Goal: Task Accomplishment & Management: Manage account settings

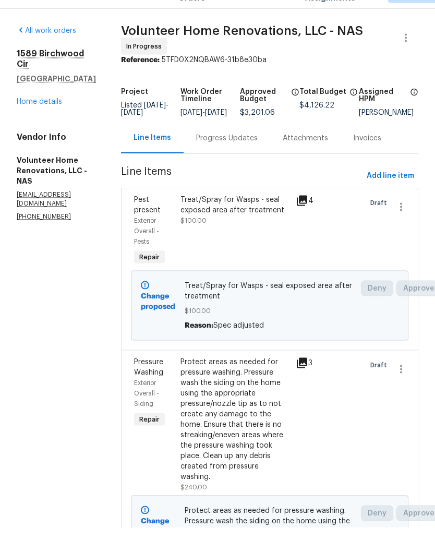
click at [251, 157] on div "Progress Updates" at bounding box center [227, 162] width 62 height 10
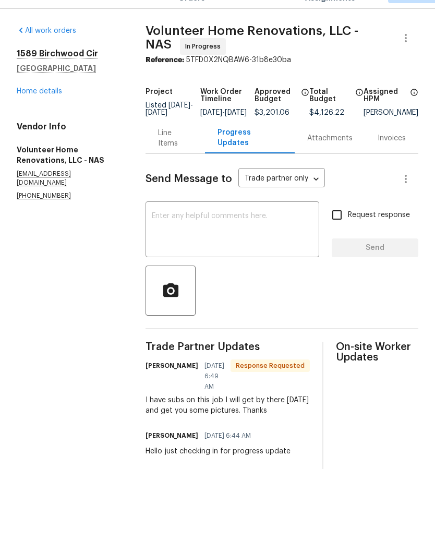
click at [256, 236] on textarea at bounding box center [232, 254] width 161 height 37
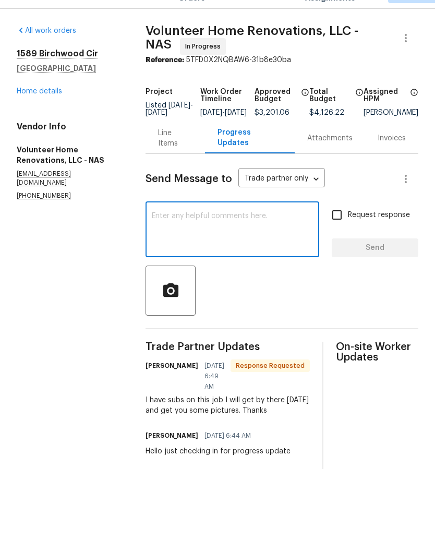
scroll to position [0, 0]
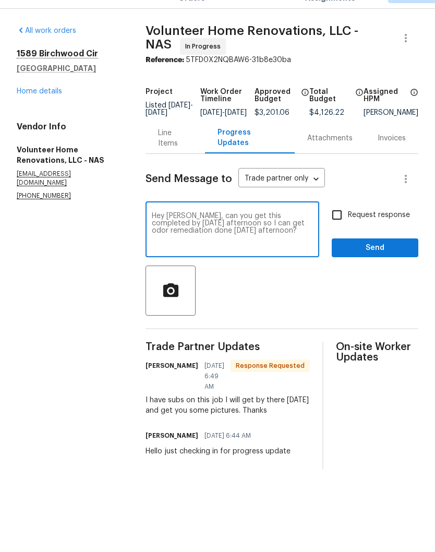
type textarea "Hey Sean, can you get this completed by Friday afternoon so I can get odor reme…"
click at [376, 266] on span "Send" at bounding box center [375, 272] width 70 height 13
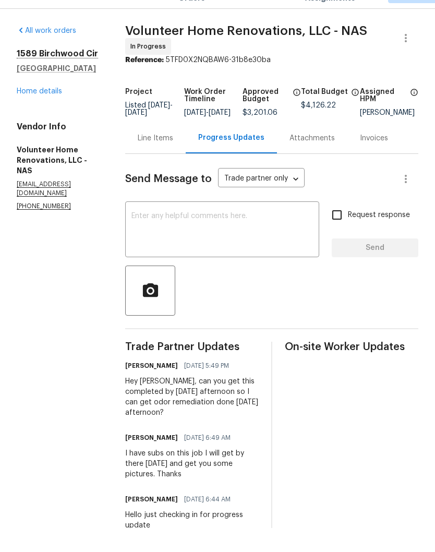
click at [52, 112] on link "Home details" at bounding box center [39, 115] width 45 height 7
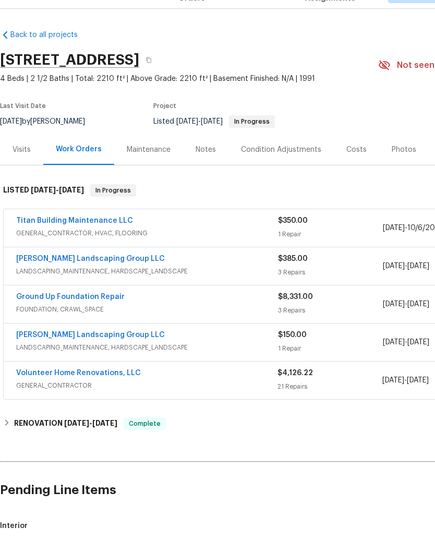
click at [103, 356] on link "[PERSON_NAME] Landscaping Group LLC" at bounding box center [90, 359] width 149 height 7
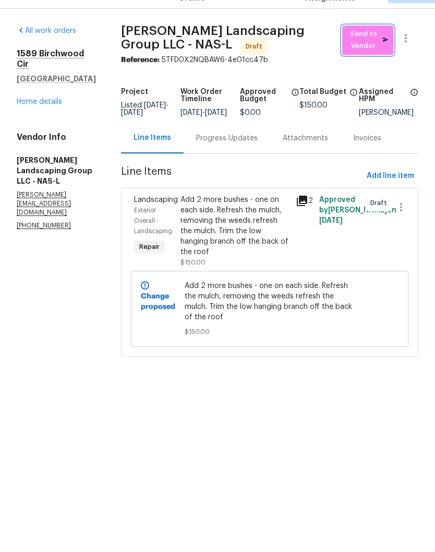
click at [377, 52] on span "Send to Vendor" at bounding box center [368, 64] width 41 height 24
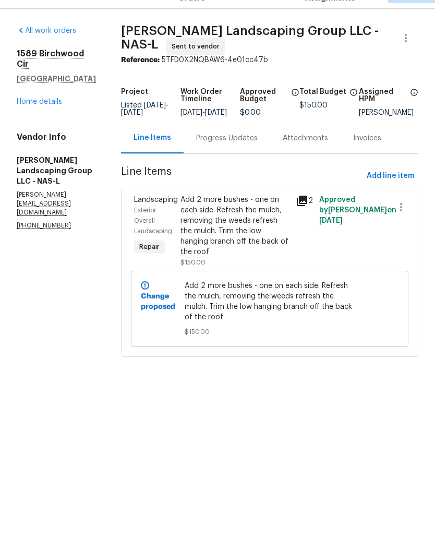
click at [258, 157] on div "Progress Updates" at bounding box center [227, 162] width 62 height 10
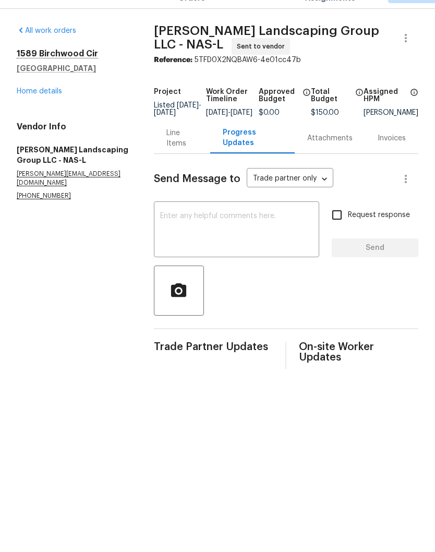
click at [261, 236] on textarea at bounding box center [236, 254] width 153 height 37
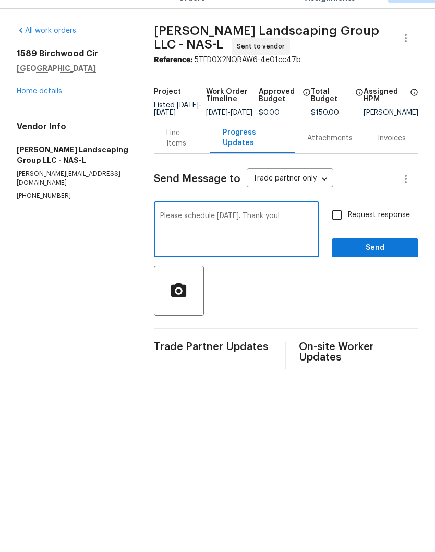
type textarea "Please schedule Saturday 10/18. Thank you!"
click at [375, 266] on span "Send" at bounding box center [375, 272] width 70 height 13
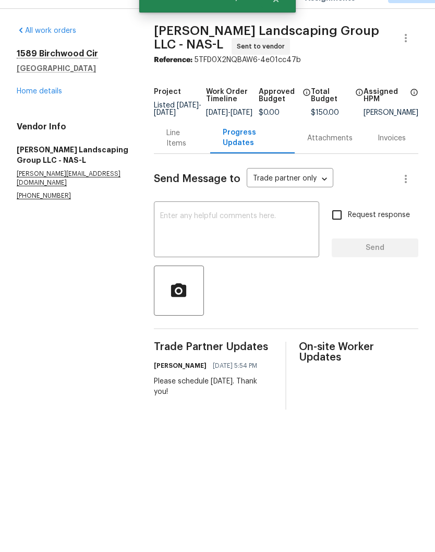
click at [55, 112] on link "Home details" at bounding box center [39, 115] width 45 height 7
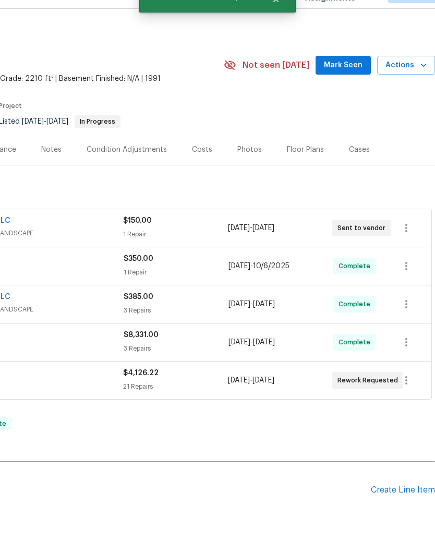
scroll to position [0, 155]
click at [350, 83] on span "Mark Seen" at bounding box center [343, 89] width 39 height 13
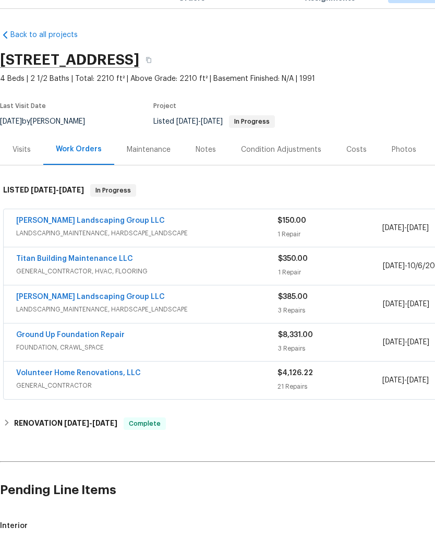
scroll to position [0, 0]
click at [209, 169] on div "Notes" at bounding box center [206, 174] width 20 height 10
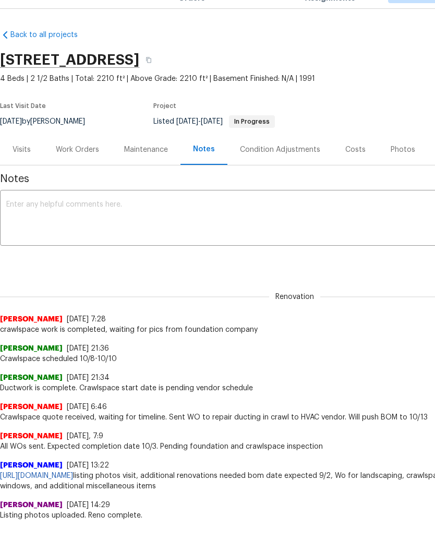
click at [160, 225] on textarea at bounding box center [294, 243] width 577 height 37
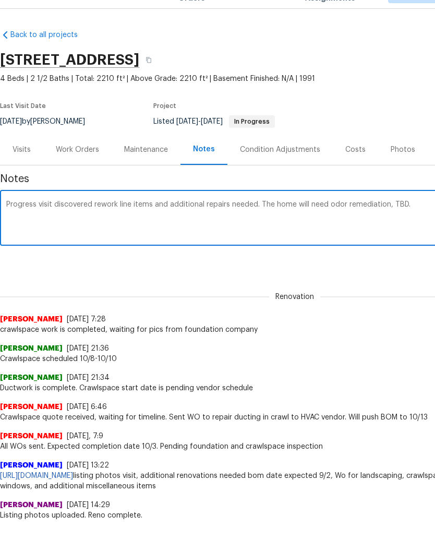
click at [394, 225] on textarea "Progress visit discovered rework line items and additional repairs needed. The …" at bounding box center [294, 243] width 577 height 37
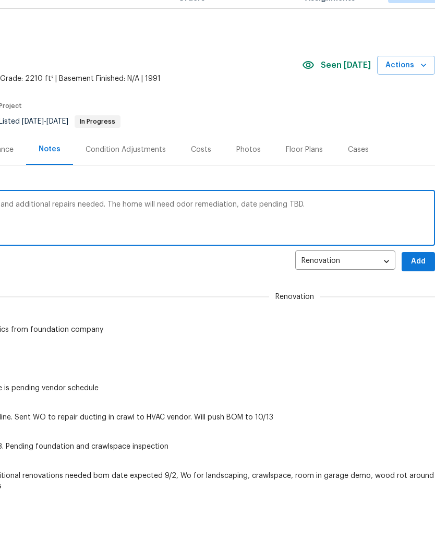
click at [316, 225] on textarea "Progress visit discovered rework line items and additional repairs needed. The …" at bounding box center [140, 243] width 577 height 37
type textarea "Progress visit discovered rework line items and additional repairs needed. The …"
click at [417, 279] on span "Add" at bounding box center [418, 285] width 17 height 13
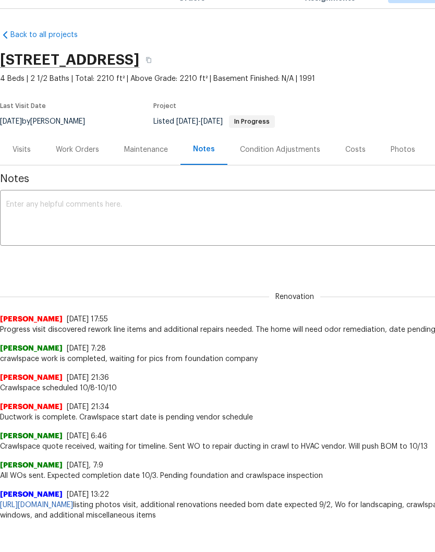
scroll to position [0, 0]
click at [87, 169] on div "Work Orders" at bounding box center [77, 174] width 43 height 10
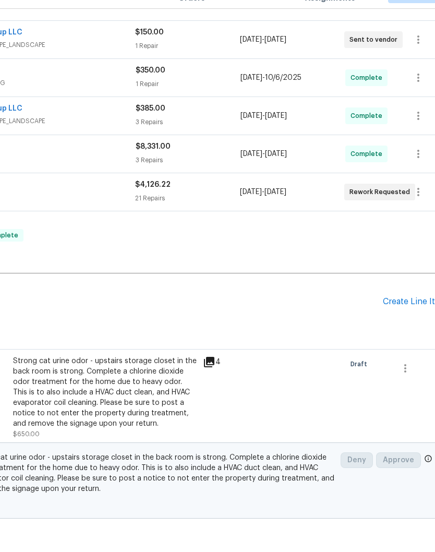
scroll to position [188, 141]
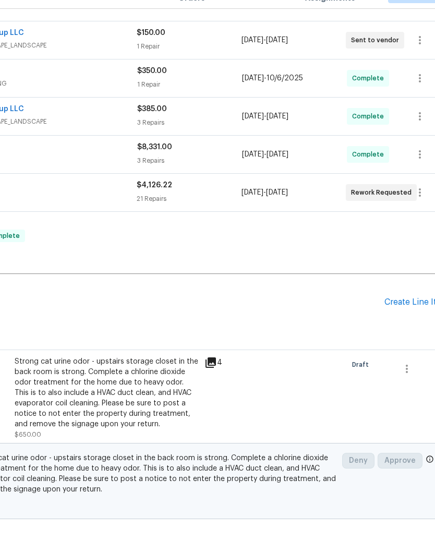
click at [410, 322] on div "Create Line Item" at bounding box center [417, 327] width 64 height 10
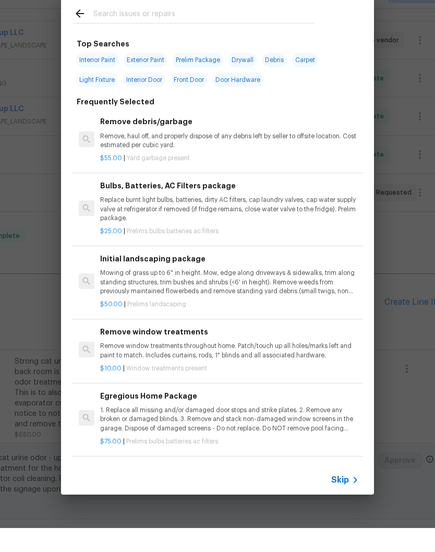
click at [199, 31] on input "text" at bounding box center [203, 39] width 221 height 16
type input "Cleaning"
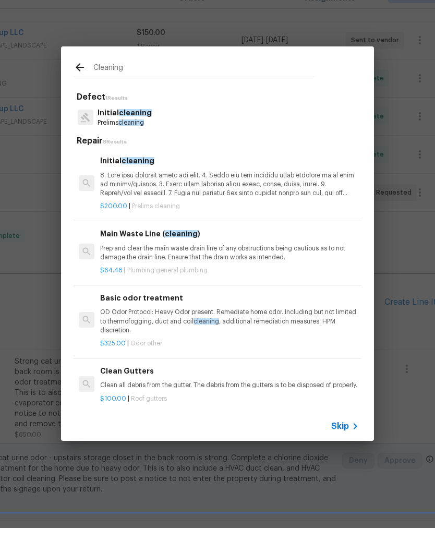
click at [144, 195] on p at bounding box center [229, 208] width 259 height 27
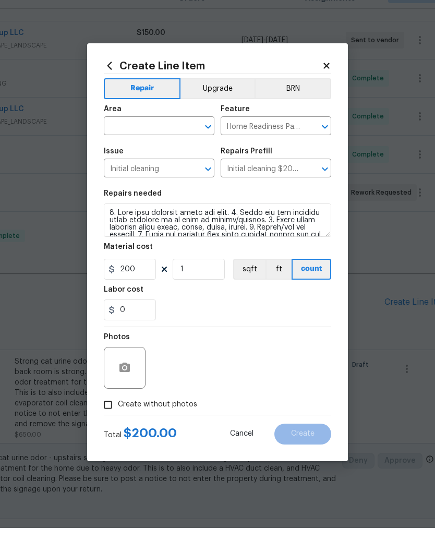
click at [182, 143] on input "text" at bounding box center [144, 151] width 81 height 16
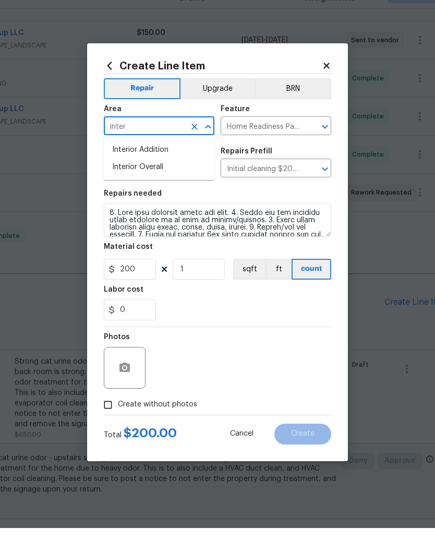
click at [158, 183] on li "Interior Overall" at bounding box center [159, 191] width 111 height 17
type input "Interior Overall"
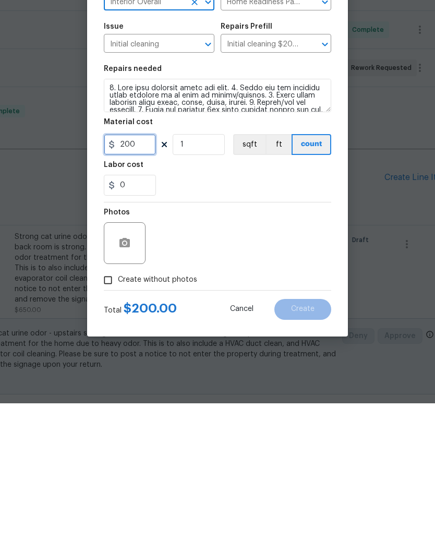
click at [147, 283] on input "200" at bounding box center [130, 293] width 52 height 21
type input "100"
click at [132, 380] on button "button" at bounding box center [124, 392] width 25 height 25
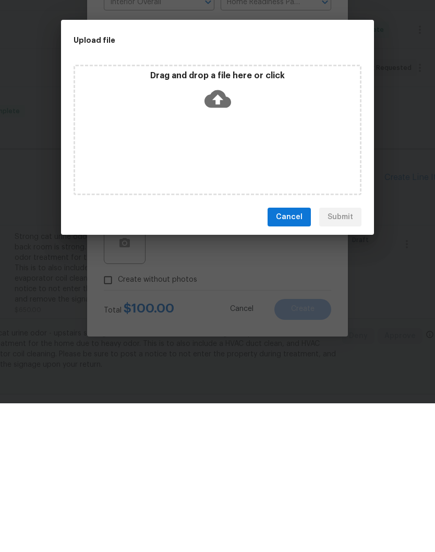
scroll to position [43, 0]
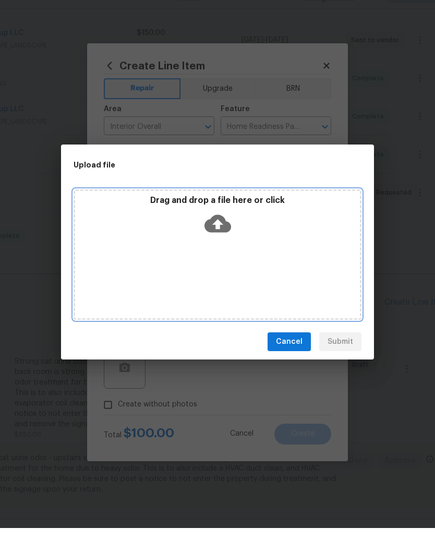
click at [271, 234] on div "Drag and drop a file here or click" at bounding box center [217, 241] width 285 height 45
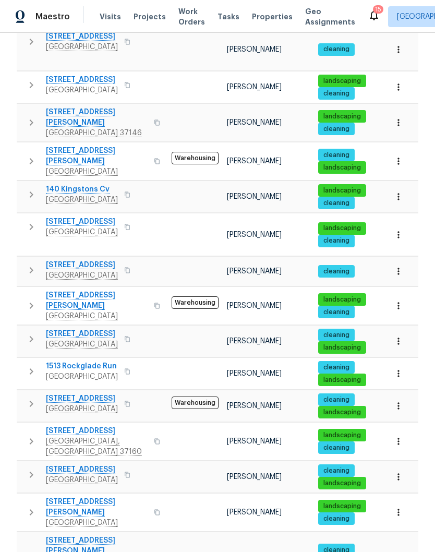
scroll to position [43, 0]
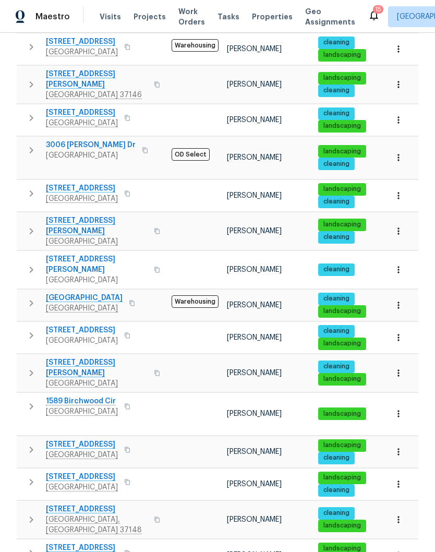
scroll to position [460, 0]
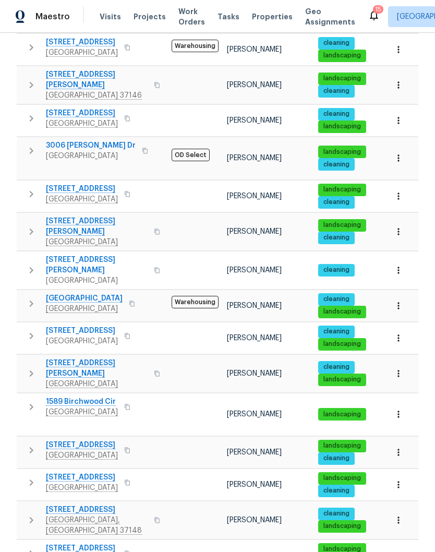
click at [98, 397] on span "1589 Birchwood Cir" at bounding box center [82, 402] width 72 height 10
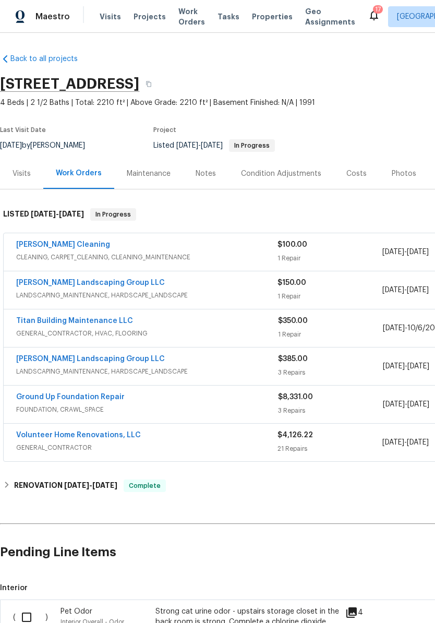
click at [98, 323] on link "Titan Building Maintenance LLC" at bounding box center [74, 320] width 117 height 7
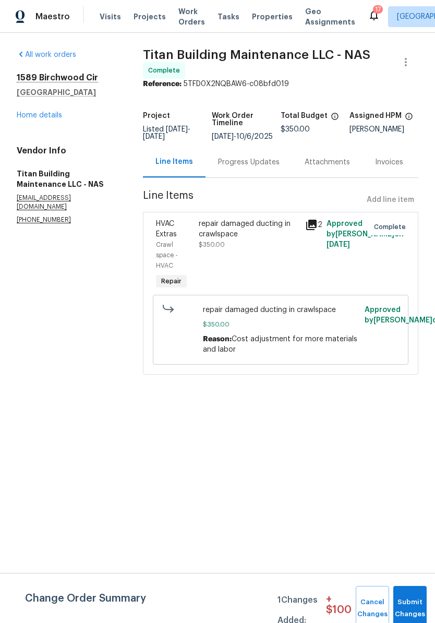
click at [257, 235] on div "repair damaged ducting in crawlspace" at bounding box center [249, 229] width 100 height 21
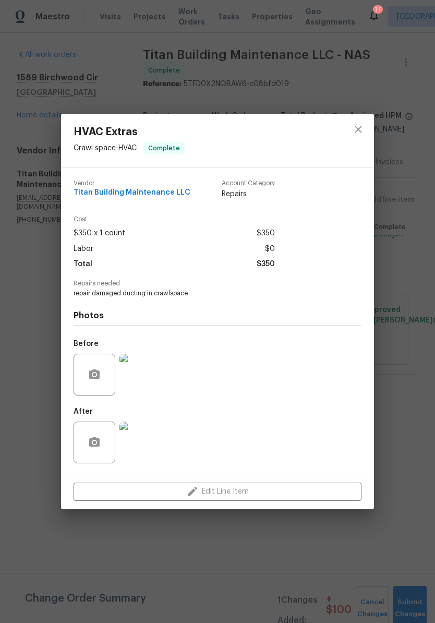
click at [146, 383] on img at bounding box center [141, 375] width 42 height 42
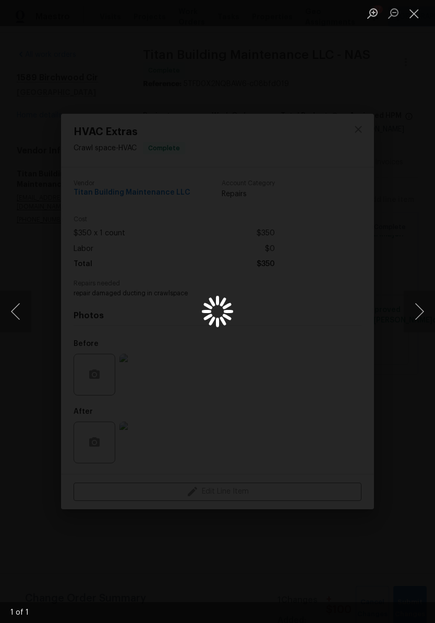
click at [142, 376] on div "Lightbox" at bounding box center [217, 311] width 435 height 623
click at [422, 309] on button "Next image" at bounding box center [419, 312] width 31 height 42
click at [416, 311] on button "Next image" at bounding box center [419, 312] width 31 height 42
click at [415, 17] on button "Close lightbox" at bounding box center [414, 13] width 21 height 18
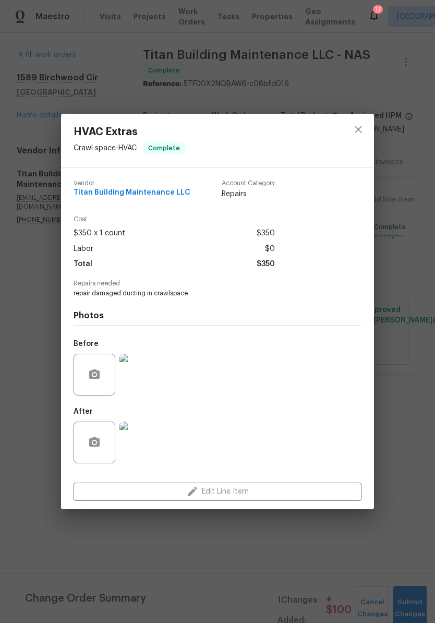
click at [145, 447] on img at bounding box center [141, 443] width 42 height 42
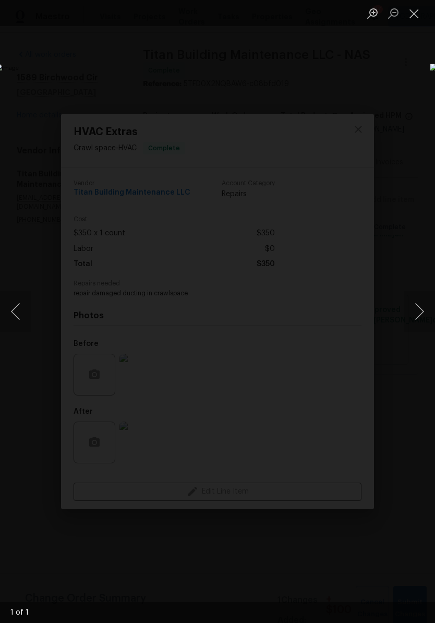
click at [419, 19] on button "Close lightbox" at bounding box center [414, 13] width 21 height 18
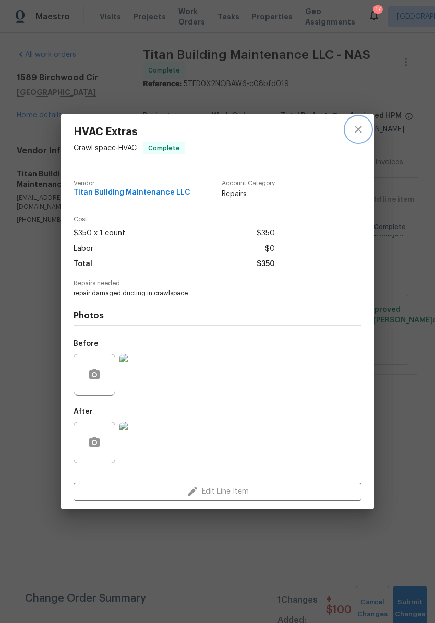
click at [364, 129] on icon "close" at bounding box center [358, 129] width 13 height 13
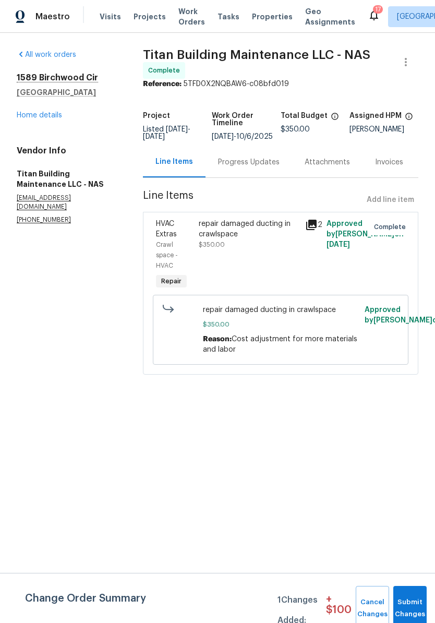
click at [53, 117] on link "Home details" at bounding box center [39, 115] width 45 height 7
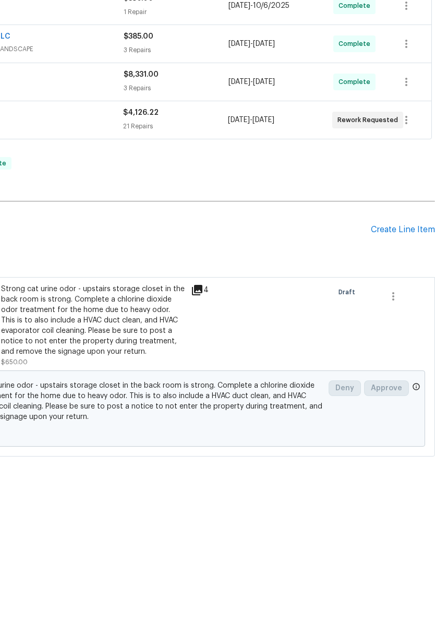
scroll to position [227, 155]
click at [399, 321] on div "Create Line Item" at bounding box center [403, 326] width 64 height 10
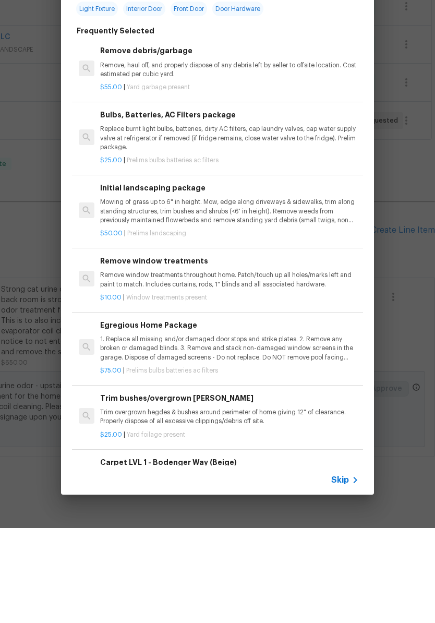
click at [409, 184] on div "Top Searches Interior Paint Exterior Paint Prelim Package Drywall Debris Carpet…" at bounding box center [217, 303] width 435 height 607
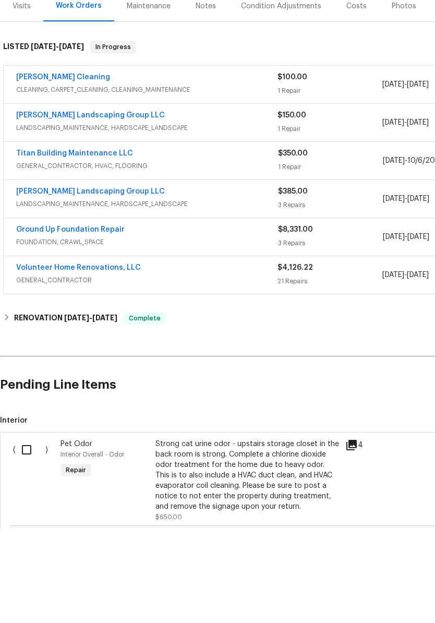
scroll to position [70, 0]
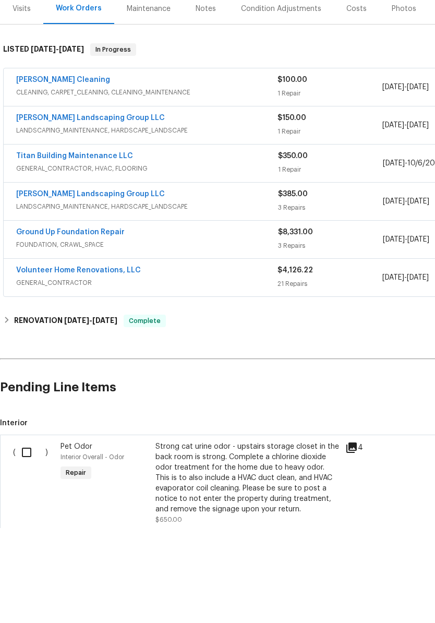
click at [101, 247] on link "Titan Building Maintenance LLC" at bounding box center [74, 250] width 117 height 7
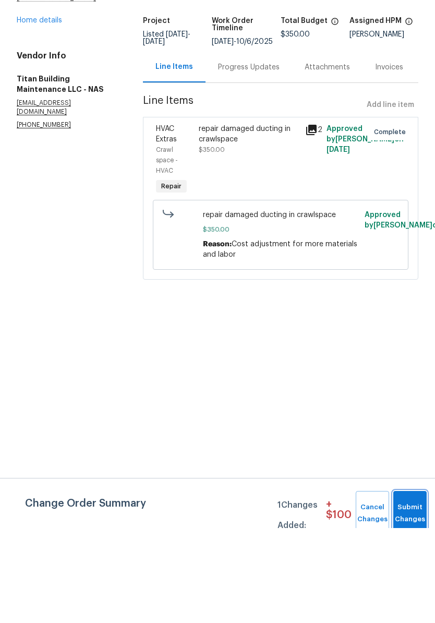
click at [407, 586] on button "Submit Changes" at bounding box center [410, 608] width 33 height 45
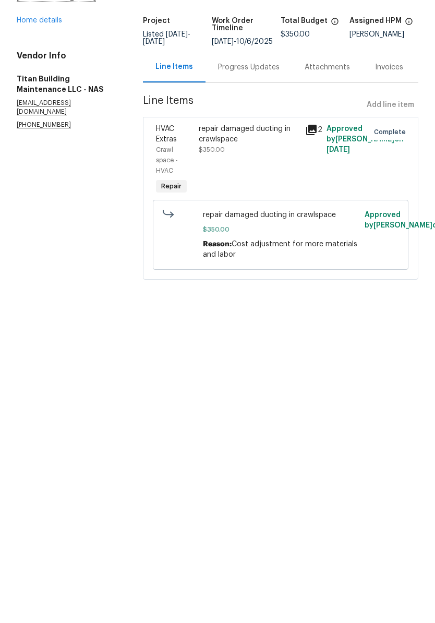
click at [242, 219] on div "repair damaged ducting in crawlspace" at bounding box center [249, 229] width 100 height 21
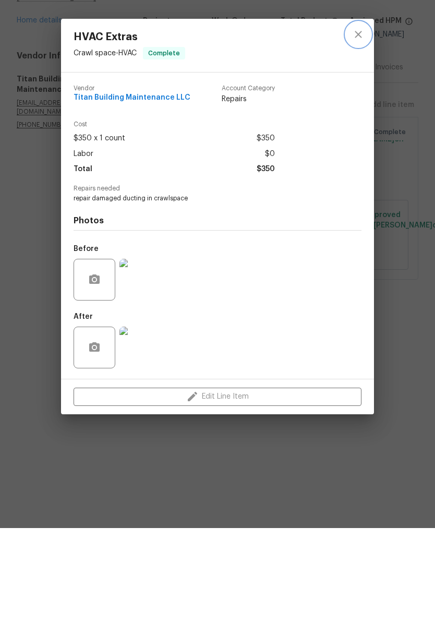
click at [360, 123] on icon "close" at bounding box center [358, 129] width 13 height 13
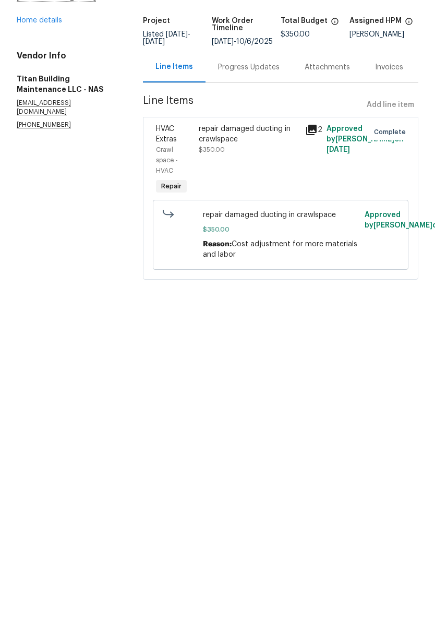
click at [48, 112] on link "Home details" at bounding box center [39, 115] width 45 height 7
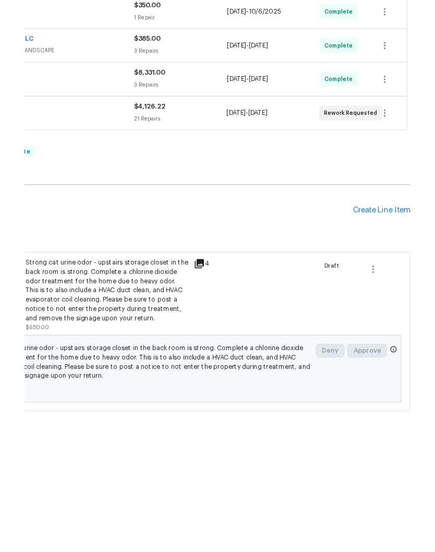
scroll to position [220, 155]
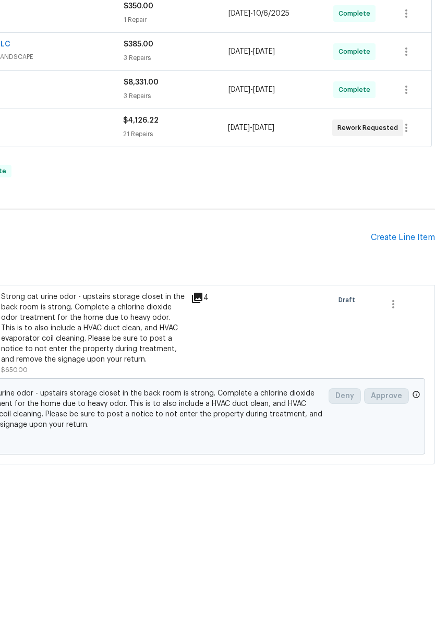
click at [398, 328] on div "Create Line Item" at bounding box center [403, 333] width 64 height 10
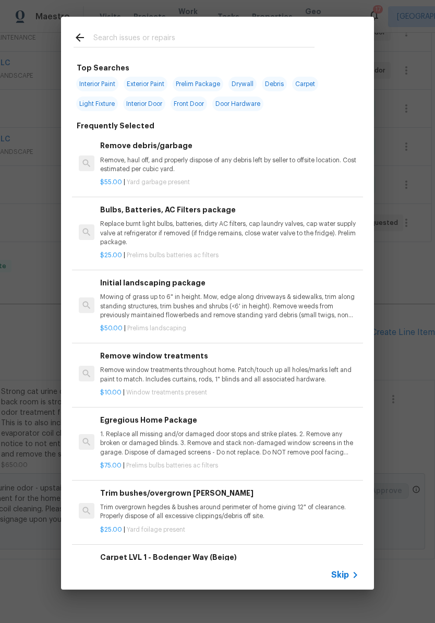
click at [176, 40] on input "text" at bounding box center [203, 39] width 221 height 16
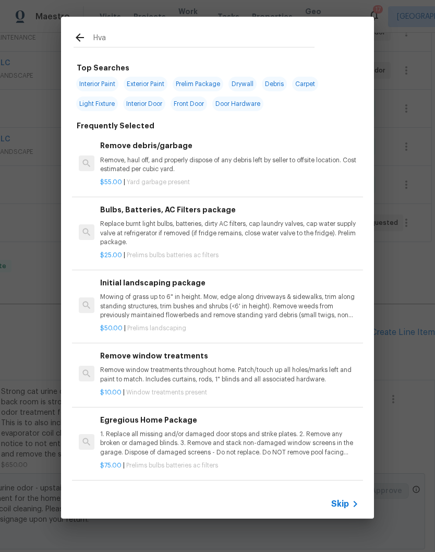
type input "Hvac"
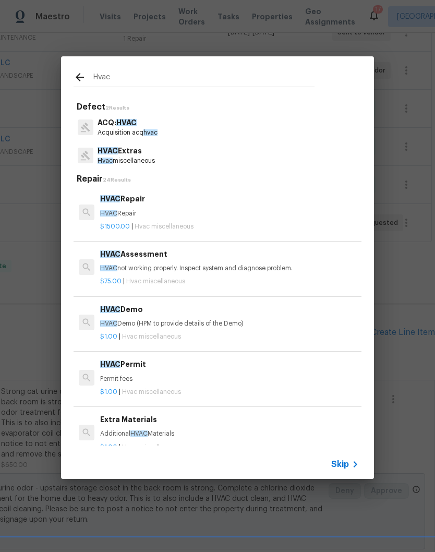
click at [135, 159] on p "Hvac miscellaneous" at bounding box center [126, 161] width 57 height 9
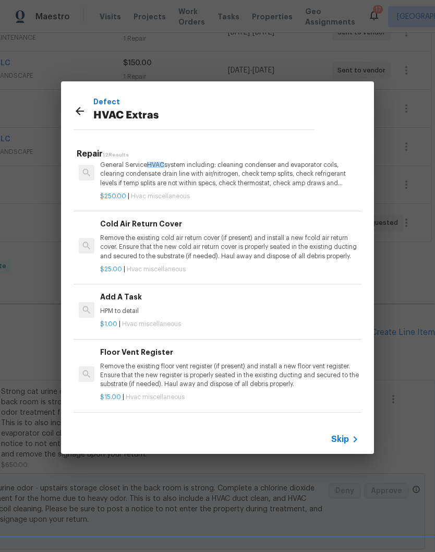
scroll to position [301, 0]
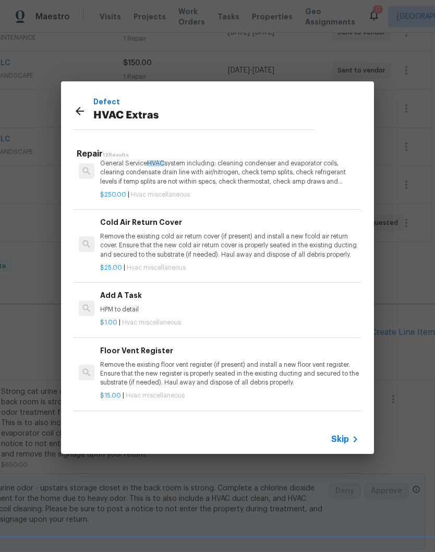
click at [135, 300] on div "Add A Task HPM to detail" at bounding box center [229, 302] width 259 height 25
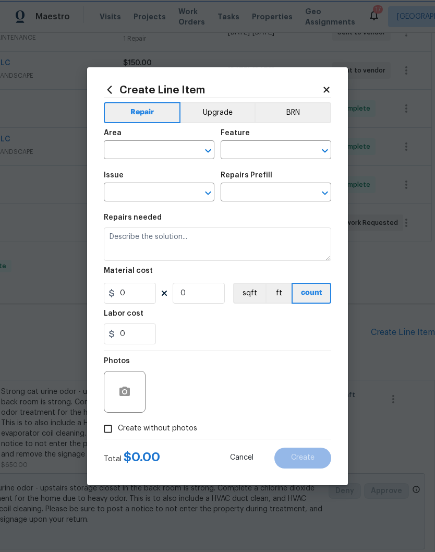
type input "HVAC"
type input "HVAC Extras"
type textarea "HPM to detail"
type input "1"
type input "Add A Task $1.00"
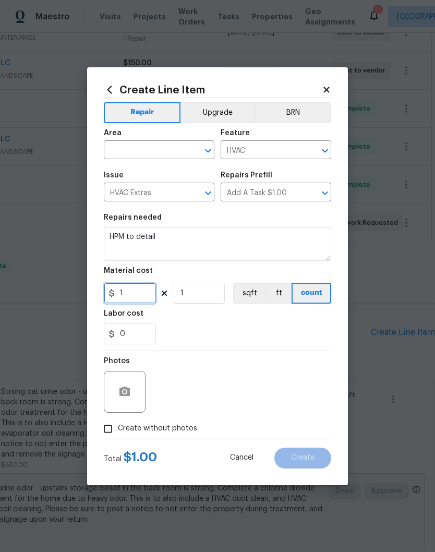
click at [139, 292] on input "1" at bounding box center [130, 293] width 52 height 21
type input "150"
click at [184, 149] on body "Maestro Visits Projects Work Orders Tasks Properties Geo Assignments 17 Nashvil…" at bounding box center [217, 276] width 435 height 552
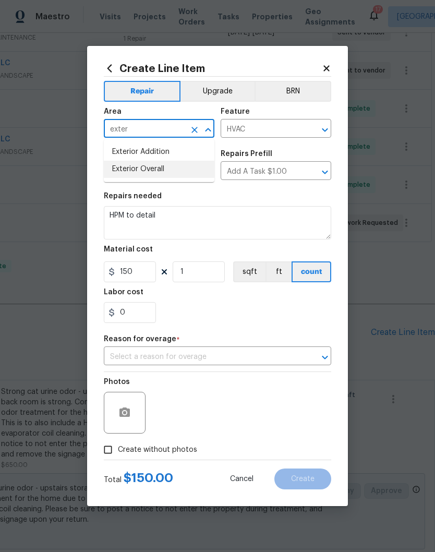
click at [165, 171] on li "Exterior Overall" at bounding box center [159, 169] width 111 height 17
type input "Exterior Overall"
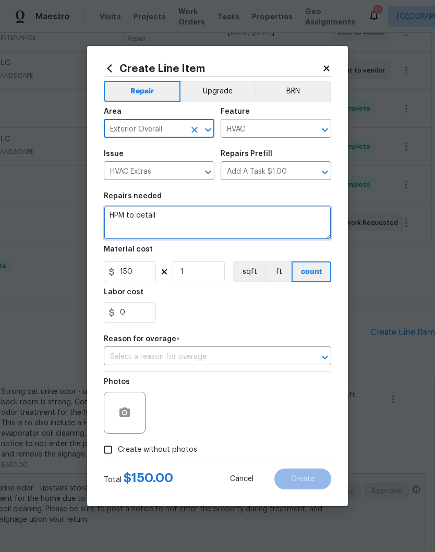
click at [183, 214] on textarea "HPM to detail" at bounding box center [218, 222] width 228 height 33
type textarea "H"
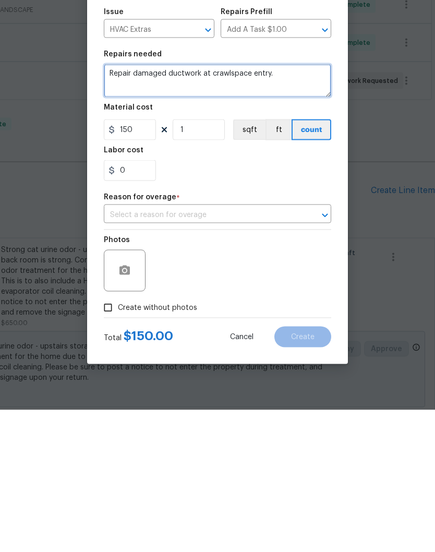
type textarea "Repair damaged ductwork at crawlspace entry."
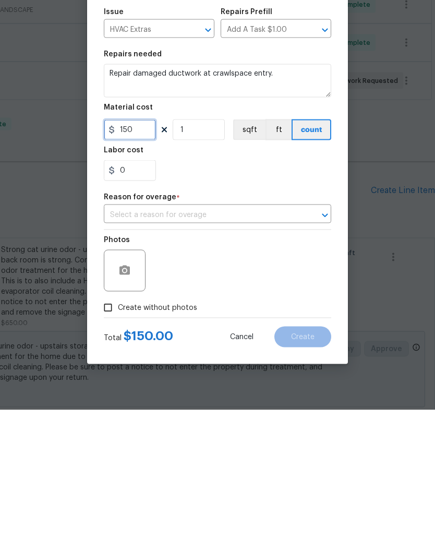
click at [148, 262] on input "150" at bounding box center [130, 272] width 52 height 21
click at [326, 356] on icon "Open" at bounding box center [325, 358] width 6 height 4
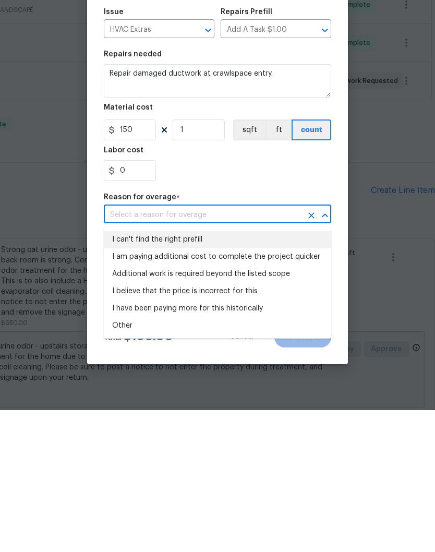
click at [185, 373] on li "I can't find the right prefill" at bounding box center [218, 381] width 228 height 17
type input "I can't find the right prefill"
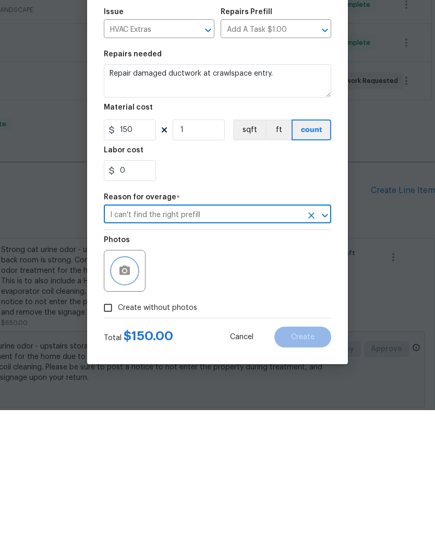
click at [134, 400] on button "button" at bounding box center [124, 412] width 25 height 25
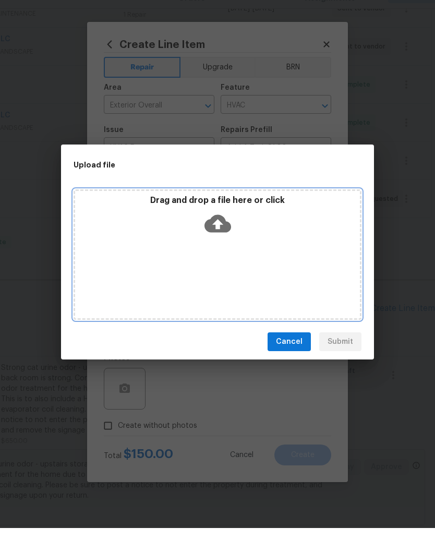
click at [239, 236] on div "Drag and drop a file here or click" at bounding box center [217, 241] width 285 height 45
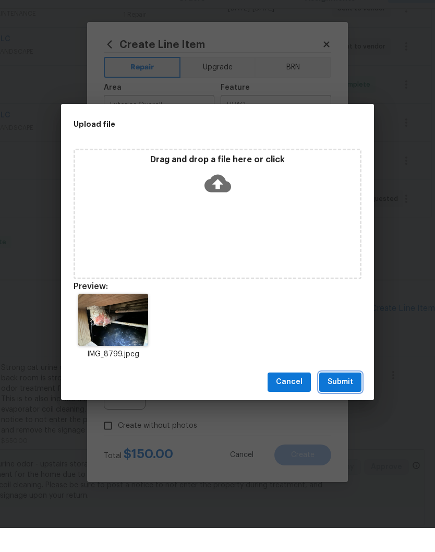
click at [349, 400] on span "Submit" at bounding box center [341, 406] width 26 height 13
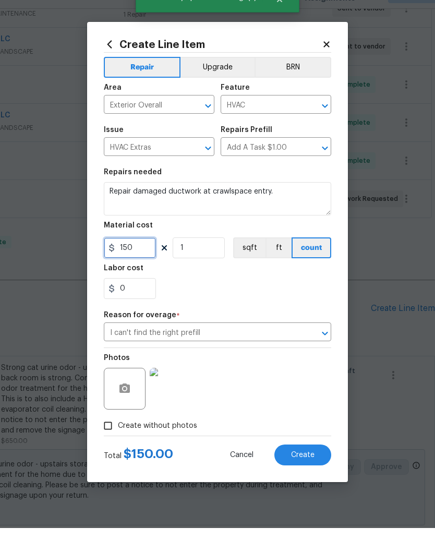
click at [143, 262] on input "150" at bounding box center [130, 272] width 52 height 21
type input "125"
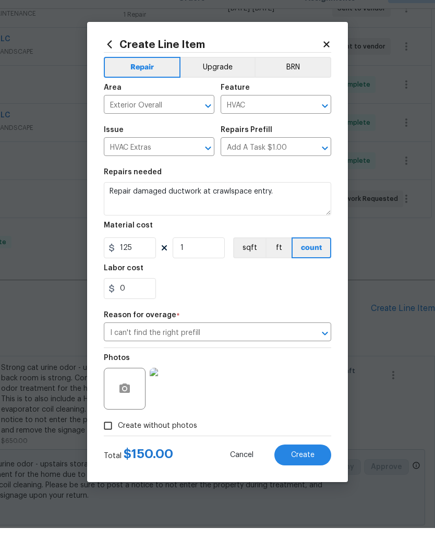
click at [255, 302] on div "0" at bounding box center [218, 312] width 228 height 21
click at [178, 393] on img at bounding box center [171, 413] width 42 height 42
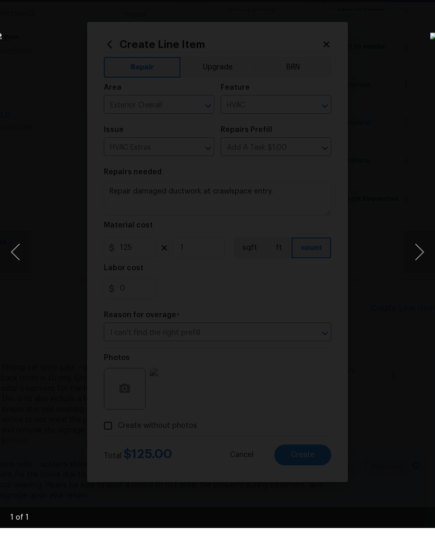
click at [422, 25] on div "Lightbox" at bounding box center [217, 276] width 435 height 552
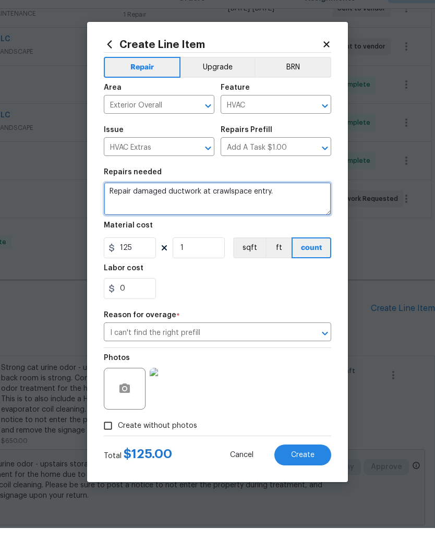
click at [309, 206] on textarea "Repair damaged ductwork at crawlspace entry." at bounding box center [218, 222] width 228 height 33
type textarea "Repair damaged ductwork at crawlspace entry. Inspect all crawlspace vents and s…"
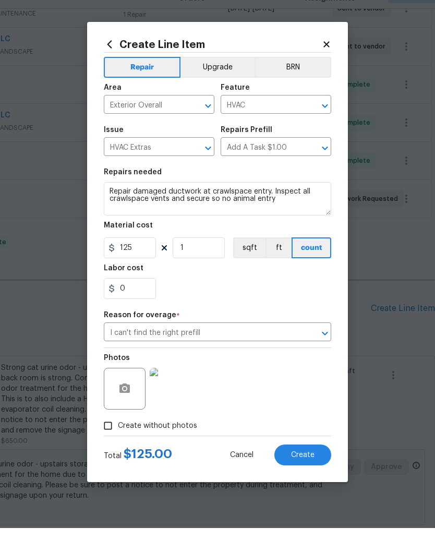
click at [267, 302] on div "0" at bounding box center [218, 312] width 228 height 21
click at [306, 476] on span "Create" at bounding box center [302, 480] width 23 height 8
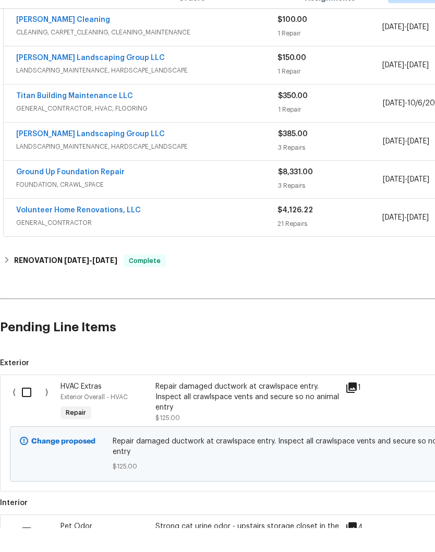
scroll to position [199, 0]
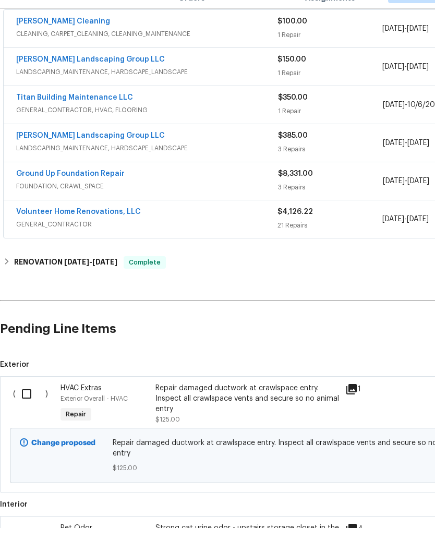
click at [30, 407] on input "checkbox" at bounding box center [31, 418] width 30 height 22
checkbox input "true"
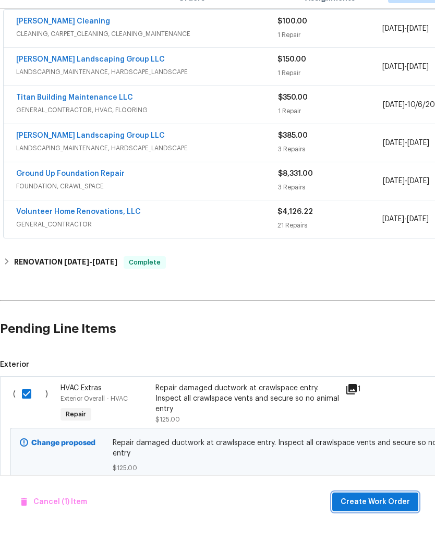
click at [402, 520] on span "Create Work Order" at bounding box center [375, 526] width 69 height 13
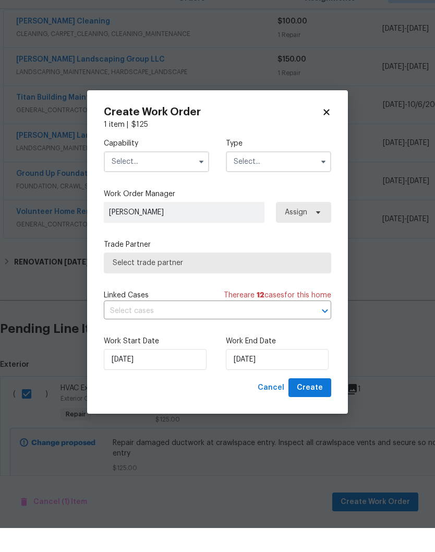
click at [172, 175] on input "text" at bounding box center [156, 185] width 105 height 21
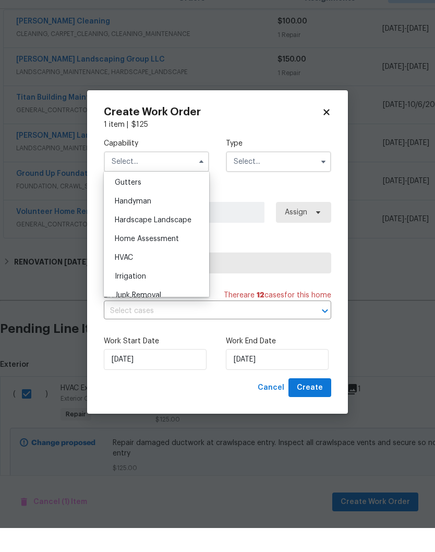
scroll to position [556, 0]
click at [126, 279] on span "HVAC" at bounding box center [124, 282] width 18 height 7
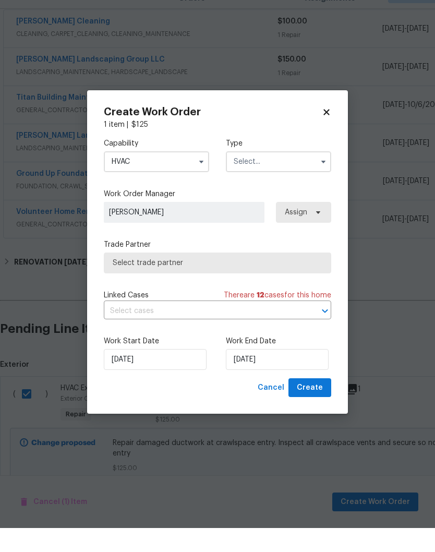
type input "HVAC"
click at [276, 175] on input "text" at bounding box center [278, 185] width 105 height 21
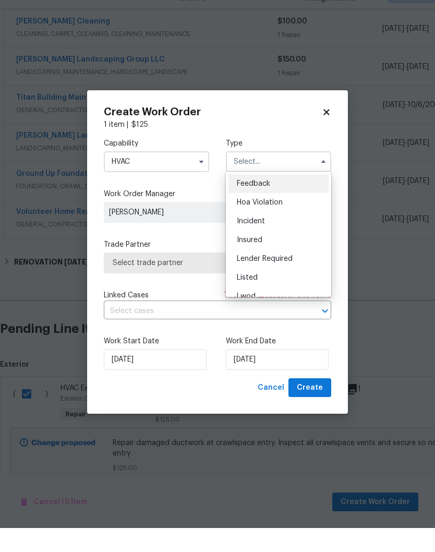
click at [256, 298] on span "Listed" at bounding box center [247, 301] width 21 height 7
type input "Listed"
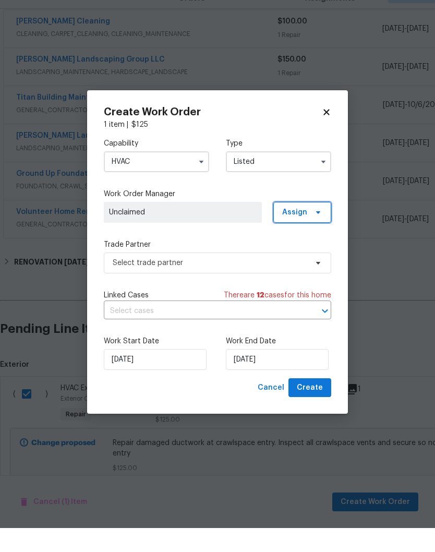
click at [310, 226] on span "Assign" at bounding box center [303, 236] width 58 height 21
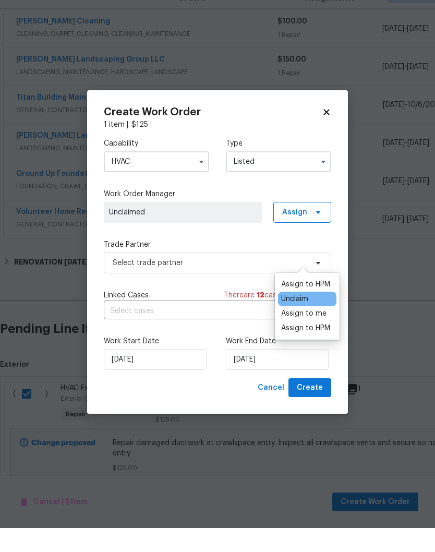
click at [308, 333] on div "Assign to me" at bounding box center [303, 338] width 45 height 10
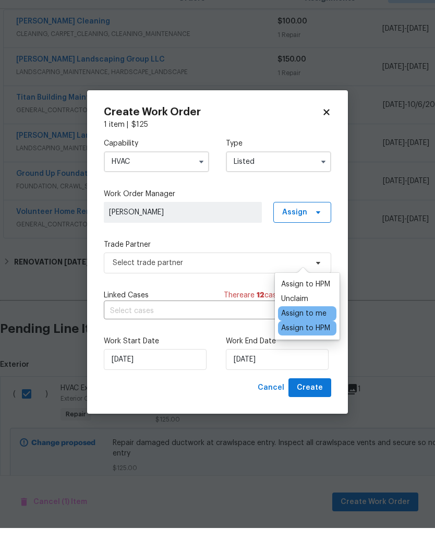
click at [204, 231] on span "[PERSON_NAME]" at bounding box center [183, 236] width 148 height 10
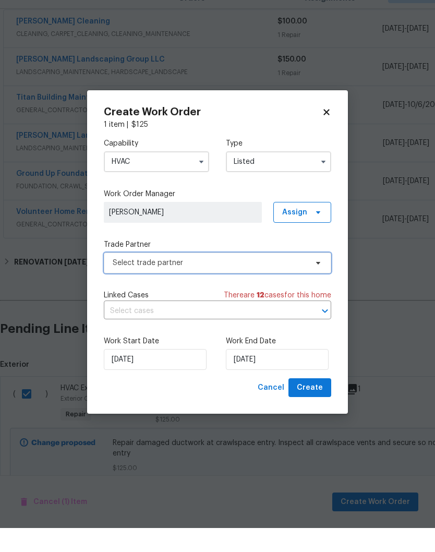
click at [306, 282] on span "Select trade partner" at bounding box center [210, 287] width 195 height 10
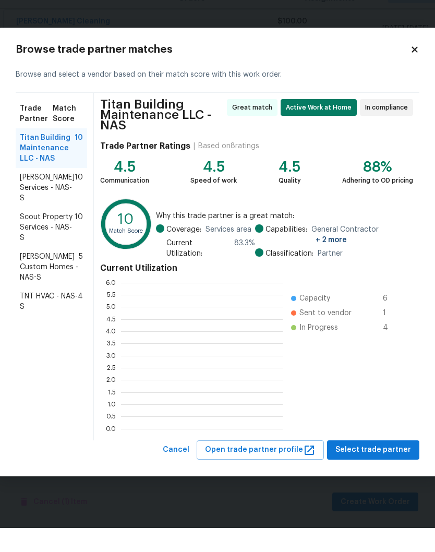
scroll to position [146, 162]
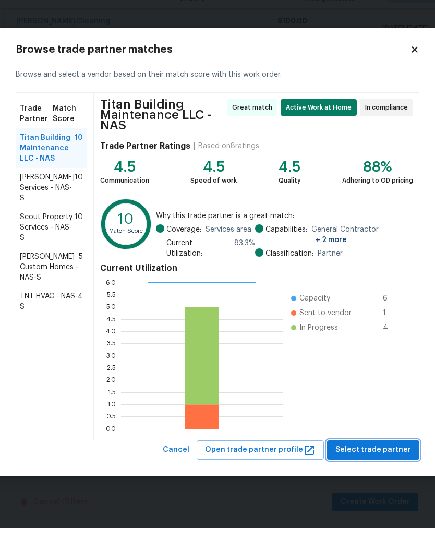
click at [370, 468] on span "Select trade partner" at bounding box center [374, 474] width 76 height 13
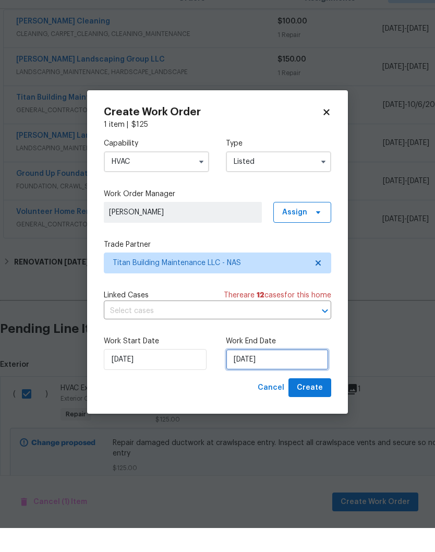
click at [305, 373] on input "[DATE]" at bounding box center [277, 383] width 103 height 21
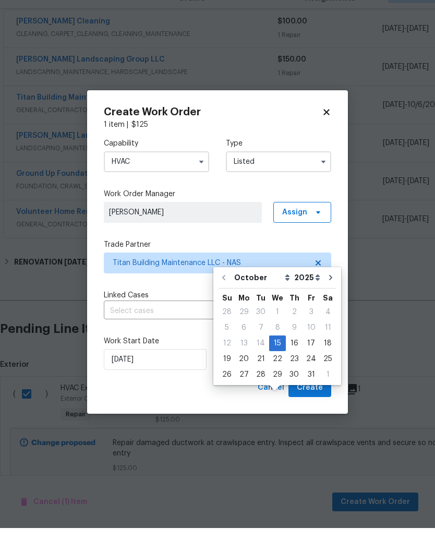
scroll to position [43, 0]
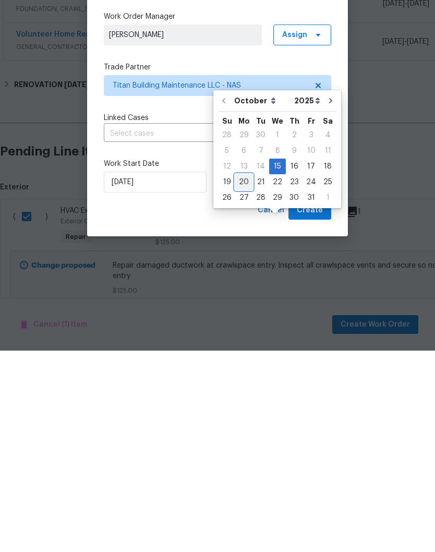
click at [247, 376] on div "20" at bounding box center [243, 383] width 17 height 15
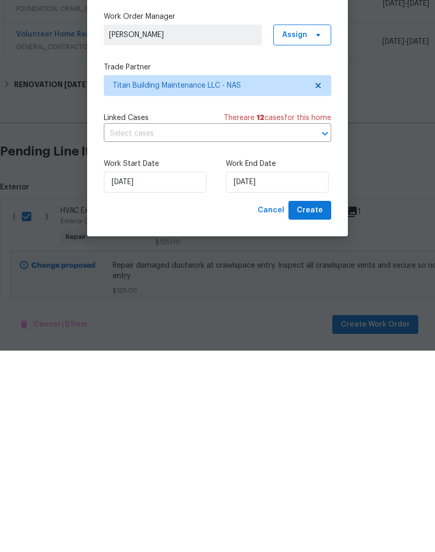
type input "10/20/2025"
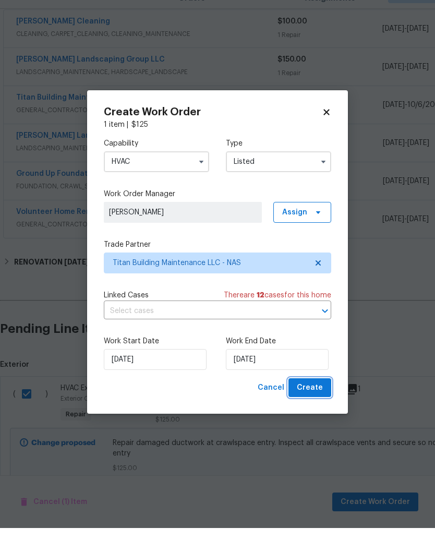
click at [315, 406] on span "Create" at bounding box center [310, 412] width 26 height 13
checkbox input "false"
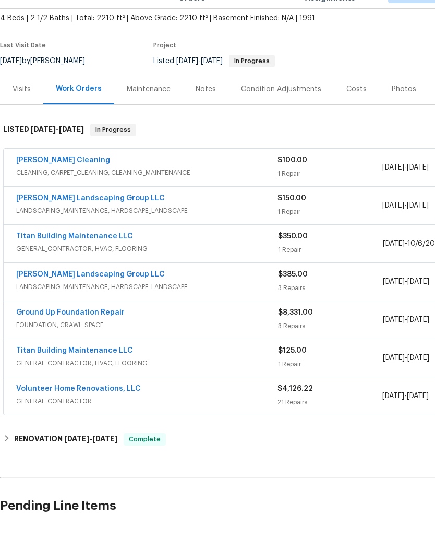
scroll to position [65, 0]
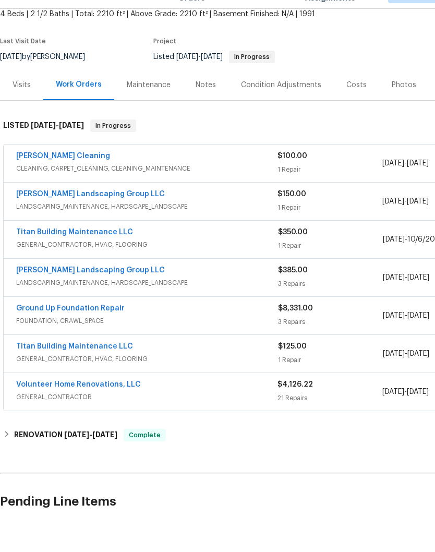
click at [91, 367] on link "Titan Building Maintenance LLC" at bounding box center [74, 370] width 117 height 7
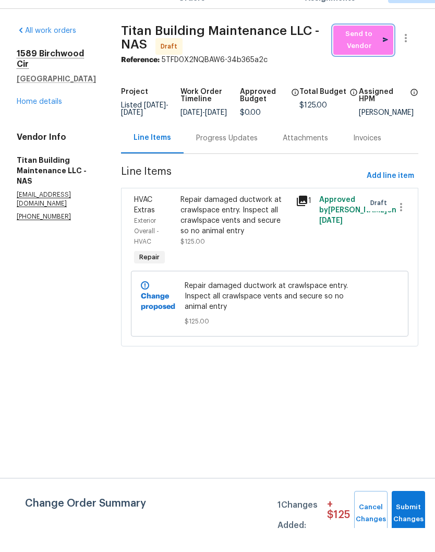
click at [371, 52] on span "Send to Vendor" at bounding box center [364, 64] width 50 height 24
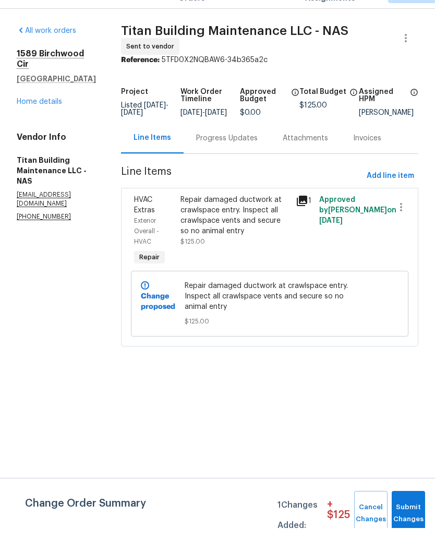
click at [239, 157] on div "Progress Updates" at bounding box center [227, 162] width 62 height 10
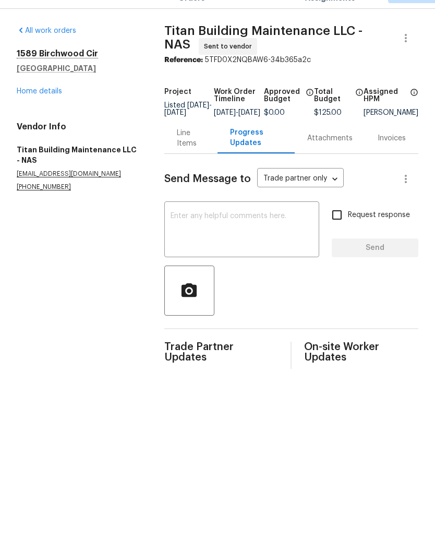
click at [231, 236] on textarea at bounding box center [242, 254] width 143 height 37
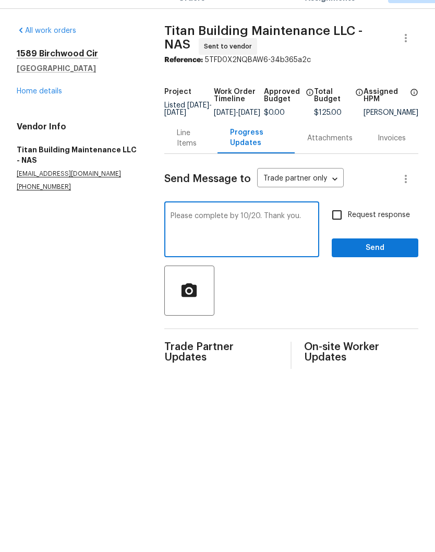
type textarea "Please complete by 10/20. Thank you."
click at [384, 266] on span "Send" at bounding box center [375, 272] width 70 height 13
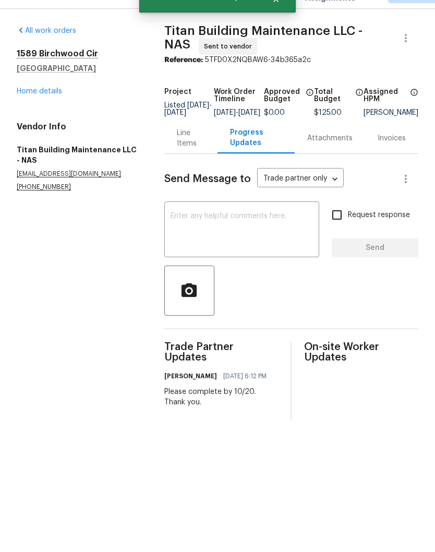
click at [52, 112] on link "Home details" at bounding box center [39, 115] width 45 height 7
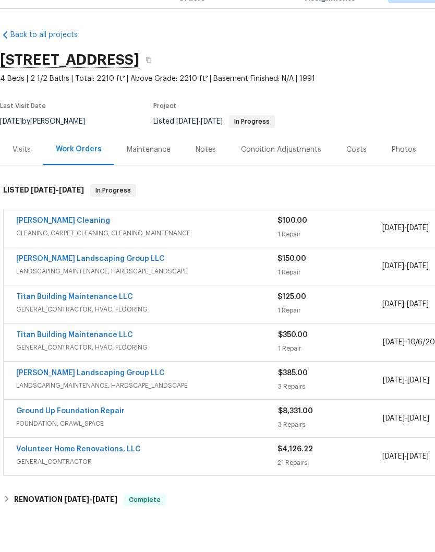
click at [208, 169] on div "Notes" at bounding box center [206, 174] width 20 height 10
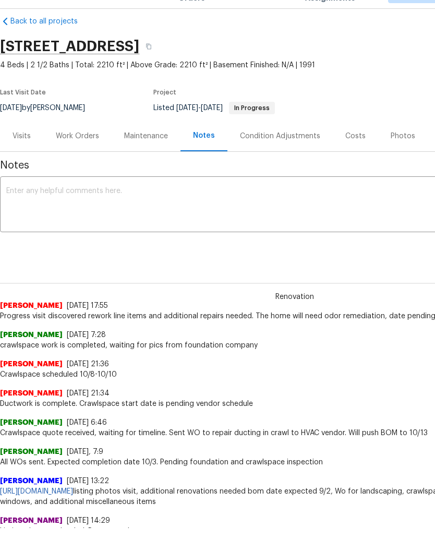
scroll to position [14, 0]
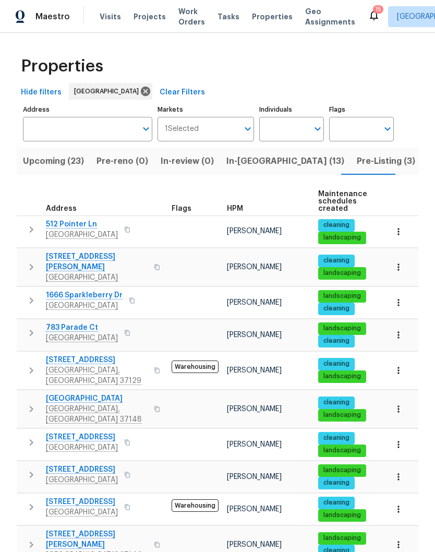
click at [106, 355] on span "[STREET_ADDRESS]" at bounding box center [97, 360] width 102 height 10
click at [400, 365] on icon "button" at bounding box center [399, 370] width 10 height 10
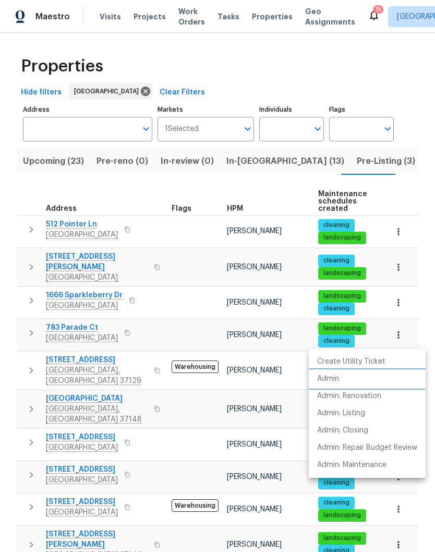
click at [334, 381] on p "Admin" at bounding box center [328, 379] width 22 height 11
click at [242, 139] on div at bounding box center [217, 276] width 435 height 552
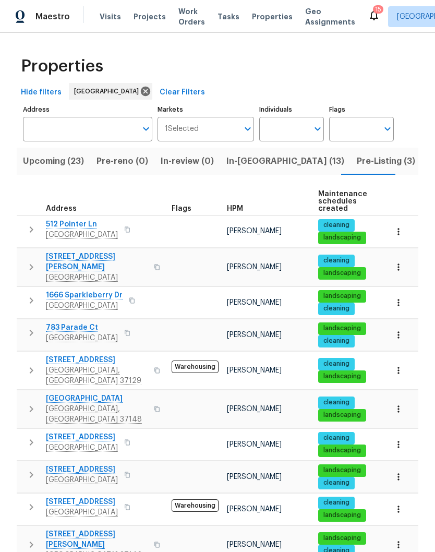
click at [247, 154] on span "In-reno (13)" at bounding box center [286, 161] width 118 height 15
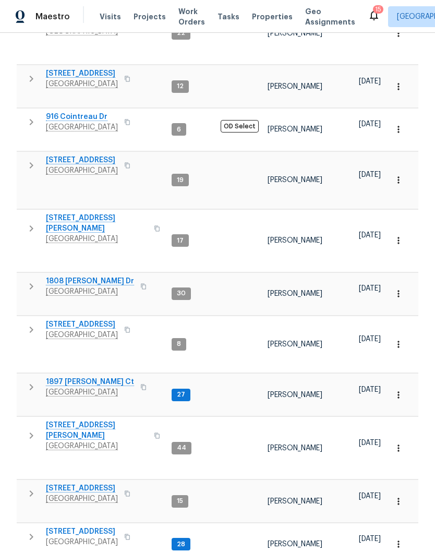
scroll to position [307, 0]
click at [82, 527] on span "5011 Preserve Blvd" at bounding box center [82, 532] width 72 height 10
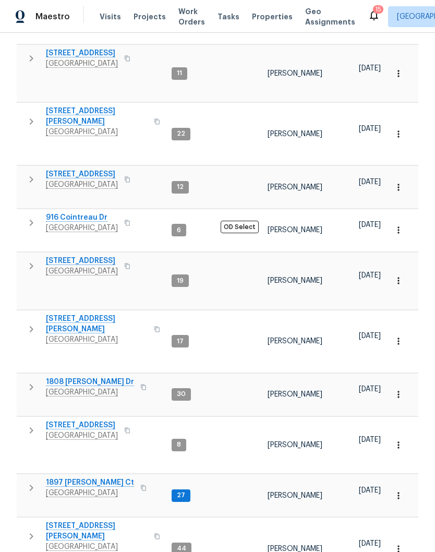
scroll to position [232, 0]
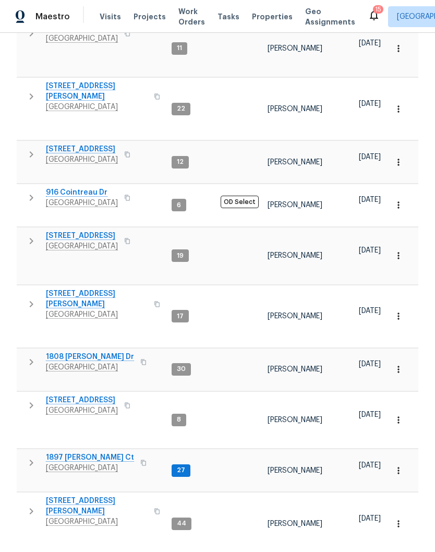
click at [90, 453] on span "1897 Sherman Ct" at bounding box center [90, 458] width 88 height 10
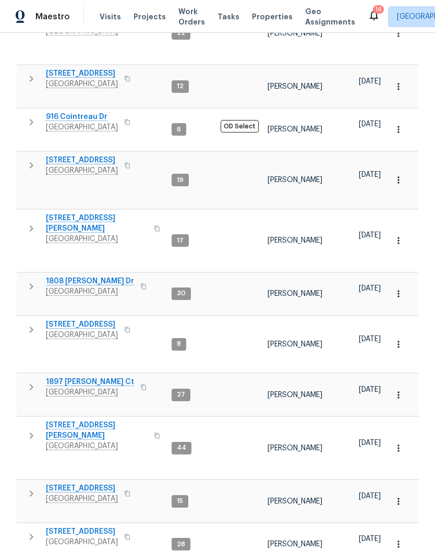
scroll to position [307, 0]
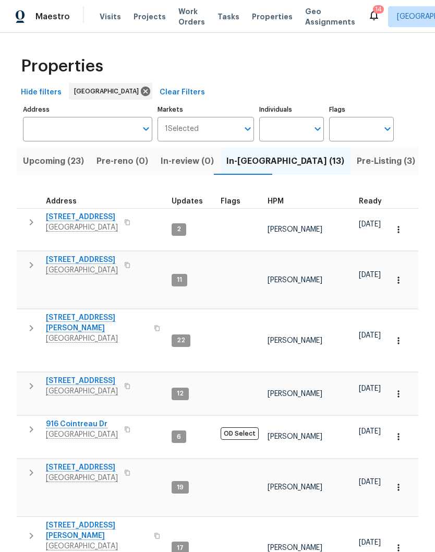
scroll to position [0, 0]
click at [301, 117] on input "Individuals" at bounding box center [283, 129] width 49 height 25
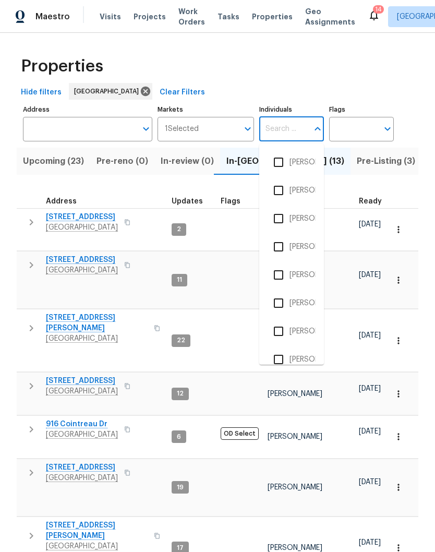
click at [53, 154] on span "Upcoming (23)" at bounding box center [53, 161] width 61 height 15
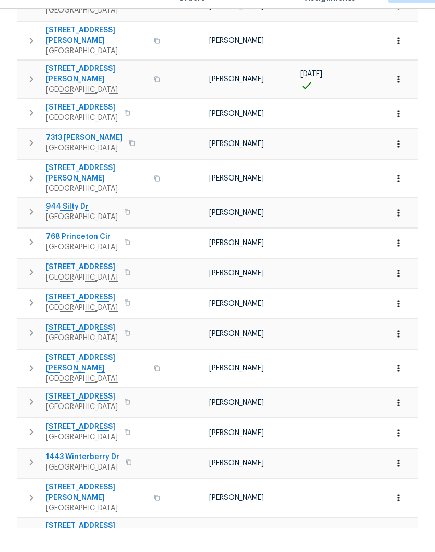
scroll to position [420, 0]
click at [401, 552] on icon "button" at bounding box center [399, 557] width 10 height 10
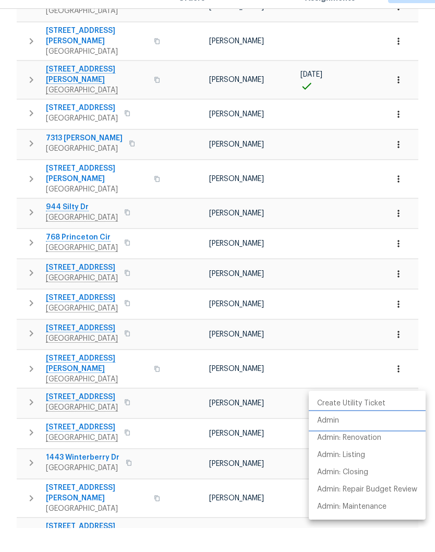
click at [338, 440] on p "Admin" at bounding box center [328, 445] width 22 height 11
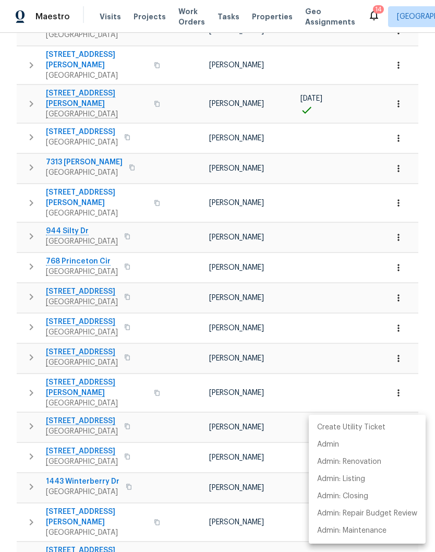
click at [181, 289] on div at bounding box center [217, 276] width 435 height 552
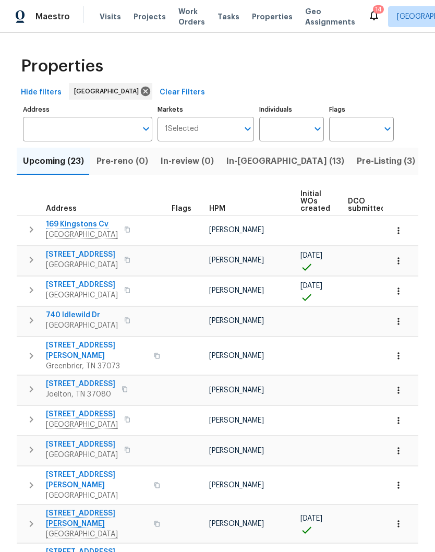
scroll to position [0, 0]
click at [296, 117] on input "Individuals" at bounding box center [283, 129] width 49 height 25
type input "Cynthia upshaw"
click at [280, 151] on input "checkbox" at bounding box center [279, 162] width 22 height 22
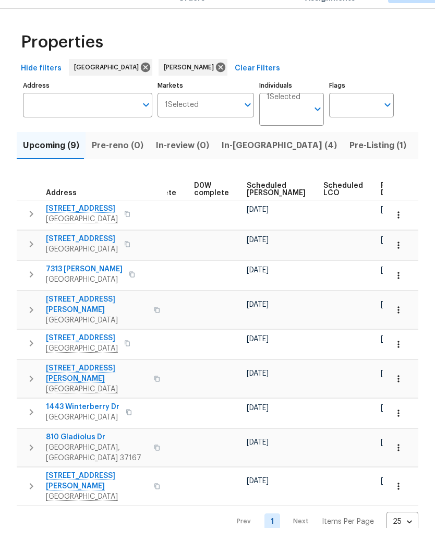
scroll to position [0, 262]
click at [382, 230] on span "10/28/25" at bounding box center [393, 233] width 22 height 7
click at [382, 206] on span "Ready Date" at bounding box center [393, 213] width 23 height 15
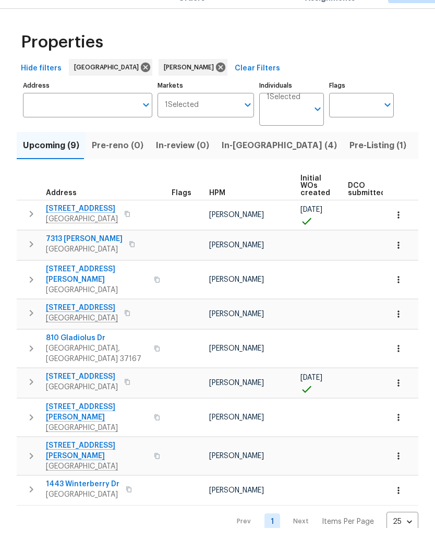
click at [89, 258] on span "7313 Brandenburg Cv" at bounding box center [84, 263] width 77 height 10
click at [399, 266] on icon "button" at bounding box center [399, 269] width 2 height 7
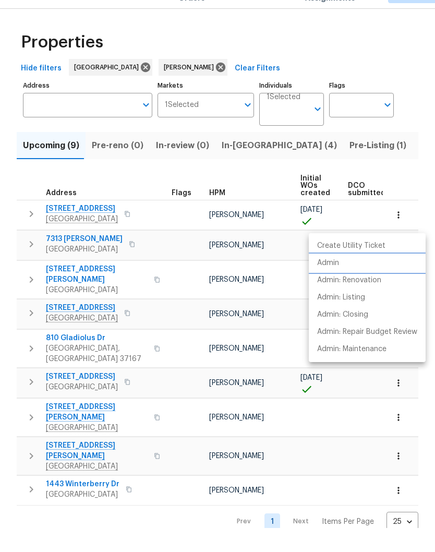
click at [336, 282] on p "Admin" at bounding box center [328, 287] width 22 height 11
click at [175, 274] on div at bounding box center [217, 276] width 435 height 552
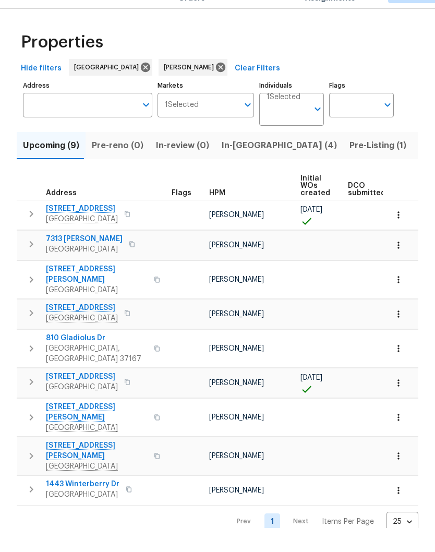
click at [104, 288] on span "1335 E Nir Shreibman Blvd" at bounding box center [97, 298] width 102 height 21
click at [400, 299] on icon "button" at bounding box center [399, 304] width 10 height 10
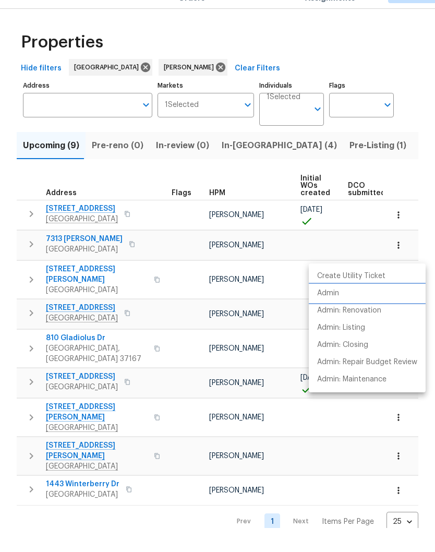
click at [336, 312] on p "Admin" at bounding box center [328, 317] width 22 height 11
click at [182, 278] on div at bounding box center [217, 276] width 435 height 552
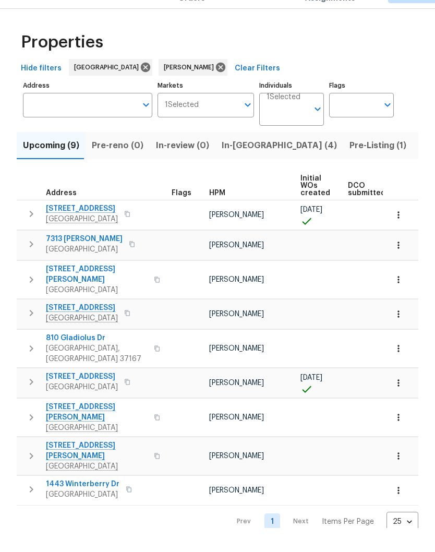
click at [84, 327] on span "618 Hickory Glade Ct" at bounding box center [82, 332] width 72 height 10
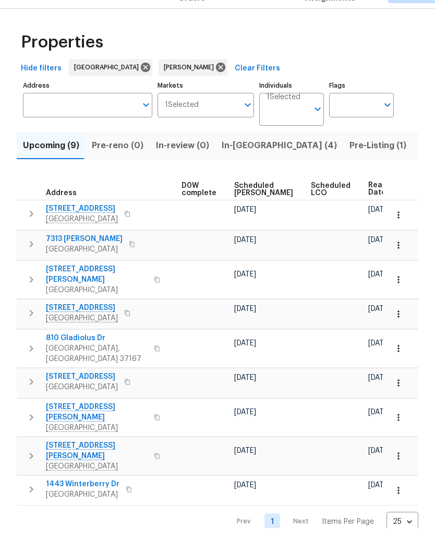
scroll to position [0, 274]
click at [401, 333] on icon "button" at bounding box center [399, 338] width 10 height 10
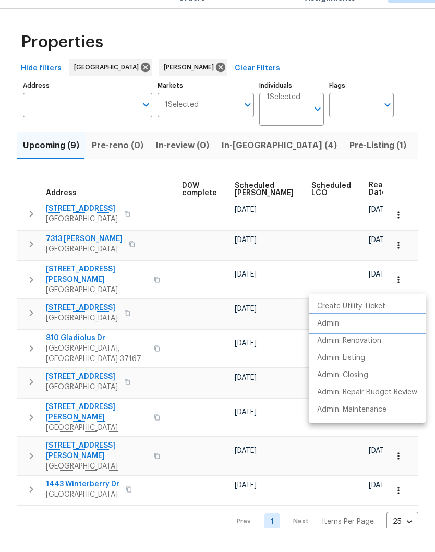
click at [334, 342] on p "Admin" at bounding box center [328, 347] width 22 height 11
click at [181, 374] on div at bounding box center [217, 276] width 435 height 552
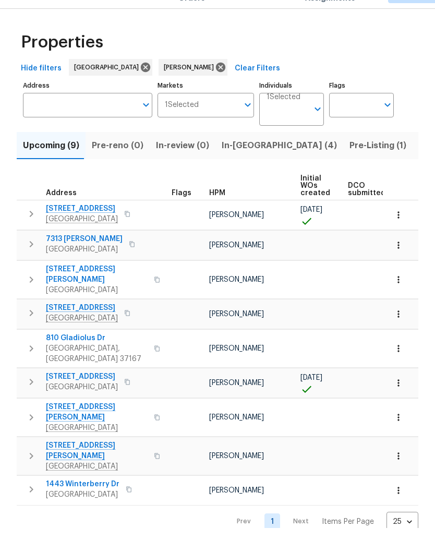
scroll to position [0, 0]
click at [87, 327] on span "618 Hickory Glade Ct" at bounding box center [82, 332] width 72 height 10
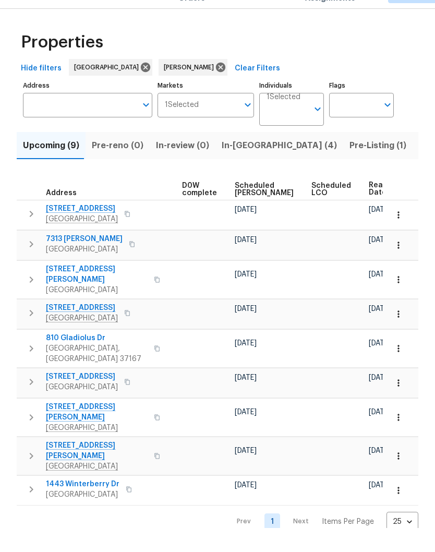
scroll to position [0, 274]
click at [401, 368] on icon "button" at bounding box center [399, 373] width 10 height 10
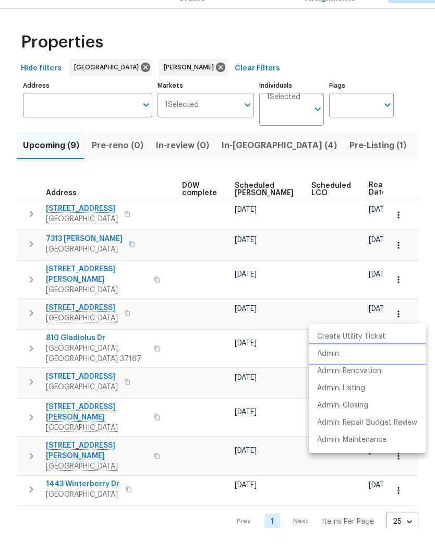
click at [336, 373] on p "Admin" at bounding box center [328, 378] width 22 height 11
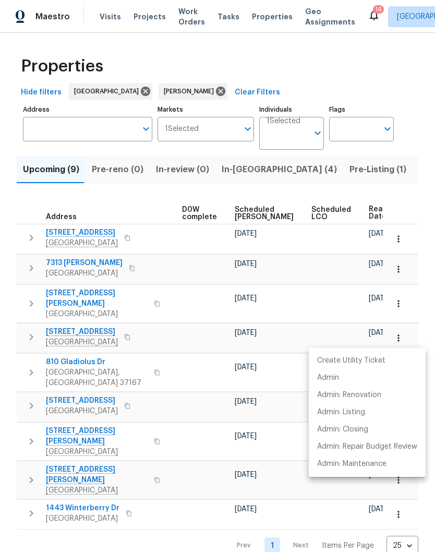
click at [158, 398] on div at bounding box center [217, 276] width 435 height 552
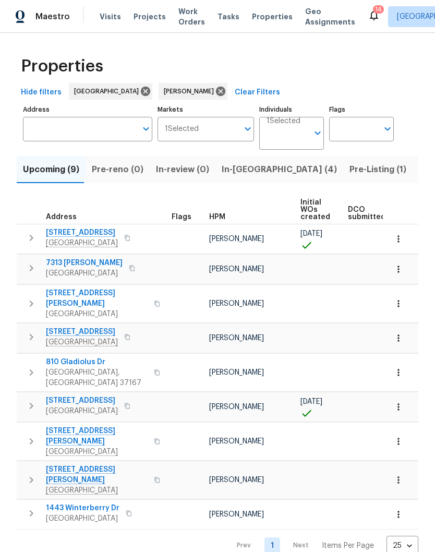
scroll to position [0, 0]
click at [86, 234] on span "501 Yellowstone Ct" at bounding box center [82, 233] width 72 height 10
click at [82, 357] on span "810 Gladiolus Dr" at bounding box center [97, 362] width 102 height 10
click at [236, 171] on span "In-reno (4)" at bounding box center [279, 169] width 115 height 15
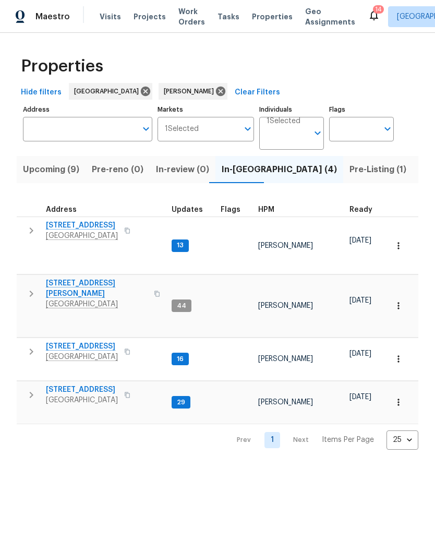
click at [101, 385] on span "5011 Preserve Blvd" at bounding box center [82, 390] width 72 height 10
click at [88, 341] on span "513 W 5th St" at bounding box center [82, 346] width 72 height 10
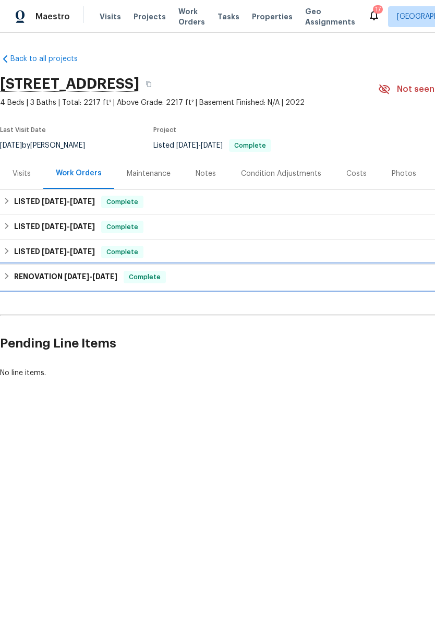
click at [53, 278] on h6 "RENOVATION [DATE] - [DATE]" at bounding box center [65, 277] width 103 height 13
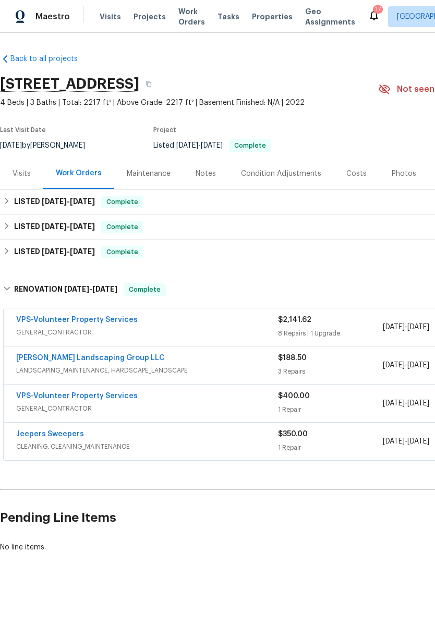
click at [68, 320] on link "VPS-Volunteer Property Services" at bounding box center [77, 319] width 122 height 7
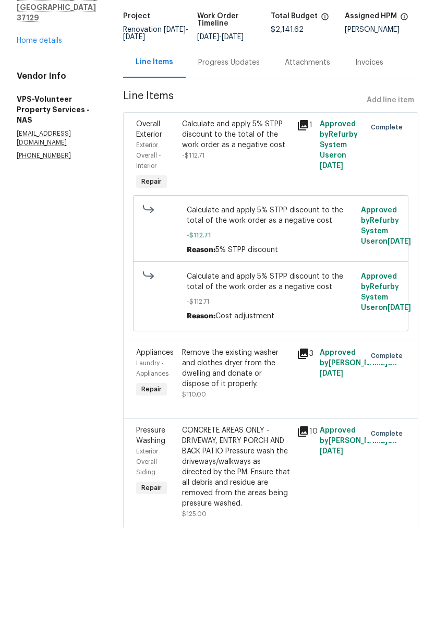
click at [46, 133] on link "Home details" at bounding box center [39, 136] width 45 height 7
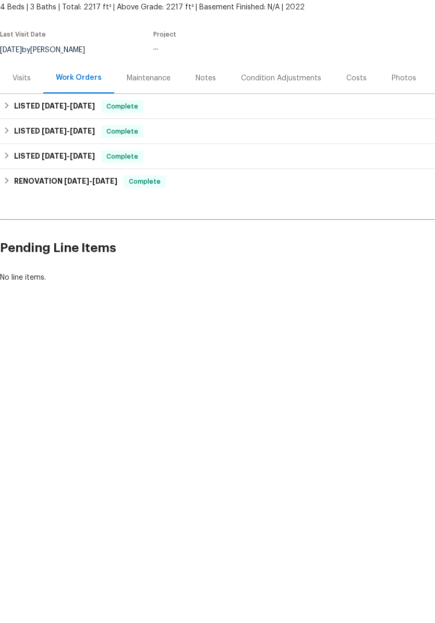
scroll to position [1, 0]
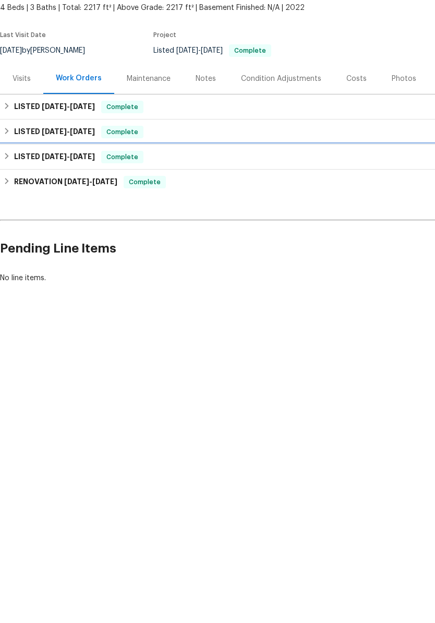
click at [72, 248] on span "[DATE] - [DATE]" at bounding box center [68, 251] width 53 height 7
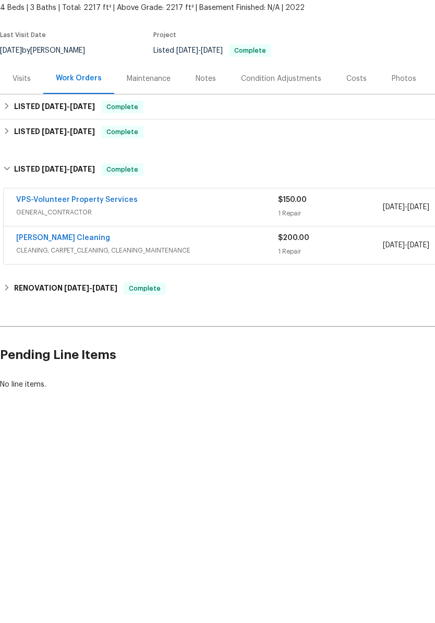
click at [103, 291] on link "VPS-Volunteer Property Services" at bounding box center [77, 294] width 122 height 7
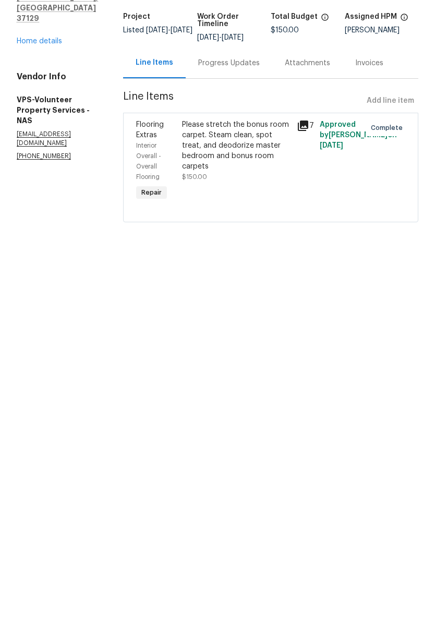
click at [52, 133] on link "Home details" at bounding box center [39, 136] width 45 height 7
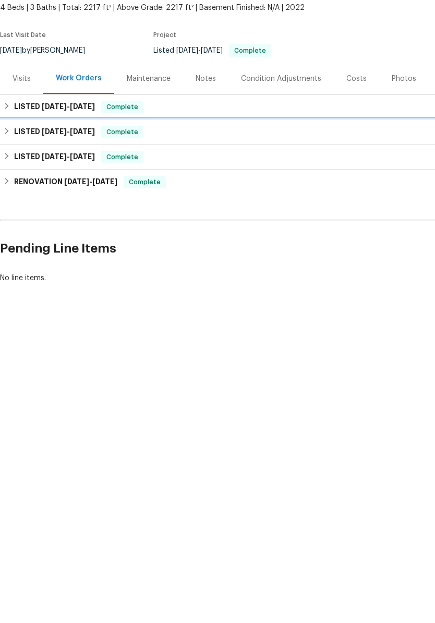
click at [68, 221] on h6 "LISTED [DATE] - [DATE]" at bounding box center [54, 227] width 81 height 13
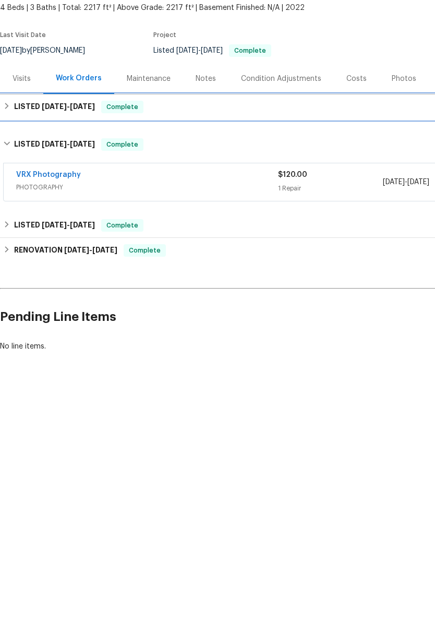
click at [72, 198] on span "[DATE] - [DATE]" at bounding box center [68, 201] width 53 height 7
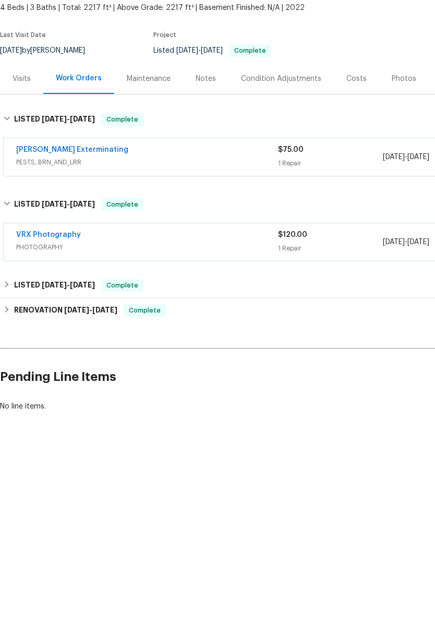
click at [92, 241] on link "[PERSON_NAME] Exterminating" at bounding box center [72, 244] width 112 height 7
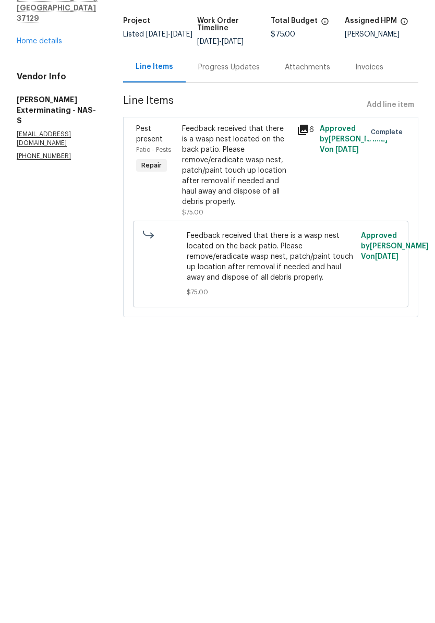
click at [48, 133] on link "Home details" at bounding box center [39, 136] width 45 height 7
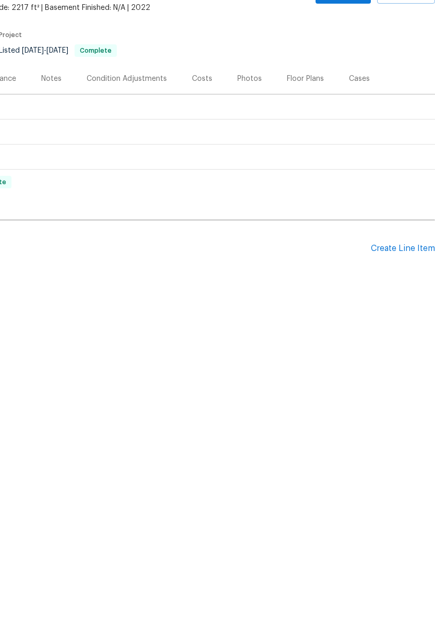
scroll to position [0, 155]
click at [305, 169] on div "Floor Plans" at bounding box center [305, 174] width 37 height 10
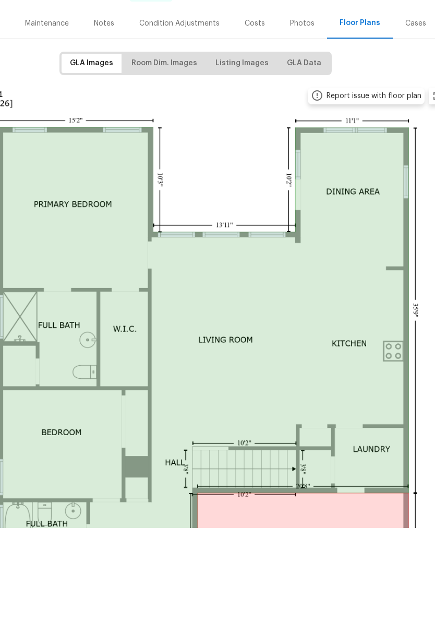
scroll to position [56, 99]
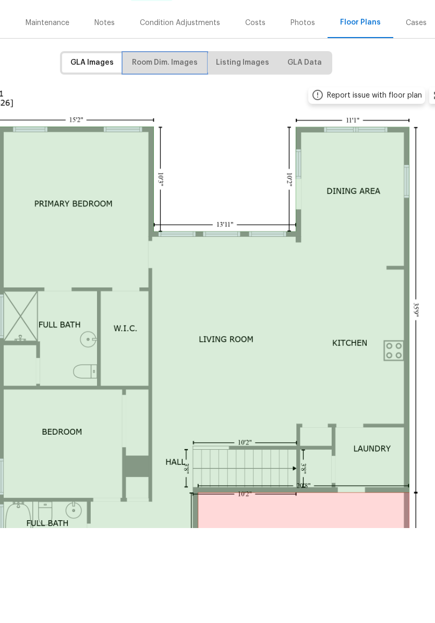
click at [175, 151] on span "Room Dim. Images" at bounding box center [165, 157] width 66 height 13
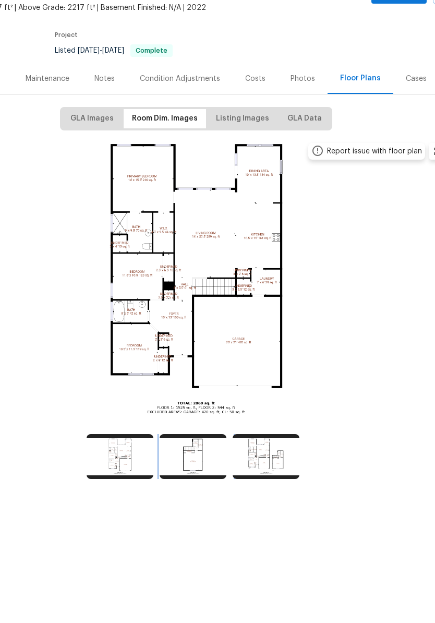
click at [198, 529] on img at bounding box center [193, 551] width 67 height 45
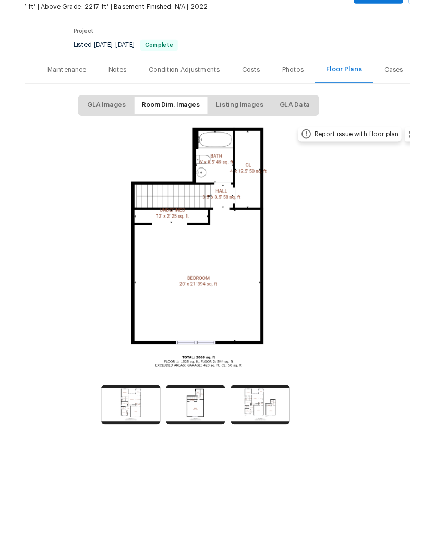
scroll to position [43, 0]
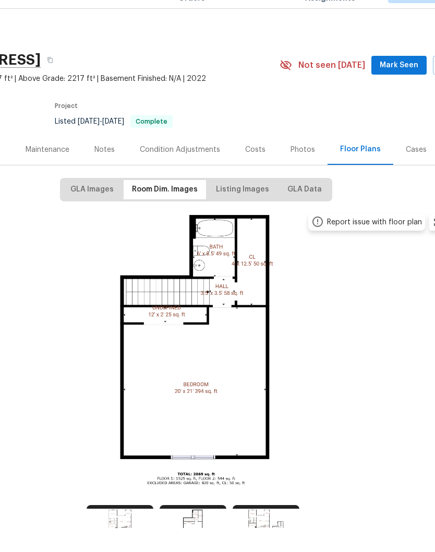
click at [302, 169] on div "Photos" at bounding box center [303, 174] width 25 height 10
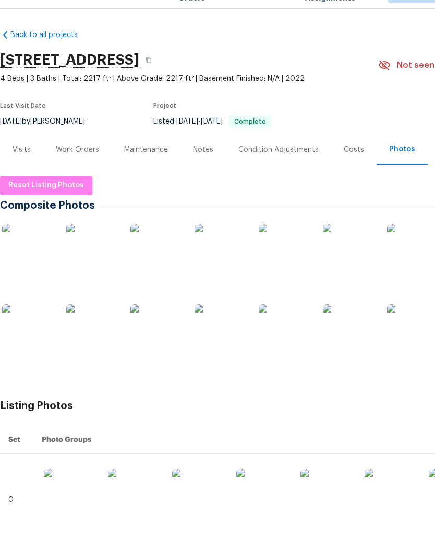
click at [40, 248] on img at bounding box center [28, 274] width 52 height 52
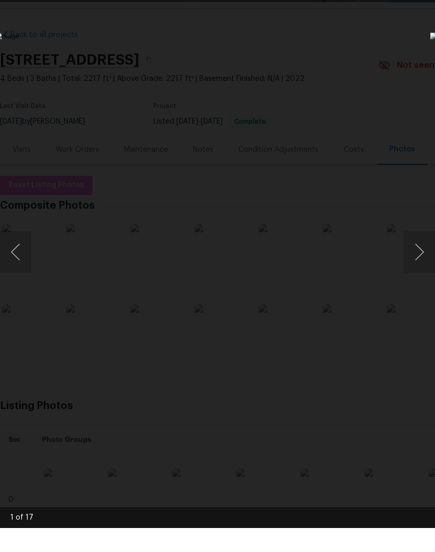
click at [416, 255] on button "Next image" at bounding box center [419, 276] width 31 height 42
click at [420, 255] on button "Next image" at bounding box center [419, 276] width 31 height 42
click at [421, 258] on button "Next image" at bounding box center [419, 276] width 31 height 42
click at [422, 256] on button "Next image" at bounding box center [419, 276] width 31 height 42
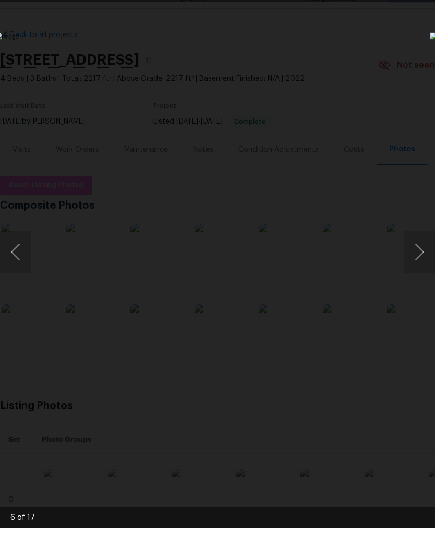
click at [419, 255] on button "Next image" at bounding box center [419, 276] width 31 height 42
click at [420, 255] on button "Next image" at bounding box center [419, 276] width 31 height 42
click at [419, 258] on button "Next image" at bounding box center [419, 276] width 31 height 42
click at [419, 261] on button "Next image" at bounding box center [419, 276] width 31 height 42
click at [419, 256] on button "Next image" at bounding box center [419, 276] width 31 height 42
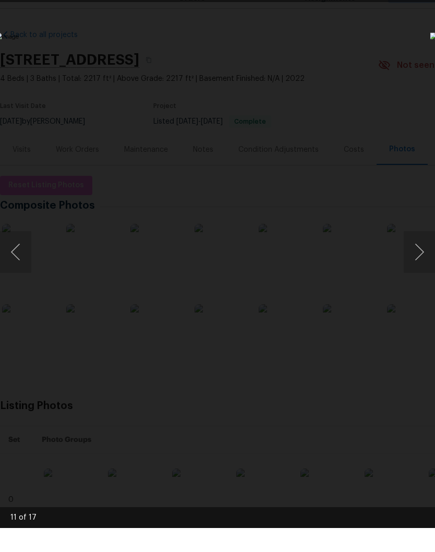
click at [417, 258] on button "Next image" at bounding box center [419, 276] width 31 height 42
click at [422, 255] on button "Next image" at bounding box center [419, 276] width 31 height 42
click at [361, 90] on div "Lightbox" at bounding box center [217, 276] width 435 height 552
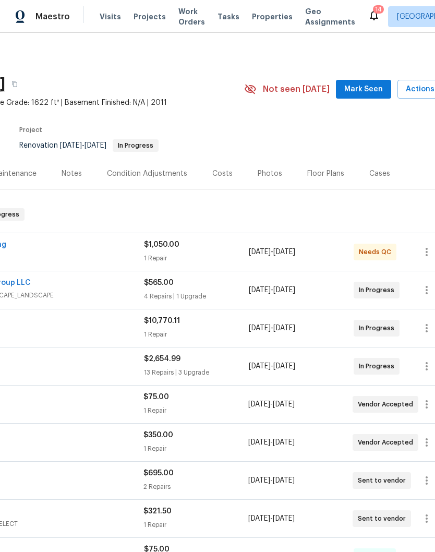
scroll to position [0, 135]
click at [364, 91] on span "Mark Seen" at bounding box center [363, 89] width 39 height 13
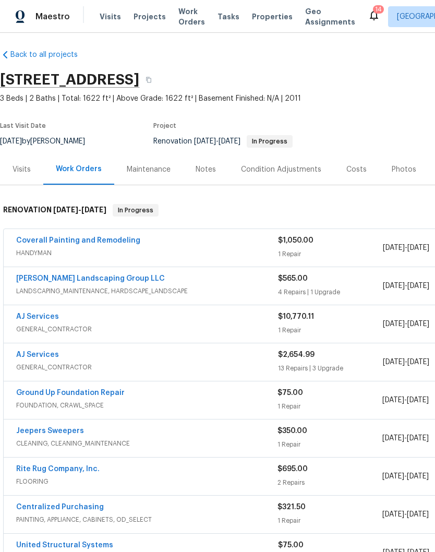
scroll to position [4, 0]
click at [108, 241] on link "Coverall Painting and Remodeling" at bounding box center [78, 240] width 124 height 7
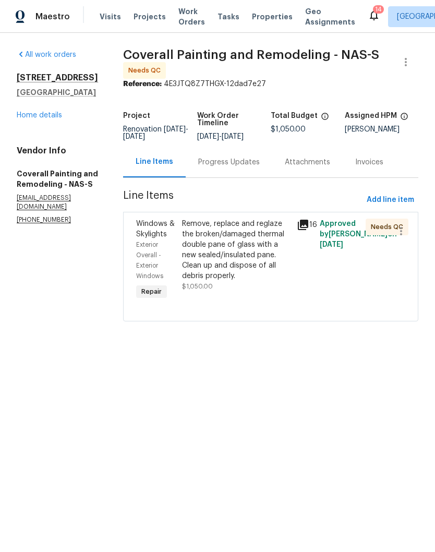
click at [270, 234] on div "Remove, replace and reglaze the broken/damaged thermal double pane of glass wit…" at bounding box center [236, 250] width 109 height 63
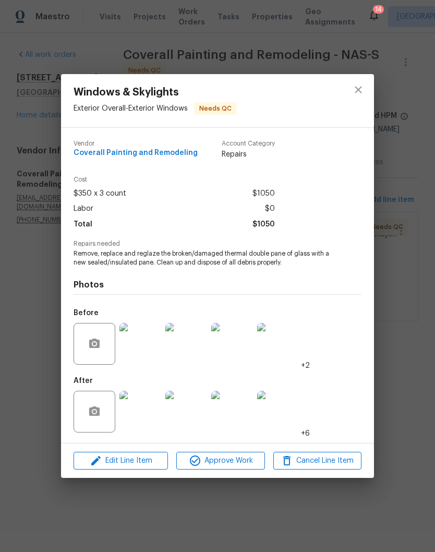
click at [147, 417] on img at bounding box center [141, 412] width 42 height 42
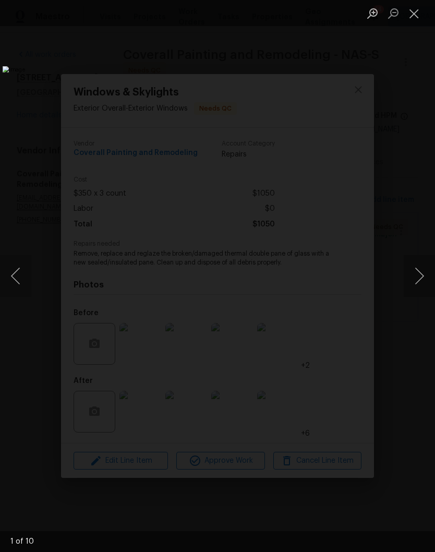
click at [422, 273] on button "Next image" at bounding box center [419, 276] width 31 height 42
click at [423, 275] on button "Next image" at bounding box center [419, 276] width 31 height 42
click at [426, 268] on button "Next image" at bounding box center [419, 276] width 31 height 42
click at [416, 17] on button "Close lightbox" at bounding box center [414, 13] width 21 height 18
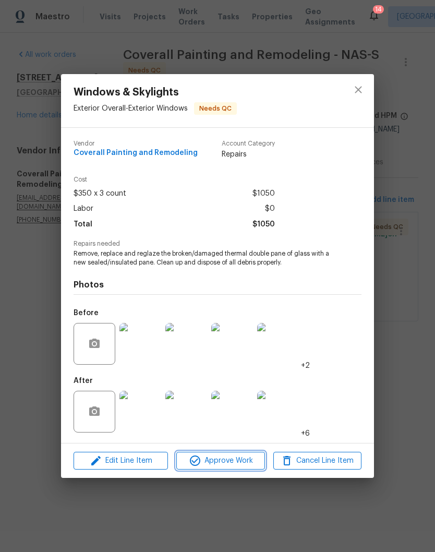
click at [239, 462] on span "Approve Work" at bounding box center [221, 461] width 82 height 13
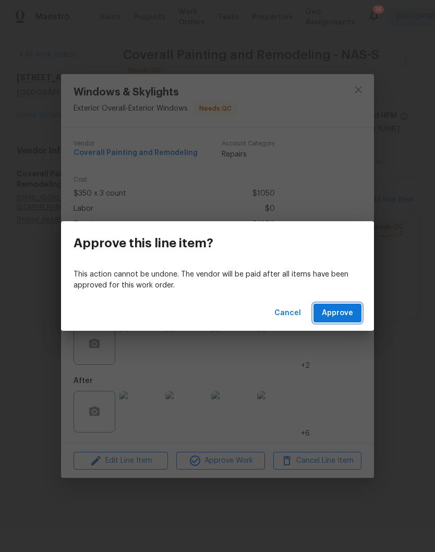
click at [337, 314] on span "Approve" at bounding box center [337, 313] width 31 height 13
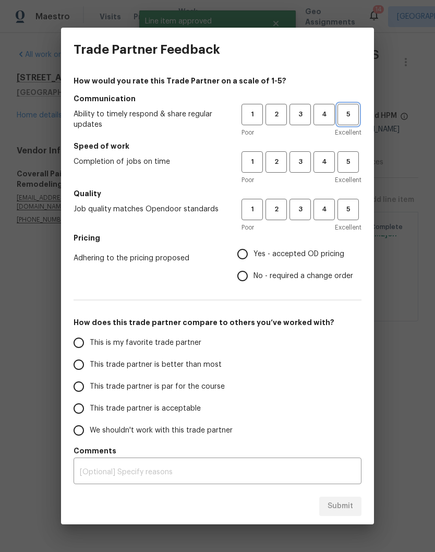
click at [351, 120] on span "5" at bounding box center [348, 115] width 19 height 12
click at [353, 162] on span "5" at bounding box center [348, 162] width 19 height 12
click at [352, 211] on span "5" at bounding box center [348, 210] width 19 height 12
click at [250, 259] on input "Yes - accepted OD pricing" at bounding box center [243, 254] width 22 height 22
radio input "true"
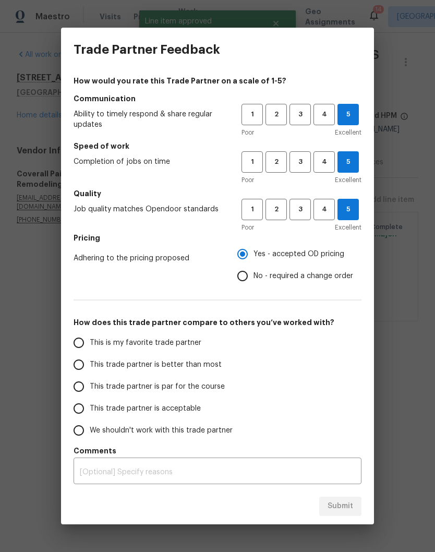
click at [83, 343] on input "This is my favorite trade partner" at bounding box center [79, 343] width 22 height 22
click at [346, 511] on span "Submit" at bounding box center [341, 506] width 26 height 13
radio input "true"
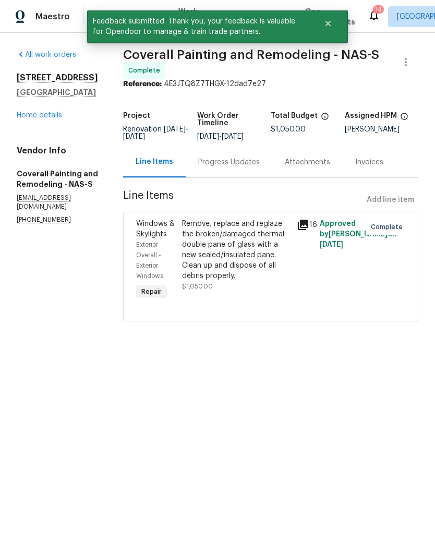
click at [260, 168] on div "Progress Updates" at bounding box center [229, 162] width 62 height 10
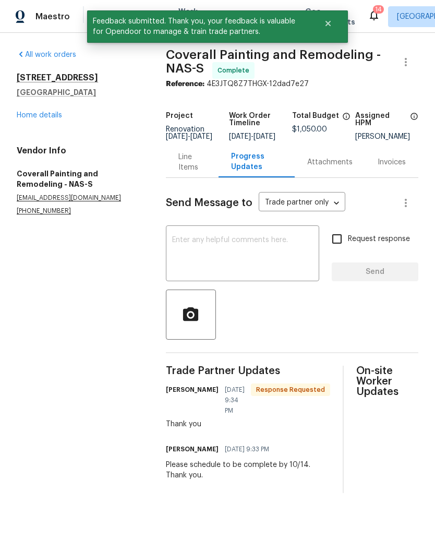
click at [48, 118] on link "Home details" at bounding box center [39, 115] width 45 height 7
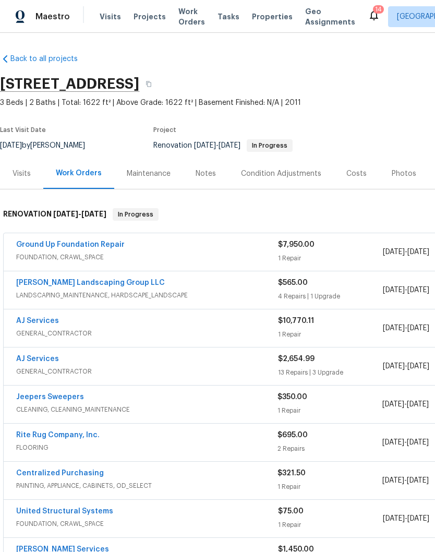
click at [214, 171] on div "Notes" at bounding box center [206, 174] width 20 height 10
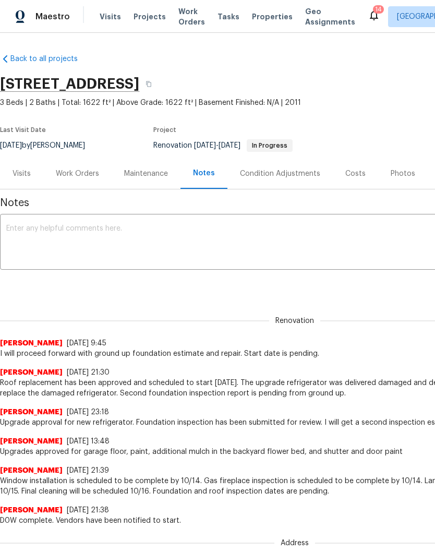
click at [200, 227] on textarea at bounding box center [294, 243] width 577 height 37
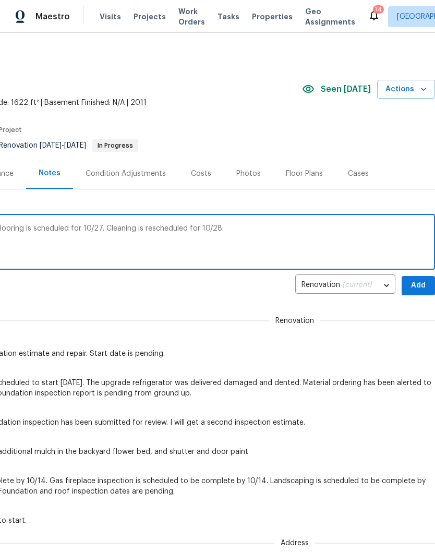
scroll to position [0, 155]
type textarea "Foundation repair is scheduled for 10/24. Flooring is scheduled for 10/27. Clea…"
click at [419, 286] on span "Add" at bounding box center [418, 285] width 17 height 13
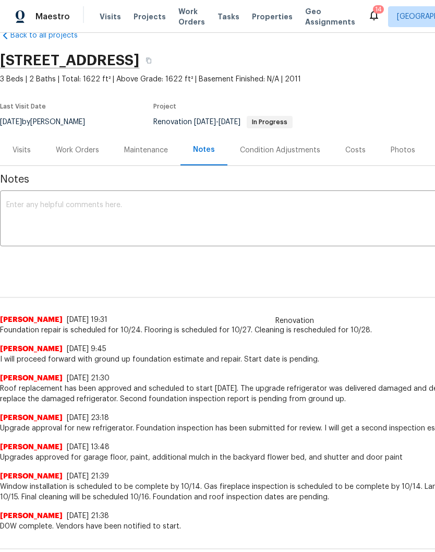
scroll to position [23, 0]
click at [81, 149] on div "Work Orders" at bounding box center [77, 150] width 43 height 10
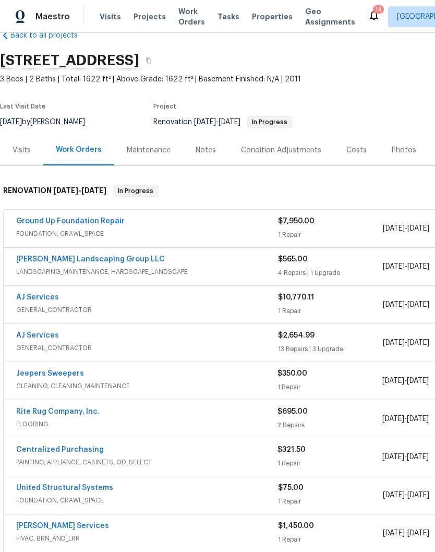
click at [53, 299] on link "AJ Services" at bounding box center [37, 297] width 43 height 7
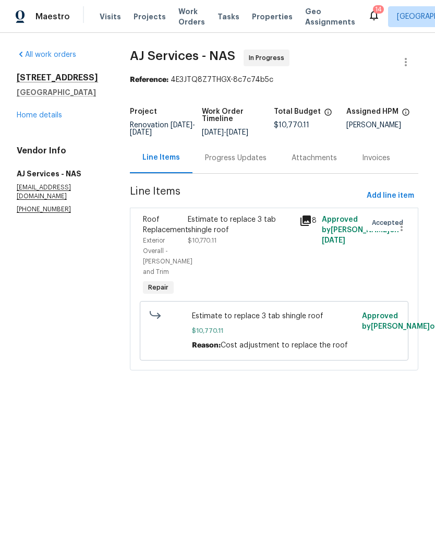
click at [51, 117] on link "Home details" at bounding box center [39, 115] width 45 height 7
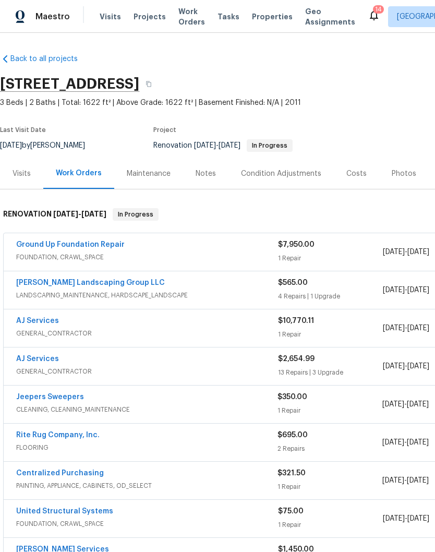
click at [205, 179] on div "Notes" at bounding box center [205, 173] width 45 height 31
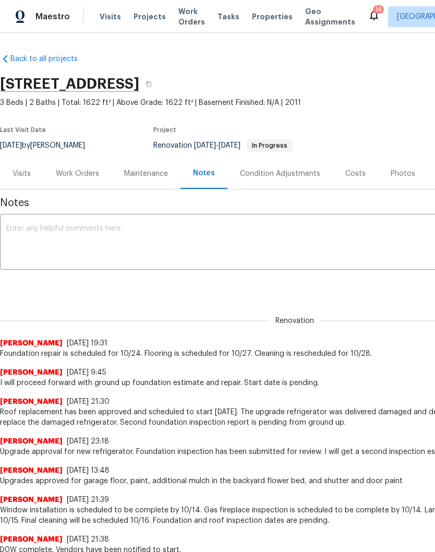
click at [111, 233] on textarea at bounding box center [294, 243] width 577 height 37
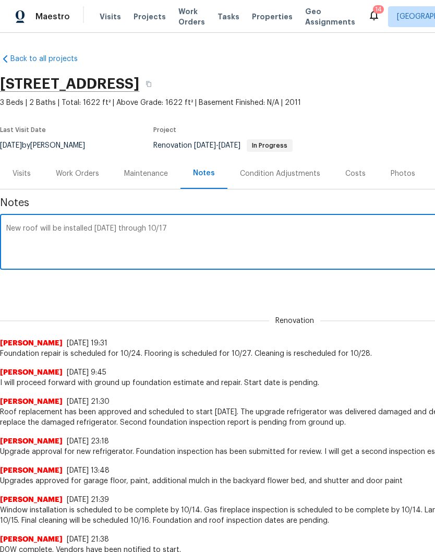
click at [174, 229] on textarea "New roof will be installed tomorrow 10/16 through 10/17" at bounding box center [294, 243] width 577 height 37
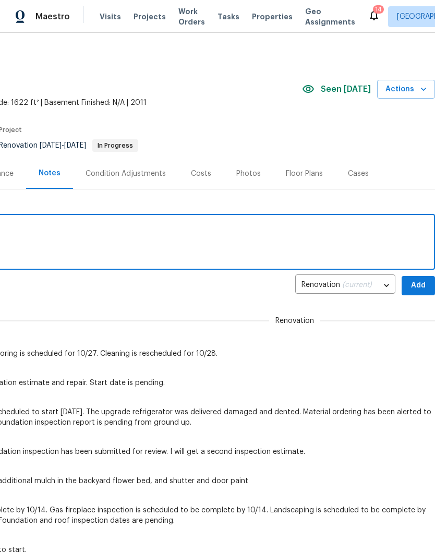
scroll to position [0, 155]
type textarea "New roof will be installed tomorrow 10/16 - 10/17"
click at [421, 284] on span "Add" at bounding box center [418, 285] width 17 height 13
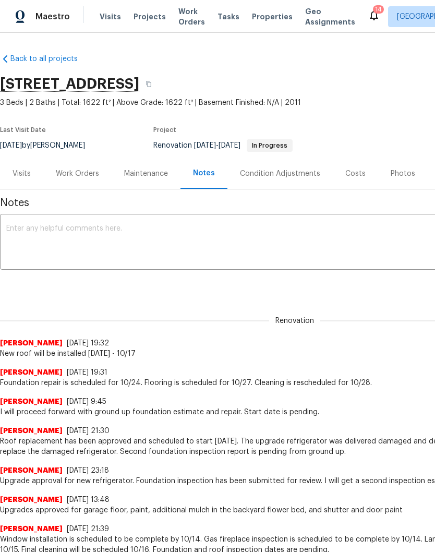
scroll to position [0, 0]
click at [87, 176] on div "Work Orders" at bounding box center [77, 174] width 43 height 10
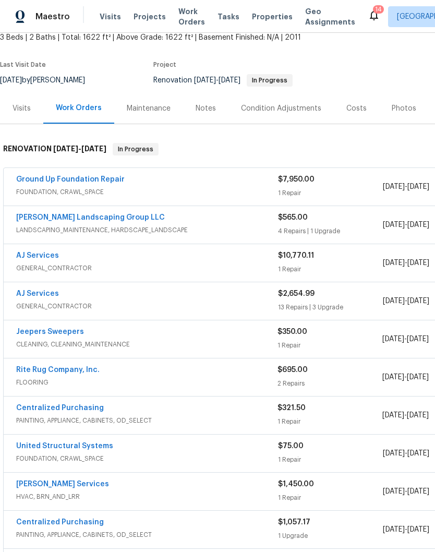
scroll to position [65, 0]
click at [69, 333] on link "Jeepers Sweepers" at bounding box center [50, 331] width 68 height 7
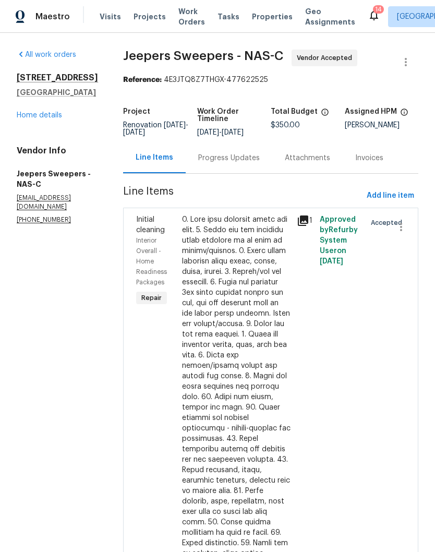
click at [258, 163] on div "Progress Updates" at bounding box center [229, 158] width 62 height 10
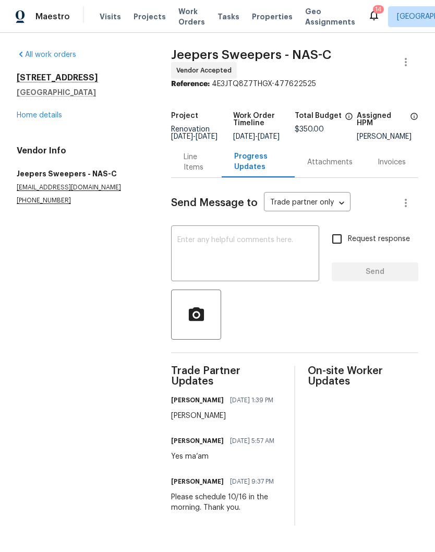
click at [246, 250] on textarea at bounding box center [246, 254] width 136 height 37
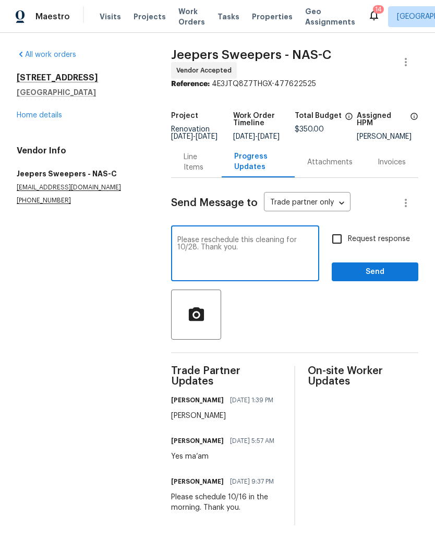
type textarea "Please reschedule this cleaning for 10/28. Thank you."
click at [380, 279] on span "Send" at bounding box center [375, 272] width 70 height 13
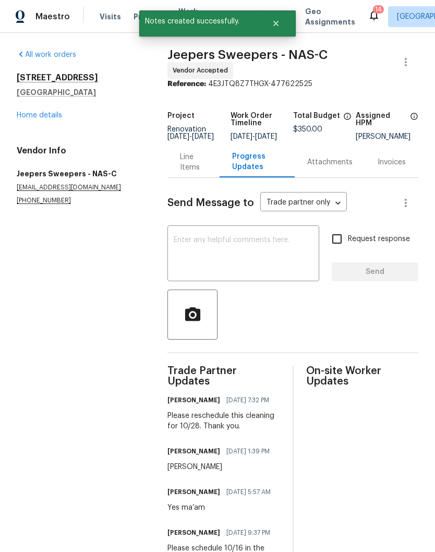
click at [52, 117] on link "Home details" at bounding box center [39, 115] width 45 height 7
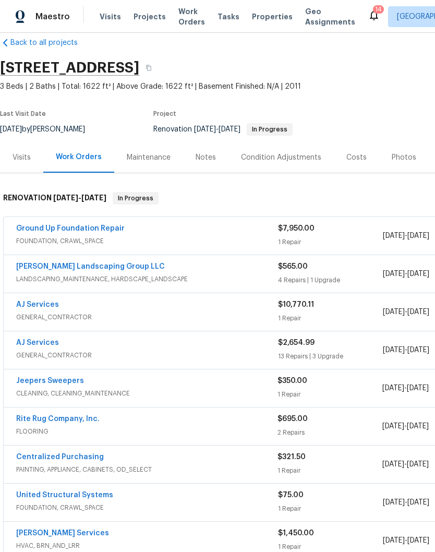
scroll to position [16, 0]
click at [99, 227] on link "Ground Up Foundation Repair" at bounding box center [70, 228] width 109 height 7
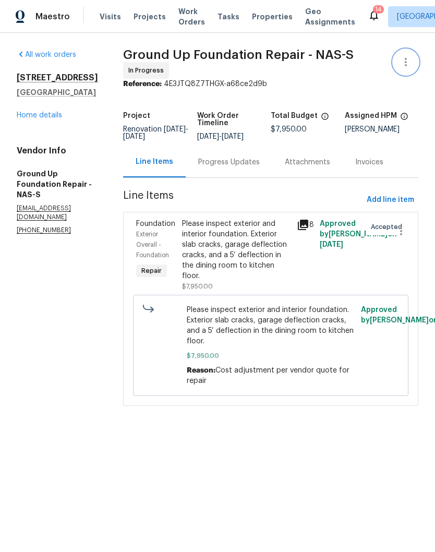
click at [408, 65] on icon "button" at bounding box center [406, 62] width 13 height 13
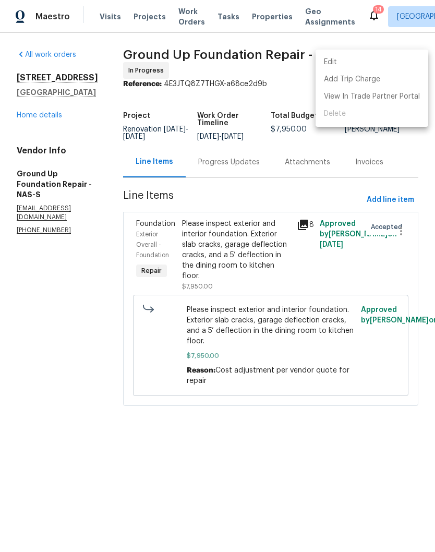
click at [339, 62] on li "Edit" at bounding box center [372, 62] width 113 height 17
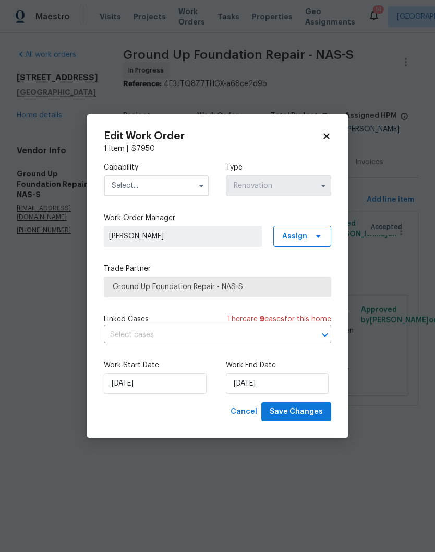
click at [171, 183] on input "text" at bounding box center [156, 185] width 105 height 21
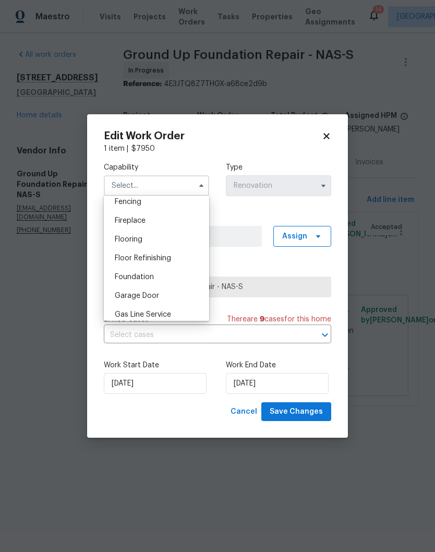
scroll to position [387, 0]
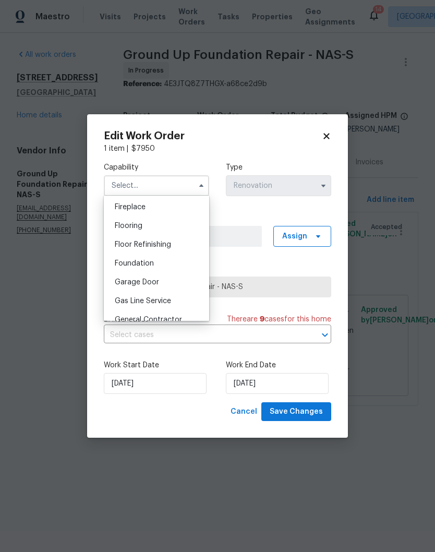
click at [147, 269] on div "Foundation" at bounding box center [157, 263] width 100 height 19
type input "Foundation"
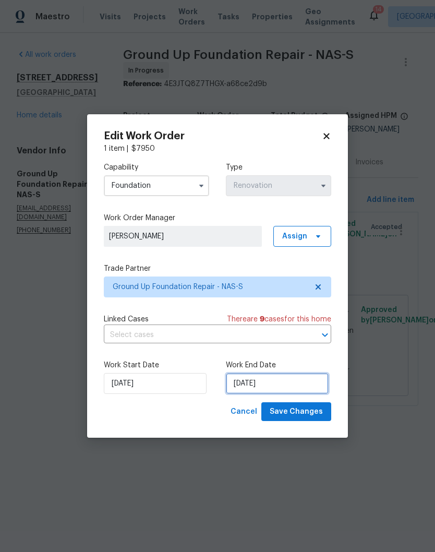
click at [300, 386] on input "[DATE]" at bounding box center [277, 383] width 103 height 21
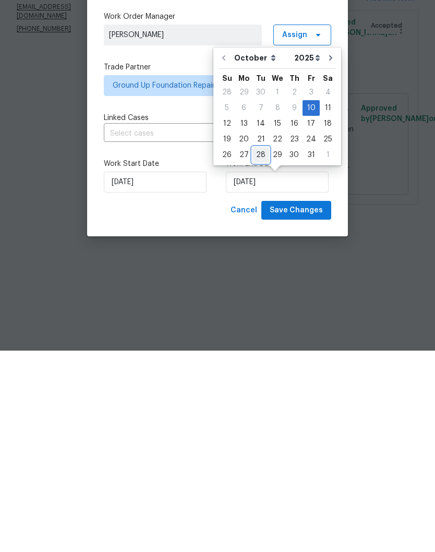
click at [262, 349] on div "28" at bounding box center [261, 356] width 17 height 15
type input "10/28/2025"
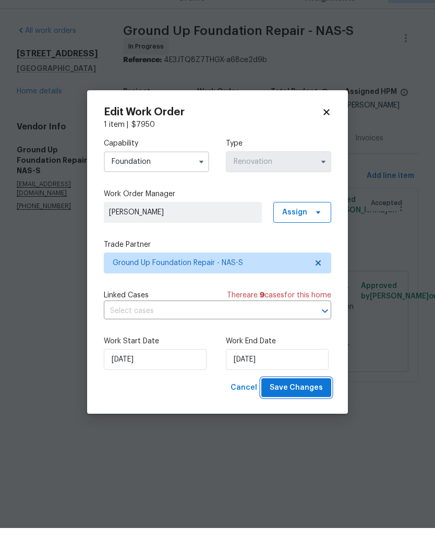
click at [307, 406] on span "Save Changes" at bounding box center [296, 412] width 53 height 13
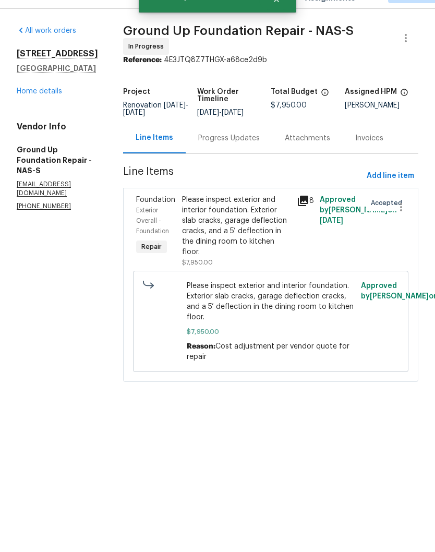
click at [50, 113] on link "Home details" at bounding box center [39, 115] width 45 height 7
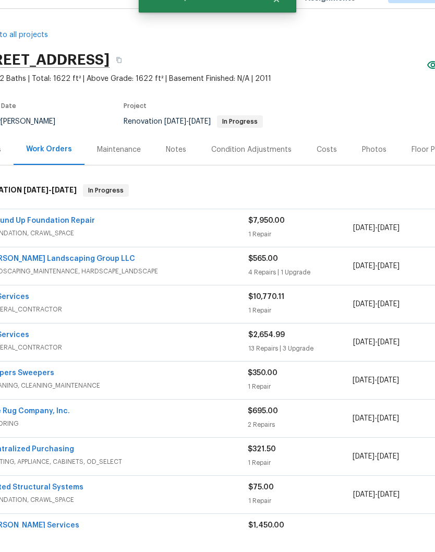
scroll to position [0, 30]
click at [84, 279] on link "Sandoval Landscaping Group LLC" at bounding box center [60, 282] width 149 height 7
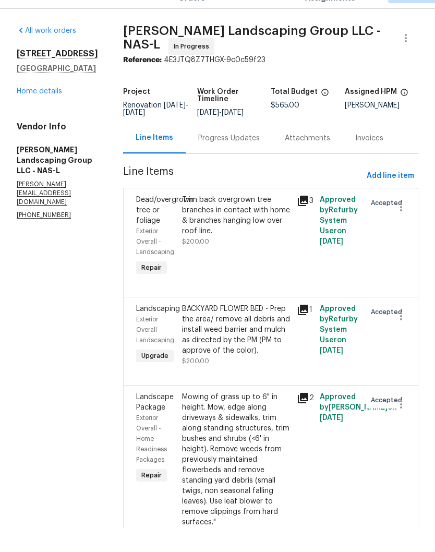
click at [260, 157] on div "Progress Updates" at bounding box center [229, 162] width 62 height 10
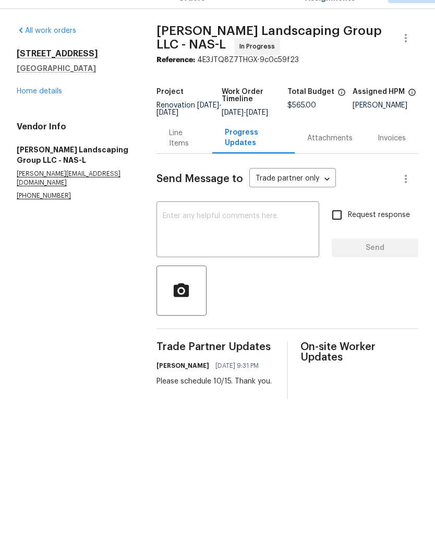
click at [250, 236] on textarea at bounding box center [238, 254] width 150 height 37
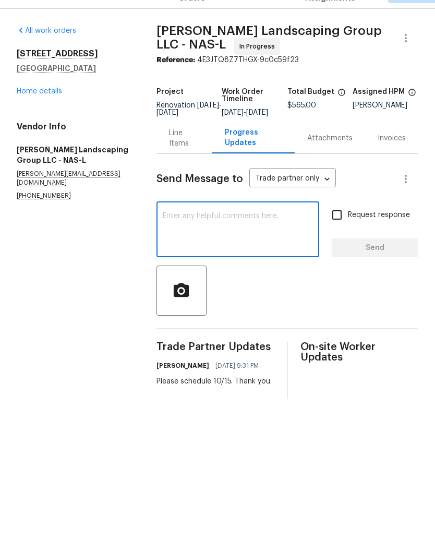
click at [132, 285] on section "All work orders 2609 Jordan Ridge Dr Nashville, TN 37218 Home details Vendor In…" at bounding box center [74, 237] width 115 height 374
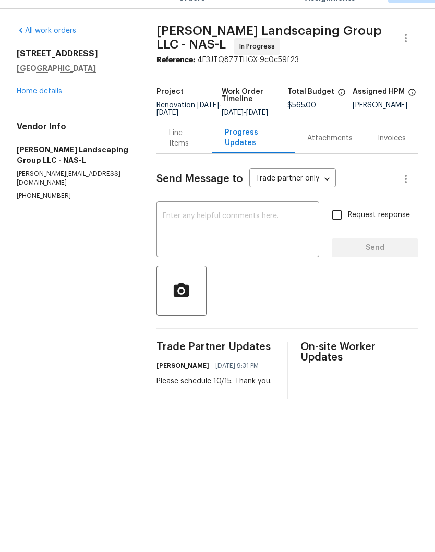
click at [50, 112] on link "Home details" at bounding box center [39, 115] width 45 height 7
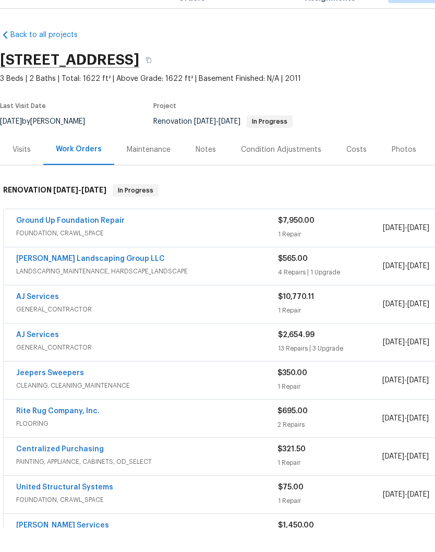
click at [123, 279] on link "Sandoval Landscaping Group LLC" at bounding box center [90, 282] width 149 height 7
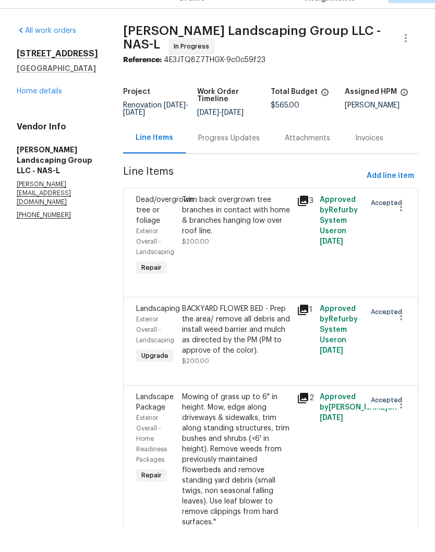
click at [48, 112] on link "Home details" at bounding box center [39, 115] width 45 height 7
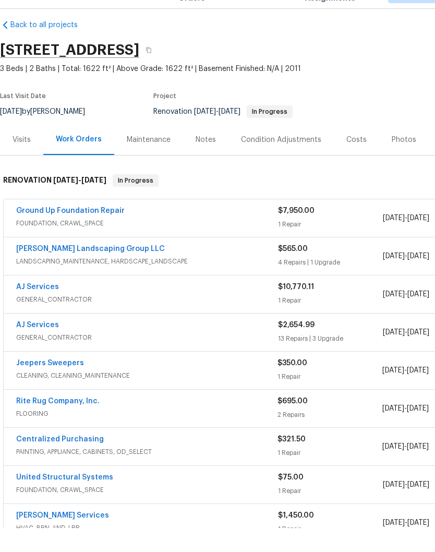
scroll to position [10, 0]
click at [48, 345] on link "AJ Services" at bounding box center [37, 348] width 43 height 7
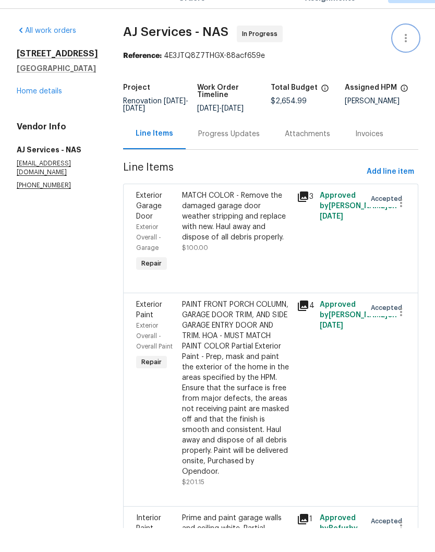
click at [406, 58] on icon "button" at bounding box center [406, 62] width 2 height 8
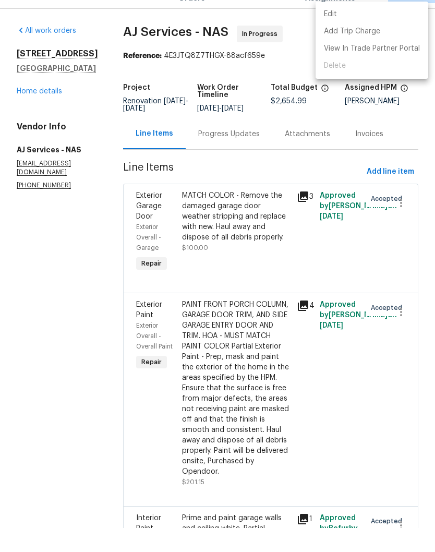
click at [347, 30] on li "Edit" at bounding box center [372, 38] width 113 height 17
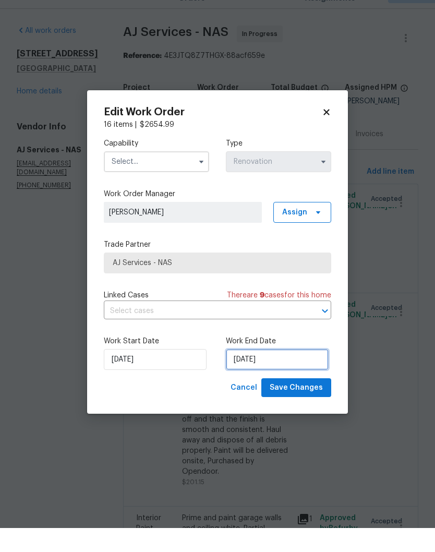
click at [285, 373] on input "10/16/2025" at bounding box center [277, 383] width 103 height 21
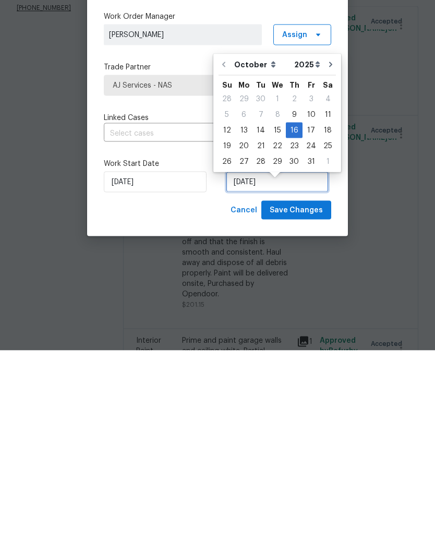
scroll to position [9, 0]
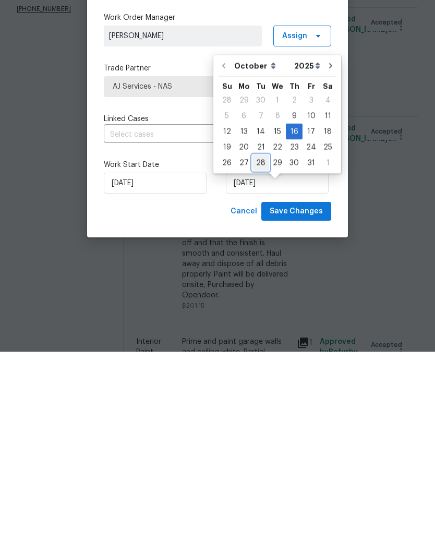
click at [262, 356] on div "28" at bounding box center [261, 363] width 17 height 15
type input "10/28/2025"
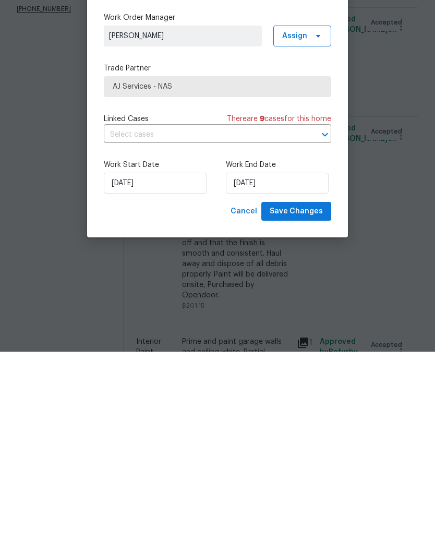
scroll to position [43, 0]
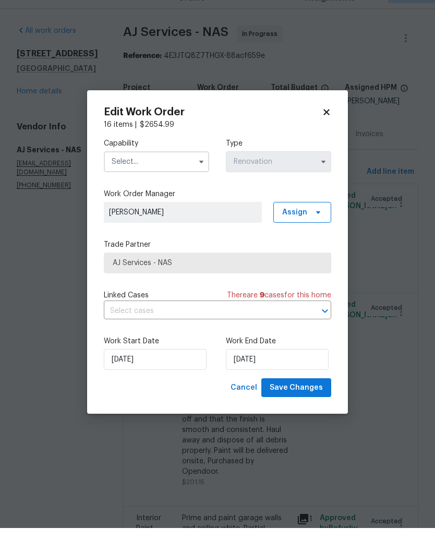
click at [174, 175] on input "text" at bounding box center [156, 185] width 105 height 21
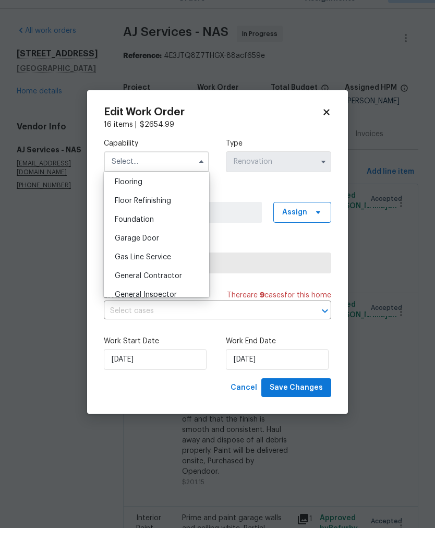
scroll to position [416, 0]
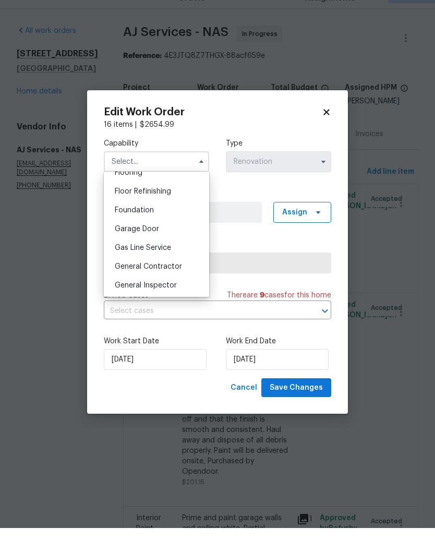
click at [173, 287] on span "General Contractor" at bounding box center [148, 290] width 67 height 7
type input "General Contractor"
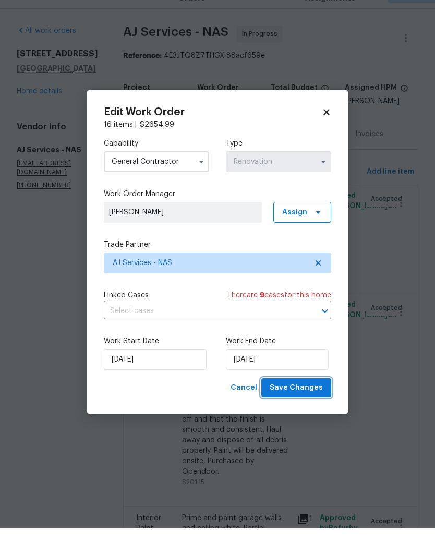
click at [309, 406] on span "Save Changes" at bounding box center [296, 412] width 53 height 13
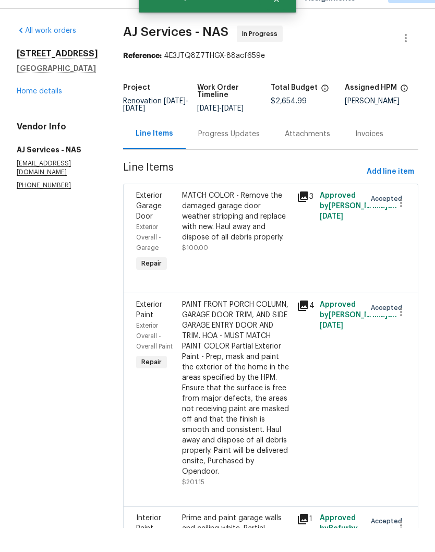
scroll to position [43, 0]
click at [394, 190] on span "Add line item" at bounding box center [391, 196] width 48 height 13
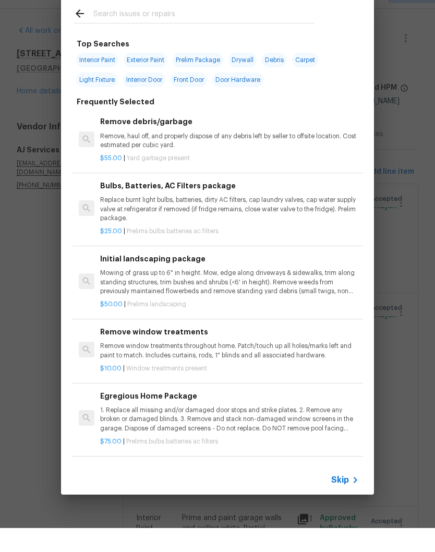
click at [190, 31] on input "text" at bounding box center [203, 39] width 221 height 16
type input "Conc"
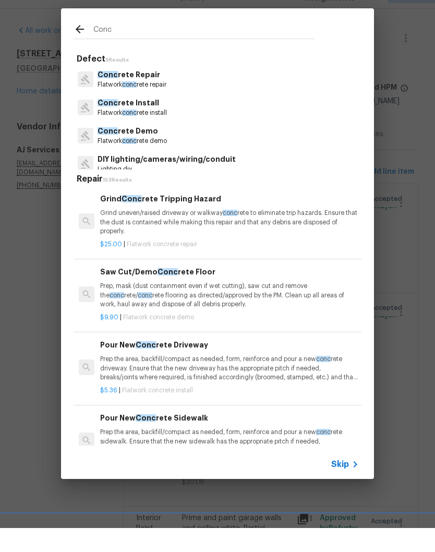
click at [151, 93] on p "Conc rete Repair" at bounding box center [132, 98] width 69 height 11
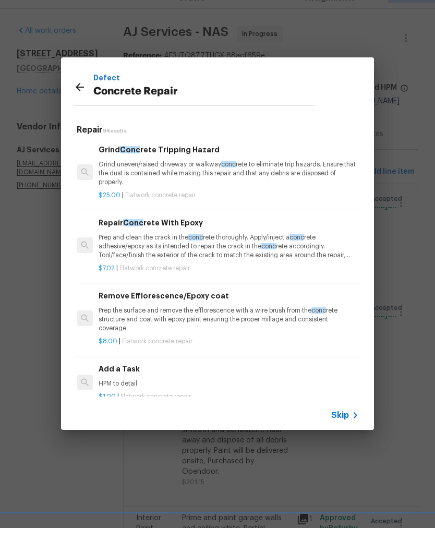
scroll to position [0, 2]
click at [185, 184] on p "Grind uneven/raised driveway or walkway conc rete to eliminate trip hazards. En…" at bounding box center [228, 197] width 259 height 27
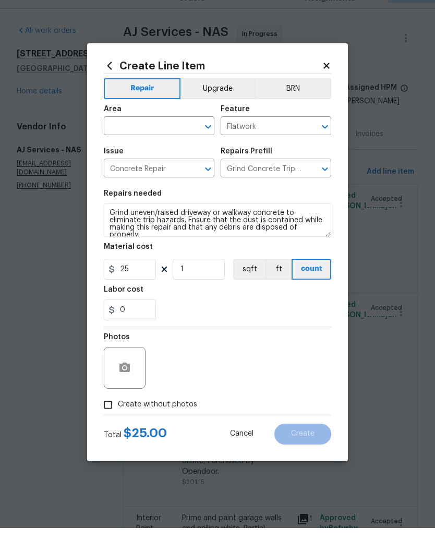
click at [189, 144] on button "Clear" at bounding box center [194, 151] width 15 height 15
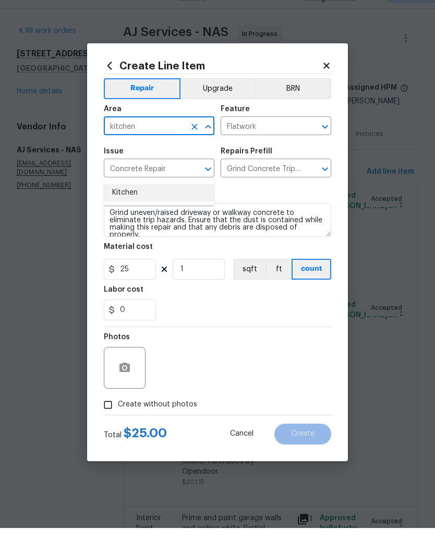
click at [141, 208] on li "Kitchen" at bounding box center [159, 216] width 111 height 17
type input "Kitchen"
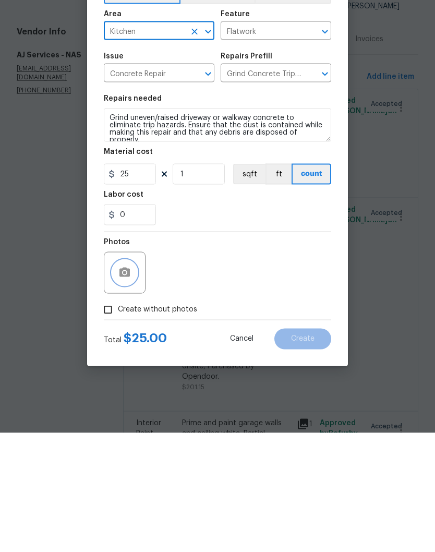
click at [131, 386] on icon "button" at bounding box center [125, 392] width 13 height 13
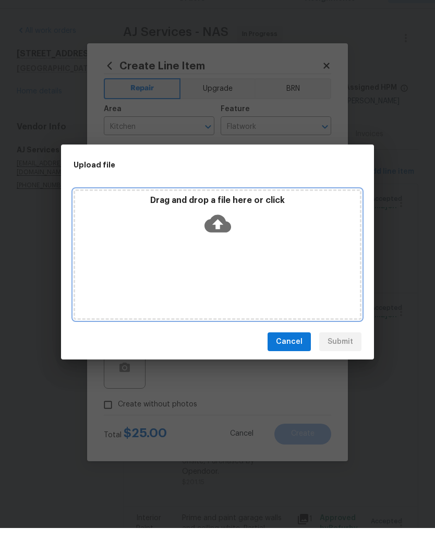
click at [255, 234] on div "Drag and drop a file here or click" at bounding box center [217, 241] width 285 height 45
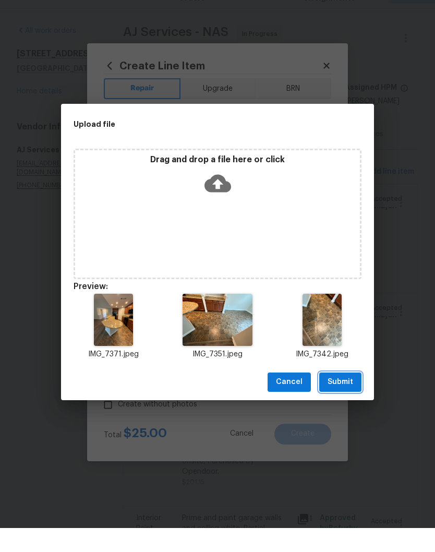
click at [346, 400] on span "Submit" at bounding box center [341, 406] width 26 height 13
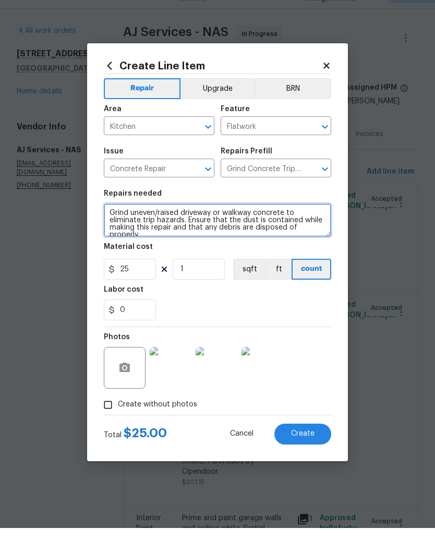
click at [254, 228] on textarea "Grind uneven/raised driveway or walkway concrete to eliminate trip hazards. Ens…" at bounding box center [218, 244] width 228 height 33
click at [313, 228] on textarea "Grind uneven/raised deflection in kitchen floor - prep for flooring to install …" at bounding box center [218, 244] width 228 height 33
click at [199, 236] on textarea "Grind uneven/raised deflection in kitchen floor - prep for flooring to install …" at bounding box center [218, 244] width 228 height 33
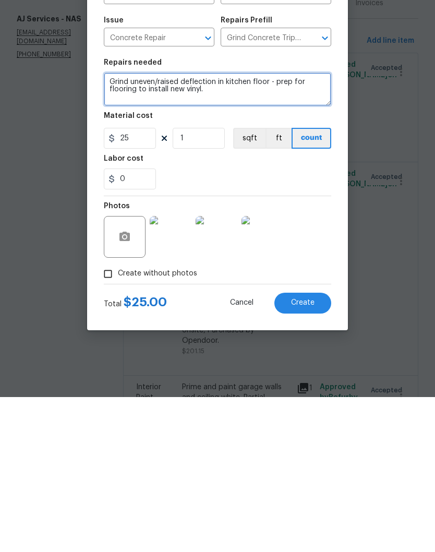
type textarea "Grind uneven/raised deflection in kitchen floor - prep for flooring to install …"
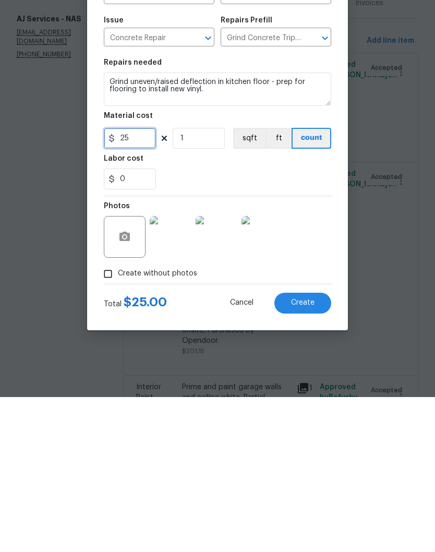
click at [147, 283] on input "25" at bounding box center [130, 293] width 52 height 21
type input "25"
click at [200, 283] on input "1" at bounding box center [199, 293] width 52 height 21
type input "4"
click at [326, 351] on div "Photos" at bounding box center [218, 385] width 228 height 68
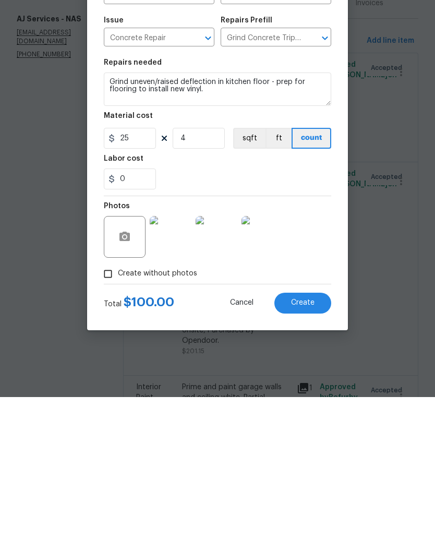
scroll to position [43, 0]
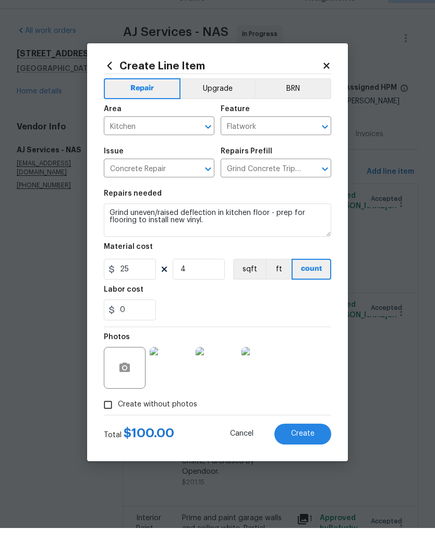
click at [303, 454] on span "Create" at bounding box center [302, 458] width 23 height 8
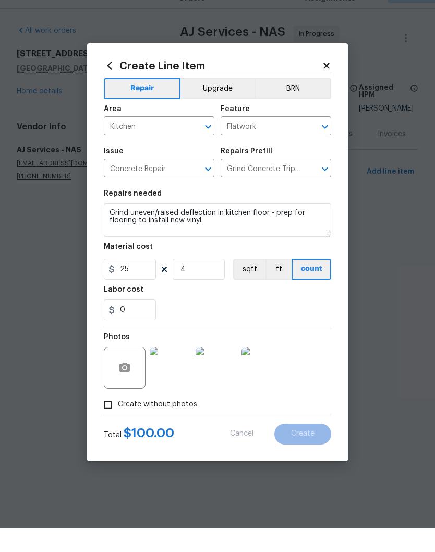
type input "0"
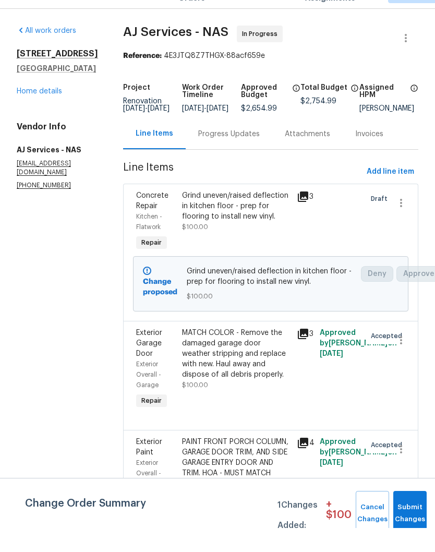
click at [243, 153] on div "Progress Updates" at bounding box center [229, 158] width 62 height 10
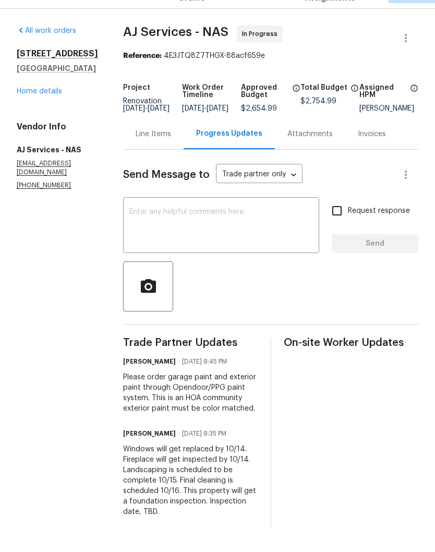
click at [229, 232] on textarea at bounding box center [221, 250] width 184 height 37
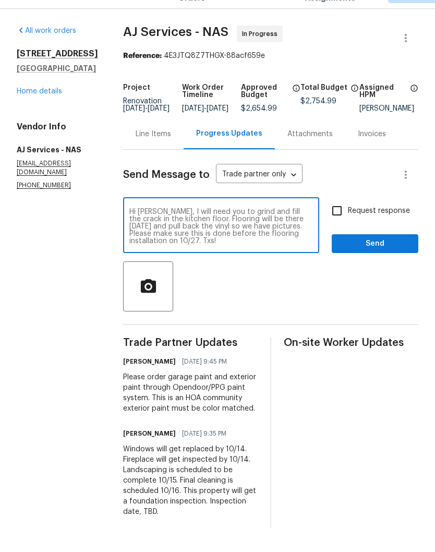
type textarea "Hi AJ, I will need you to grind and fill the crack in the kitchen floor. Floori…"
click at [361, 262] on span "Send" at bounding box center [375, 268] width 70 height 13
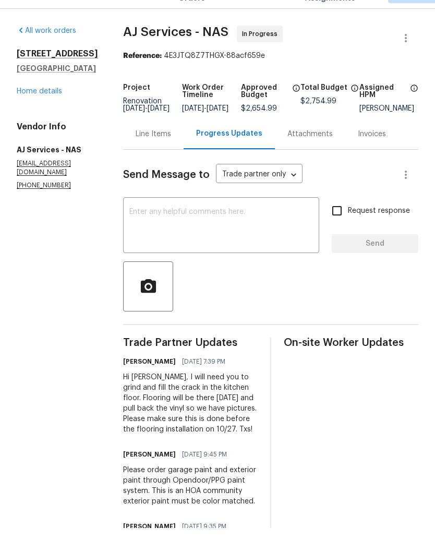
click at [57, 112] on link "Home details" at bounding box center [39, 115] width 45 height 7
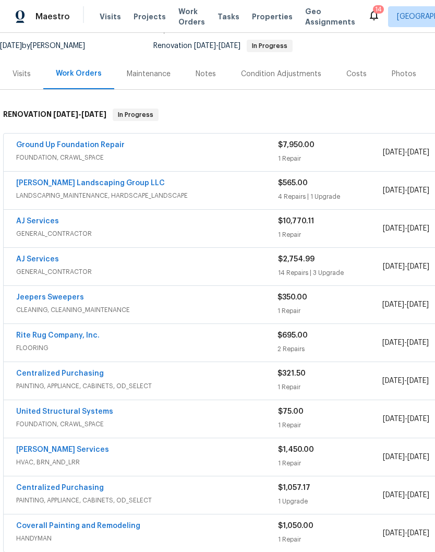
scroll to position [100, 0]
click at [69, 338] on link "Rite Rug Company, Inc." at bounding box center [58, 335] width 84 height 7
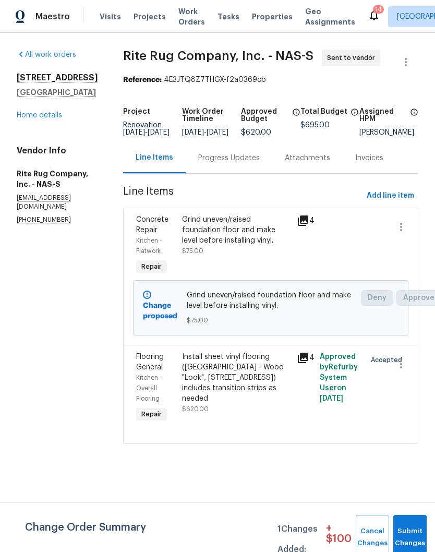
click at [249, 171] on div "Progress Updates" at bounding box center [229, 158] width 87 height 31
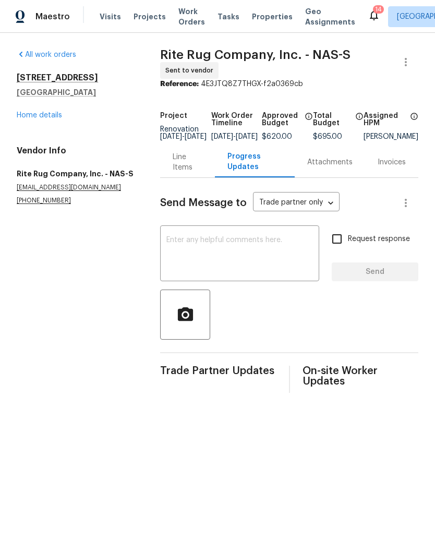
click at [224, 256] on textarea at bounding box center [240, 254] width 147 height 37
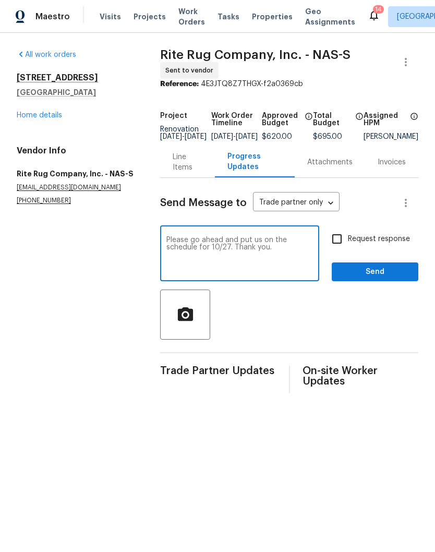
type textarea "Please go ahead and put us on the schedule for 10/27. Thank you."
click at [356, 279] on span "Send" at bounding box center [375, 272] width 70 height 13
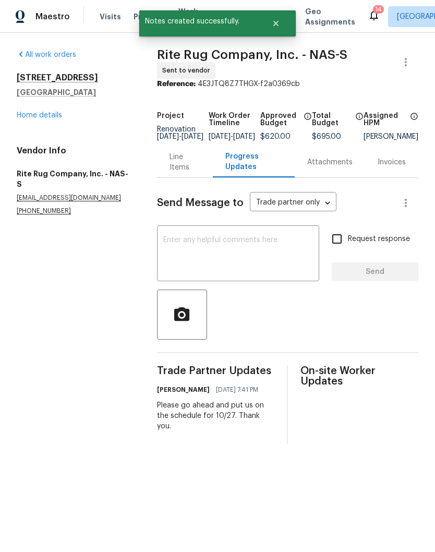
click at [54, 119] on link "Home details" at bounding box center [39, 115] width 45 height 7
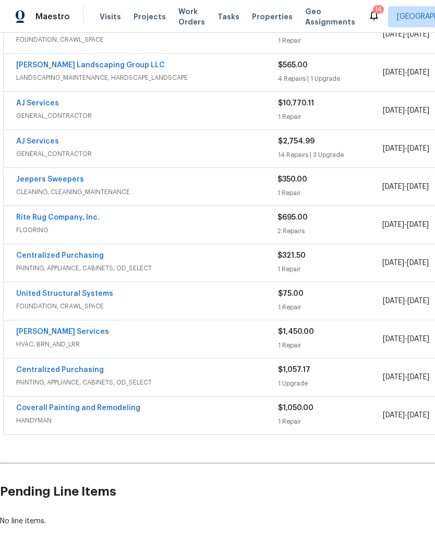
scroll to position [219, 0]
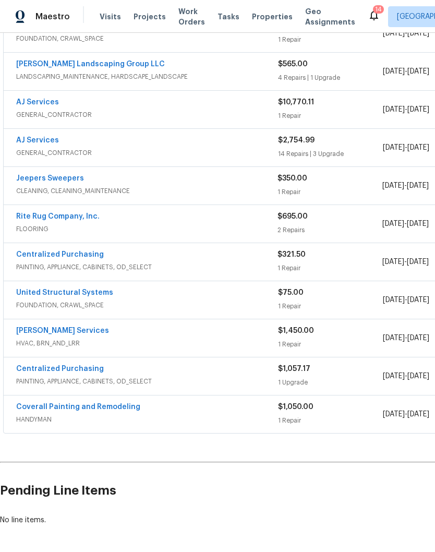
click at [68, 217] on link "Rite Rug Company, Inc." at bounding box center [58, 216] width 84 height 7
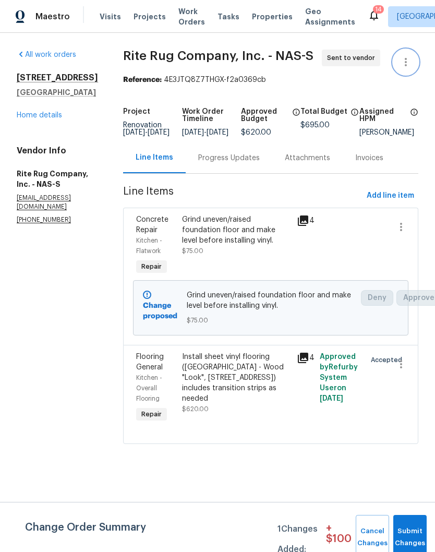
click at [410, 63] on icon "button" at bounding box center [406, 62] width 13 height 13
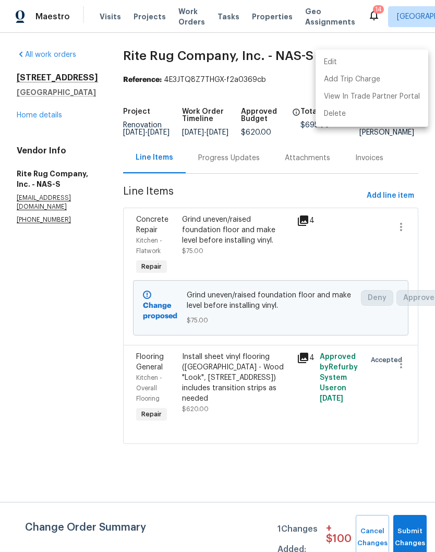
click at [349, 60] on li "Edit" at bounding box center [372, 62] width 113 height 17
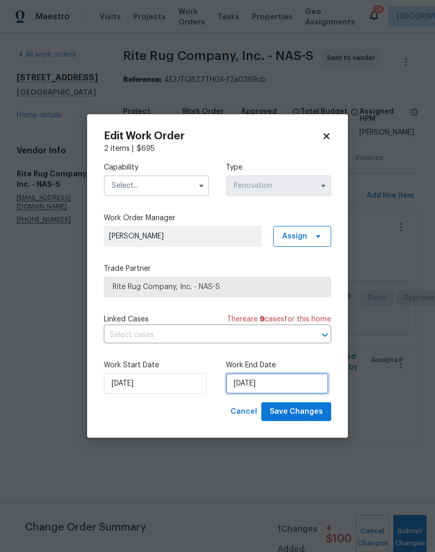
click at [283, 385] on input "10/29/2025" at bounding box center [277, 383] width 103 height 21
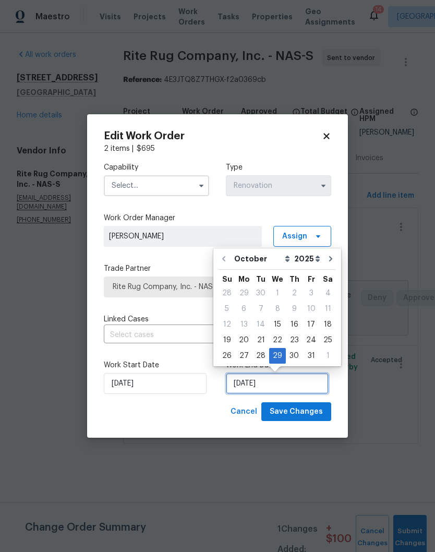
scroll to position [1, 0]
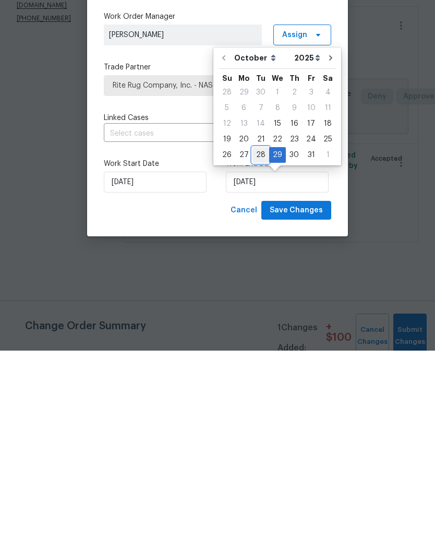
click at [263, 349] on div "28" at bounding box center [261, 356] width 17 height 15
type input "10/28/2025"
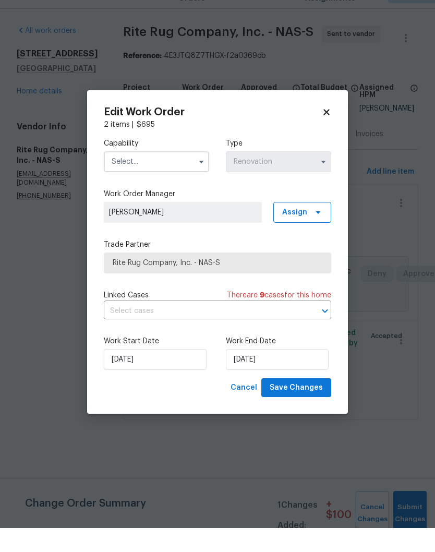
click at [183, 175] on input "text" at bounding box center [156, 185] width 105 height 21
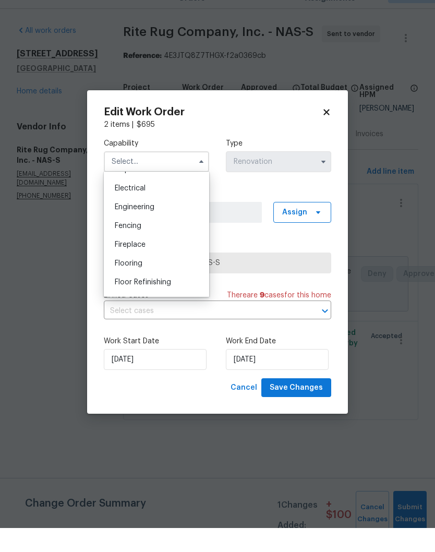
scroll to position [328, 0]
click at [133, 275] on div "Flooring" at bounding box center [157, 284] width 100 height 19
type input "Flooring"
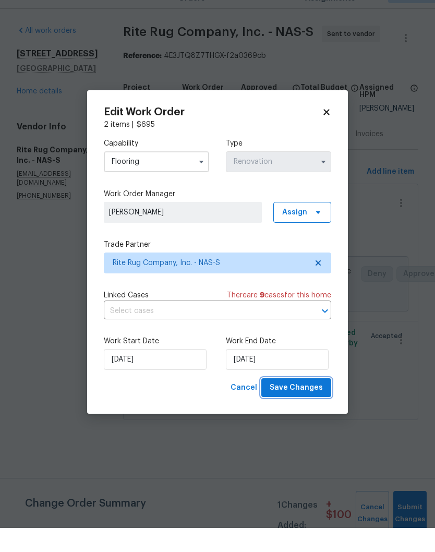
click at [309, 406] on span "Save Changes" at bounding box center [296, 412] width 53 height 13
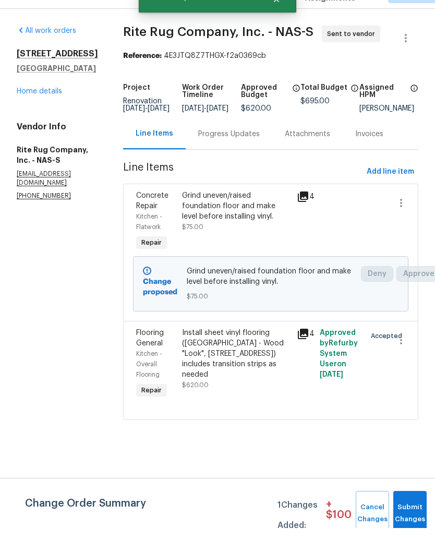
scroll to position [0, 0]
click at [413, 515] on button "Submit Changes" at bounding box center [410, 537] width 33 height 45
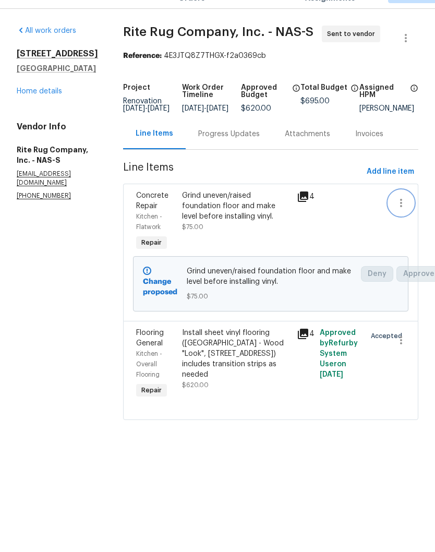
click at [404, 221] on icon "button" at bounding box center [401, 227] width 13 height 13
click at [408, 202] on li "Cancel" at bounding box center [406, 210] width 40 height 17
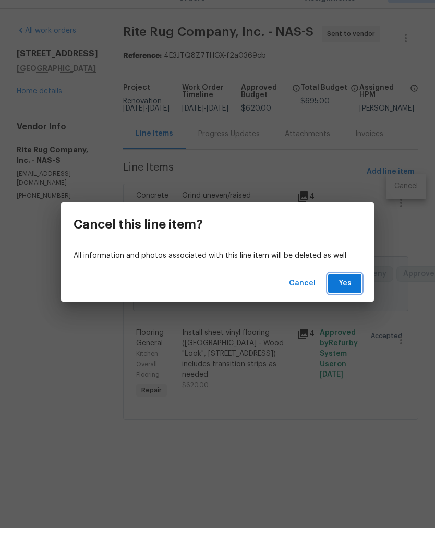
click at [352, 301] on span "Yes" at bounding box center [345, 307] width 17 height 13
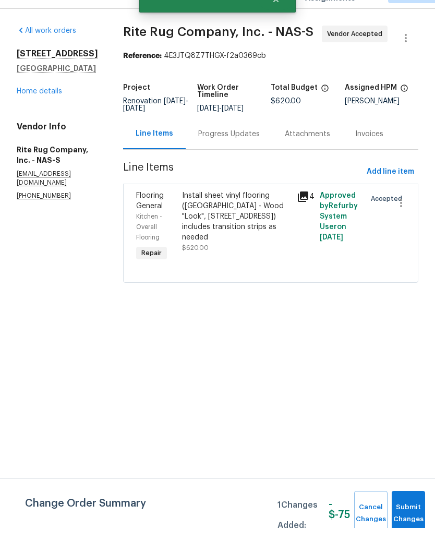
click at [253, 153] on div "Progress Updates" at bounding box center [229, 158] width 62 height 10
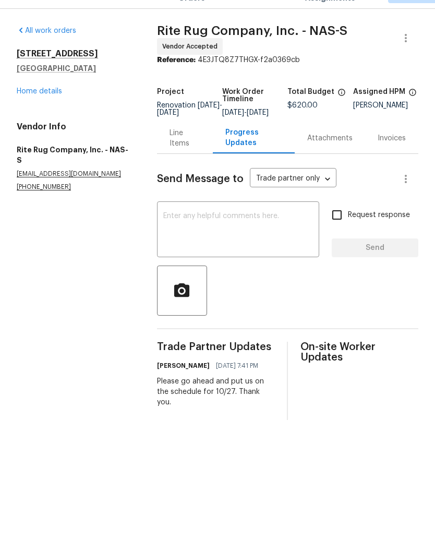
click at [244, 236] on textarea at bounding box center [238, 254] width 150 height 37
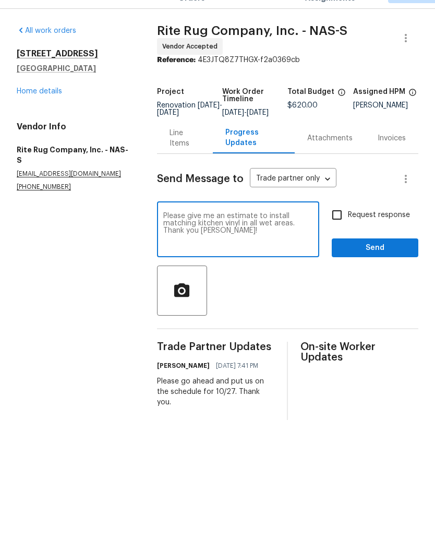
click at [206, 236] on textarea "Please give me an estimate to install matching kitchen vinyl in all wet areas. …" at bounding box center [238, 254] width 150 height 37
type textarea "Please get me an estimate to install matching kitchen vinyl in all wet areas. T…"
click at [355, 266] on span "Send" at bounding box center [375, 272] width 70 height 13
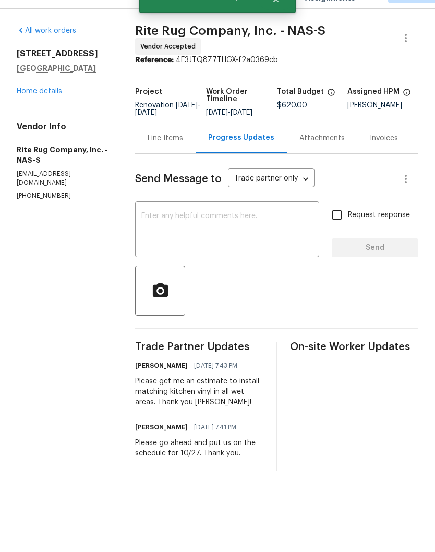
click at [49, 112] on link "Home details" at bounding box center [39, 115] width 45 height 7
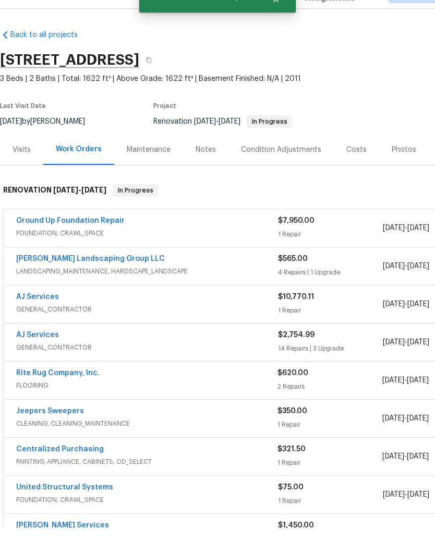
click at [211, 169] on div "Notes" at bounding box center [206, 174] width 20 height 10
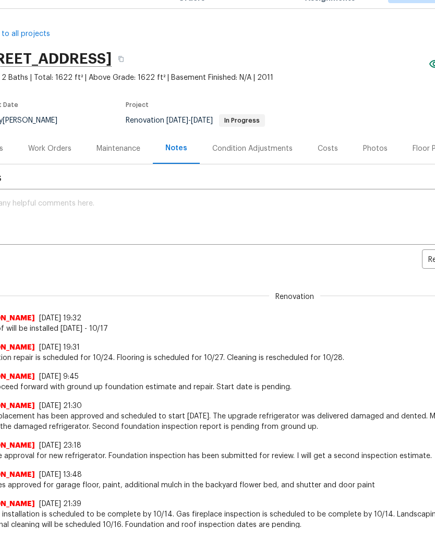
scroll to position [1, 20]
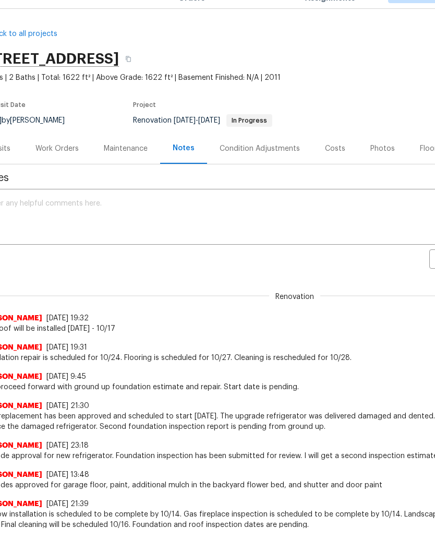
click at [69, 168] on div "Work Orders" at bounding box center [57, 173] width 43 height 10
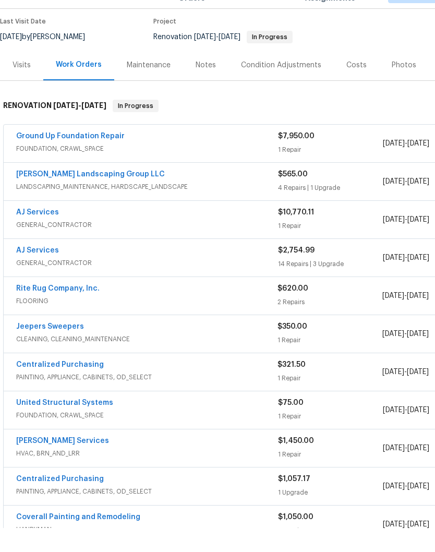
scroll to position [85, 0]
click at [69, 347] on link "Jeepers Sweepers" at bounding box center [50, 350] width 68 height 7
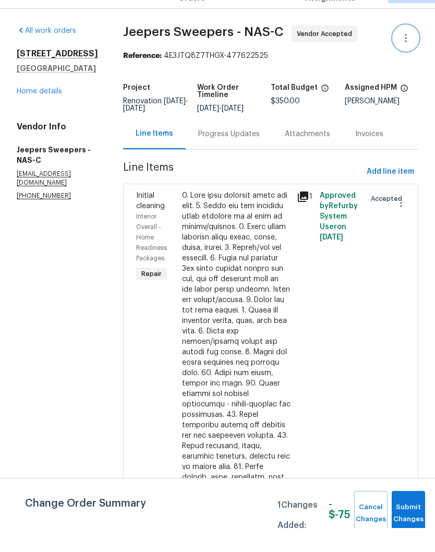
click at [409, 56] on icon "button" at bounding box center [406, 62] width 13 height 13
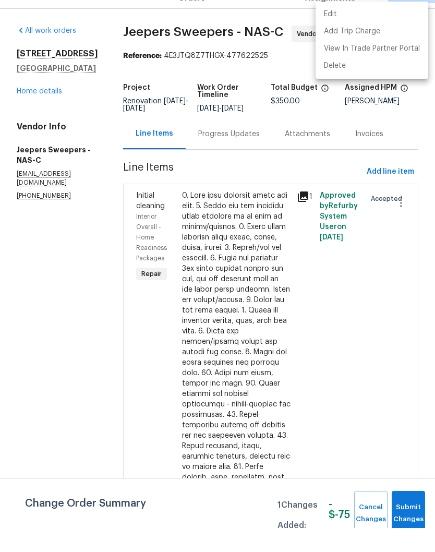
click at [350, 30] on li "Edit" at bounding box center [372, 38] width 113 height 17
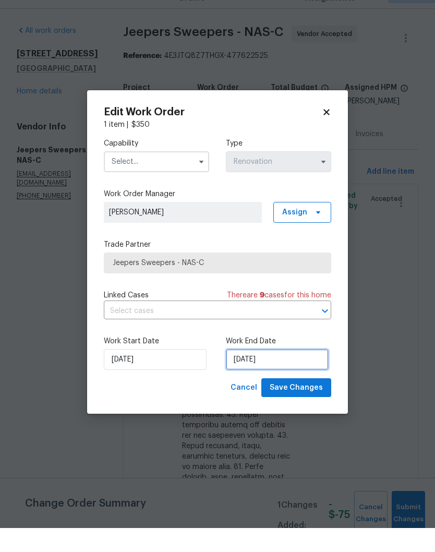
click at [278, 373] on input "[DATE]" at bounding box center [277, 383] width 103 height 21
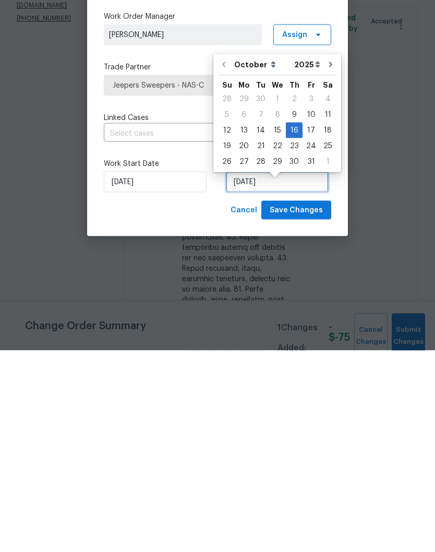
scroll to position [9, 0]
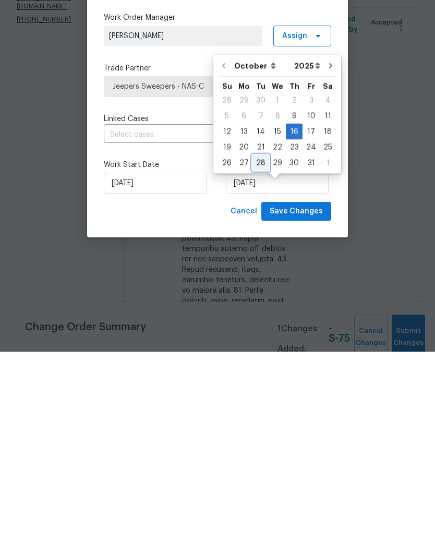
click at [262, 356] on div "28" at bounding box center [261, 363] width 17 height 15
type input "10/28/2025"
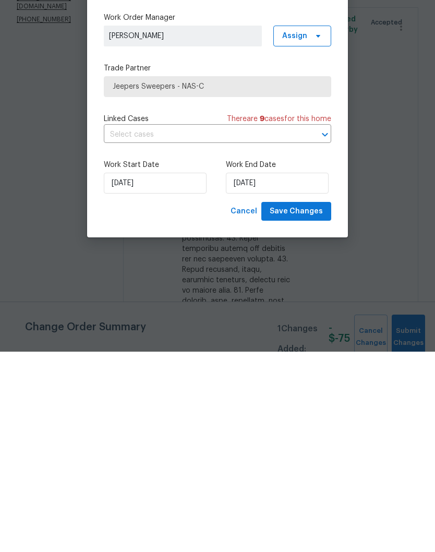
scroll to position [43, 0]
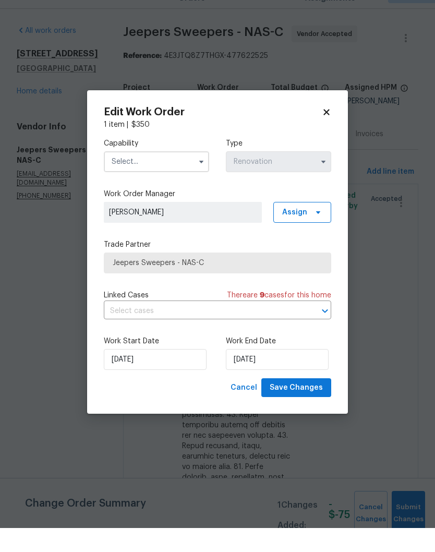
click at [175, 175] on input "text" at bounding box center [156, 185] width 105 height 21
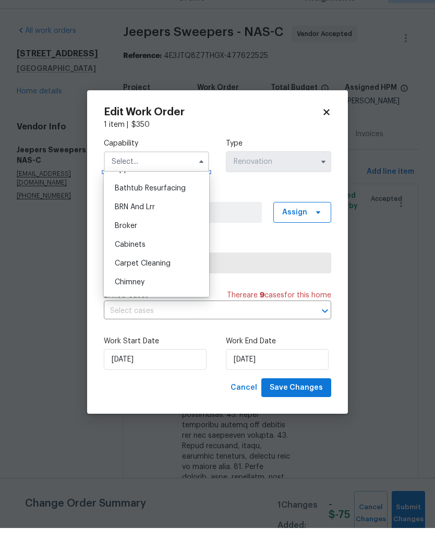
scroll to position [87, 0]
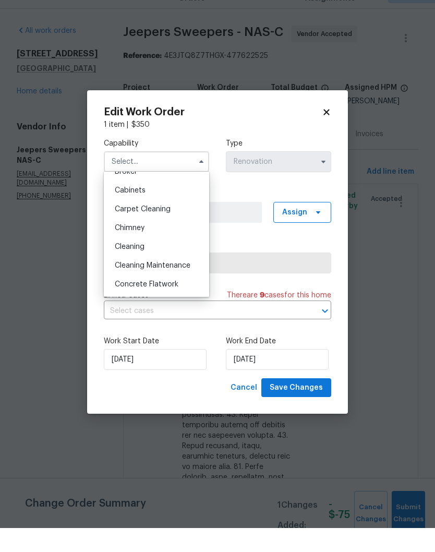
click at [136, 267] on span "Cleaning" at bounding box center [130, 270] width 30 height 7
type input "Cleaning"
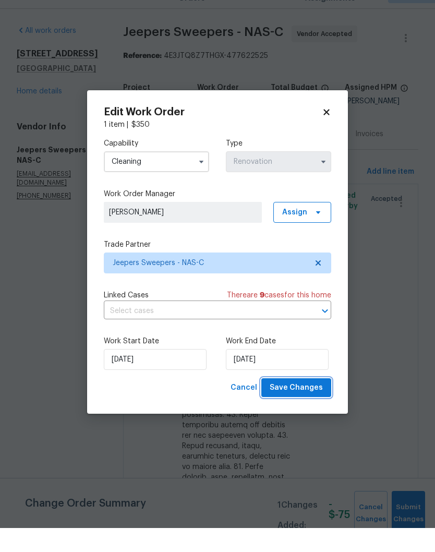
click at [306, 406] on span "Save Changes" at bounding box center [296, 412] width 53 height 13
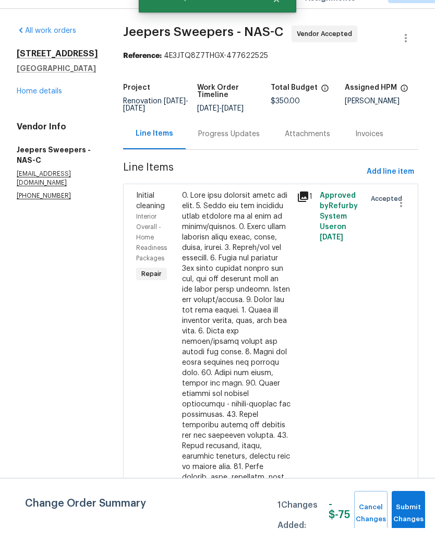
scroll to position [43, 0]
click at [410, 526] on span "Submit Changes" at bounding box center [408, 538] width 23 height 24
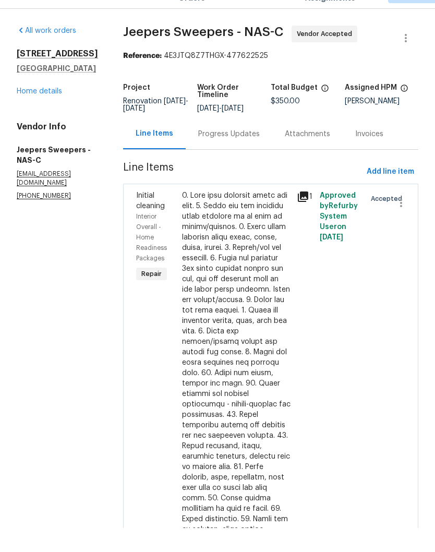
click at [50, 112] on link "Home details" at bounding box center [39, 115] width 45 height 7
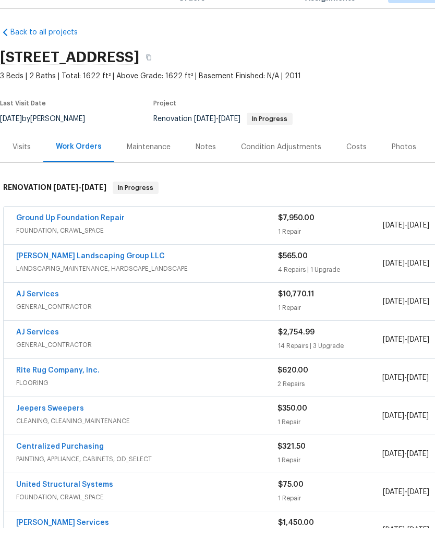
scroll to position [2, 0]
click at [49, 315] on link "AJ Services" at bounding box center [37, 318] width 43 height 7
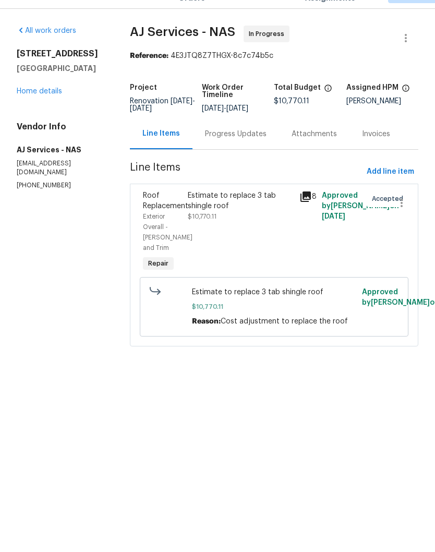
click at [408, 56] on icon "button" at bounding box center [406, 62] width 13 height 13
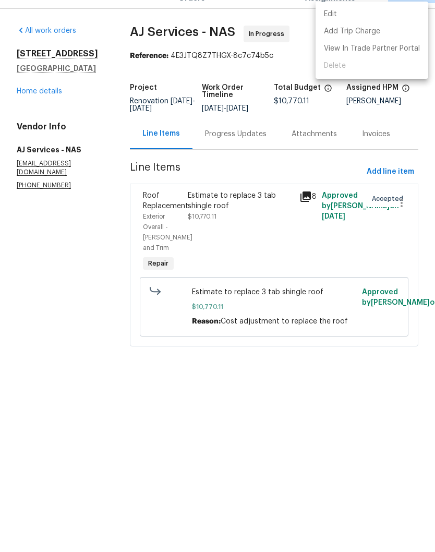
click at [352, 30] on li "Edit" at bounding box center [372, 38] width 113 height 17
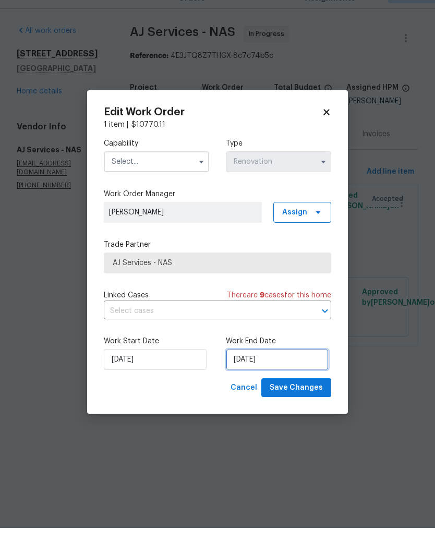
click at [285, 373] on input "[DATE]" at bounding box center [277, 383] width 103 height 21
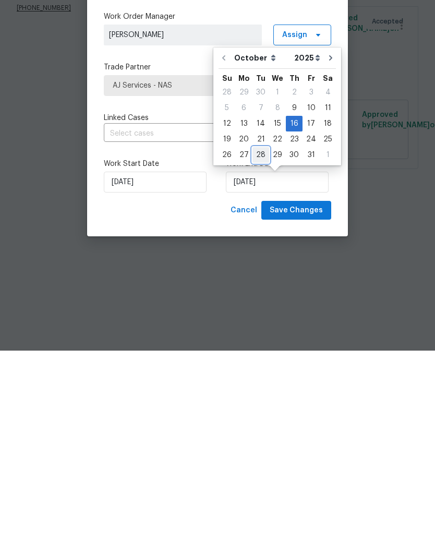
click at [264, 349] on div "28" at bounding box center [261, 356] width 17 height 15
type input "10/28/2025"
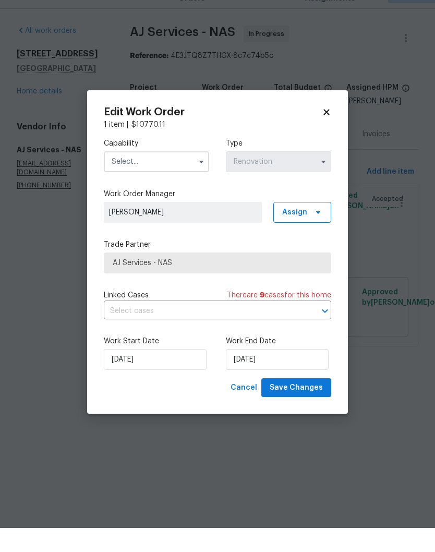
click at [167, 175] on input "text" at bounding box center [156, 185] width 105 height 21
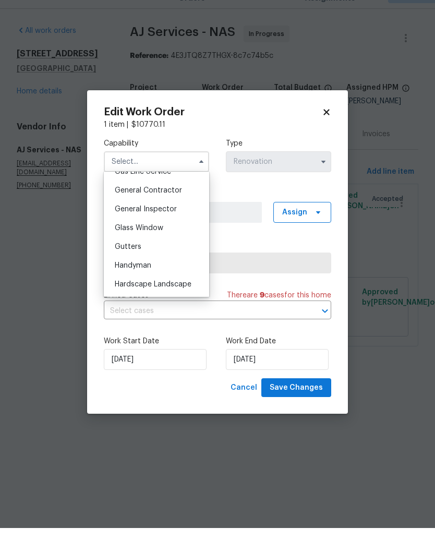
scroll to position [491, 0]
click at [176, 212] on span "General Contractor" at bounding box center [148, 215] width 67 height 7
type input "General Contractor"
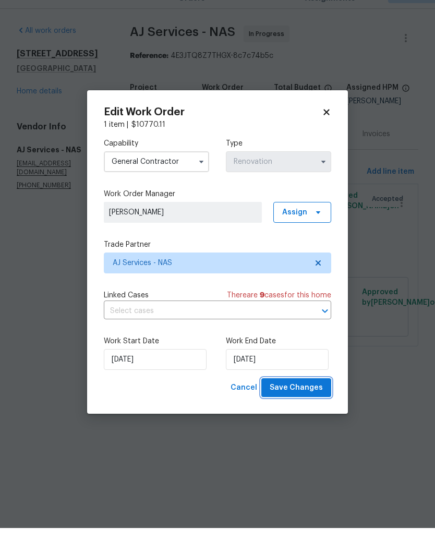
click at [307, 406] on span "Save Changes" at bounding box center [296, 412] width 53 height 13
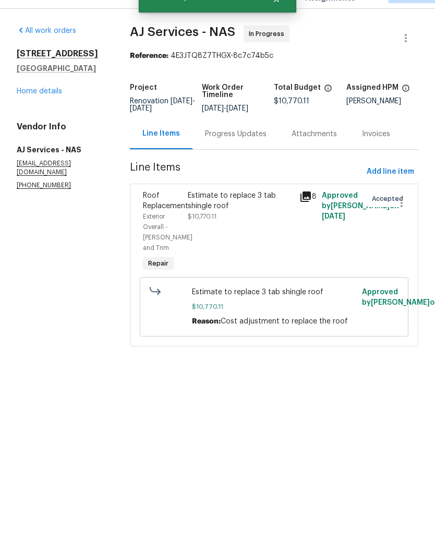
click at [46, 112] on link "Home details" at bounding box center [39, 115] width 45 height 7
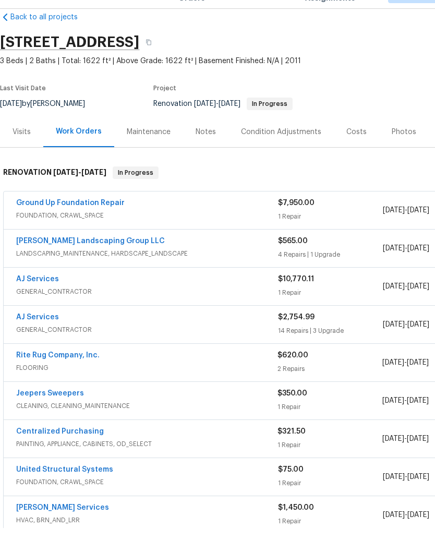
scroll to position [18, 0]
click at [104, 262] on link "[PERSON_NAME] Landscaping Group LLC" at bounding box center [90, 265] width 149 height 7
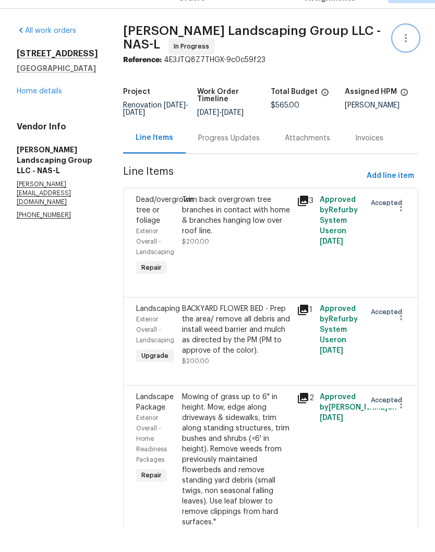
click at [406, 58] on icon "button" at bounding box center [406, 62] width 2 height 8
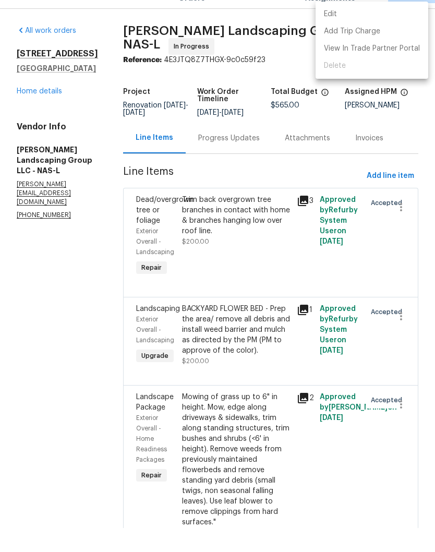
click at [344, 30] on li "Edit" at bounding box center [372, 38] width 113 height 17
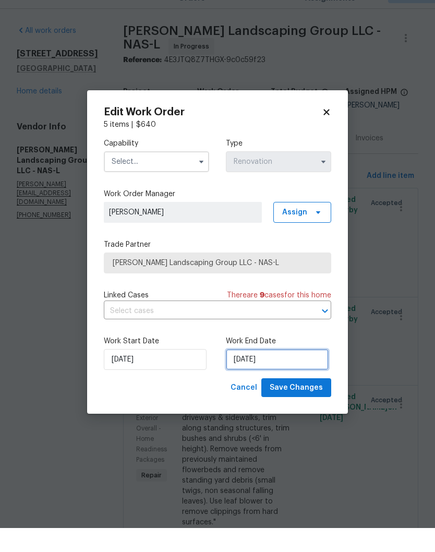
click at [283, 373] on input "10/9/2025" at bounding box center [277, 383] width 103 height 21
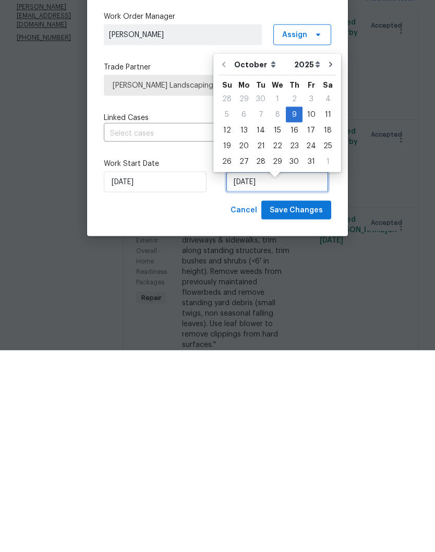
scroll to position [9, 0]
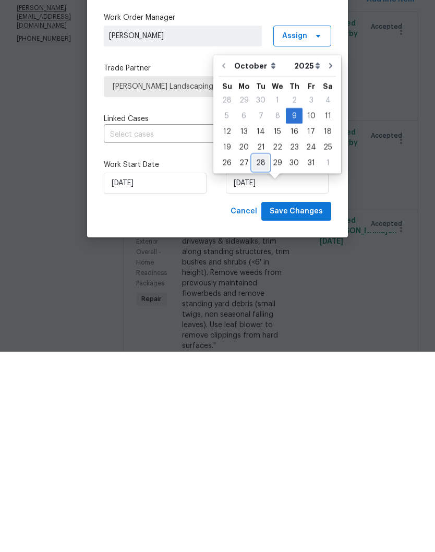
click at [265, 356] on div "28" at bounding box center [261, 363] width 17 height 15
type input "10/28/2025"
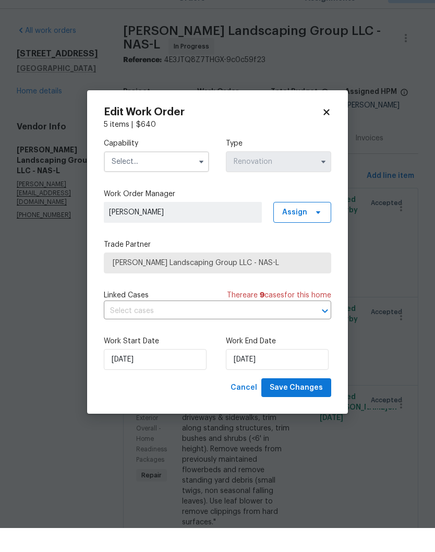
click at [179, 175] on input "text" at bounding box center [156, 185] width 105 height 21
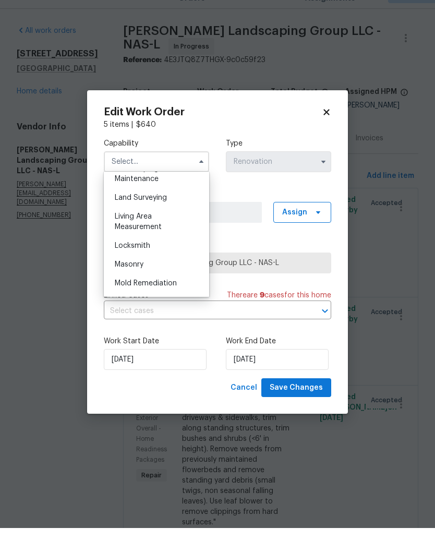
scroll to position [672, 0]
click at [157, 219] on span "Landscaping Maintenance" at bounding box center [137, 228] width 44 height 18
type input "Landscaping Maintenance"
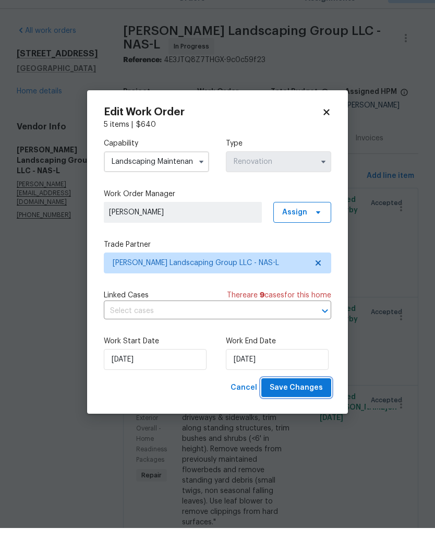
click at [312, 406] on span "Save Changes" at bounding box center [296, 412] width 53 height 13
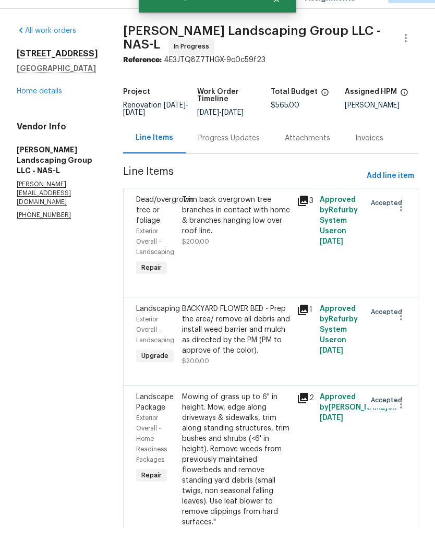
click at [51, 112] on link "Home details" at bounding box center [39, 115] width 45 height 7
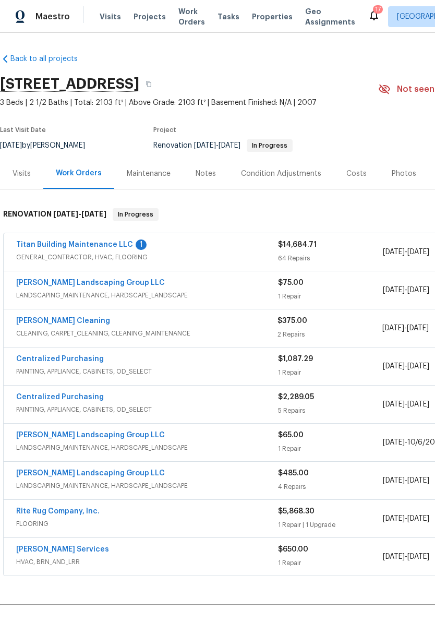
click at [93, 248] on link "Titan Building Maintenance LLC" at bounding box center [74, 244] width 117 height 7
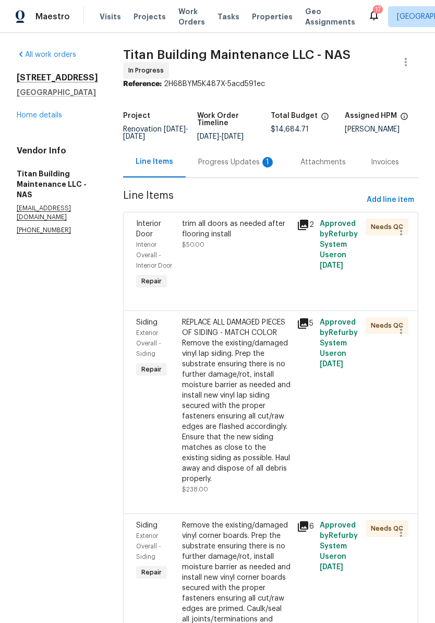
click at [227, 157] on div "Progress Updates 1" at bounding box center [236, 162] width 77 height 10
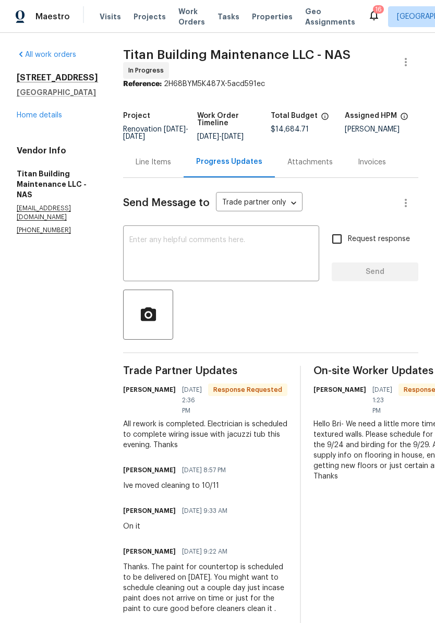
click at [45, 119] on link "Home details" at bounding box center [39, 115] width 45 height 7
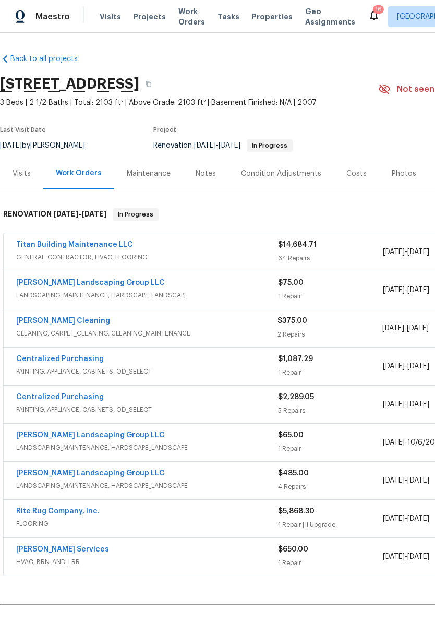
click at [92, 243] on link "Titan Building Maintenance LLC" at bounding box center [74, 244] width 117 height 7
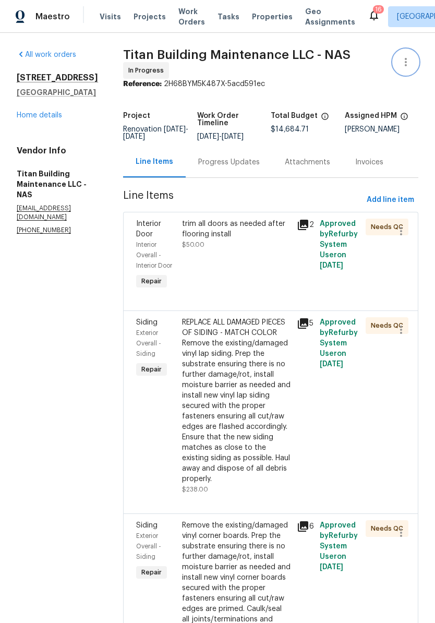
click at [409, 65] on icon "button" at bounding box center [406, 62] width 13 height 13
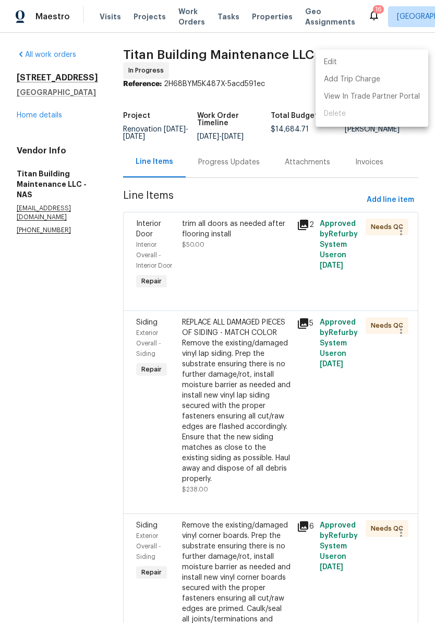
click at [350, 61] on li "Edit" at bounding box center [372, 62] width 113 height 17
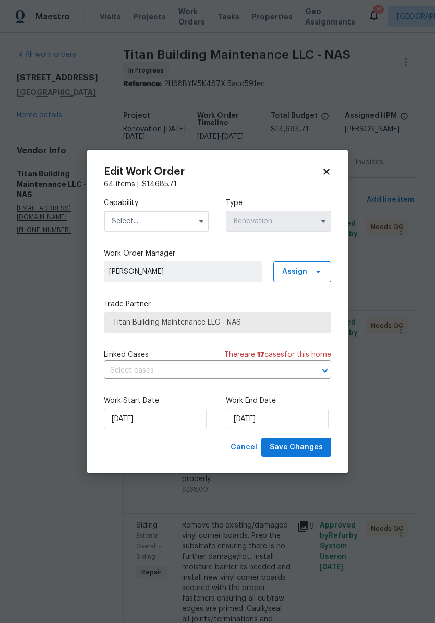
click at [184, 220] on input "text" at bounding box center [156, 221] width 105 height 21
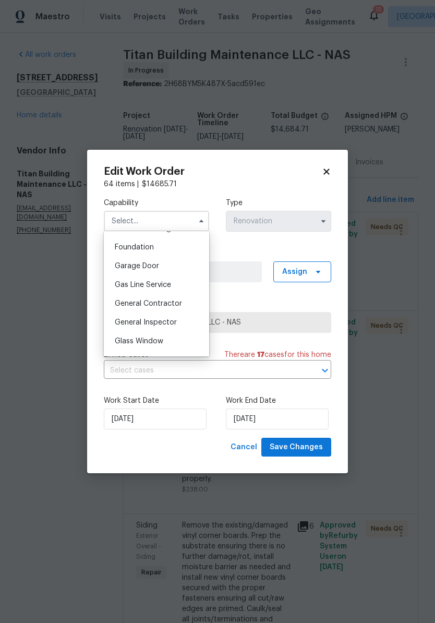
scroll to position [438, 0]
click at [170, 304] on span "General Contractor" at bounding box center [148, 304] width 67 height 7
type input "General Contractor"
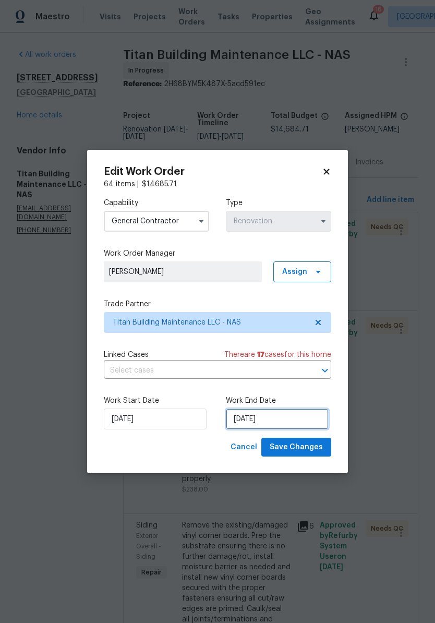
click at [286, 421] on input "[DATE]" at bounding box center [277, 419] width 103 height 21
select select "9"
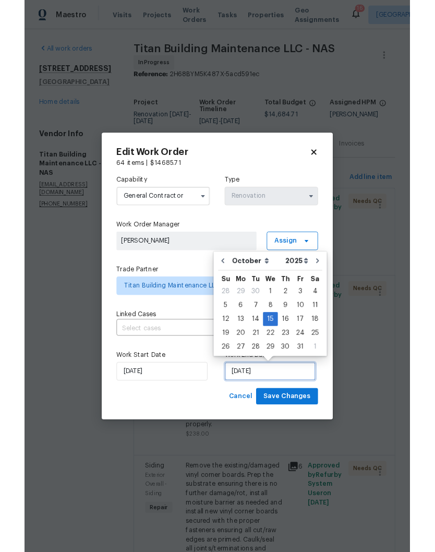
scroll to position [43, 0]
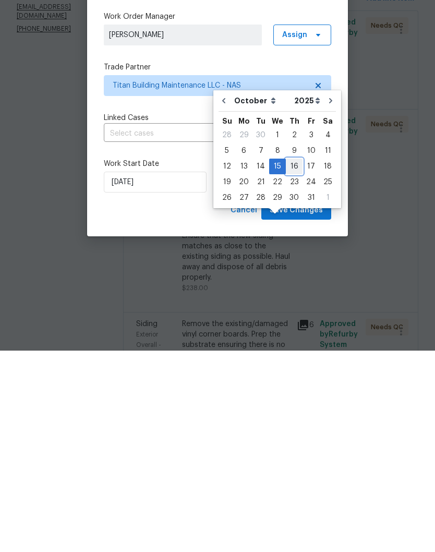
click at [295, 361] on div "16" at bounding box center [294, 368] width 17 height 15
type input "[DATE]"
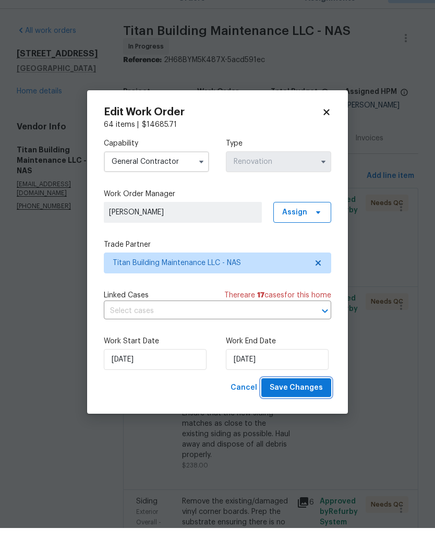
click at [300, 406] on span "Save Changes" at bounding box center [296, 412] width 53 height 13
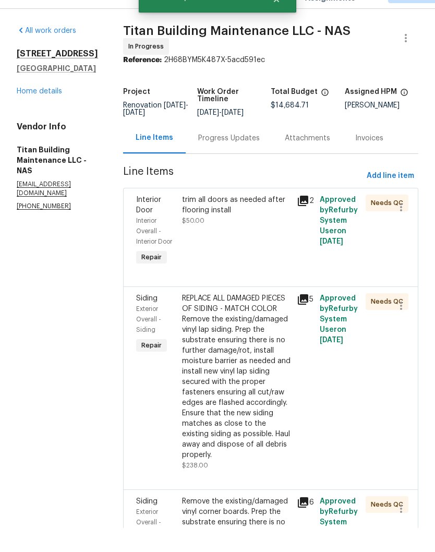
scroll to position [43, 0]
click at [45, 112] on link "Home details" at bounding box center [39, 115] width 45 height 7
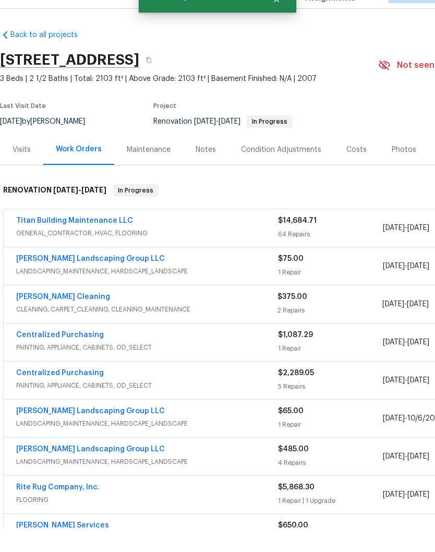
click at [211, 169] on div "Notes" at bounding box center [206, 174] width 20 height 10
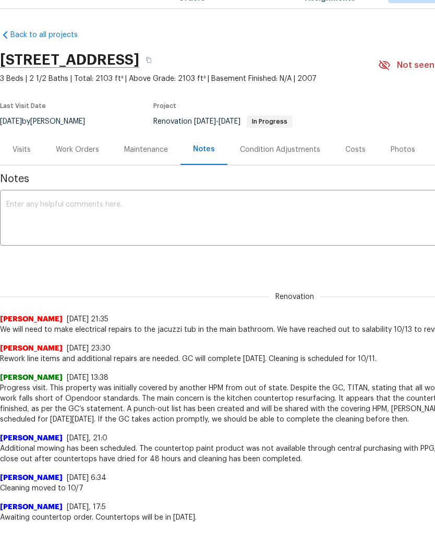
click at [194, 245] on div "x ​" at bounding box center [295, 243] width 590 height 53
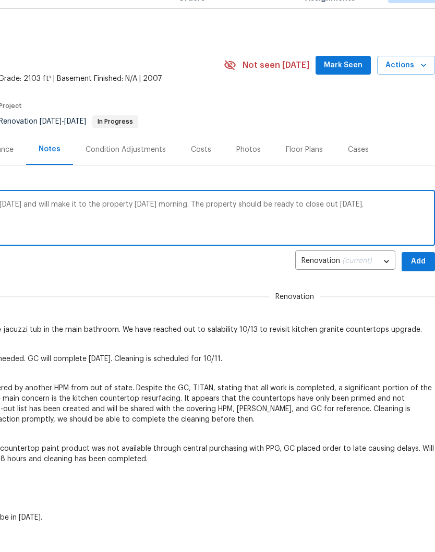
scroll to position [0, 155]
click at [307, 225] on textarea "Electrician did not make it to the property today and will make it to the prope…" at bounding box center [140, 243] width 577 height 37
click at [257, 230] on textarea "Electrician did not make it to the property today and will make it to the prope…" at bounding box center [140, 243] width 577 height 37
click at [418, 225] on textarea "Electrician did not make it to the property today and will make it to the prope…" at bounding box center [140, 243] width 577 height 37
click at [421, 225] on textarea "Electrician did not make it to the property today and will make it to the prope…" at bounding box center [140, 243] width 577 height 37
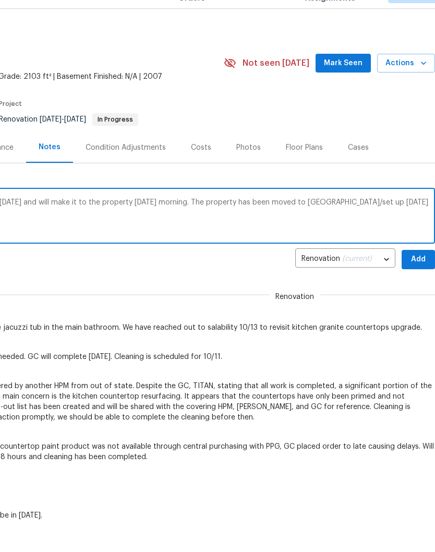
scroll to position [2, 155]
click at [347, 223] on textarea "Electrician did not make it to the property today and will make it to the prope…" at bounding box center [140, 241] width 577 height 37
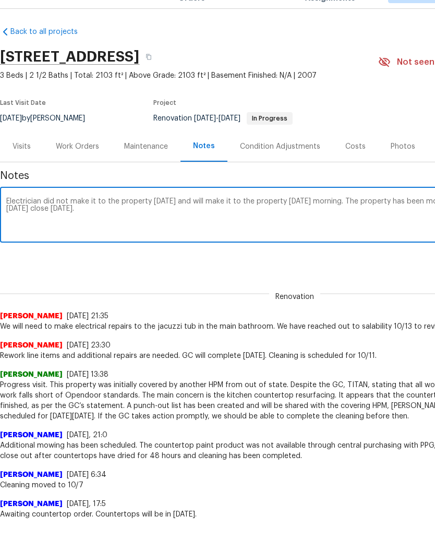
scroll to position [3, 0]
click at [41, 222] on textarea "Electrician did not make it to the property today and will make it to the prope…" at bounding box center [294, 240] width 577 height 37
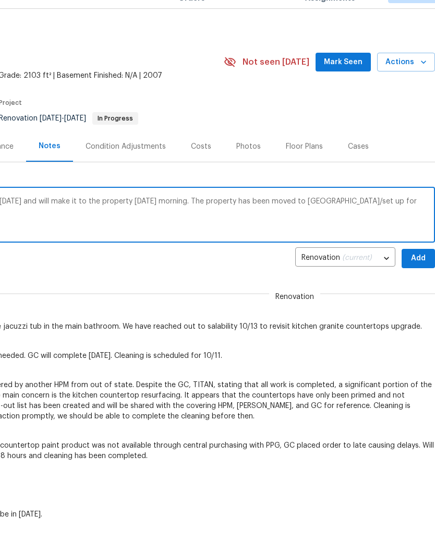
type textarea "Electrician did not make it to the property today and will make it to the prope…"
click at [428, 273] on button "Add" at bounding box center [418, 282] width 33 height 19
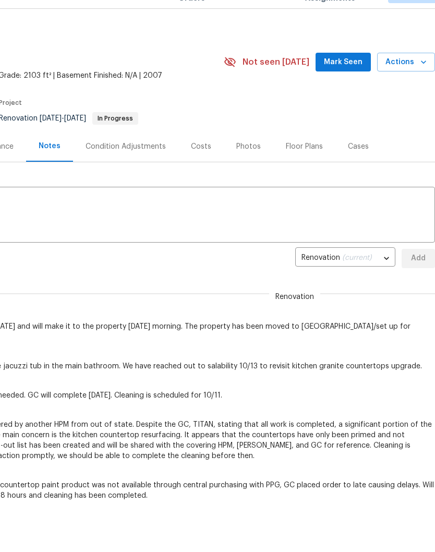
click at [346, 80] on span "Mark Seen" at bounding box center [343, 86] width 39 height 13
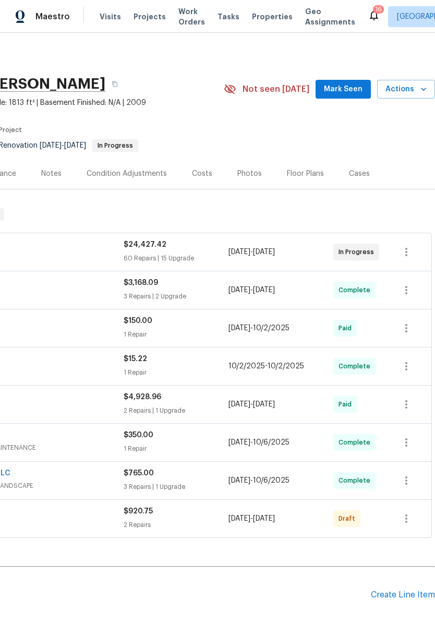
scroll to position [0, 155]
click at [398, 88] on span "Actions" at bounding box center [406, 89] width 41 height 13
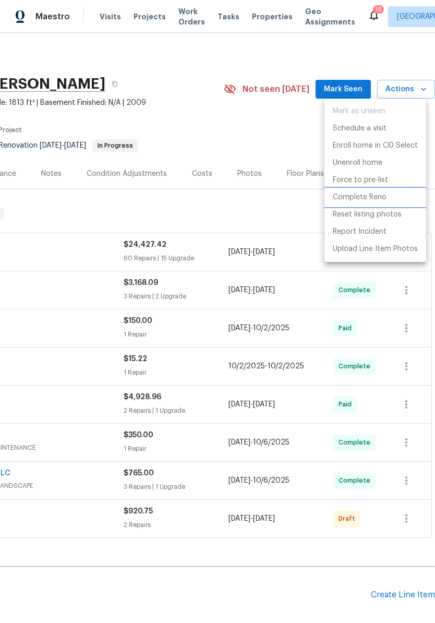
click at [371, 197] on p "Complete Reno" at bounding box center [360, 197] width 54 height 11
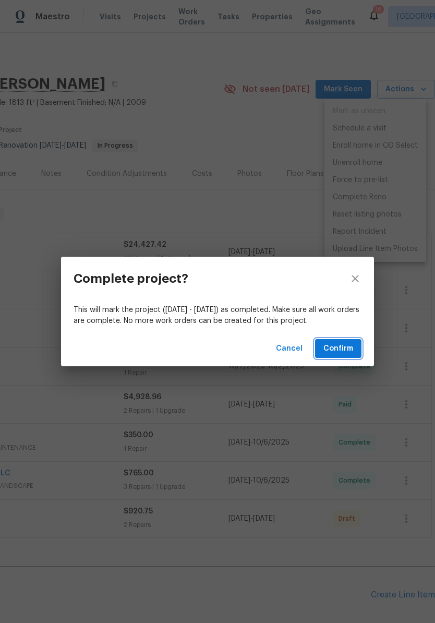
click at [341, 346] on span "Confirm" at bounding box center [339, 348] width 30 height 13
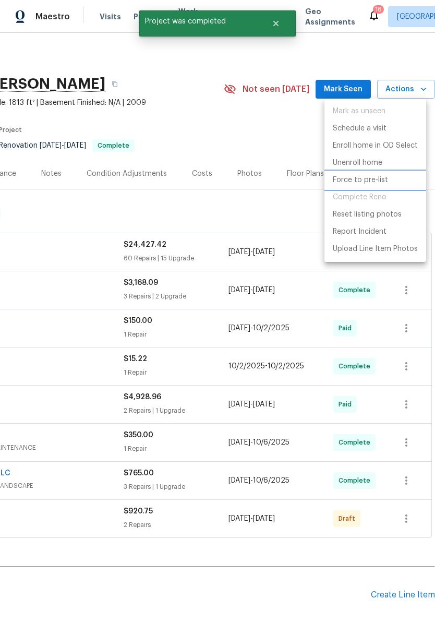
click at [380, 180] on p "Force to pre-list" at bounding box center [360, 180] width 55 height 11
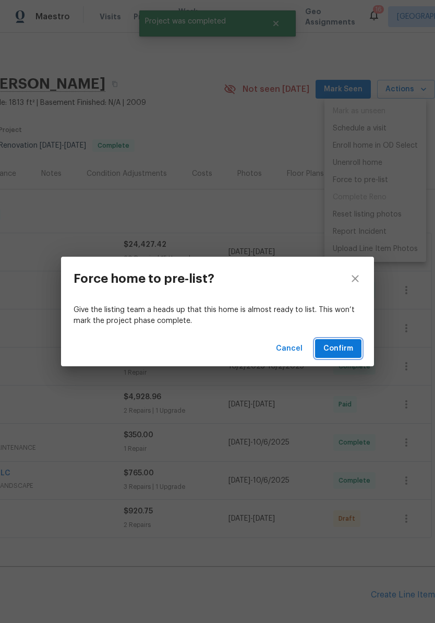
click at [346, 348] on span "Confirm" at bounding box center [339, 348] width 30 height 13
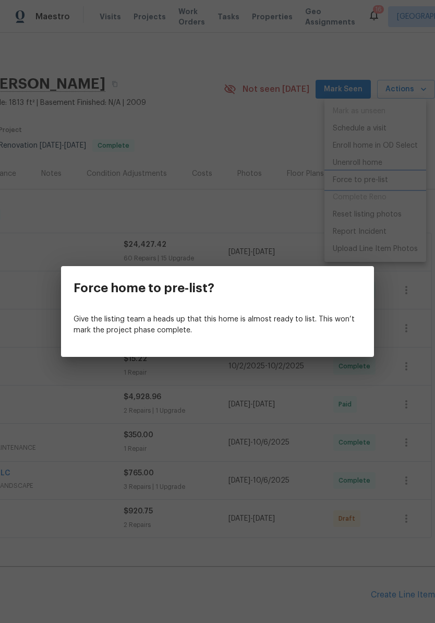
click at [269, 136] on div "Force home to pre-list? Give the listing team a heads up that this home is almo…" at bounding box center [217, 311] width 435 height 623
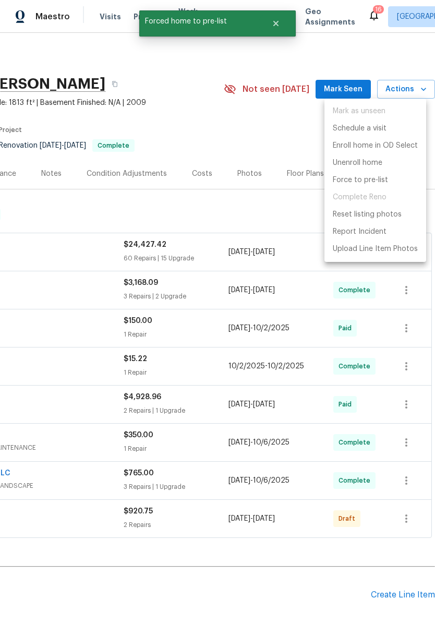
click at [355, 88] on div at bounding box center [217, 311] width 435 height 623
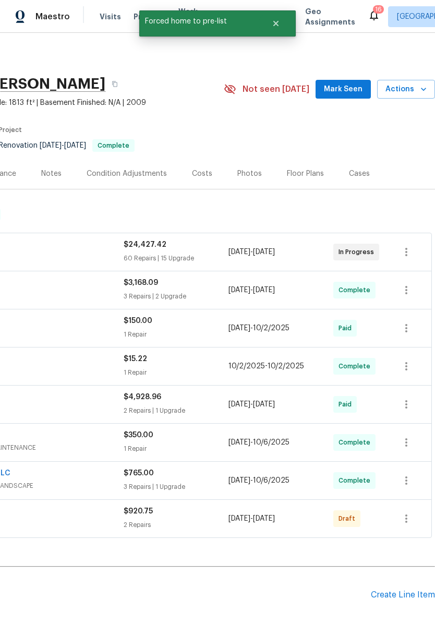
click at [350, 91] on span "Mark Seen" at bounding box center [343, 89] width 39 height 13
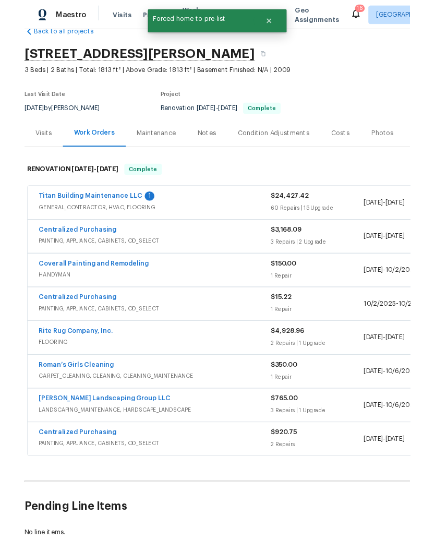
scroll to position [23, 0]
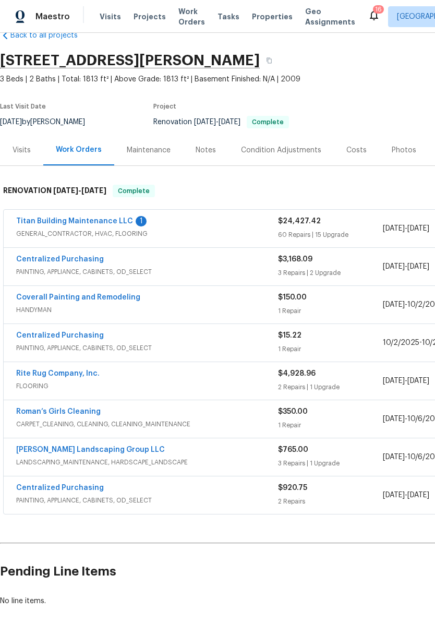
click at [97, 221] on link "Titan Building Maintenance LLC" at bounding box center [74, 221] width 117 height 7
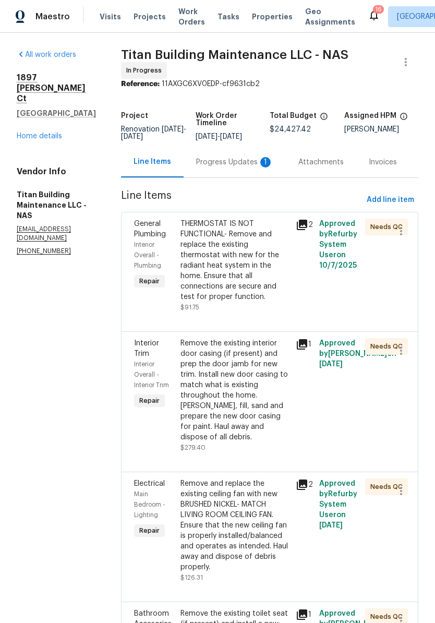
click at [256, 170] on div "Progress Updates 1" at bounding box center [235, 162] width 102 height 31
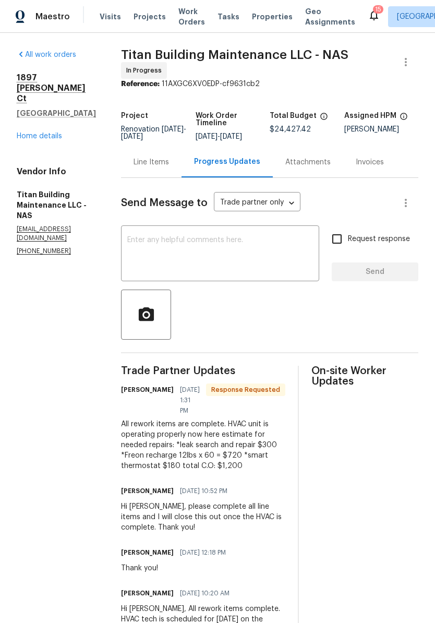
click at [145, 161] on div "Line Items" at bounding box center [152, 162] width 36 height 10
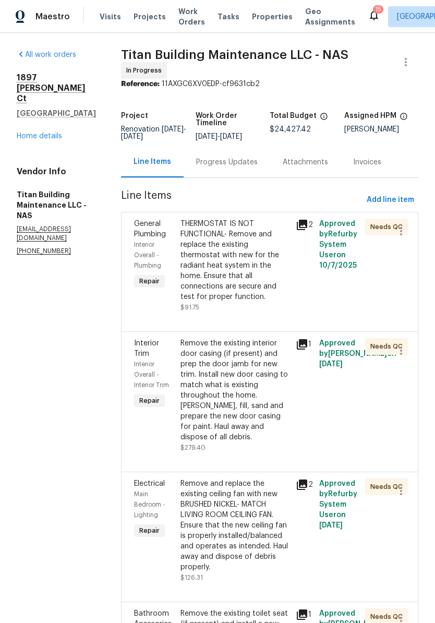
click at [232, 227] on div "THERMOSTAT IS NOT FUNCTIONAL- Remove and replace the existing thermostat with n…" at bounding box center [236, 261] width 110 height 84
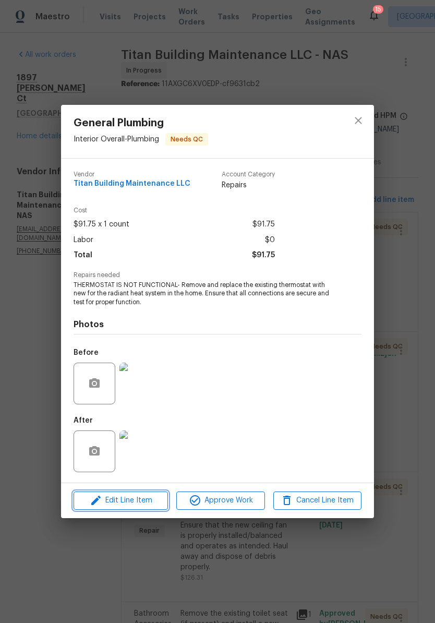
click at [146, 505] on span "Edit Line Item" at bounding box center [121, 500] width 88 height 13
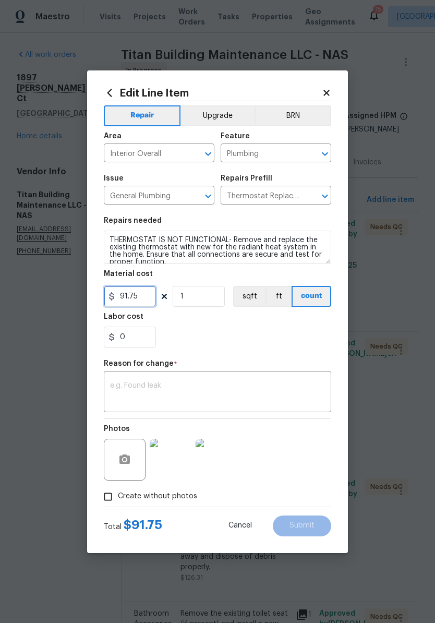
click at [152, 294] on input "91.75" at bounding box center [130, 296] width 52 height 21
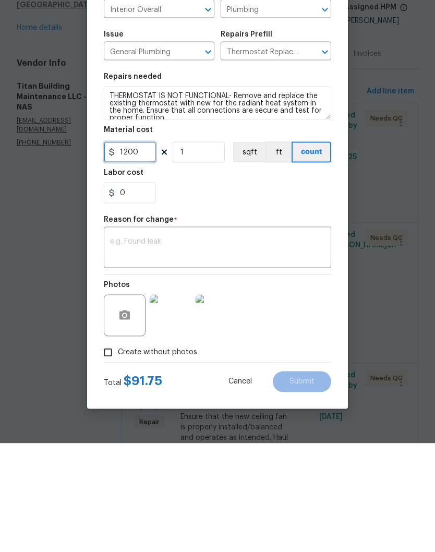
type input "1200"
click at [192, 347] on textarea at bounding box center [217, 358] width 215 height 22
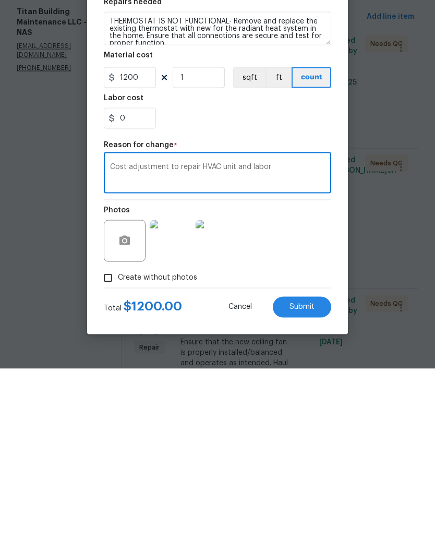
scroll to position [43, 0]
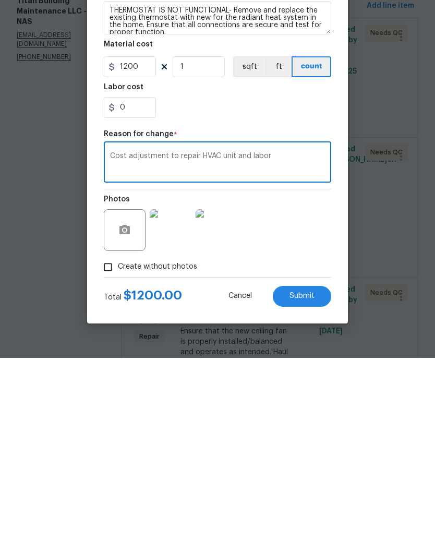
type textarea "Cost adjustment to repair HVAC unit and labor"
click at [306, 487] on span "Submit" at bounding box center [302, 491] width 25 height 8
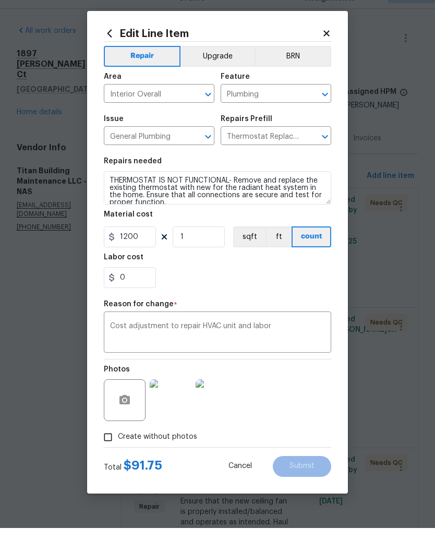
type input "91.75"
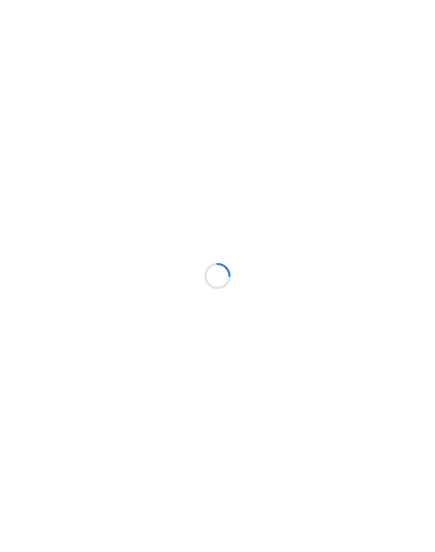
scroll to position [1, 0]
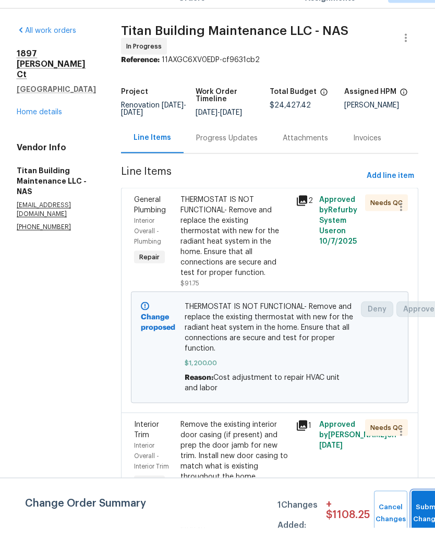
click at [424, 515] on button "Submit Changes" at bounding box center [428, 537] width 33 height 45
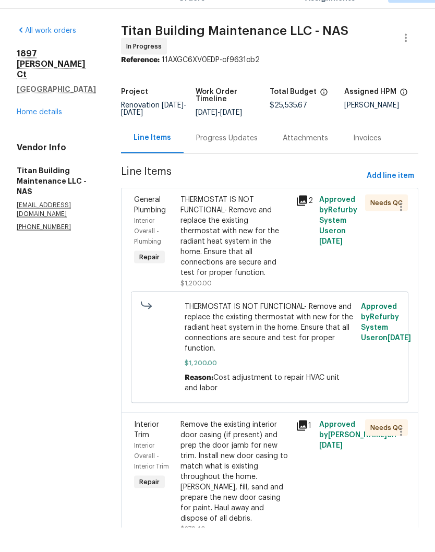
scroll to position [135, 0]
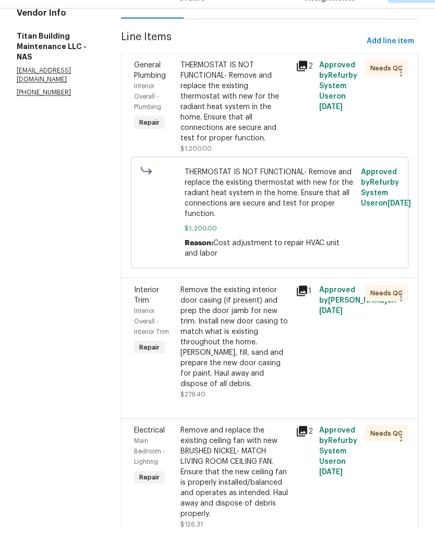
click at [260, 309] on div "Remove the existing interior door casing (if present) and prep the door jamb fo…" at bounding box center [236, 361] width 110 height 104
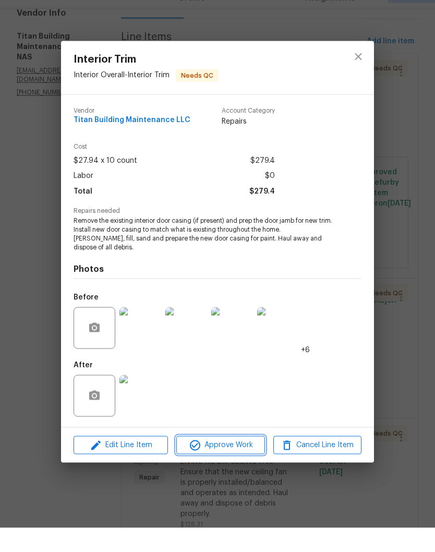
click at [234, 463] on span "Approve Work" at bounding box center [221, 469] width 82 height 13
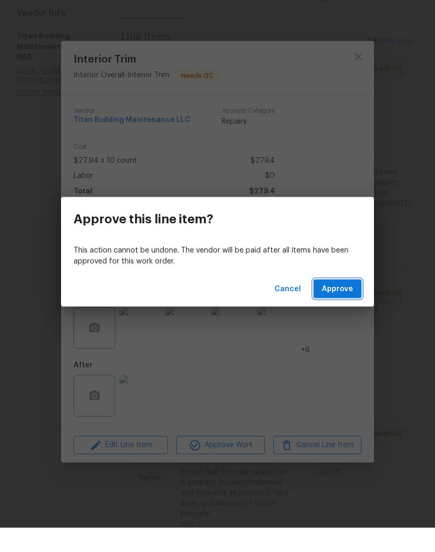
click at [343, 307] on span "Approve" at bounding box center [337, 313] width 31 height 13
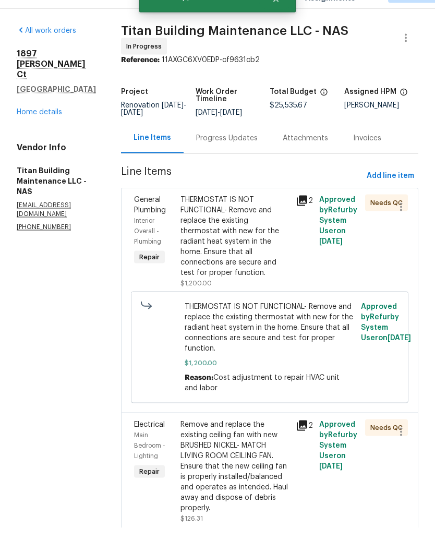
scroll to position [137, 0]
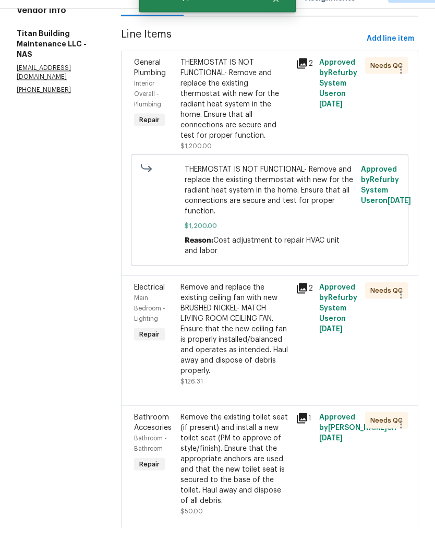
click at [265, 306] on div "Remove and replace the existing ceiling fan with new BRUSHED NICKEL- MATCH LIVI…" at bounding box center [236, 353] width 110 height 94
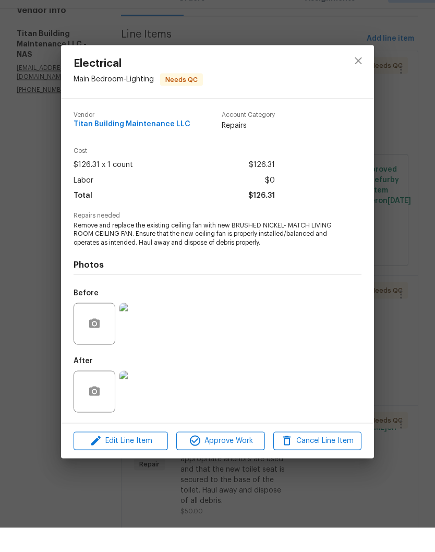
click at [144, 395] on img at bounding box center [141, 416] width 42 height 42
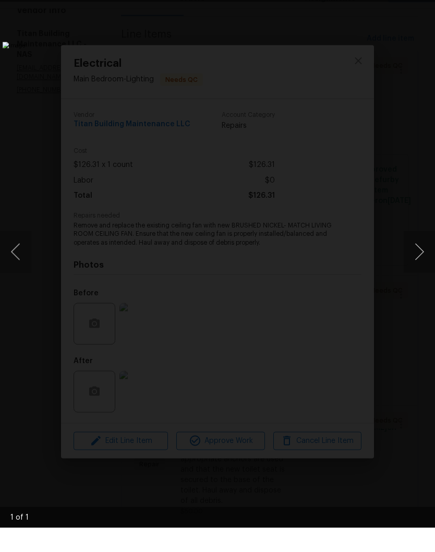
click at [423, 255] on button "Next image" at bounding box center [419, 276] width 31 height 42
click at [425, 6] on div "Lightbox" at bounding box center [217, 276] width 435 height 552
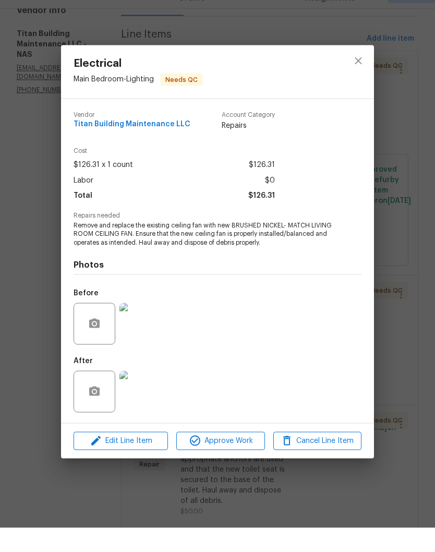
click at [234, 459] on span "Approve Work" at bounding box center [221, 465] width 82 height 13
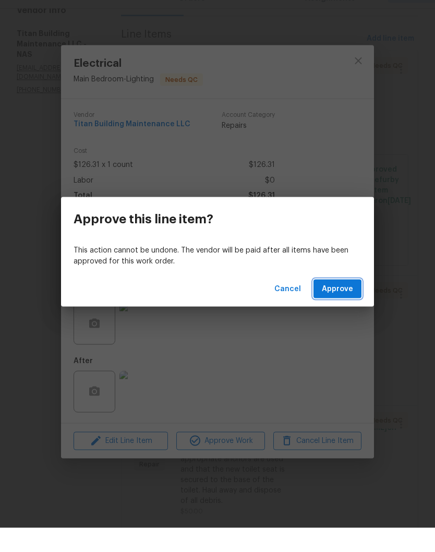
click at [342, 307] on span "Approve" at bounding box center [337, 313] width 31 height 13
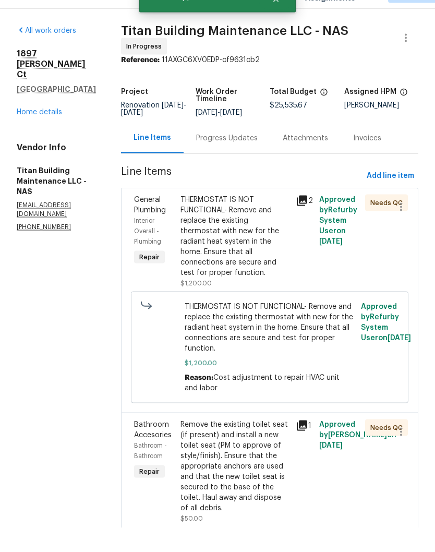
scroll to position [146, 0]
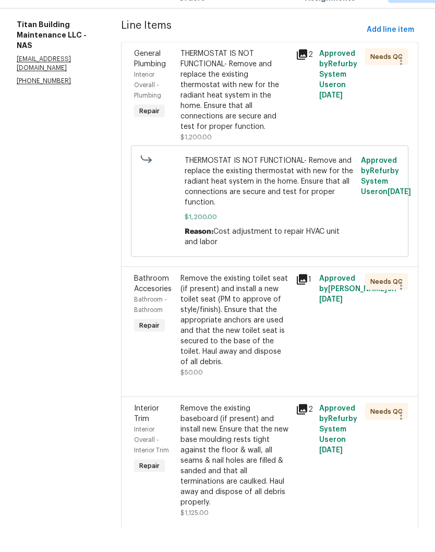
click at [263, 298] on div "Remove the existing toilet seat (if present) and install a new toilet seat (PM …" at bounding box center [236, 345] width 110 height 94
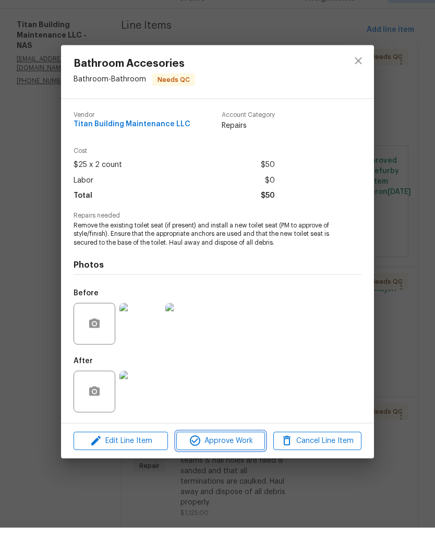
click at [235, 459] on span "Approve Work" at bounding box center [221, 465] width 82 height 13
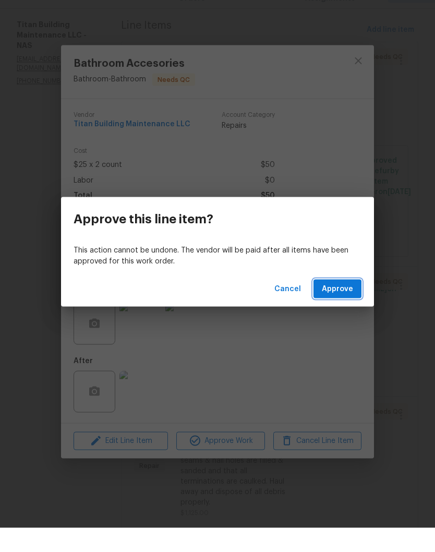
click at [347, 307] on span "Approve" at bounding box center [337, 313] width 31 height 13
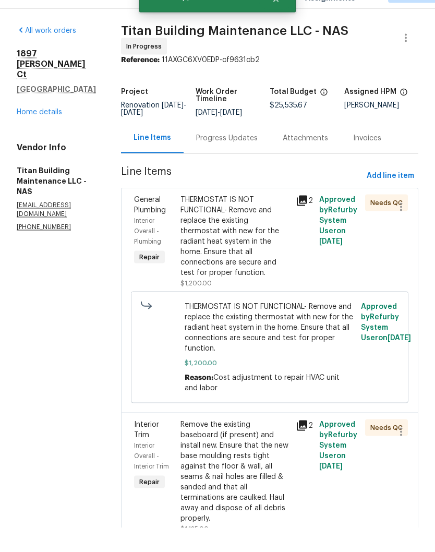
scroll to position [314, 0]
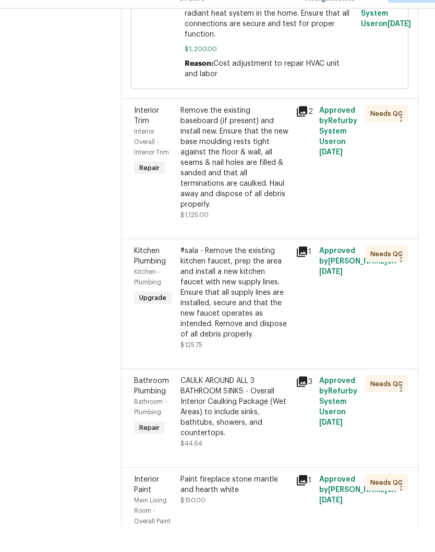
click at [252, 270] on div "#sala - Remove the existing kitchen faucet, prep the area and install a new kit…" at bounding box center [236, 317] width 110 height 94
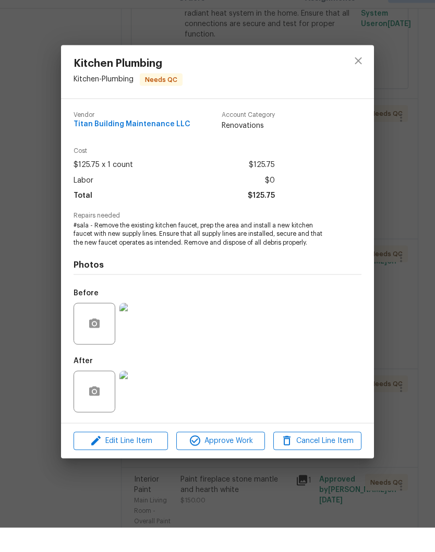
click at [146, 397] on img at bounding box center [141, 416] width 42 height 42
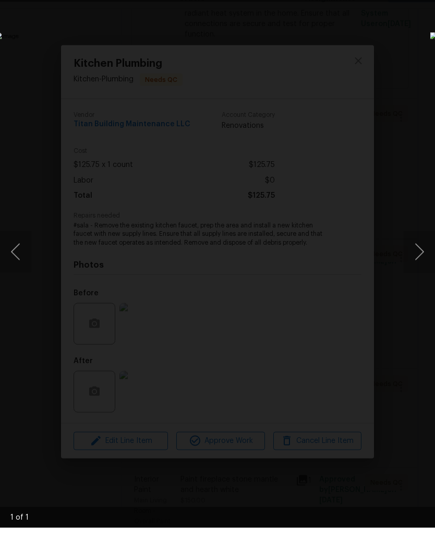
click at [341, 56] on img "Lightbox" at bounding box center [168, 275] width 346 height 439
click at [430, 2] on div "Lightbox" at bounding box center [217, 276] width 435 height 552
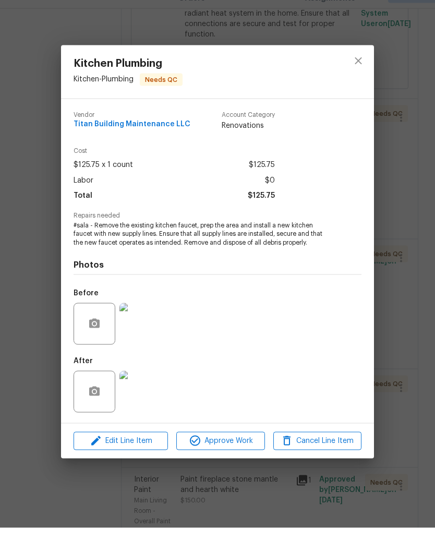
click at [225, 459] on span "Approve Work" at bounding box center [221, 465] width 82 height 13
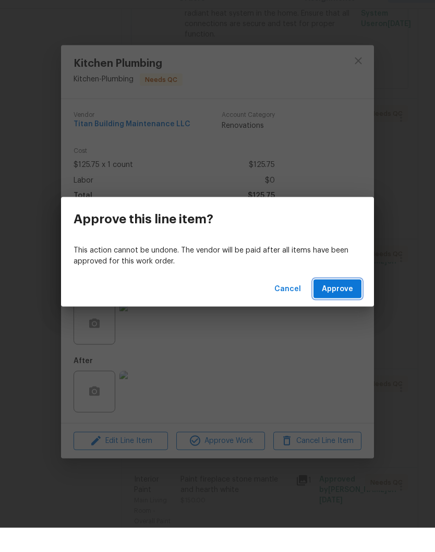
click at [339, 307] on span "Approve" at bounding box center [337, 313] width 31 height 13
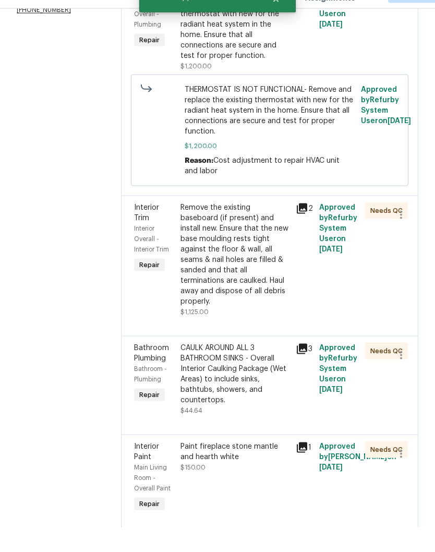
scroll to position [226, 0]
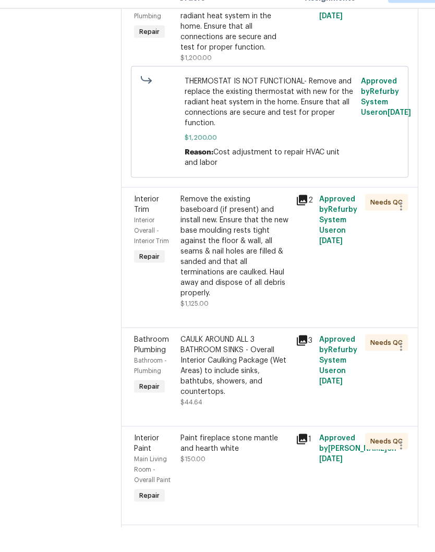
click at [235, 218] on div "Remove the existing baseboard (if present) and install new. Ensure that the new…" at bounding box center [236, 270] width 110 height 104
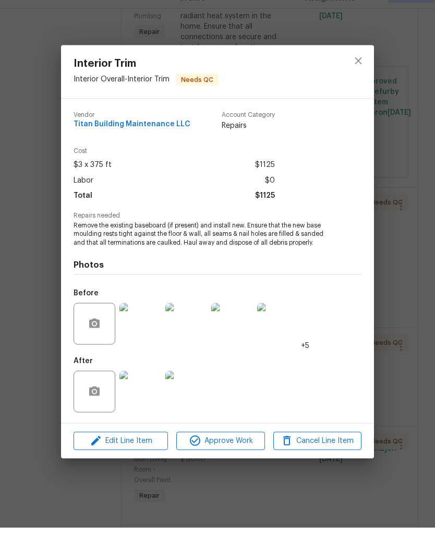
click at [238, 459] on span "Approve Work" at bounding box center [221, 465] width 82 height 13
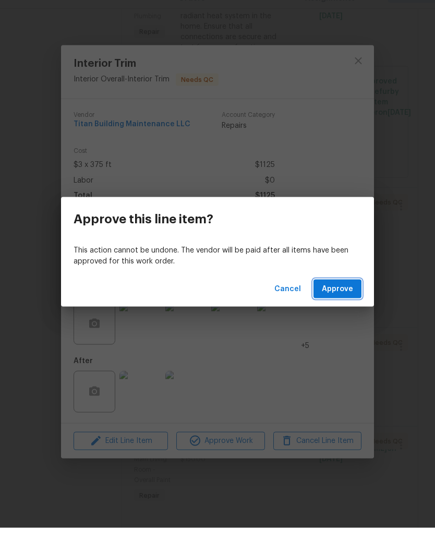
click at [344, 307] on span "Approve" at bounding box center [337, 313] width 31 height 13
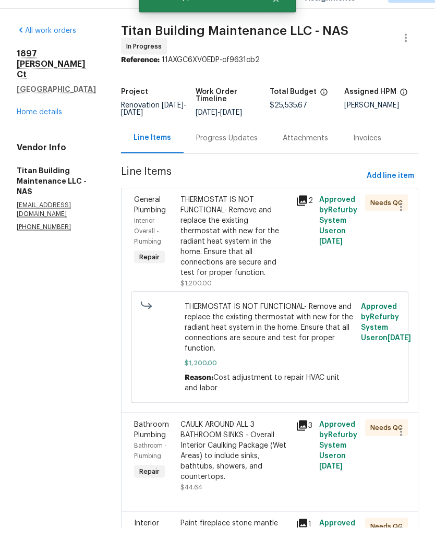
scroll to position [242, 0]
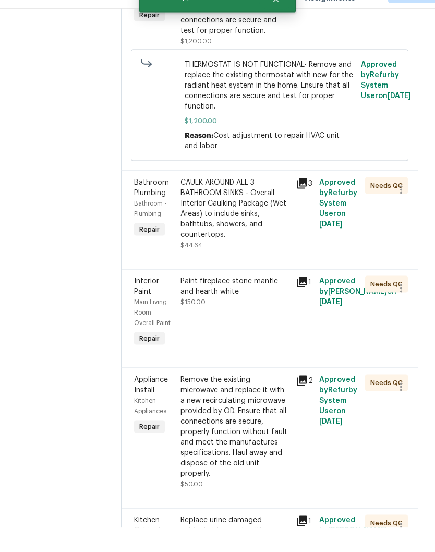
click at [239, 202] on div "CAULK AROUND ALL 3 BATHROOM SINKS - Overall Interior Caulking Package (Wet Area…" at bounding box center [236, 233] width 110 height 63
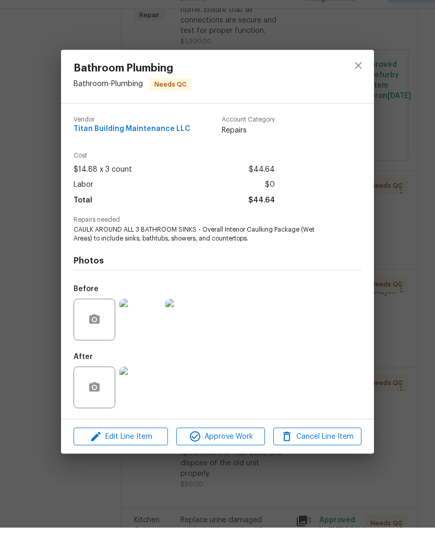
click at [146, 391] on img at bounding box center [141, 412] width 42 height 42
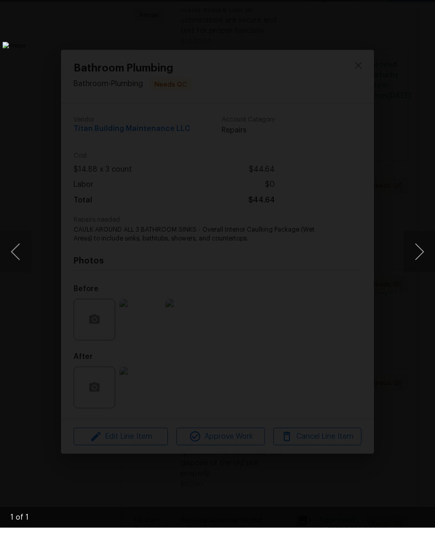
click at [424, 5] on div "Lightbox" at bounding box center [217, 276] width 435 height 552
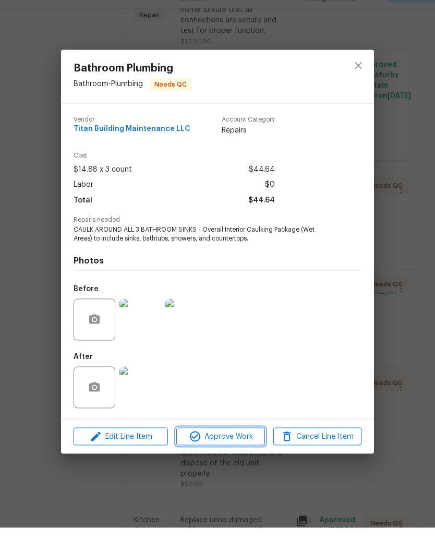
click at [240, 455] on span "Approve Work" at bounding box center [221, 461] width 82 height 13
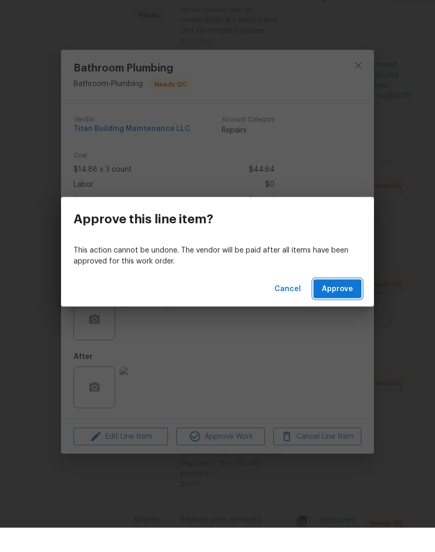
click at [345, 307] on span "Approve" at bounding box center [337, 313] width 31 height 13
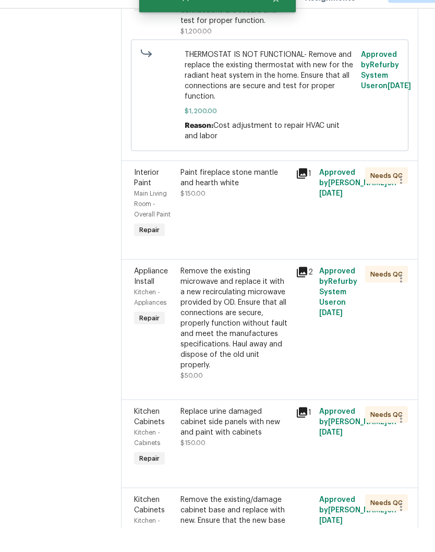
scroll to position [253, 0]
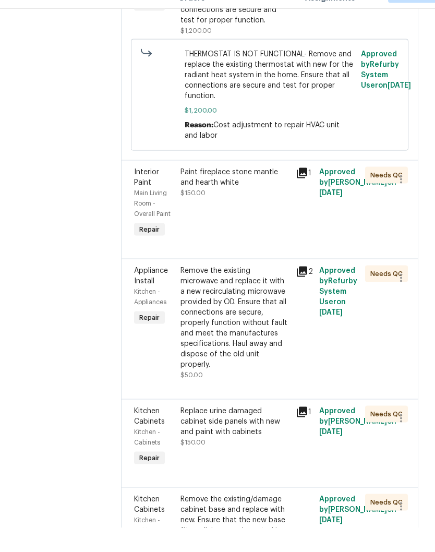
click at [243, 191] on div "Paint fireplace stone mantle and hearth white" at bounding box center [236, 201] width 110 height 21
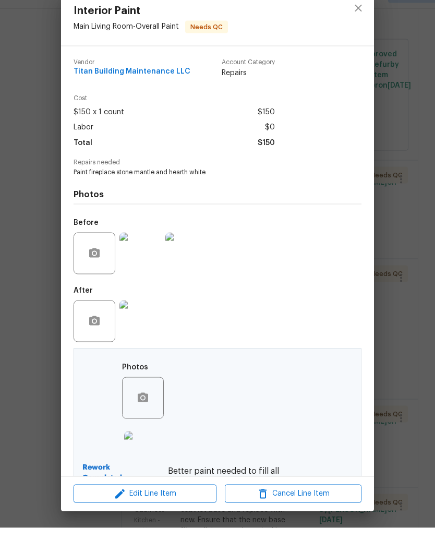
click at [152, 456] on img at bounding box center [145, 477] width 42 height 42
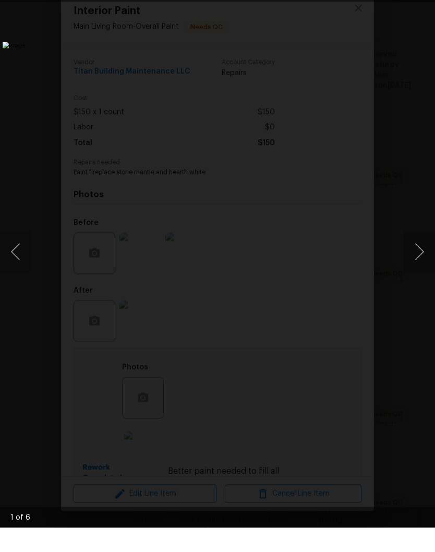
click at [429, 3] on div "Lightbox" at bounding box center [217, 276] width 435 height 552
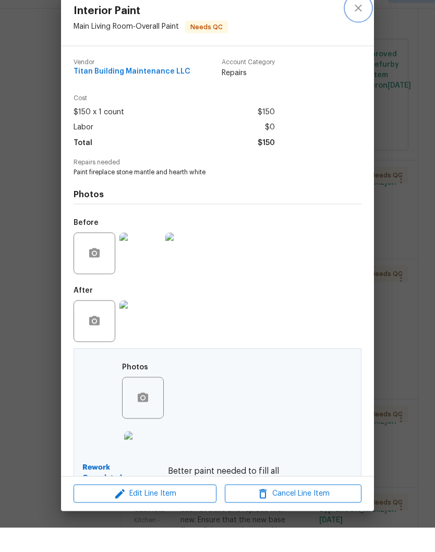
click at [361, 26] on icon "close" at bounding box center [358, 32] width 13 height 13
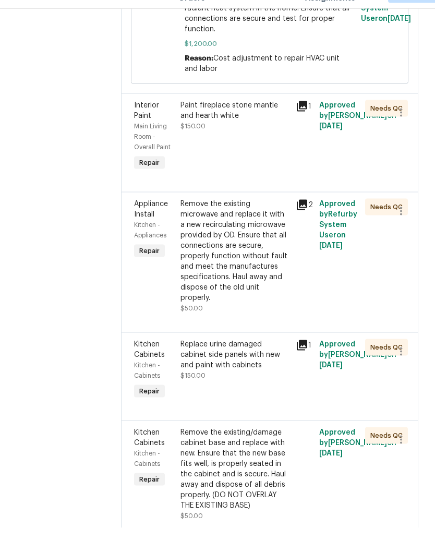
scroll to position [342, 0]
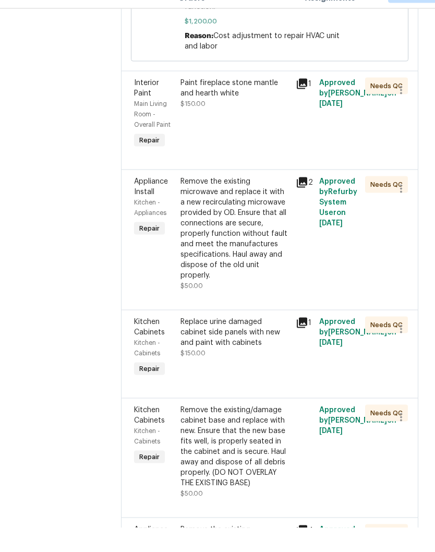
click at [237, 341] on div "Replace urine damaged cabinet side panels with new and paint with cabinets" at bounding box center [236, 356] width 110 height 31
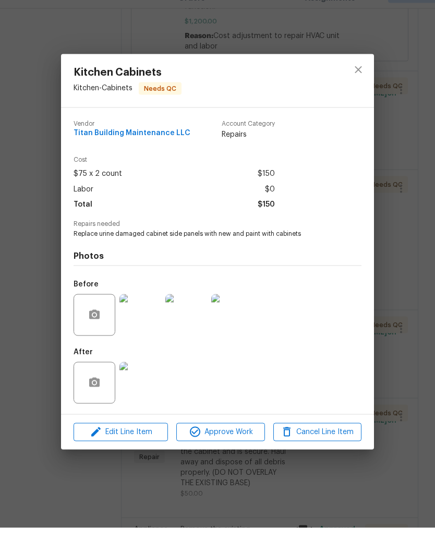
click at [144, 386] on img at bounding box center [141, 407] width 42 height 42
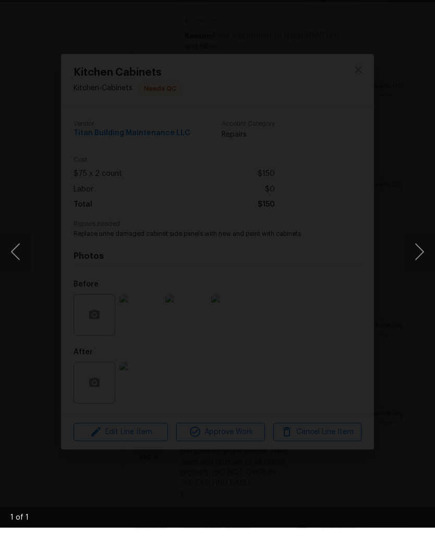
click at [427, 3] on div "Lightbox" at bounding box center [217, 276] width 435 height 552
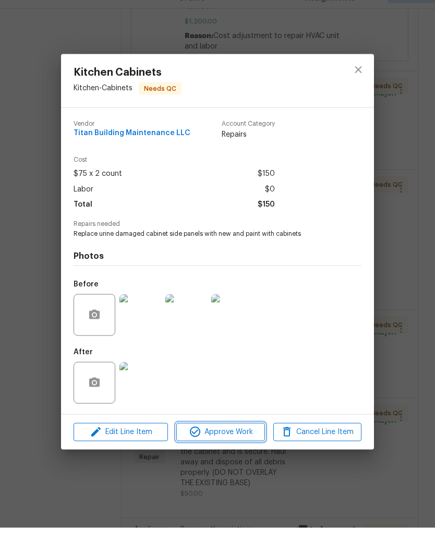
click at [233, 450] on span "Approve Work" at bounding box center [221, 456] width 82 height 13
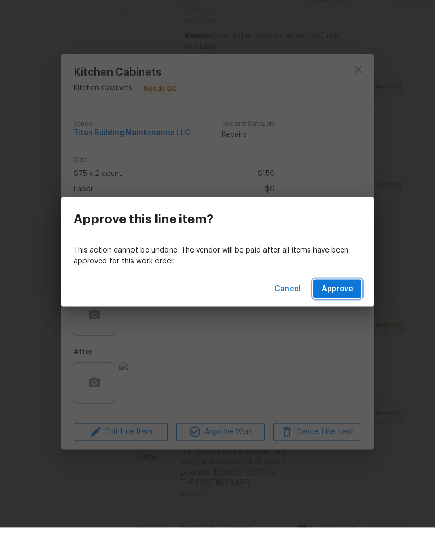
click at [340, 307] on span "Approve" at bounding box center [337, 313] width 31 height 13
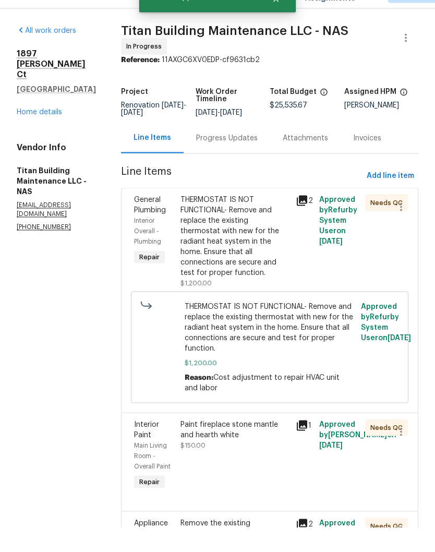
scroll to position [327, 0]
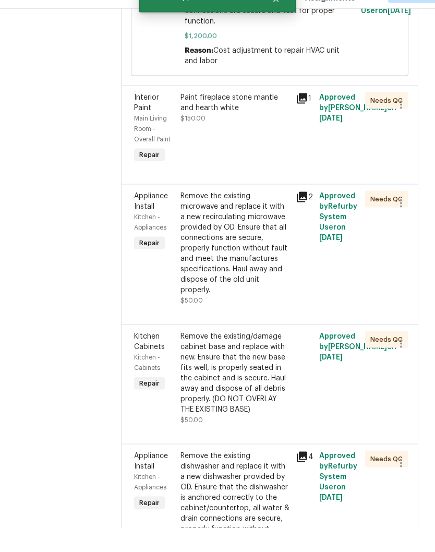
click at [248, 215] on div "Remove the existing microwave and replace it with a new recirculating microwave…" at bounding box center [236, 267] width 110 height 104
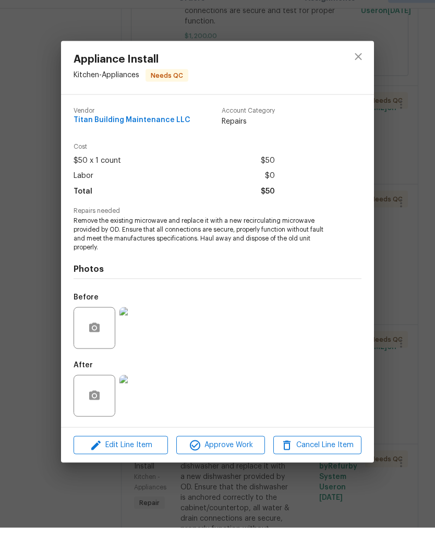
click at [148, 399] on img at bounding box center [141, 420] width 42 height 42
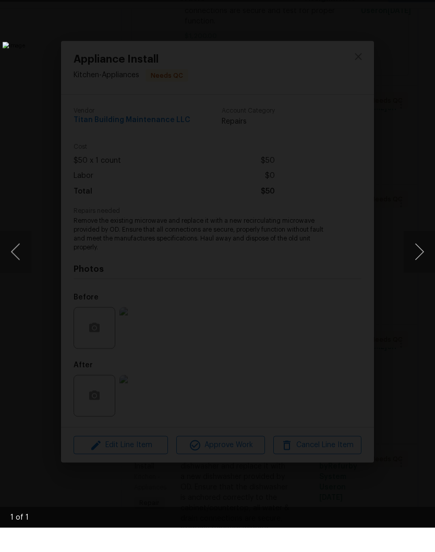
click at [424, 6] on div "Lightbox" at bounding box center [217, 276] width 435 height 552
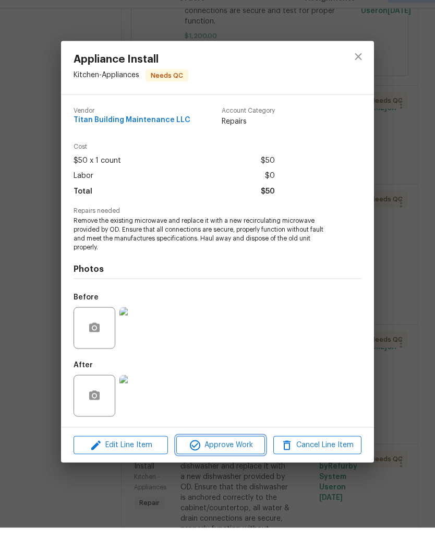
click at [235, 463] on span "Approve Work" at bounding box center [221, 469] width 82 height 13
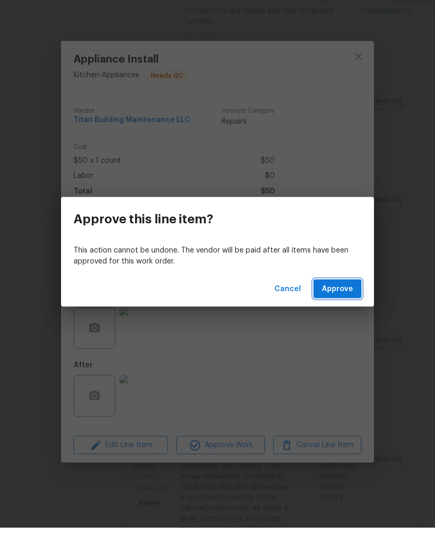
click at [347, 307] on span "Approve" at bounding box center [337, 313] width 31 height 13
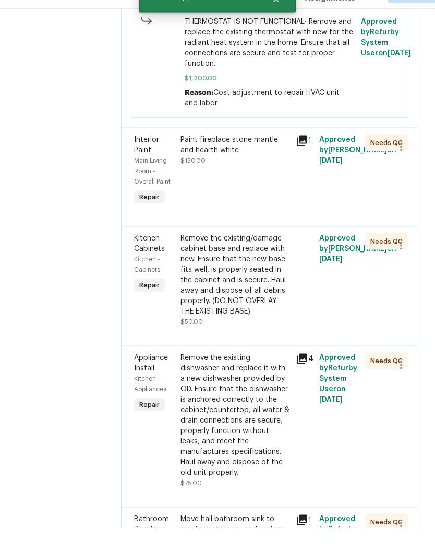
scroll to position [286, 0]
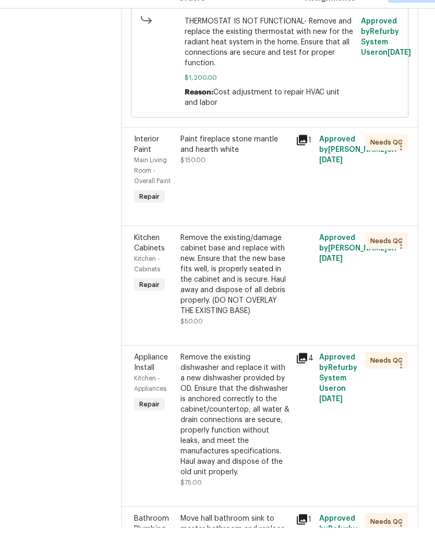
click at [258, 257] on div "Remove the existing/damage cabinet base and replace with new. Ensure that the n…" at bounding box center [236, 299] width 110 height 84
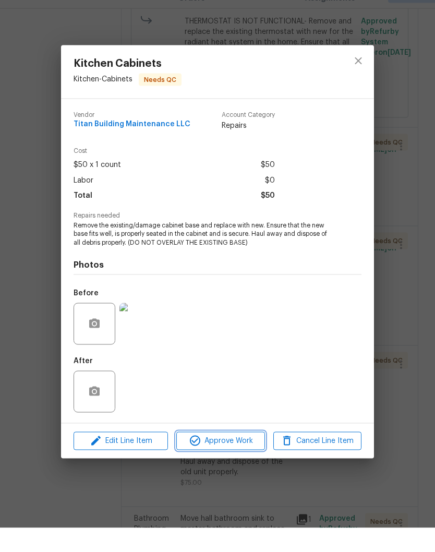
click at [228, 459] on span "Approve Work" at bounding box center [221, 465] width 82 height 13
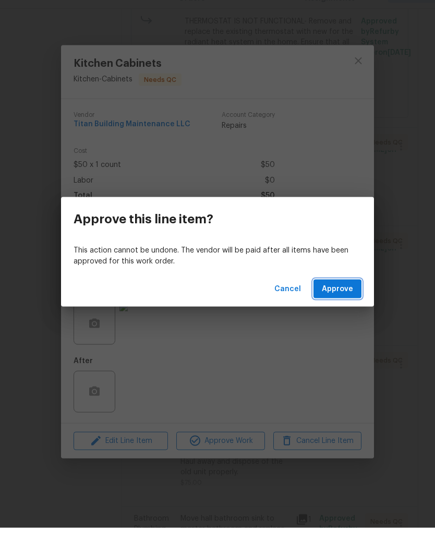
click at [339, 307] on span "Approve" at bounding box center [337, 313] width 31 height 13
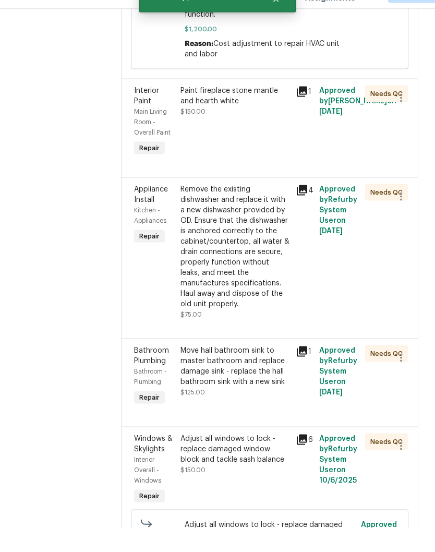
scroll to position [336, 0]
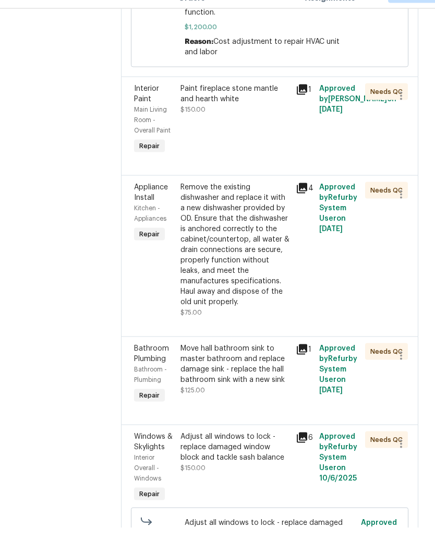
click at [242, 206] on div "Remove the existing dishwasher and replace it with a new dishwasher provided by…" at bounding box center [236, 268] width 110 height 125
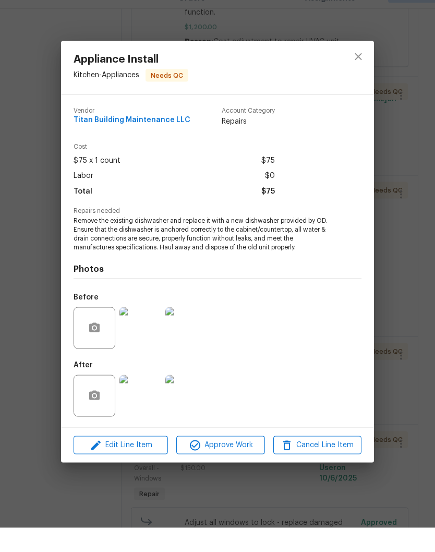
click at [148, 402] on img at bounding box center [141, 420] width 42 height 42
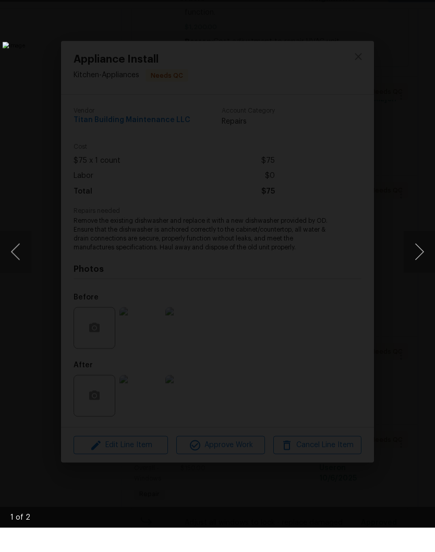
click at [424, 255] on button "Next image" at bounding box center [419, 276] width 31 height 42
click at [334, 66] on img "Lightbox" at bounding box center [168, 276] width 331 height 420
click at [423, 4] on div "Lightbox" at bounding box center [217, 276] width 435 height 552
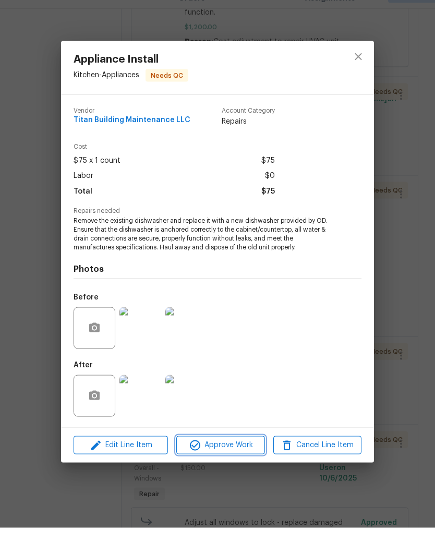
click at [230, 463] on span "Approve Work" at bounding box center [221, 469] width 82 height 13
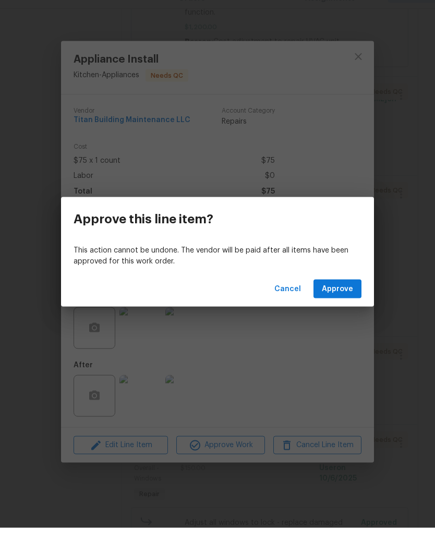
click at [343, 307] on span "Approve" at bounding box center [337, 313] width 31 height 13
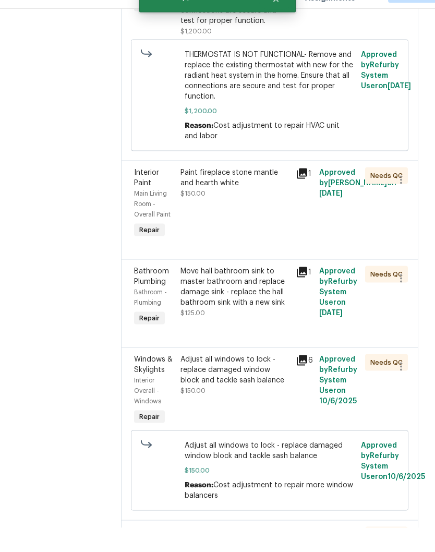
scroll to position [271, 0]
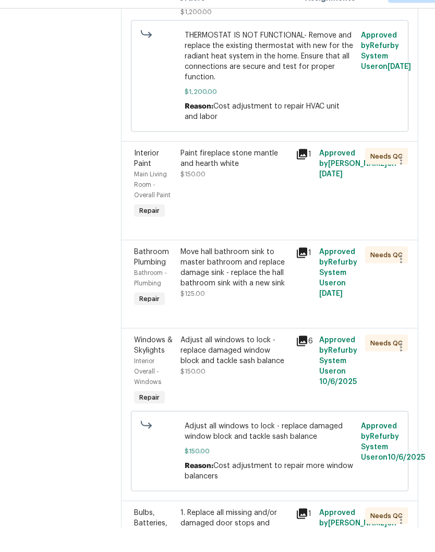
click at [235, 271] on div "Move hall bathroom sink to master bathroom and replace damage sink - replace th…" at bounding box center [236, 292] width 110 height 42
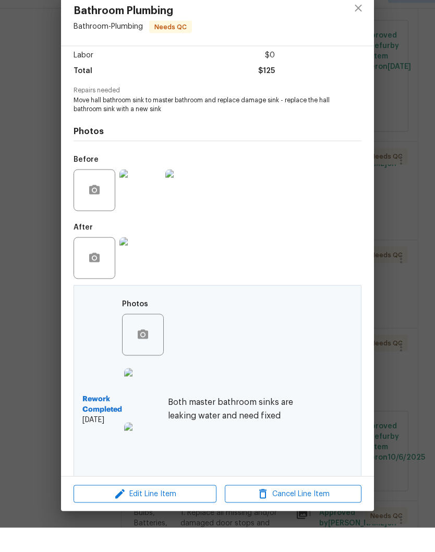
scroll to position [99, 0]
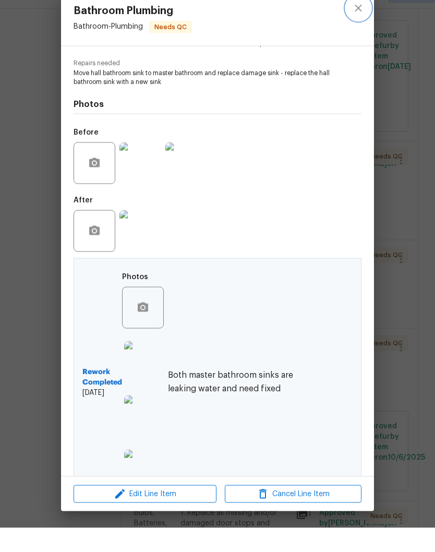
click at [361, 20] on button "close" at bounding box center [358, 32] width 25 height 25
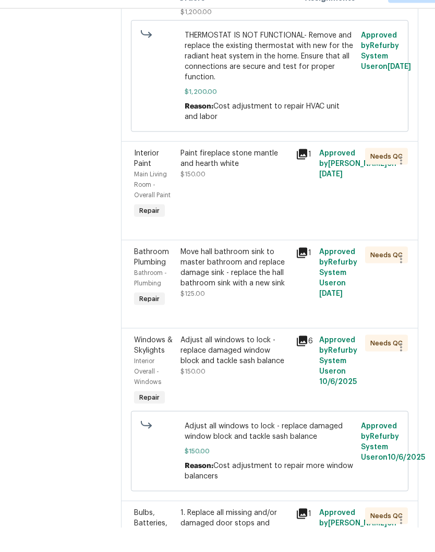
click at [250, 359] on div "Adjust all windows to lock - replace damaged window block and tackle sash balan…" at bounding box center [236, 374] width 110 height 31
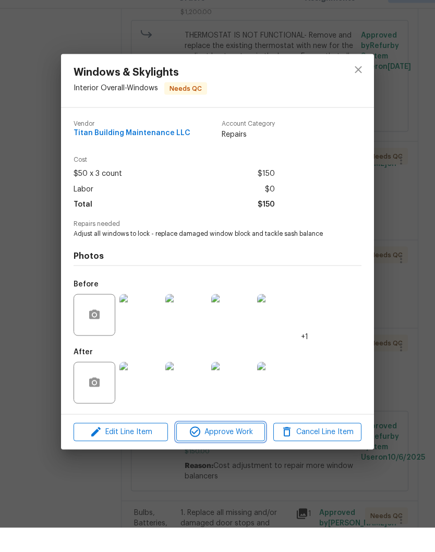
click at [245, 450] on span "Approve Work" at bounding box center [221, 456] width 82 height 13
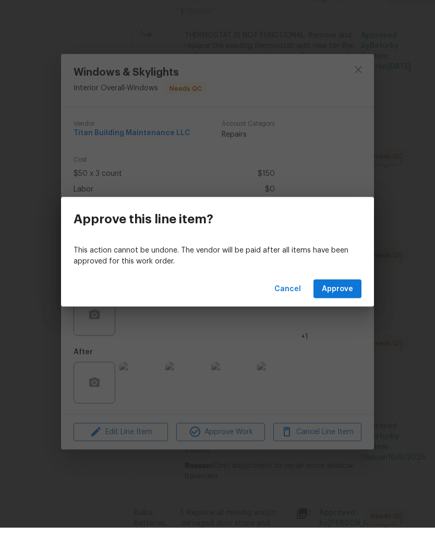
click at [349, 307] on span "Approve" at bounding box center [337, 313] width 31 height 13
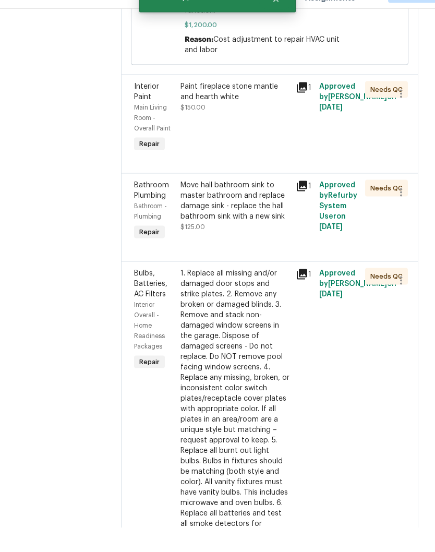
scroll to position [339, 0]
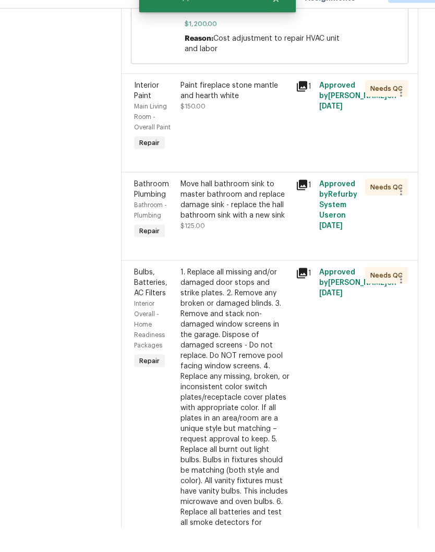
click at [252, 291] on div "1. Replace all missing and/or damaged door stops and strike plates. 2. Remove a…" at bounding box center [236, 463] width 110 height 345
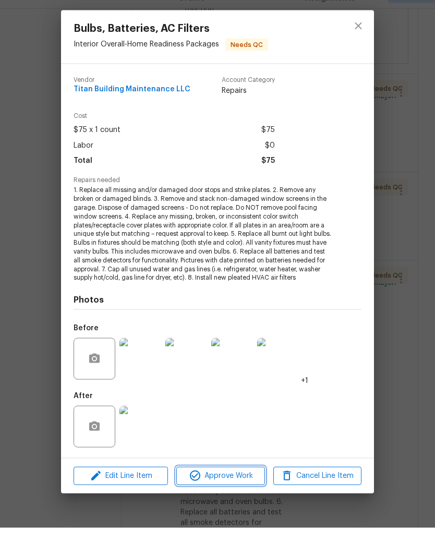
click at [241, 494] on span "Approve Work" at bounding box center [221, 500] width 82 height 13
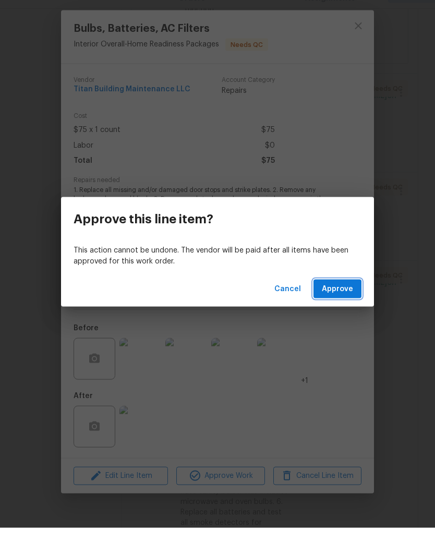
click at [346, 307] on span "Approve" at bounding box center [337, 313] width 31 height 13
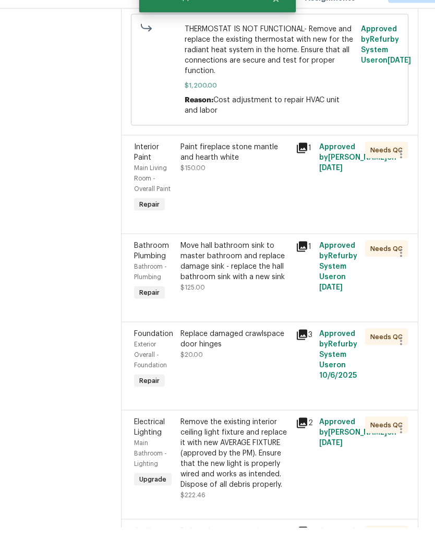
scroll to position [305, 0]
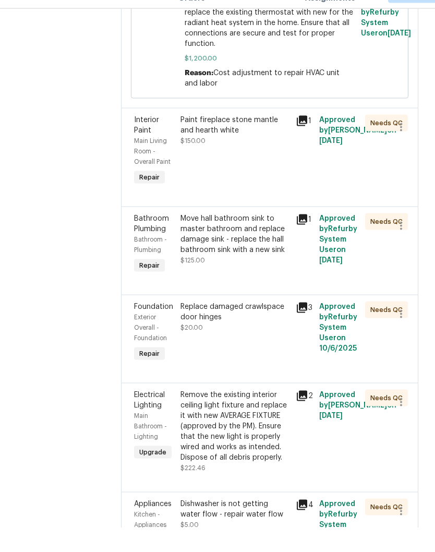
click at [242, 326] on div "Replace damaged crawlspace door hinges" at bounding box center [236, 336] width 110 height 21
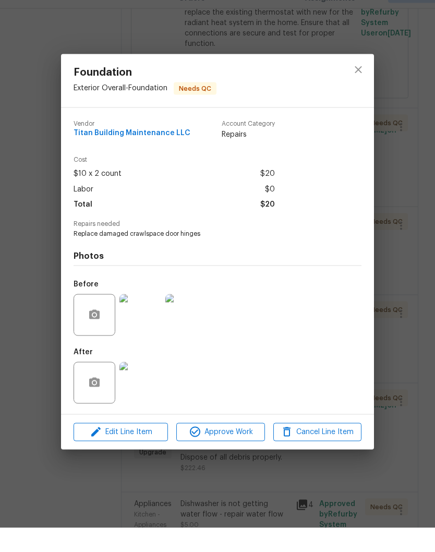
click at [146, 386] on img at bounding box center [141, 407] width 42 height 42
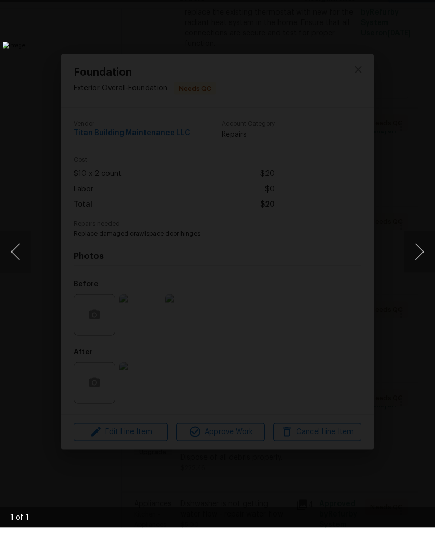
click at [420, 255] on button "Next image" at bounding box center [419, 276] width 31 height 42
click at [334, 66] on img "Lightbox" at bounding box center [168, 276] width 331 height 420
click at [422, 4] on div "Lightbox" at bounding box center [217, 276] width 435 height 552
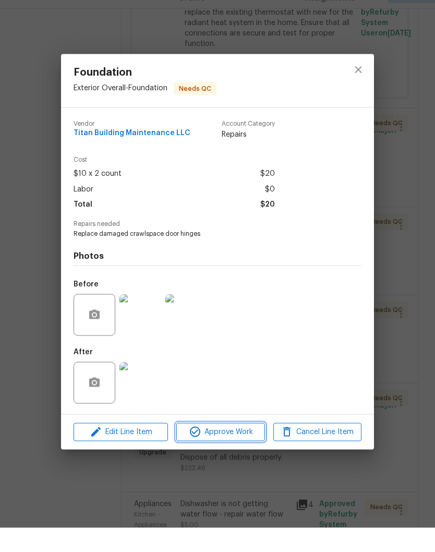
click at [246, 450] on span "Approve Work" at bounding box center [221, 456] width 82 height 13
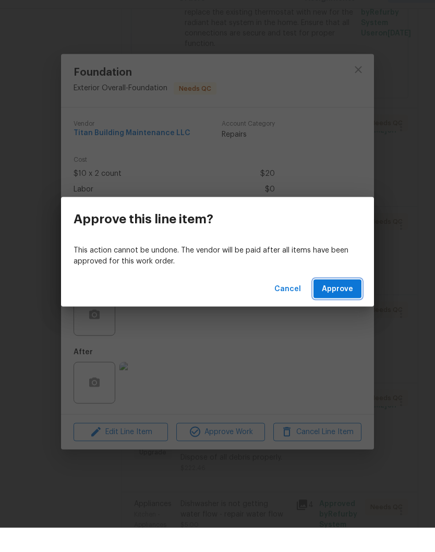
click at [347, 307] on span "Approve" at bounding box center [337, 313] width 31 height 13
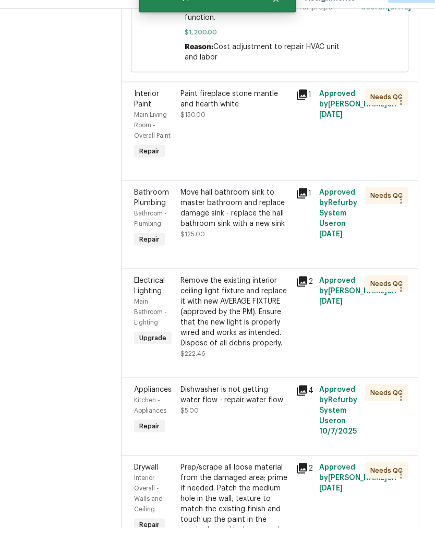
scroll to position [336, 0]
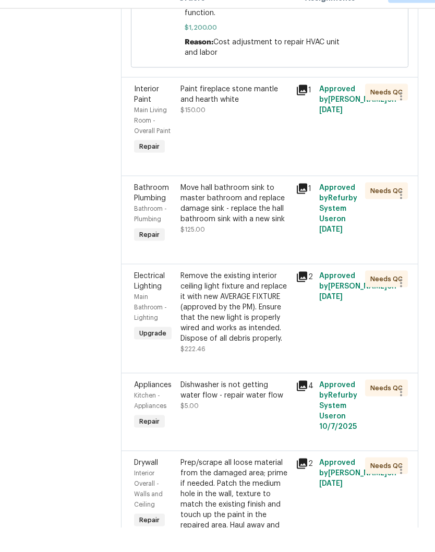
click at [255, 295] on div "Remove the existing interior ceiling light fixture and replace it with new AVER…" at bounding box center [236, 331] width 110 height 73
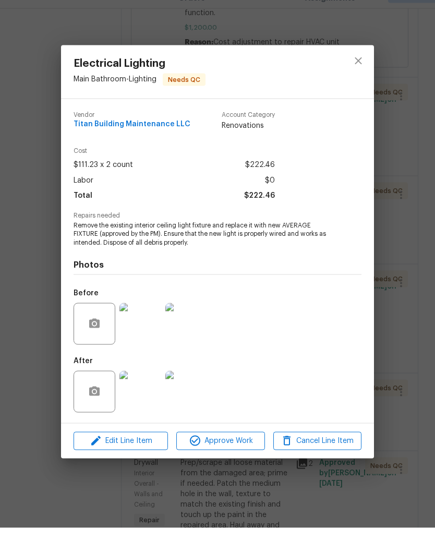
click at [146, 395] on img at bounding box center [141, 416] width 42 height 42
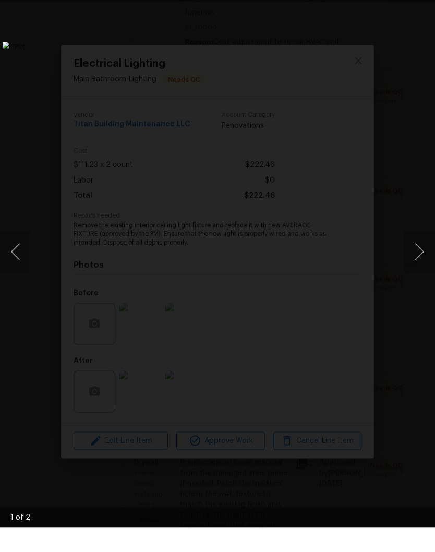
click at [421, 255] on button "Next image" at bounding box center [419, 276] width 31 height 42
click at [426, 4] on div "Lightbox" at bounding box center [217, 276] width 435 height 552
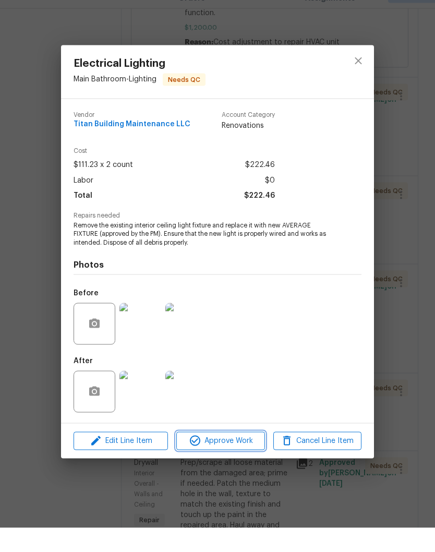
click at [245, 459] on span "Approve Work" at bounding box center [221, 465] width 82 height 13
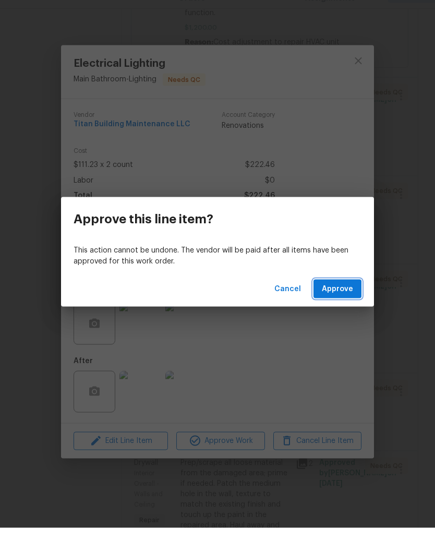
click at [352, 307] on span "Approve" at bounding box center [337, 313] width 31 height 13
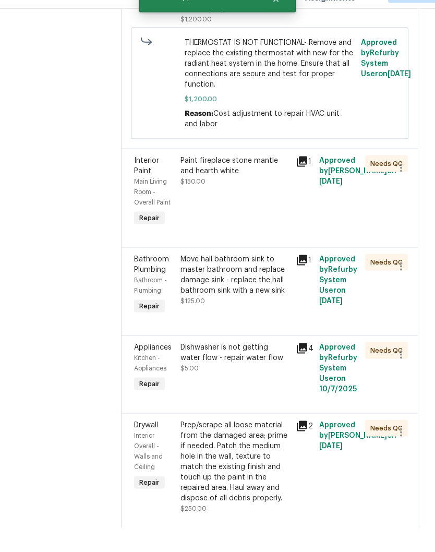
scroll to position [460, 0]
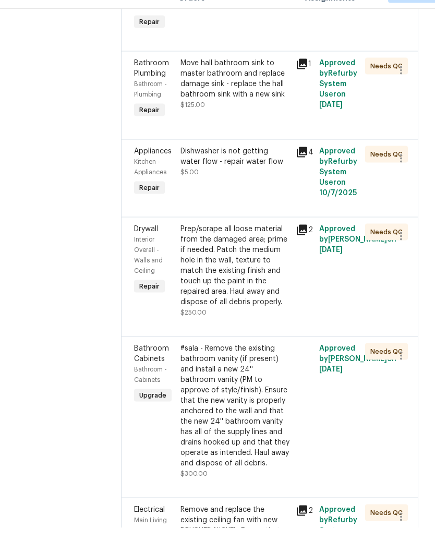
click at [259, 248] on div "Prep/scrape all loose material from the damaged area; prime if needed. Patch th…" at bounding box center [236, 290] width 110 height 84
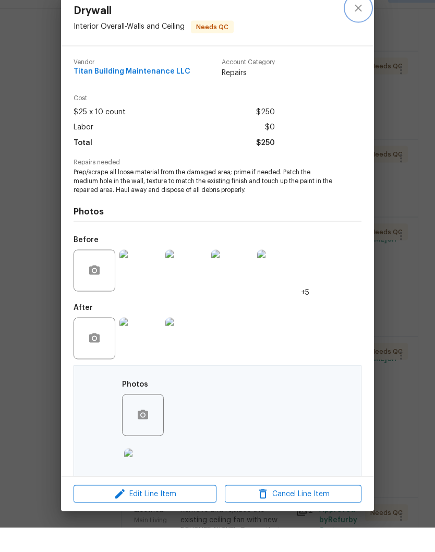
click at [361, 26] on icon "close" at bounding box center [358, 32] width 13 height 13
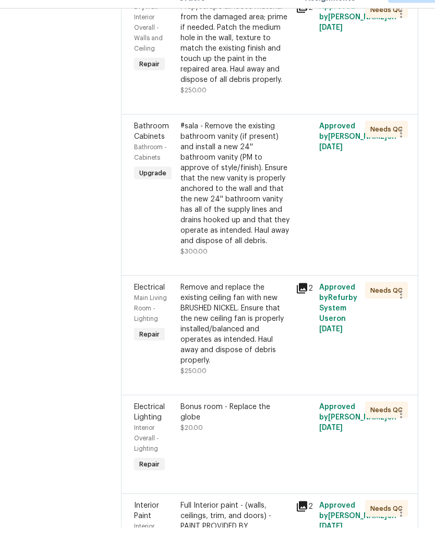
scroll to position [684, 0]
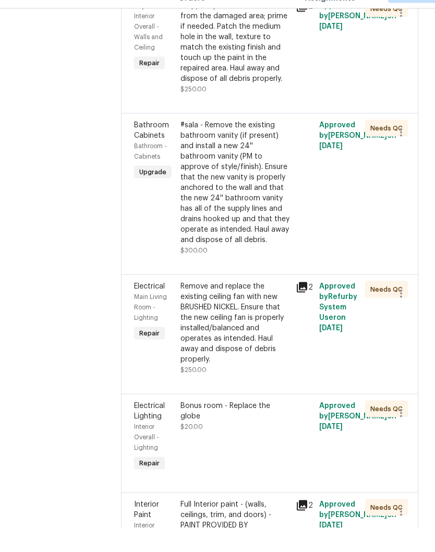
click at [242, 144] on div "#sala - Remove the existing bathroom vanity (if present) and install a new 24''…" at bounding box center [236, 206] width 110 height 125
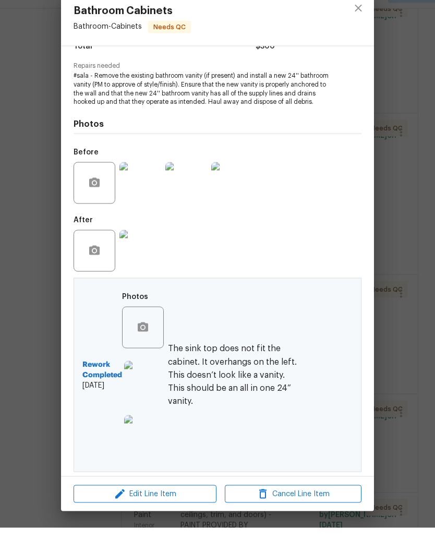
scroll to position [98, 0]
click at [361, 26] on icon "close" at bounding box center [358, 32] width 13 height 13
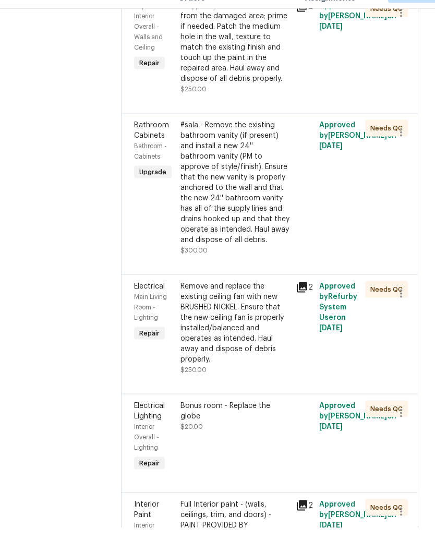
click at [263, 425] on div "Bonus room - Replace the globe" at bounding box center [236, 435] width 110 height 21
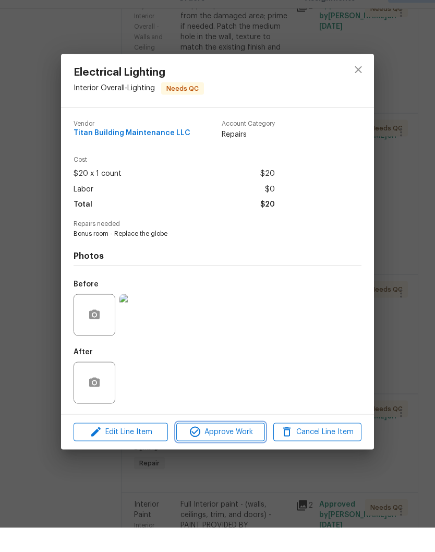
click at [241, 450] on span "Approve Work" at bounding box center [221, 456] width 82 height 13
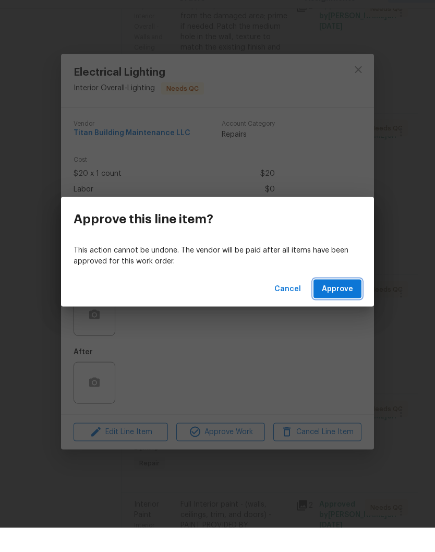
click at [342, 307] on span "Approve" at bounding box center [337, 313] width 31 height 13
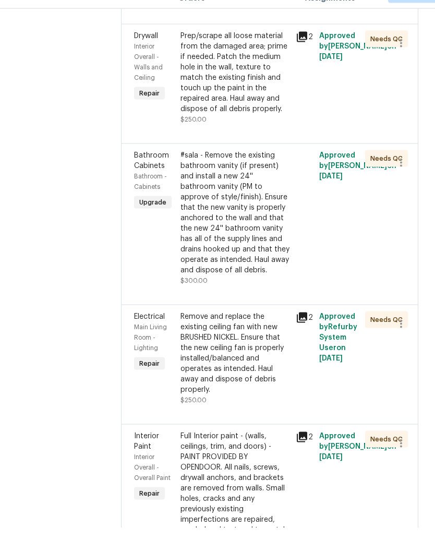
scroll to position [656, 0]
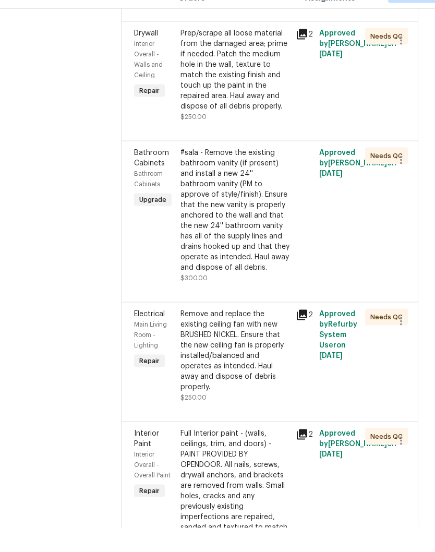
click at [257, 333] on div "Remove and replace the existing ceiling fan with new BRUSHED NICKEL. Ensure tha…" at bounding box center [236, 375] width 110 height 84
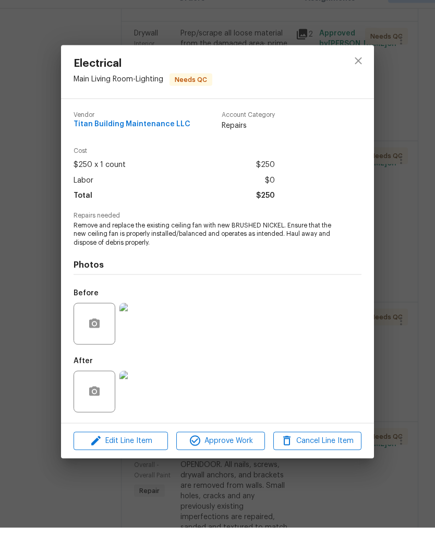
click at [147, 395] on img at bounding box center [141, 416] width 42 height 42
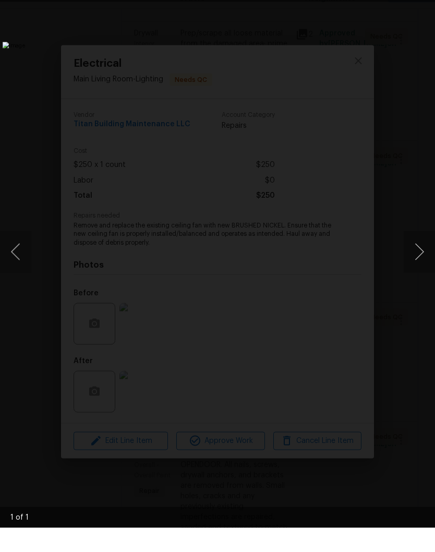
click at [427, 6] on div "Lightbox" at bounding box center [217, 276] width 435 height 552
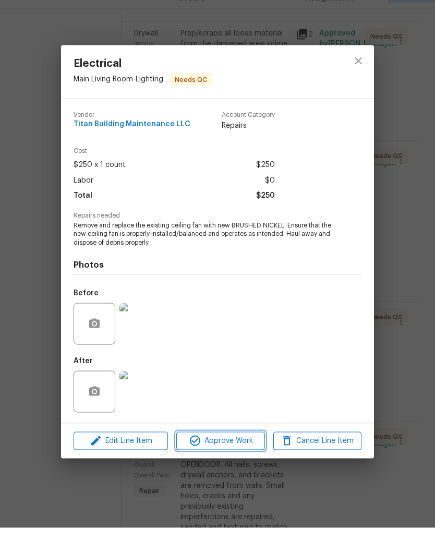
click at [247, 459] on span "Approve Work" at bounding box center [221, 465] width 82 height 13
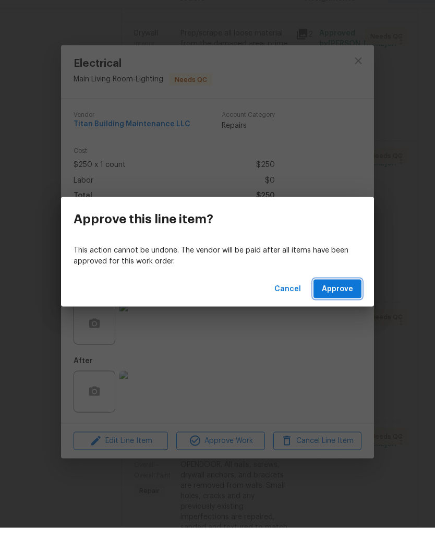
click at [348, 307] on span "Approve" at bounding box center [337, 313] width 31 height 13
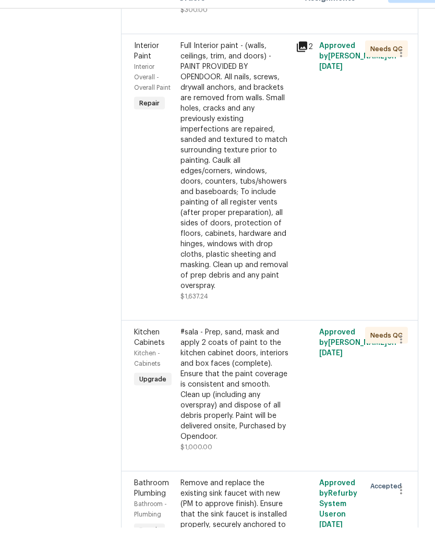
scroll to position [927, 0]
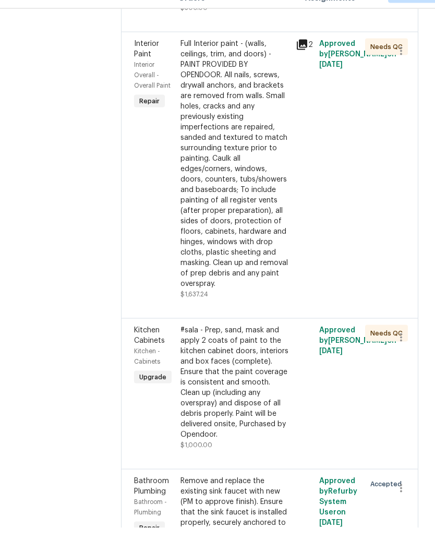
click at [260, 349] on div "#sala - Prep, sand, mask and apply 2 coats of paint to the kitchen cabinet door…" at bounding box center [236, 406] width 110 height 115
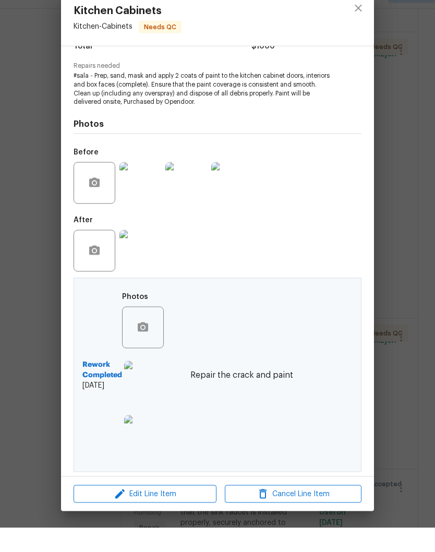
scroll to position [98, 0]
click at [364, 26] on icon "close" at bounding box center [358, 32] width 13 height 13
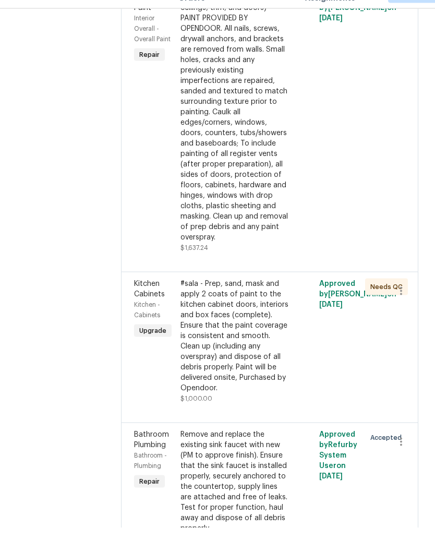
scroll to position [1054, 0]
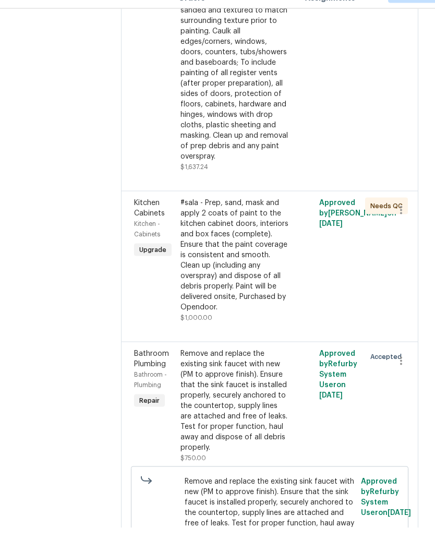
click at [267, 373] on div "Remove and replace the existing sink faucet with new (PM to approve finish). En…" at bounding box center [236, 425] width 110 height 104
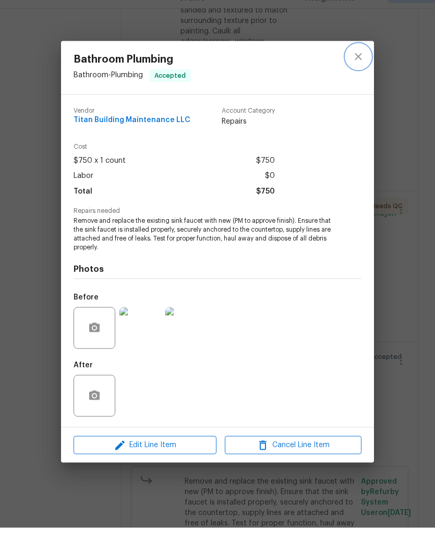
click at [361, 75] on icon "close" at bounding box center [358, 81] width 13 height 13
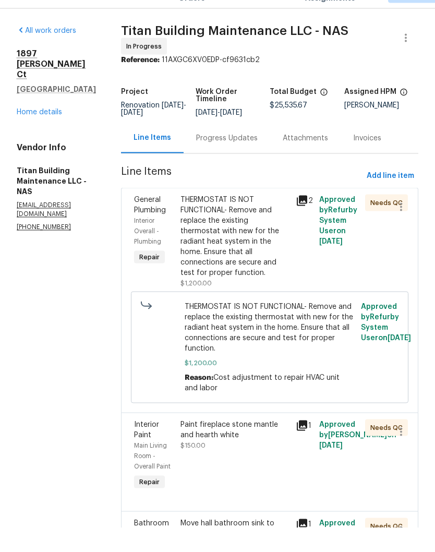
scroll to position [0, 0]
click at [215, 157] on div "Progress Updates" at bounding box center [227, 162] width 62 height 10
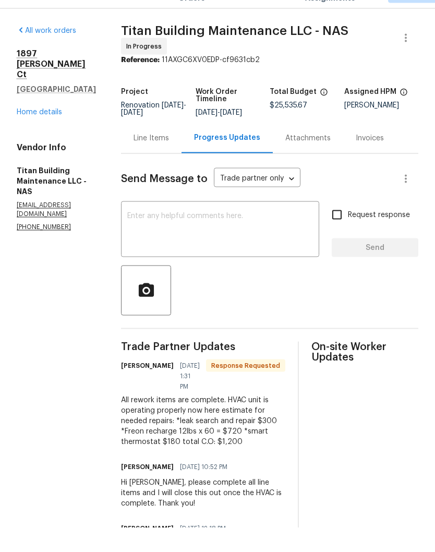
click at [212, 236] on textarea at bounding box center [220, 254] width 186 height 37
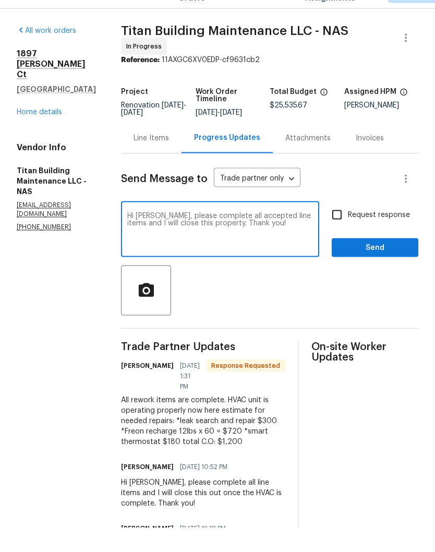
click at [199, 236] on textarea "Hi Scott, please complete all accepted line items and I will close this propert…" at bounding box center [220, 254] width 186 height 37
click at [148, 236] on textarea "Hi Scott, please complete all accepted line items and I will close this propert…" at bounding box center [220, 254] width 186 height 37
click at [294, 236] on textarea "Hi Scott, Everything looks really good here! please complete all accepted line …" at bounding box center [220, 254] width 186 height 37
click at [264, 236] on textarea "Hi Scott, Everything looks really good here! Please complete all accepted line …" at bounding box center [220, 254] width 186 height 37
click at [147, 236] on textarea "Hi Scott, Everything looks really good here! Thank you for your partnership and…" at bounding box center [220, 254] width 186 height 37
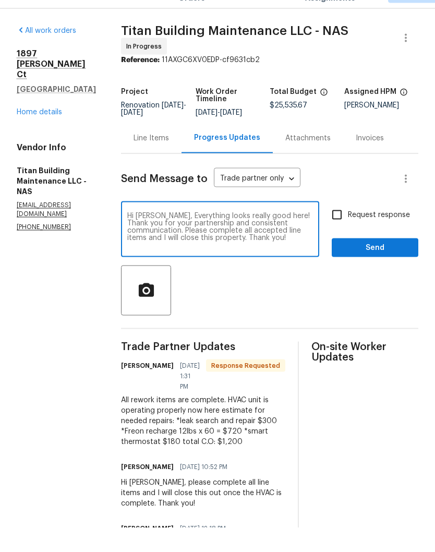
type textarea "Hi Scott, Everything looks really good here! Thank you for your partnership and…"
click at [385, 266] on span "Send" at bounding box center [375, 272] width 70 height 13
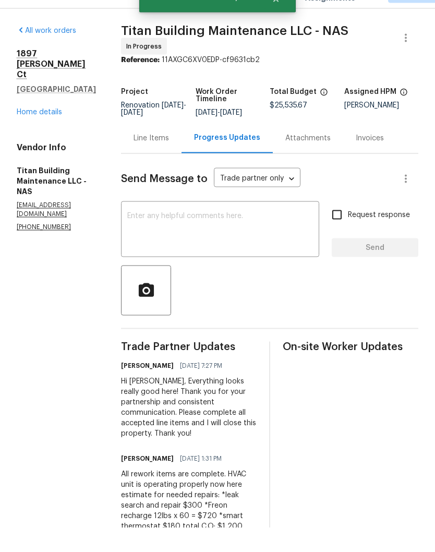
click at [43, 133] on link "Home details" at bounding box center [39, 136] width 45 height 7
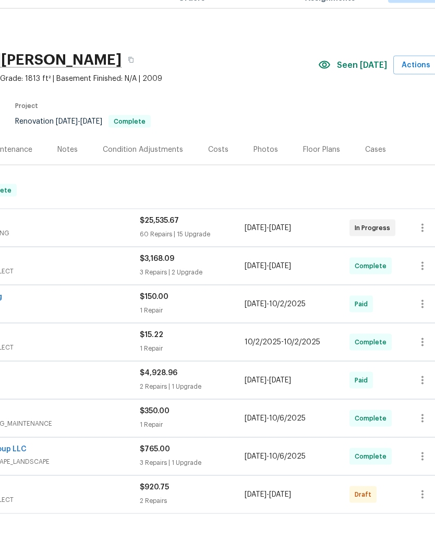
scroll to position [0, 138]
click at [265, 169] on div "Photos" at bounding box center [266, 174] width 25 height 10
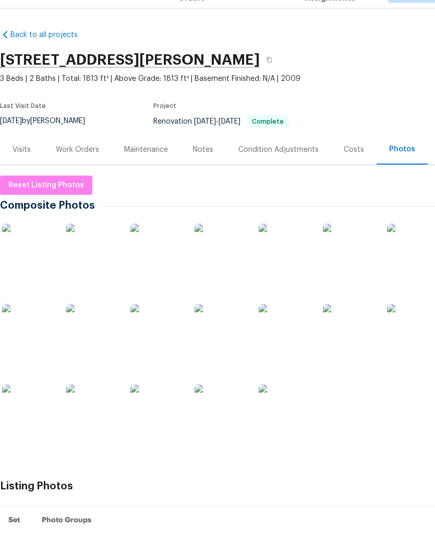
click at [229, 416] on img at bounding box center [221, 435] width 52 height 52
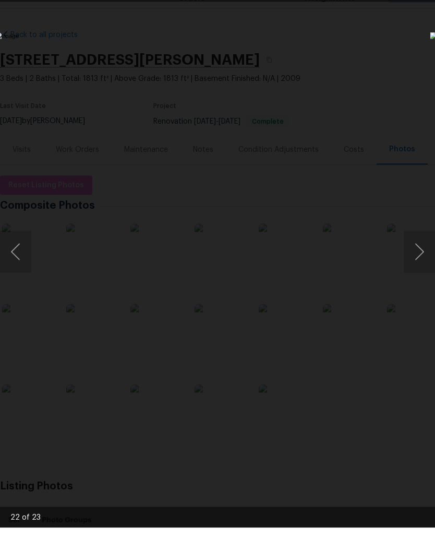
click at [423, 11] on div "Lightbox" at bounding box center [217, 276] width 435 height 552
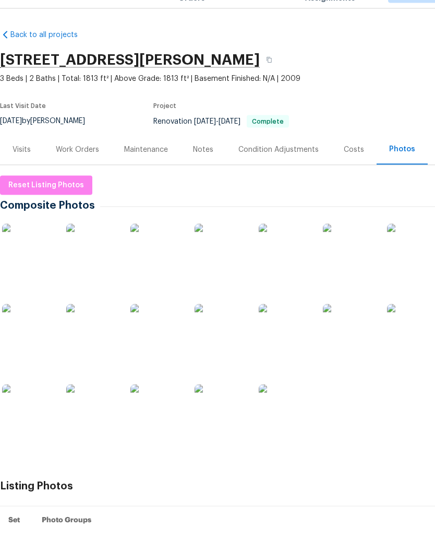
click at [204, 169] on div "Notes" at bounding box center [203, 174] width 20 height 10
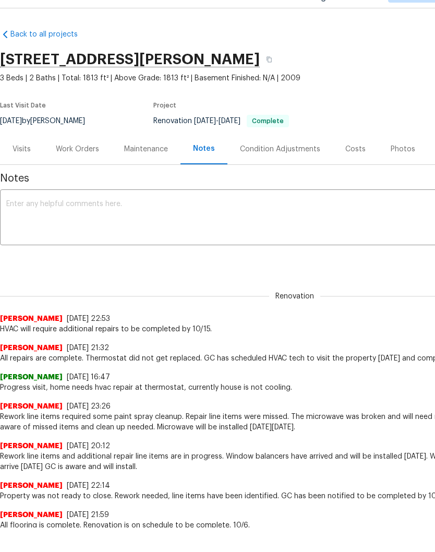
click at [204, 225] on textarea at bounding box center [294, 243] width 577 height 37
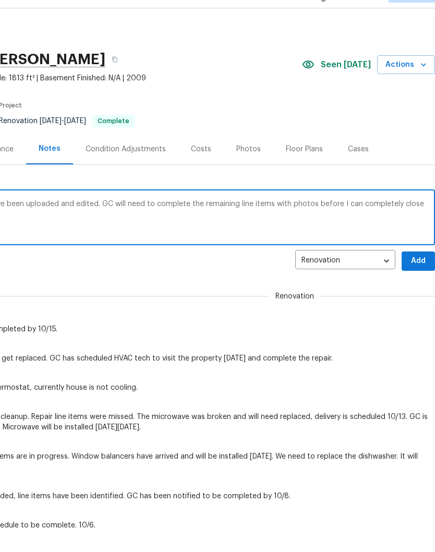
scroll to position [0, 155]
type textarea "Renovation is complete. Listing photos have been uploaded and edited. GC will n…"
click at [419, 279] on span "Add" at bounding box center [418, 285] width 17 height 13
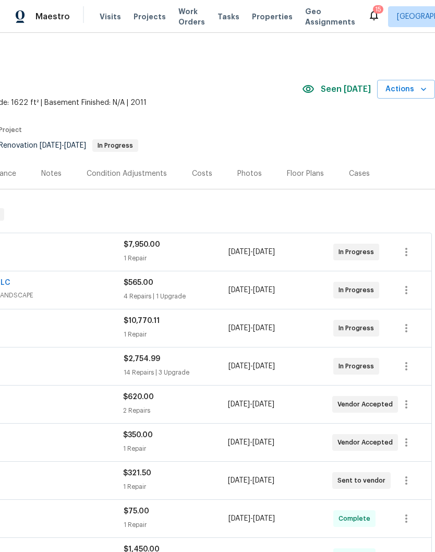
scroll to position [0, 155]
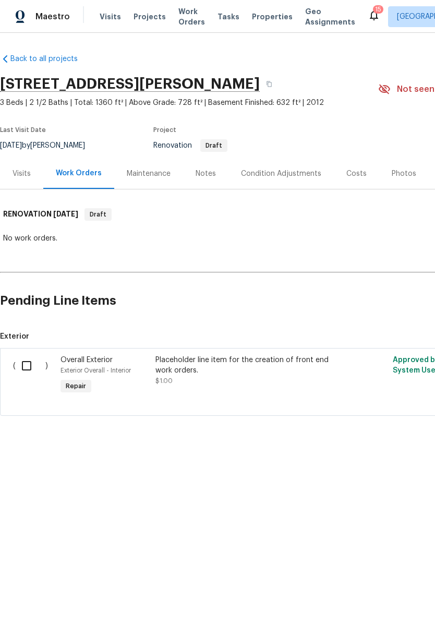
click at [356, 175] on div "Costs" at bounding box center [357, 174] width 20 height 10
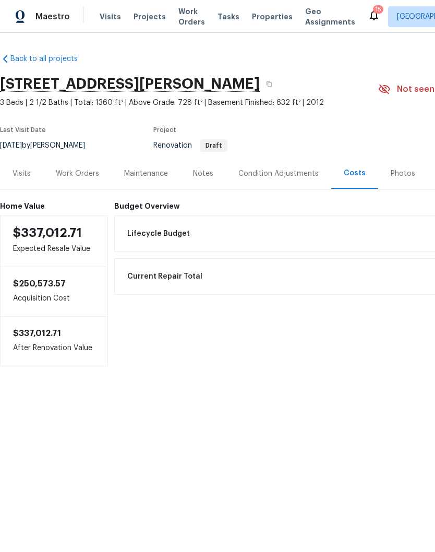
click at [85, 173] on div "Work Orders" at bounding box center [77, 174] width 43 height 10
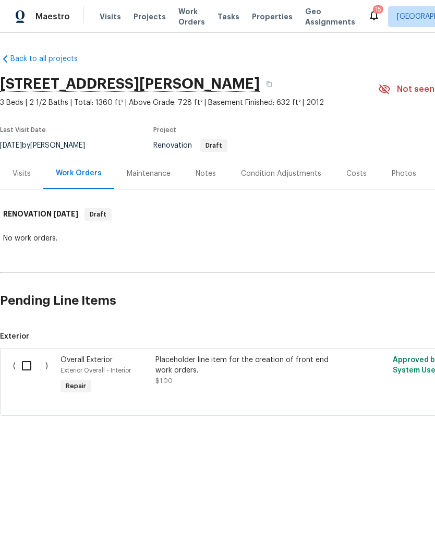
click at [31, 366] on input "checkbox" at bounding box center [31, 366] width 30 height 22
checkbox input "true"
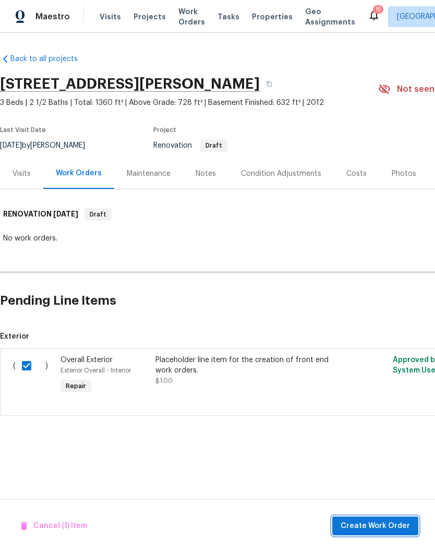
click at [390, 525] on span "Create Work Order" at bounding box center [375, 526] width 69 height 13
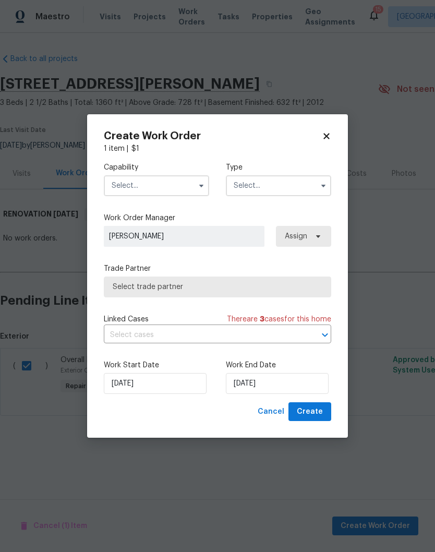
click at [163, 182] on input "text" at bounding box center [156, 185] width 105 height 21
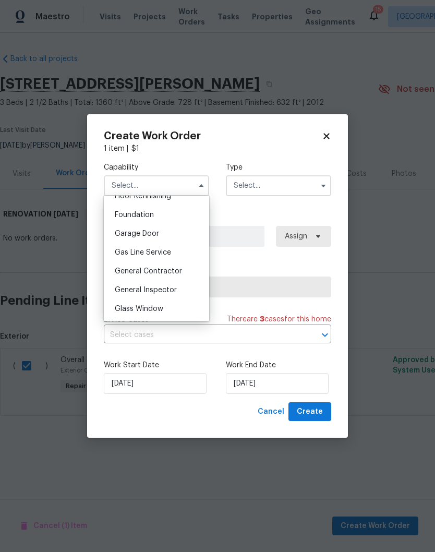
scroll to position [437, 0]
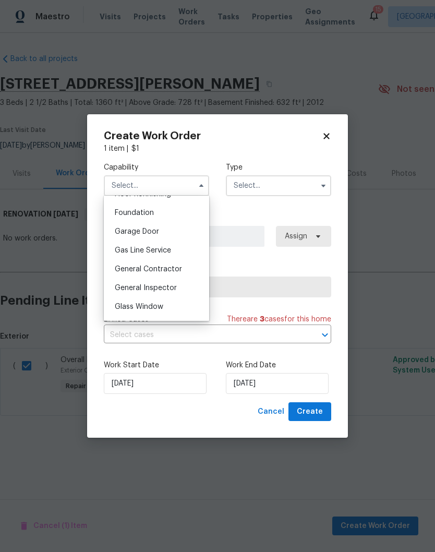
click at [172, 269] on span "General Contractor" at bounding box center [148, 269] width 67 height 7
type input "General Contractor"
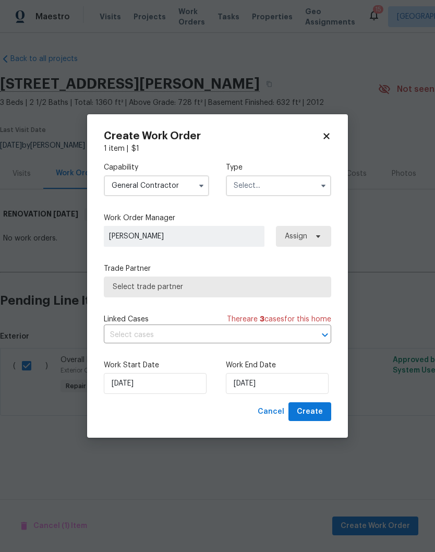
click at [293, 184] on input "text" at bounding box center [278, 185] width 105 height 21
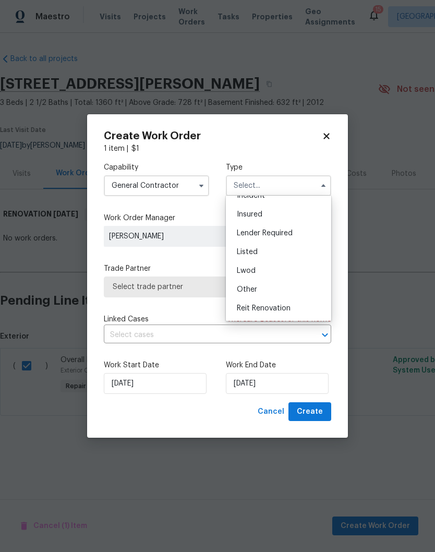
scroll to position [118, 0]
click at [271, 262] on span "Renovation" at bounding box center [256, 258] width 39 height 7
type input "Renovation"
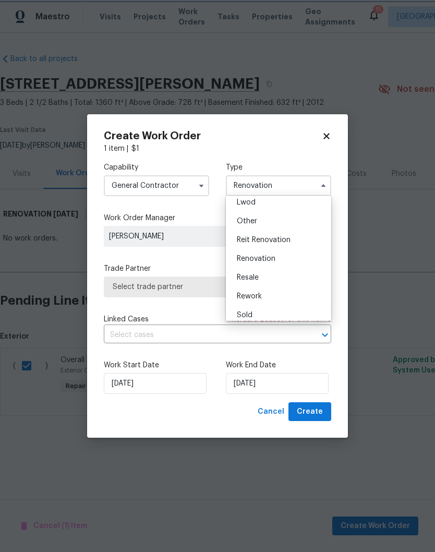
scroll to position [0, 0]
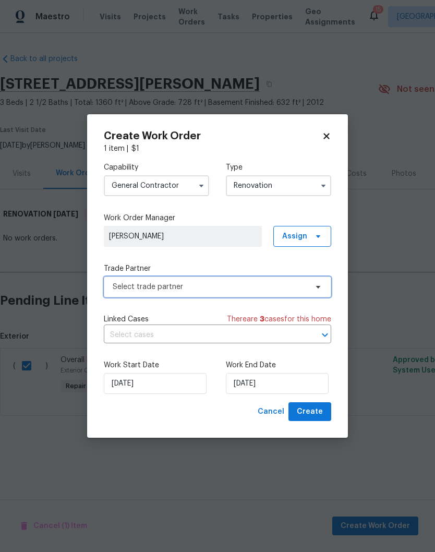
click at [291, 287] on span "Select trade partner" at bounding box center [210, 287] width 195 height 10
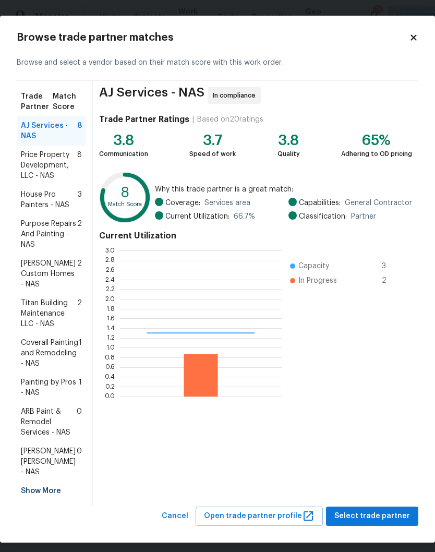
scroll to position [146, 162]
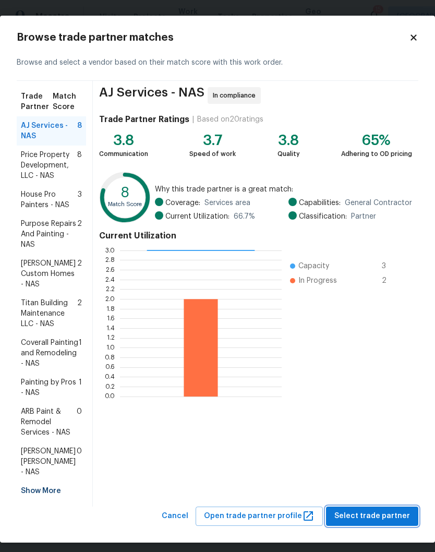
click at [386, 510] on span "Select trade partner" at bounding box center [373, 516] width 76 height 13
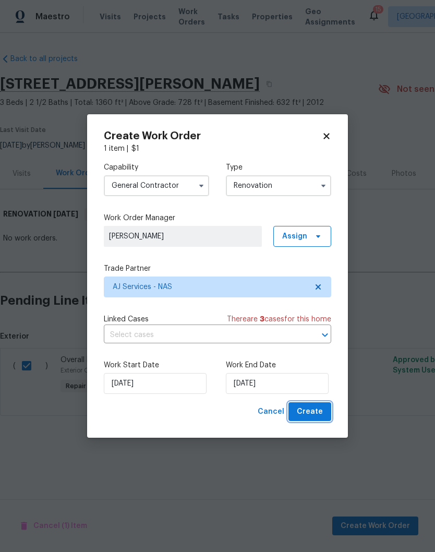
click at [316, 413] on span "Create" at bounding box center [310, 412] width 26 height 13
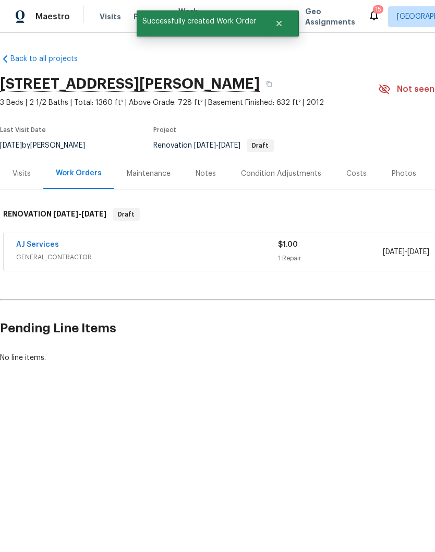
click at [44, 247] on link "AJ Services" at bounding box center [37, 244] width 43 height 7
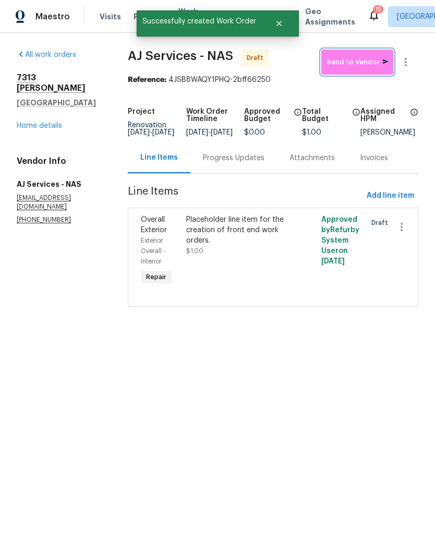
click at [364, 67] on span "Send to Vendor" at bounding box center [358, 62] width 62 height 12
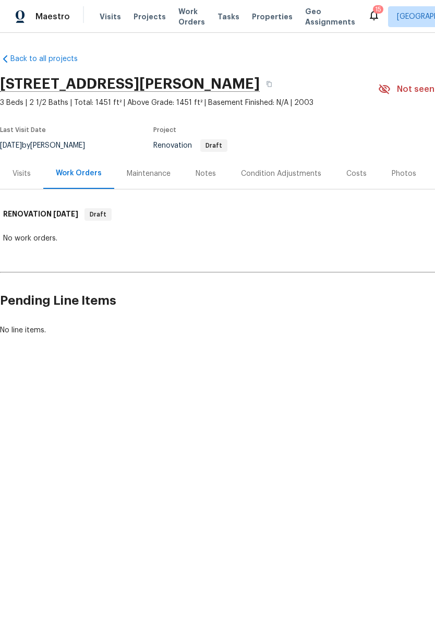
click at [354, 175] on div "Costs" at bounding box center [357, 174] width 20 height 10
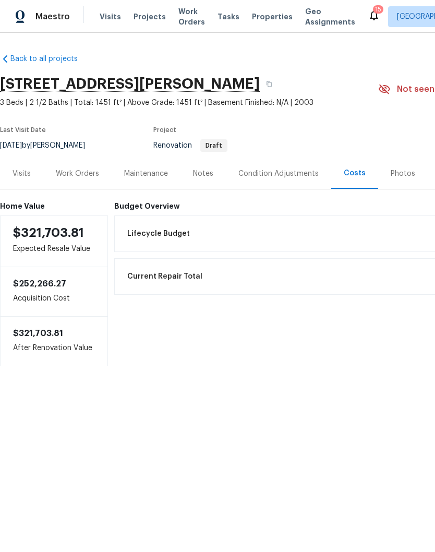
click at [85, 178] on div "Work Orders" at bounding box center [77, 174] width 43 height 10
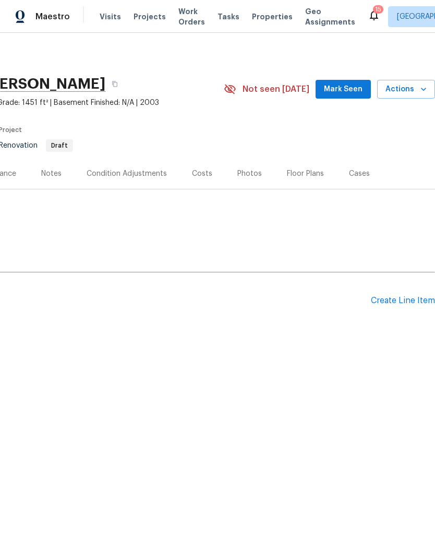
scroll to position [0, 155]
click at [417, 303] on div "Create Line Item" at bounding box center [403, 301] width 64 height 10
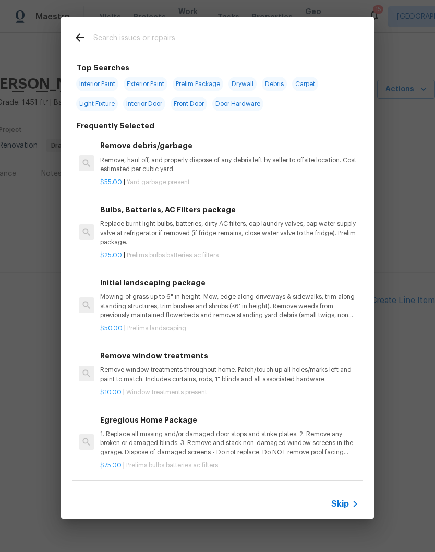
click at [184, 36] on input "text" at bounding box center [203, 39] width 221 height 16
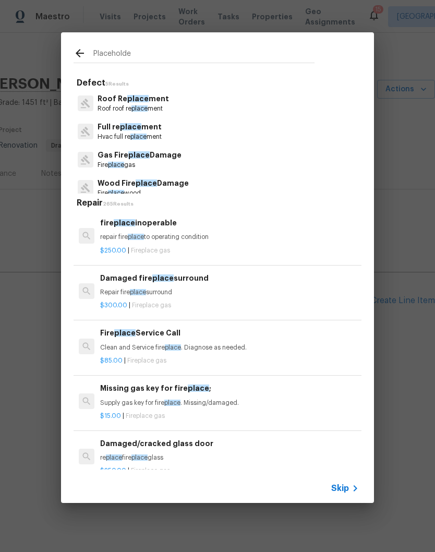
type input "Placeholder"
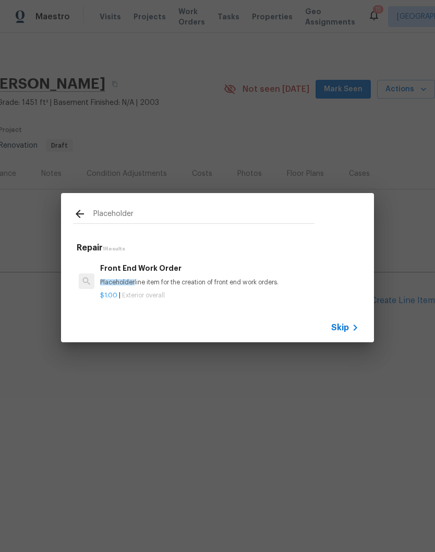
click at [152, 280] on p "Placeholder line item for the creation of front end work orders." at bounding box center [229, 282] width 259 height 9
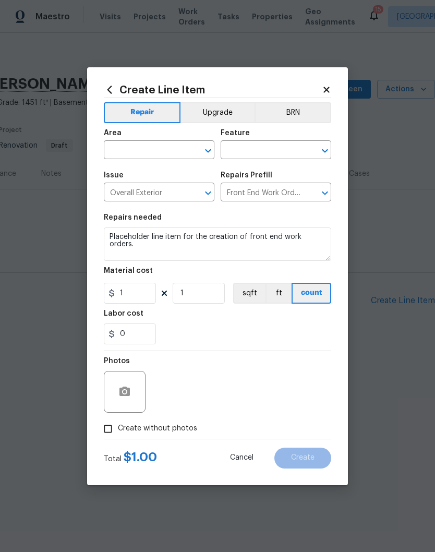
click at [112, 431] on input "Create without photos" at bounding box center [108, 429] width 20 height 20
checkbox input "true"
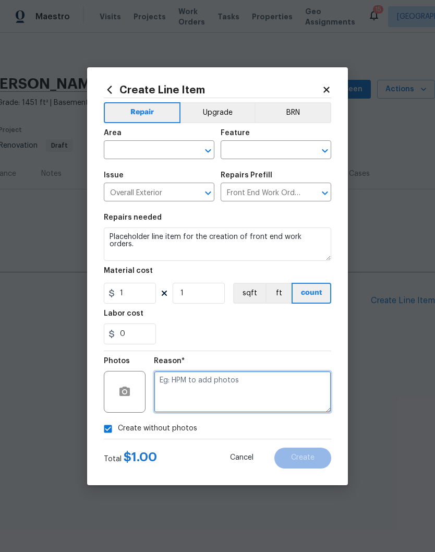
click at [214, 386] on textarea at bounding box center [243, 392] width 178 height 42
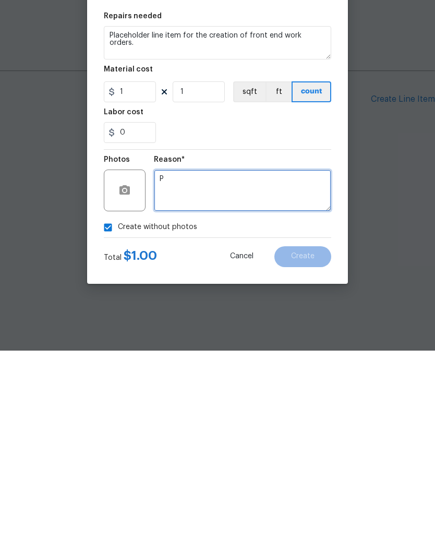
scroll to position [0, 0]
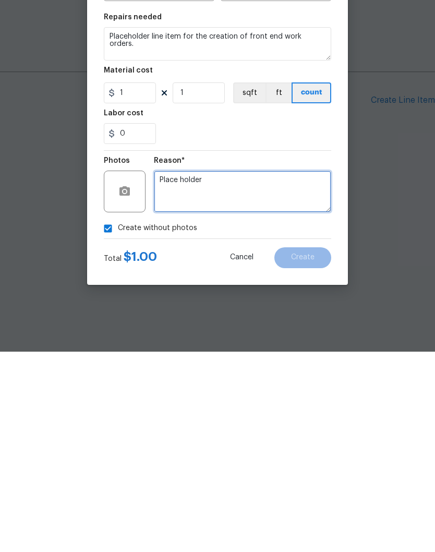
click at [263, 371] on textarea "Place holder" at bounding box center [243, 392] width 178 height 42
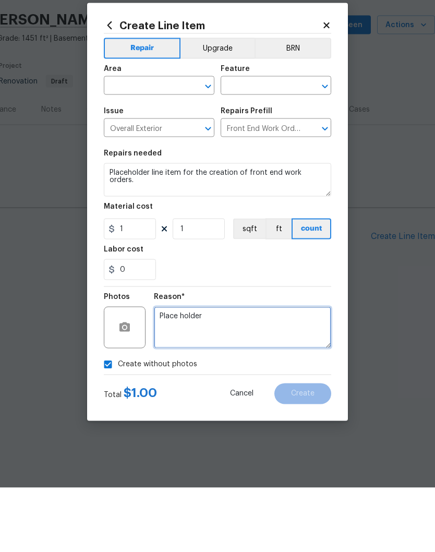
type textarea "Place holder"
click at [178, 143] on input "text" at bounding box center [144, 151] width 81 height 16
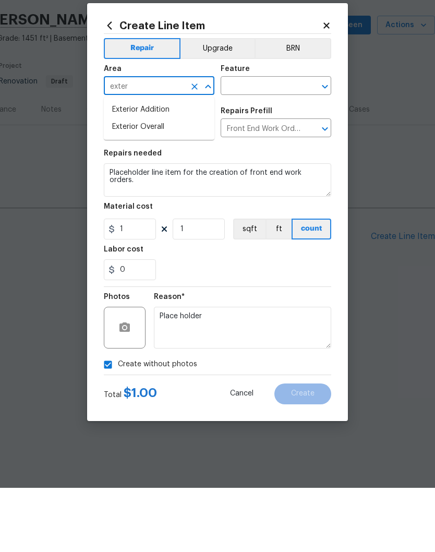
click at [163, 183] on li "Exterior Overall" at bounding box center [159, 191] width 111 height 17
type input "Exterior Overall"
click at [289, 143] on input "text" at bounding box center [261, 151] width 81 height 16
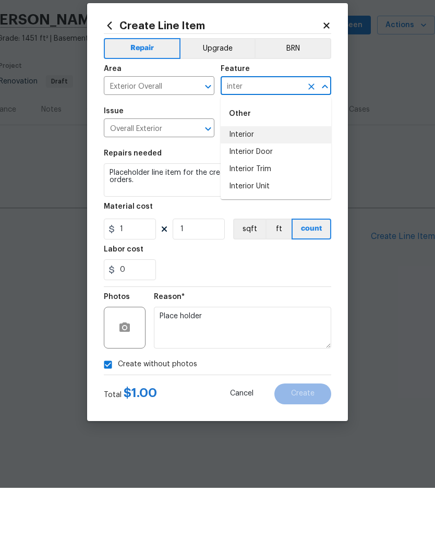
click at [251, 191] on li "Interior" at bounding box center [276, 199] width 111 height 17
type input "Interior"
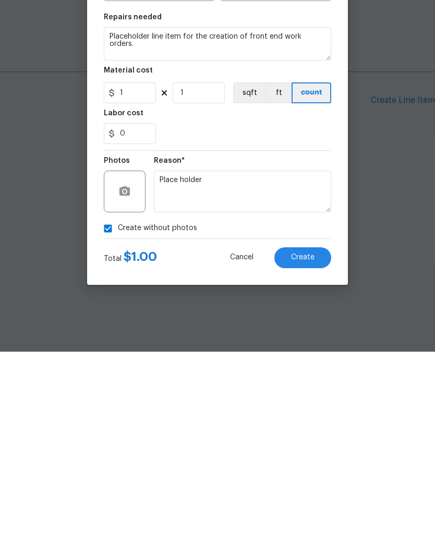
click at [313, 454] on span "Create" at bounding box center [302, 458] width 23 height 8
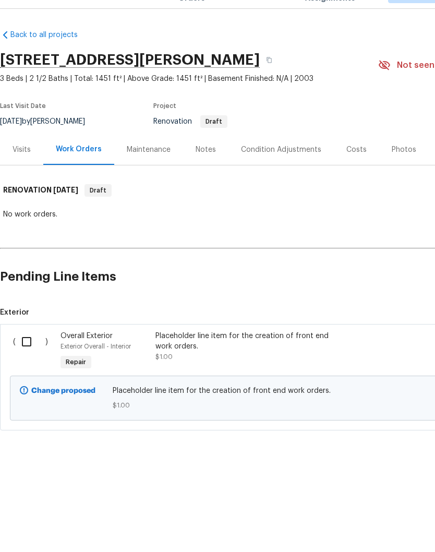
click at [32, 355] on input "checkbox" at bounding box center [31, 366] width 30 height 22
checkbox input "true"
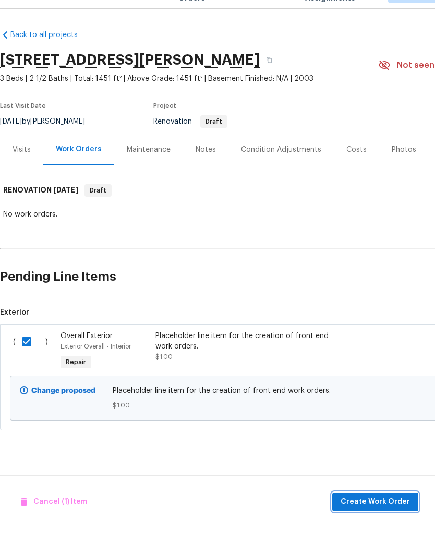
click at [377, 520] on span "Create Work Order" at bounding box center [375, 526] width 69 height 13
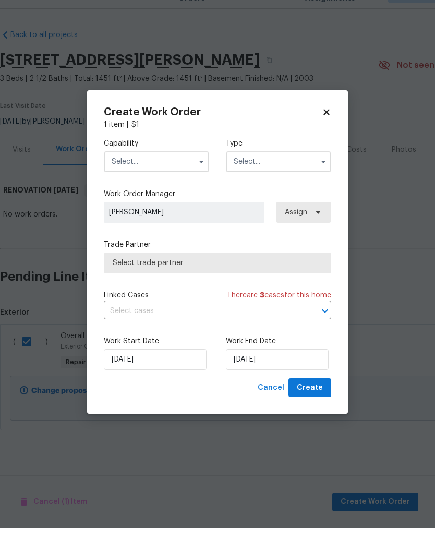
click at [181, 175] on input "text" at bounding box center [156, 185] width 105 height 21
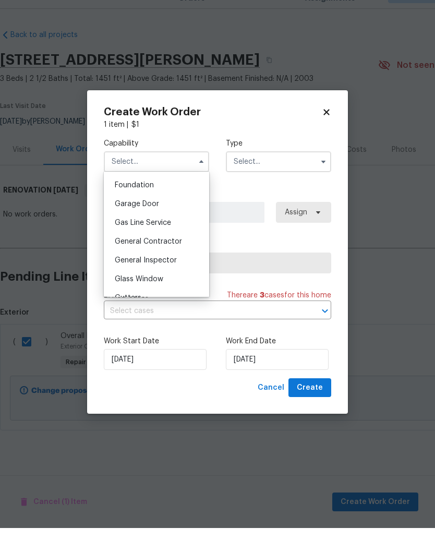
scroll to position [443, 0]
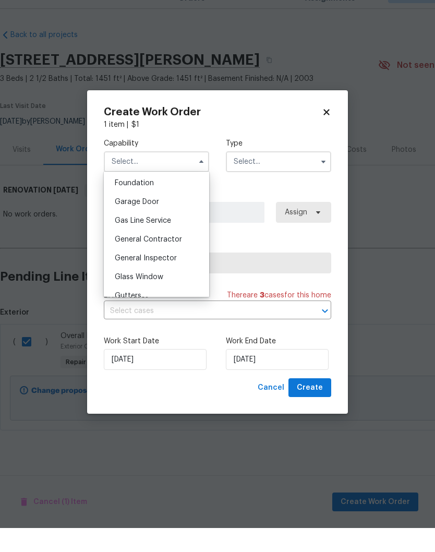
click at [173, 260] on span "General Contractor" at bounding box center [148, 263] width 67 height 7
type input "General Contractor"
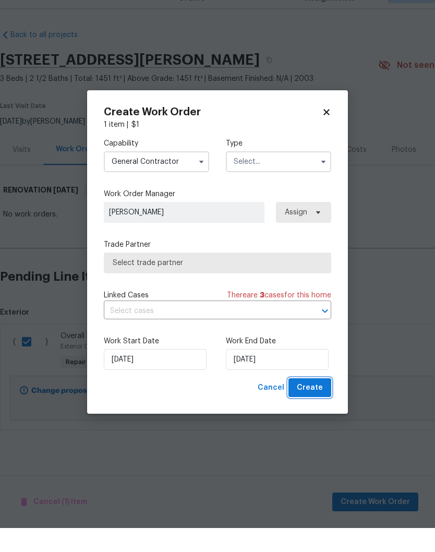
click at [315, 406] on span "Create" at bounding box center [310, 412] width 26 height 13
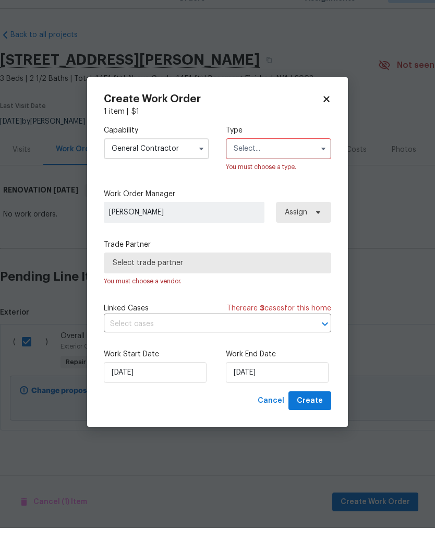
click at [278, 162] on input "text" at bounding box center [278, 172] width 105 height 21
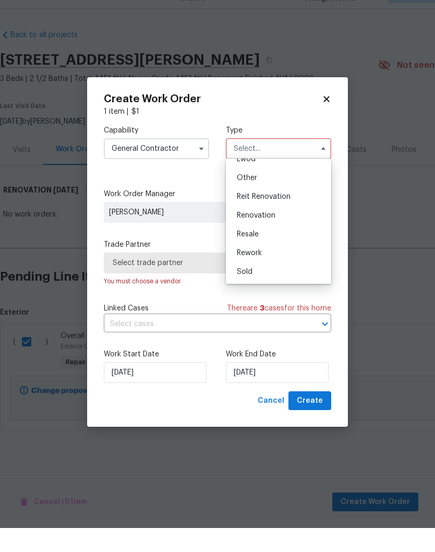
scroll to position [124, 0]
click at [271, 236] on span "Renovation" at bounding box center [256, 239] width 39 height 7
type input "Renovation"
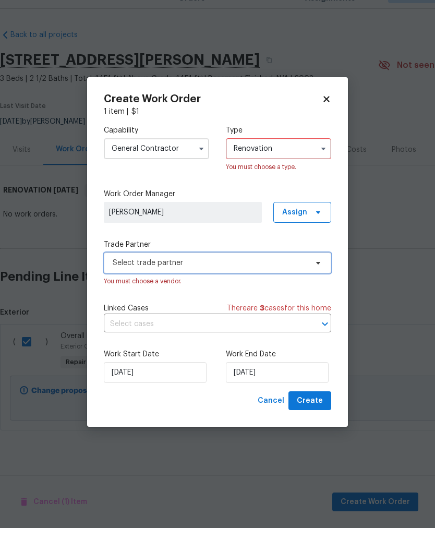
click at [315, 283] on icon at bounding box center [318, 287] width 8 height 8
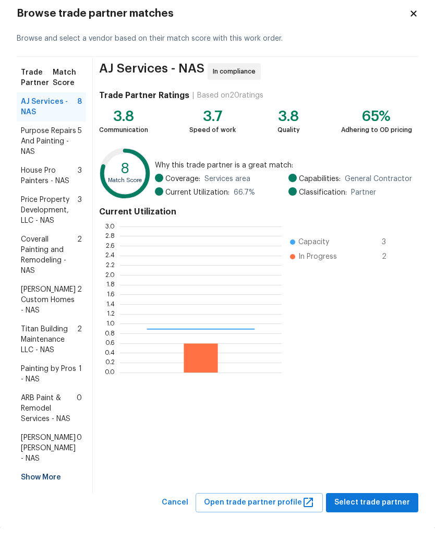
scroll to position [146, 162]
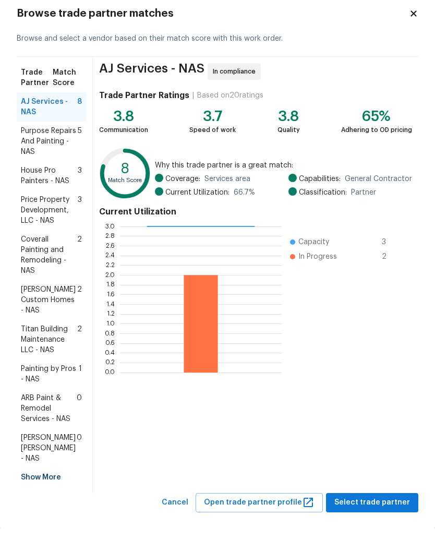
click at [54, 258] on span "Coverall Painting and Remodeling - NAS" at bounding box center [49, 279] width 56 height 42
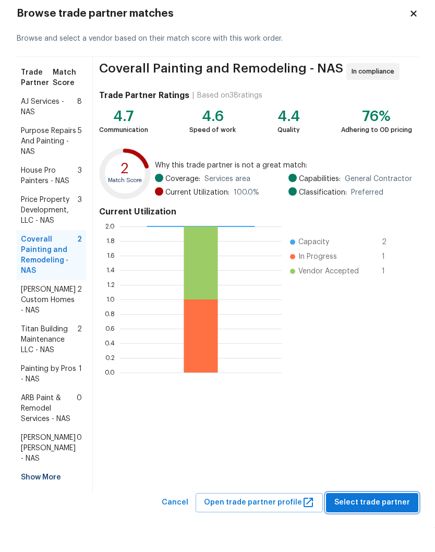
click at [398, 520] on span "Select trade partner" at bounding box center [373, 526] width 76 height 13
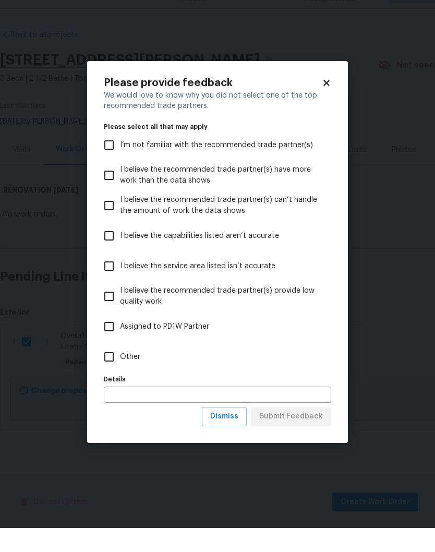
click at [113, 370] on input "Other" at bounding box center [109, 381] width 22 height 22
checkbox input "true"
click at [298, 434] on span "Submit Feedback" at bounding box center [291, 440] width 64 height 13
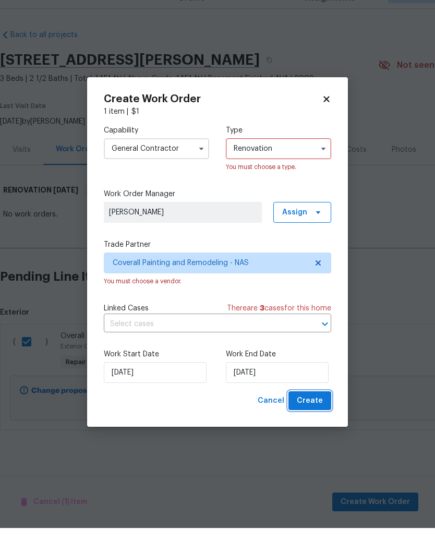
click at [316, 419] on span "Create" at bounding box center [310, 425] width 26 height 13
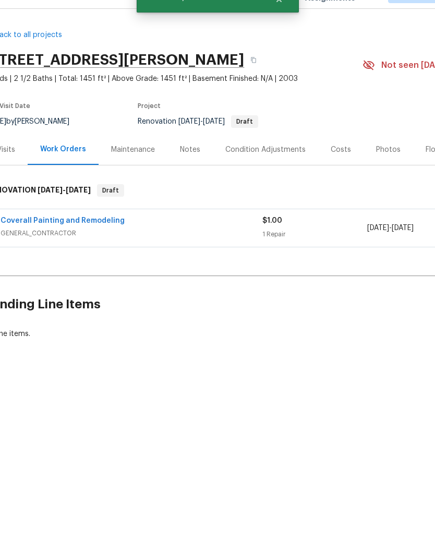
scroll to position [0, 7]
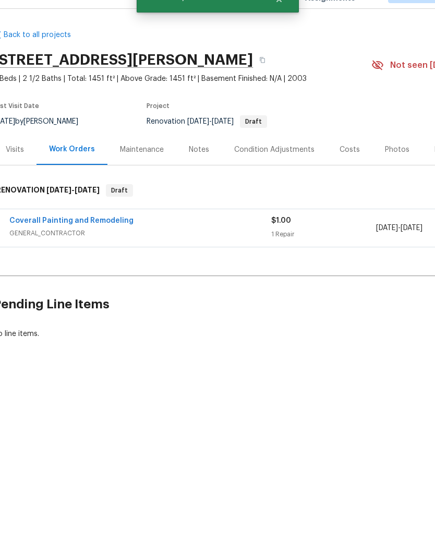
click at [103, 241] on link "Coverall Painting and Remodeling" at bounding box center [71, 244] width 124 height 7
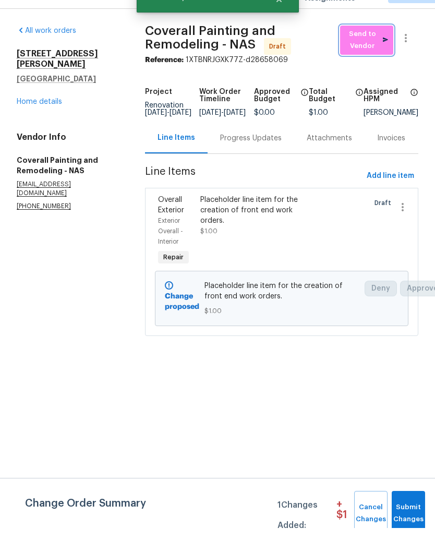
click at [373, 52] on span "Send to Vendor" at bounding box center [367, 64] width 43 height 24
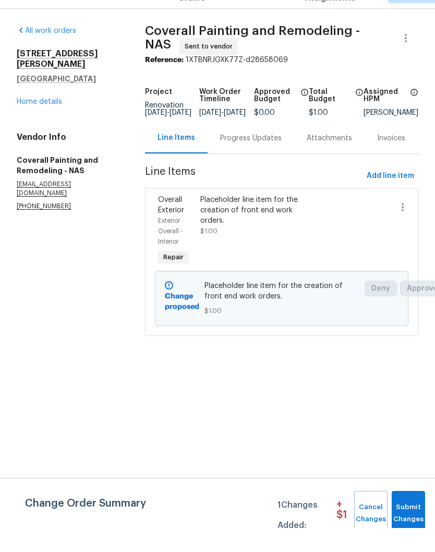
click at [46, 122] on link "Home details" at bounding box center [39, 125] width 45 height 7
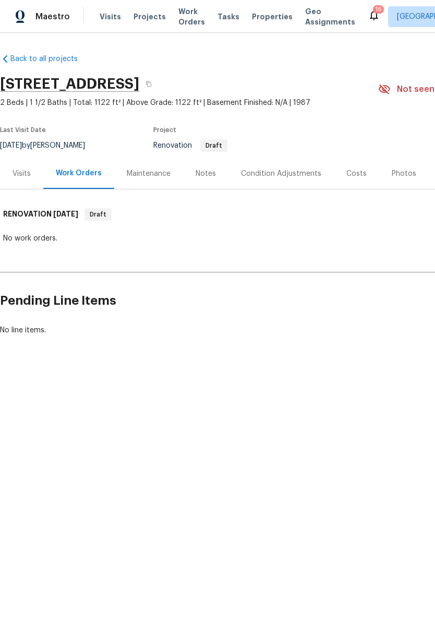
click at [357, 174] on div "Costs" at bounding box center [357, 174] width 20 height 10
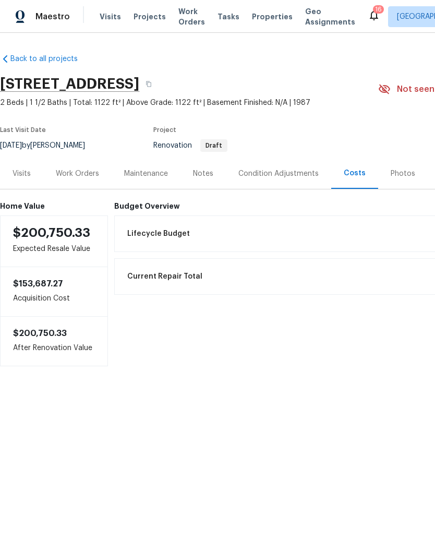
click at [81, 179] on div "Work Orders" at bounding box center [77, 174] width 43 height 10
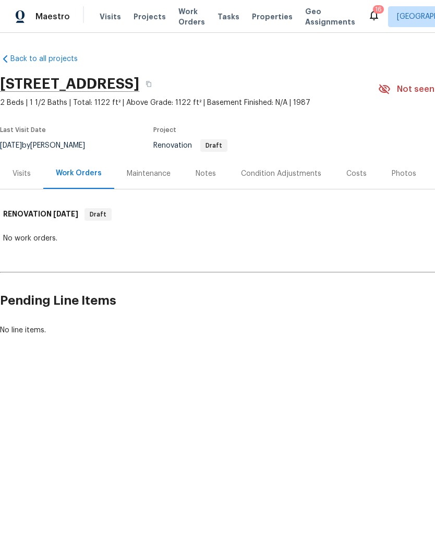
click at [358, 174] on div "Costs" at bounding box center [357, 174] width 20 height 10
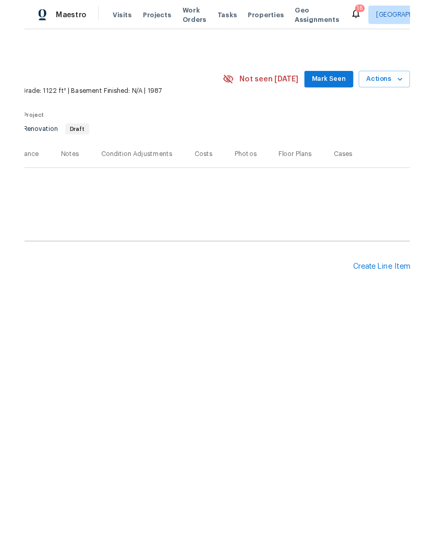
scroll to position [0, 155]
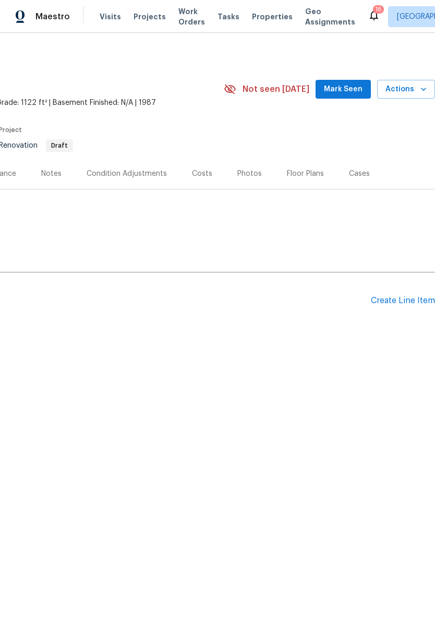
click at [388, 301] on div "Create Line Item" at bounding box center [403, 301] width 64 height 10
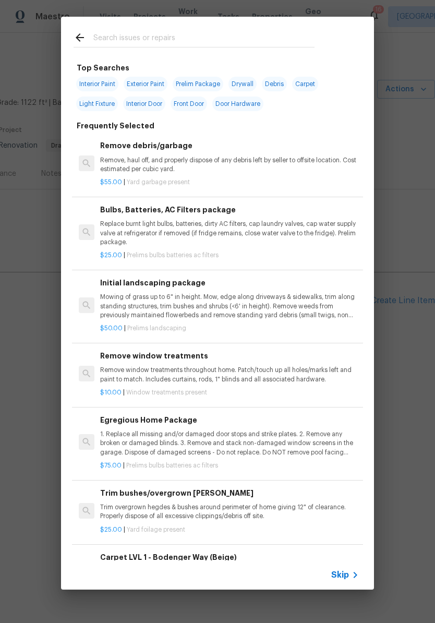
click at [159, 33] on input "text" at bounding box center [203, 39] width 221 height 16
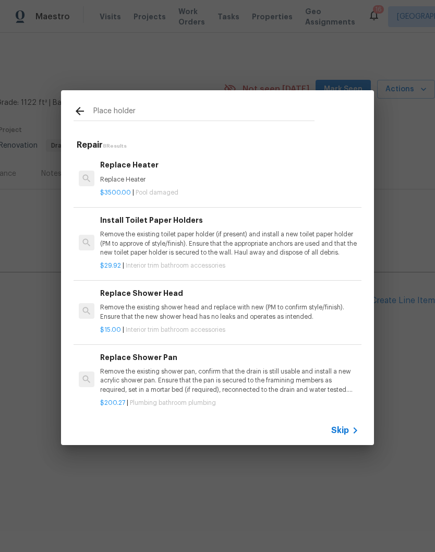
scroll to position [0, 0]
click at [114, 111] on input "Place holder" at bounding box center [203, 113] width 221 height 16
type input "Placeholder"
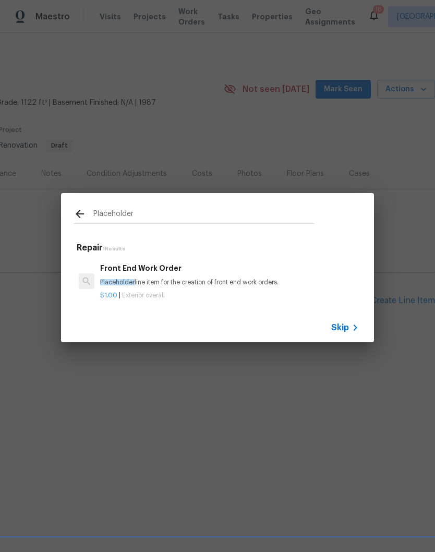
click at [169, 272] on h6 "Front End Work Order" at bounding box center [229, 268] width 259 height 11
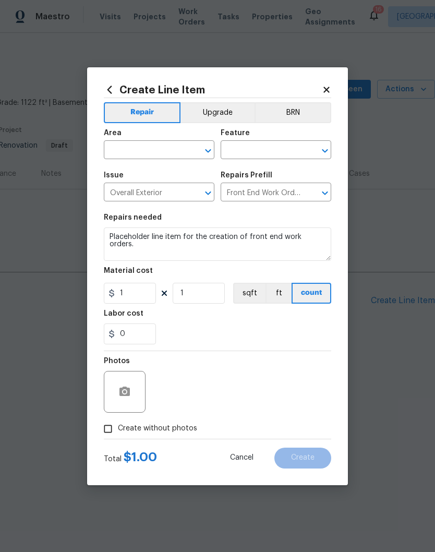
click at [183, 148] on input "text" at bounding box center [144, 151] width 81 height 16
click at [167, 196] on li "Exterior Overall" at bounding box center [159, 191] width 111 height 17
type input "Exterior Overall"
click at [286, 155] on input "text" at bounding box center [261, 151] width 81 height 16
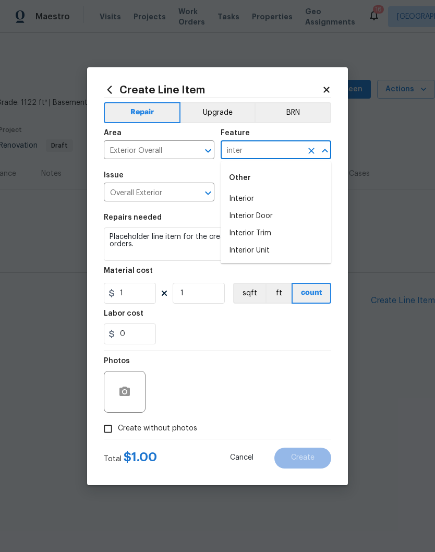
click at [257, 200] on li "Interior" at bounding box center [276, 199] width 111 height 17
type input "Interior"
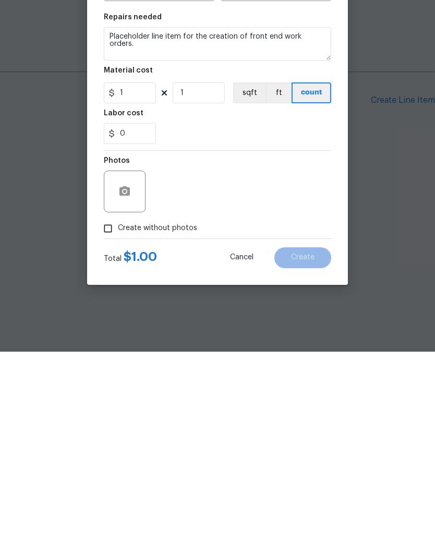
click at [110, 419] on input "Create without photos" at bounding box center [108, 429] width 20 height 20
checkbox input "true"
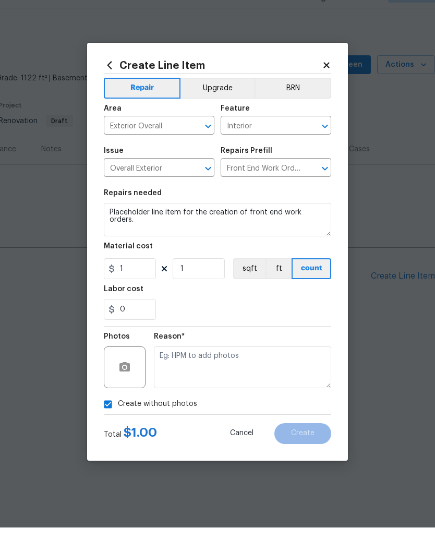
scroll to position [1, 0]
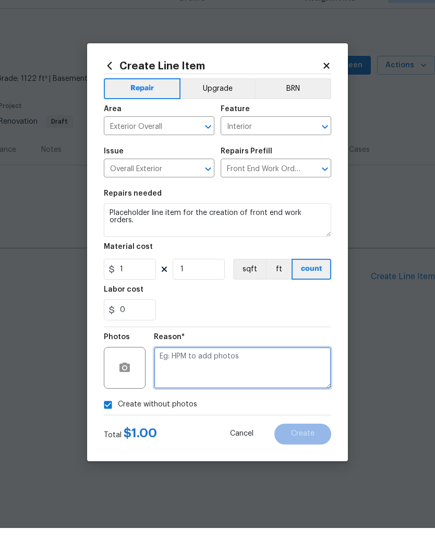
click at [223, 371] on textarea at bounding box center [243, 392] width 178 height 42
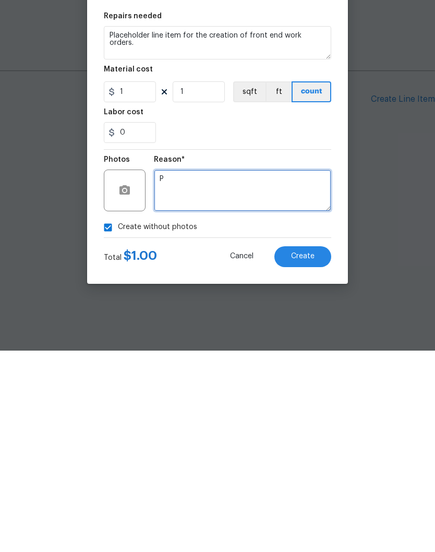
scroll to position [0, 0]
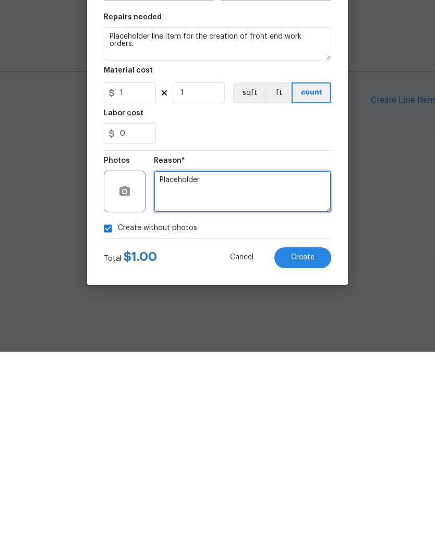
type textarea "Placeholder"
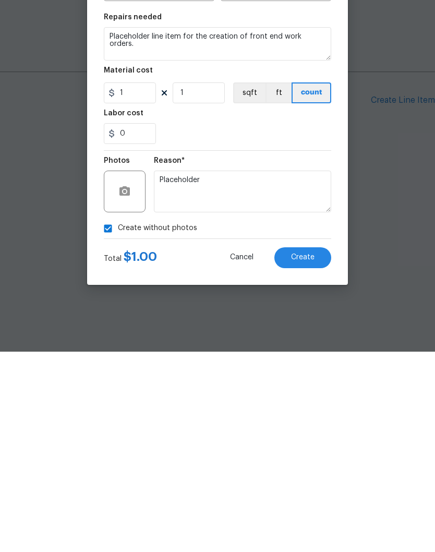
click at [307, 454] on span "Create" at bounding box center [302, 458] width 23 height 8
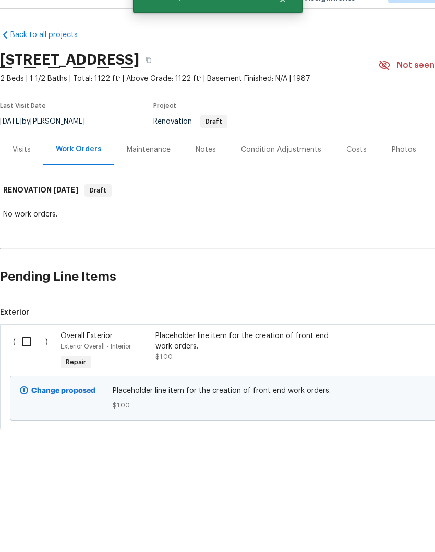
click at [30, 355] on input "checkbox" at bounding box center [31, 366] width 30 height 22
checkbox input "true"
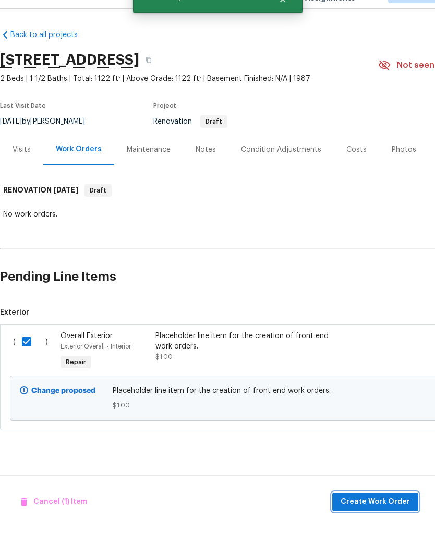
click at [386, 520] on span "Create Work Order" at bounding box center [375, 526] width 69 height 13
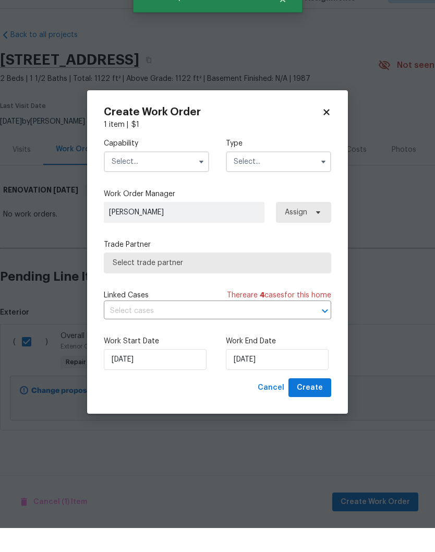
click at [179, 175] on input "text" at bounding box center [156, 185] width 105 height 21
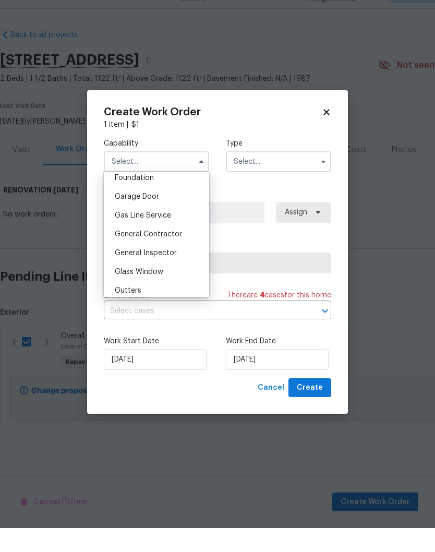
scroll to position [449, 0]
click at [170, 248] on div "General Contractor" at bounding box center [157, 257] width 100 height 19
type input "General Contractor"
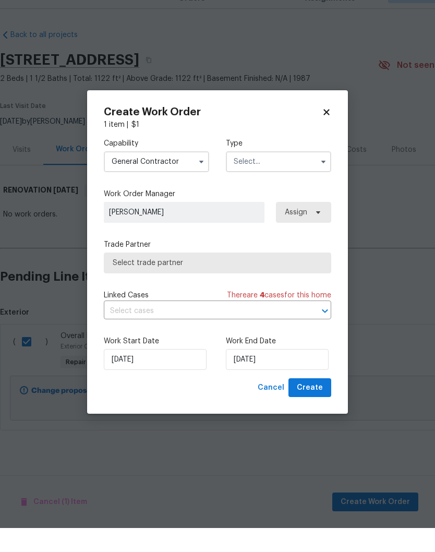
click at [273, 175] on input "text" at bounding box center [278, 185] width 105 height 21
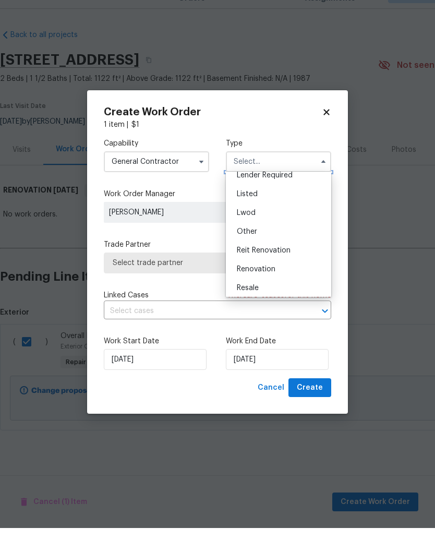
scroll to position [86, 0]
click at [272, 287] on span "Renovation" at bounding box center [256, 290] width 39 height 7
type input "Renovation"
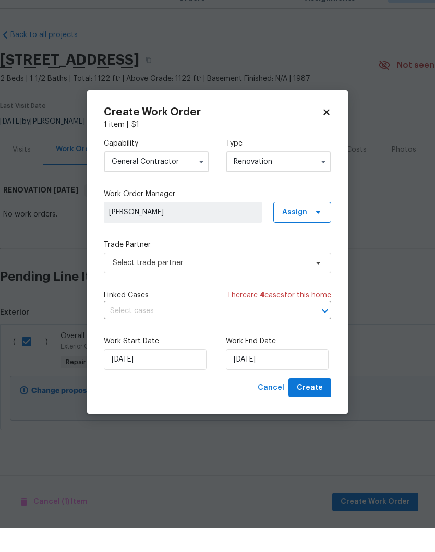
scroll to position [0, 0]
click at [310, 277] on span "Select trade partner" at bounding box center [218, 287] width 228 height 21
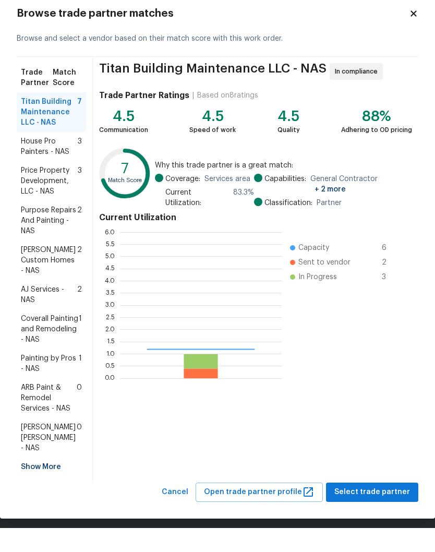
scroll to position [146, 162]
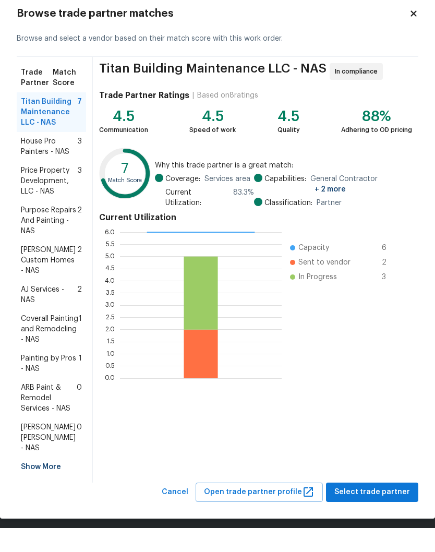
click at [61, 338] on span "Coverall Painting and Remodeling - NAS" at bounding box center [50, 353] width 58 height 31
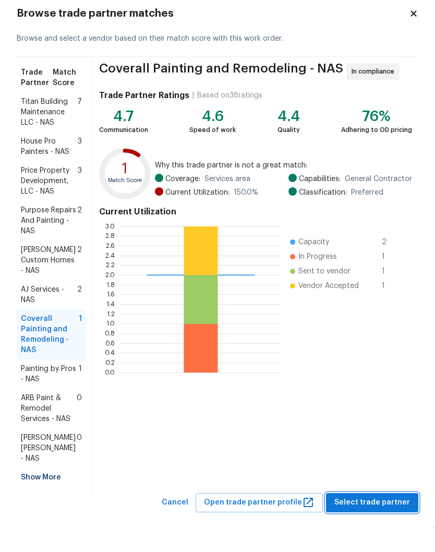
click at [384, 520] on span "Select trade partner" at bounding box center [373, 526] width 76 height 13
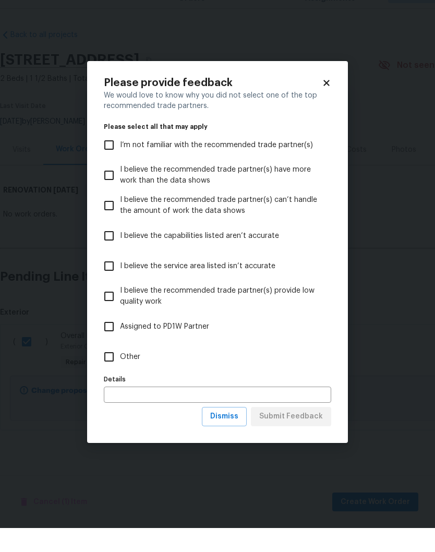
click at [112, 370] on input "Other" at bounding box center [109, 381] width 22 height 22
checkbox input "true"
click at [294, 434] on span "Submit Feedback" at bounding box center [291, 440] width 64 height 13
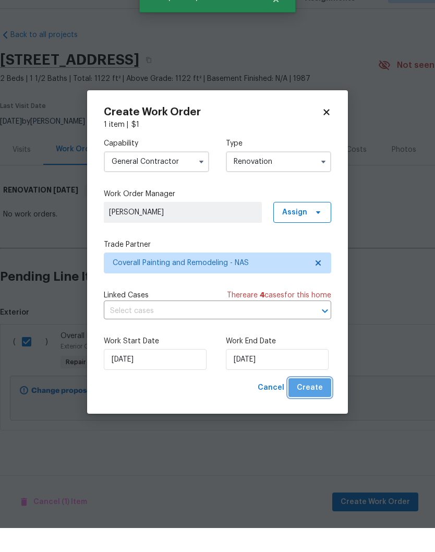
click at [314, 406] on span "Create" at bounding box center [310, 412] width 26 height 13
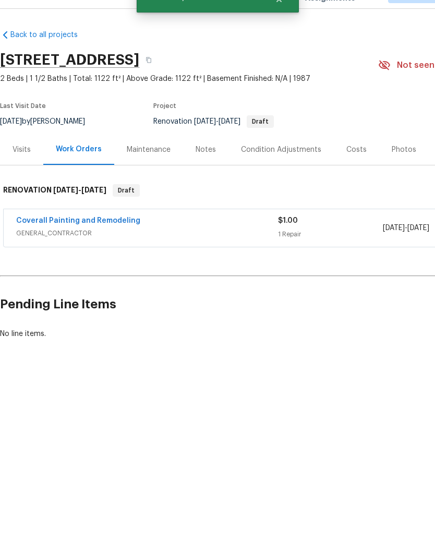
click at [117, 241] on link "Coverall Painting and Remodeling" at bounding box center [78, 244] width 124 height 7
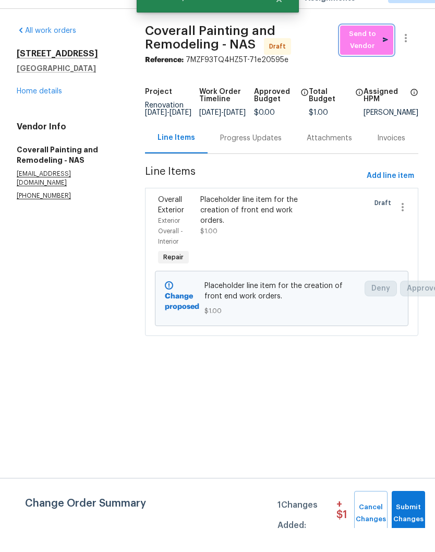
click at [364, 52] on span "Send to Vendor" at bounding box center [367, 64] width 43 height 24
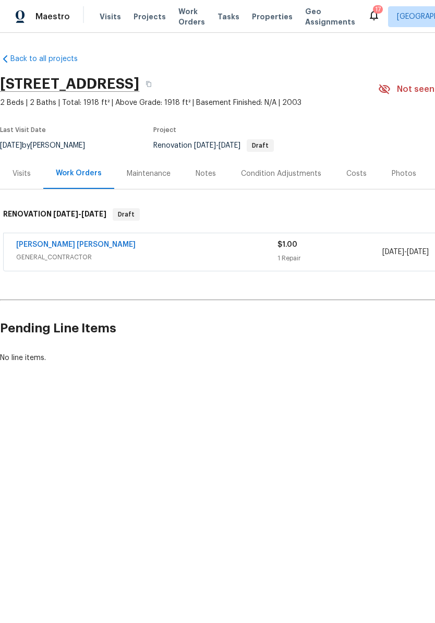
click at [358, 175] on div "Costs" at bounding box center [357, 174] width 20 height 10
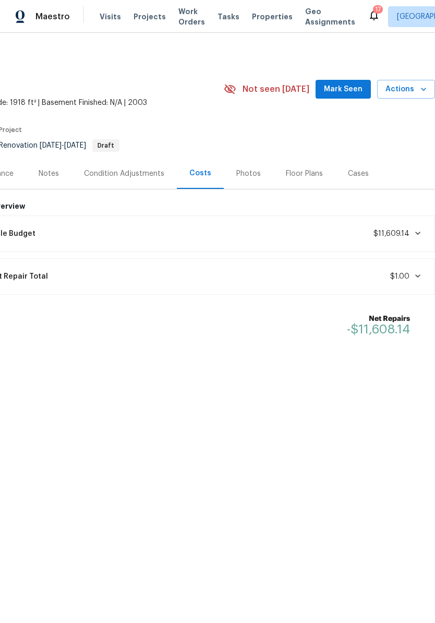
scroll to position [0, 155]
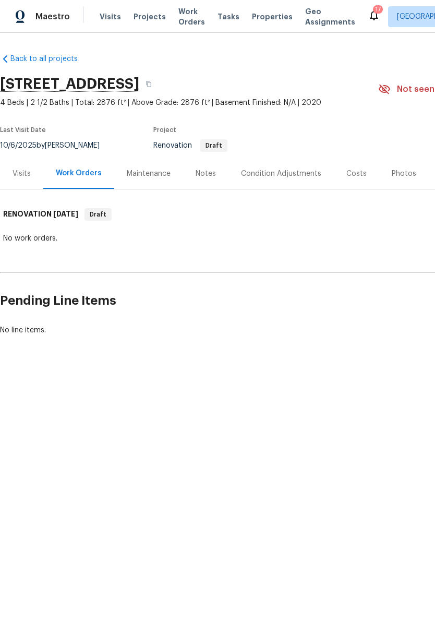
click at [358, 175] on div "Costs" at bounding box center [357, 174] width 20 height 10
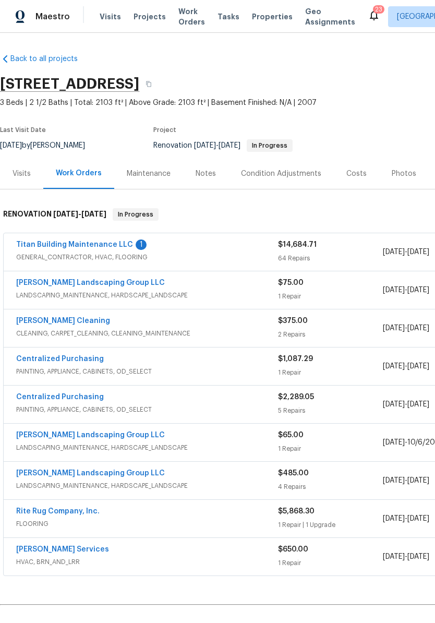
click at [210, 174] on div "Notes" at bounding box center [206, 174] width 20 height 10
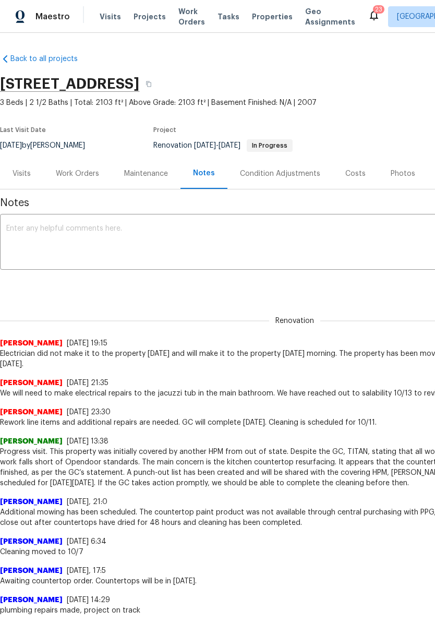
click at [86, 173] on div "Work Orders" at bounding box center [77, 174] width 43 height 10
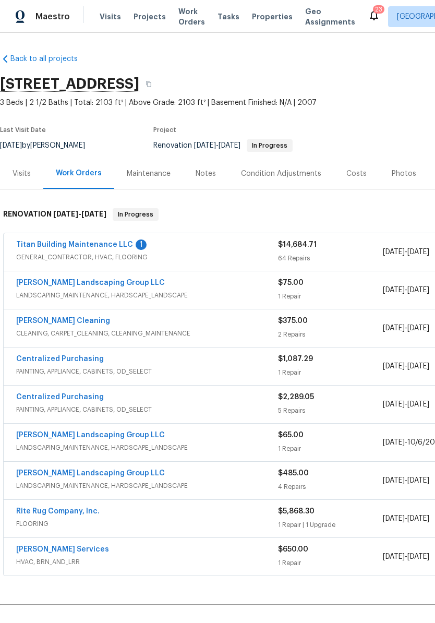
click at [98, 245] on link "Titan Building Maintenance LLC" at bounding box center [74, 244] width 117 height 7
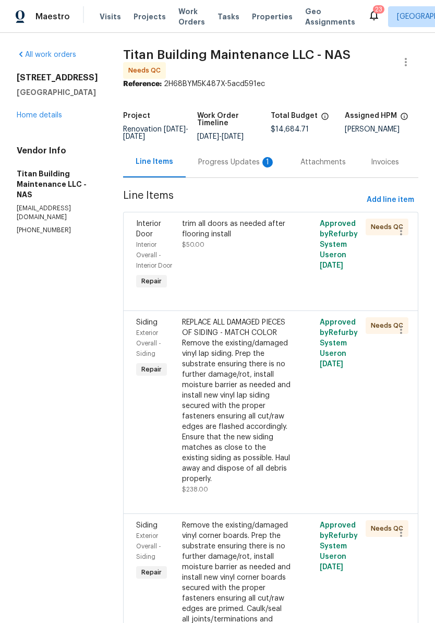
click at [245, 147] on div "Progress Updates 1" at bounding box center [237, 162] width 102 height 31
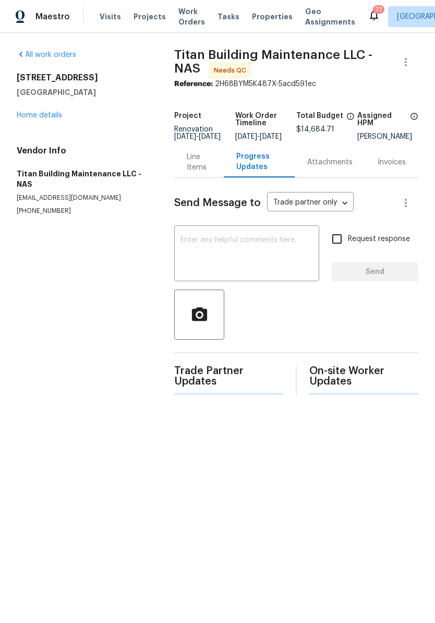
click at [230, 161] on div "Progress Updates" at bounding box center [259, 162] width 71 height 31
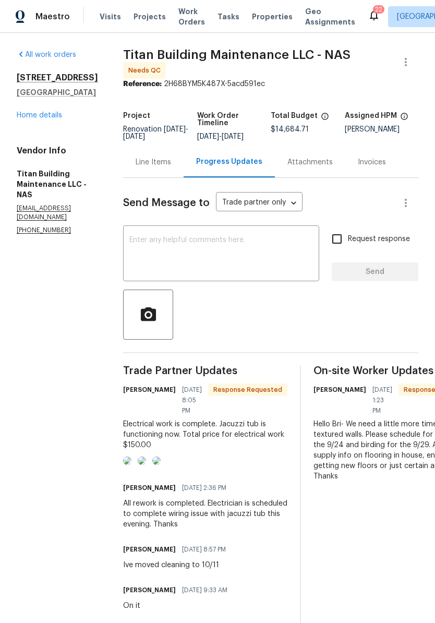
click at [198, 246] on textarea at bounding box center [221, 254] width 184 height 37
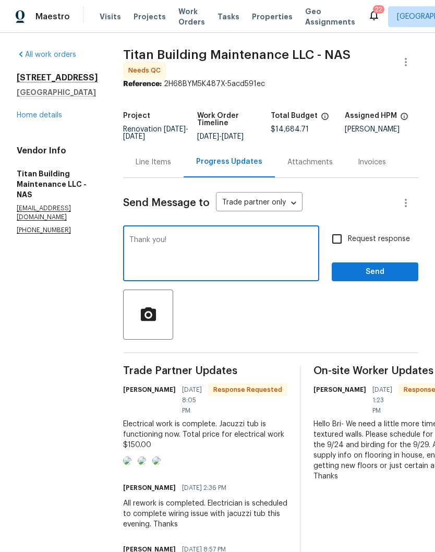
type textarea "Thank you!"
click at [371, 266] on span "Send" at bounding box center [375, 272] width 70 height 13
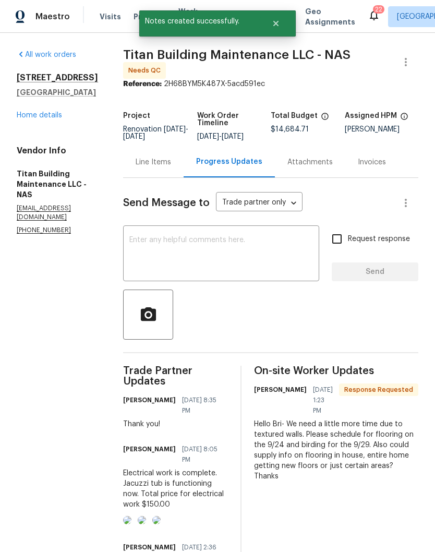
click at [152, 158] on div "Line Items" at bounding box center [154, 162] width 36 height 10
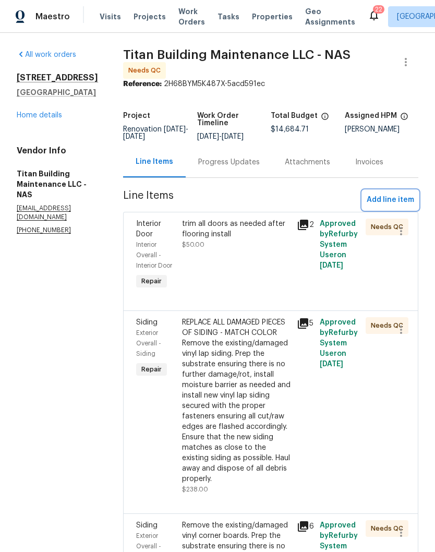
click at [392, 194] on span "Add line item" at bounding box center [391, 200] width 48 height 13
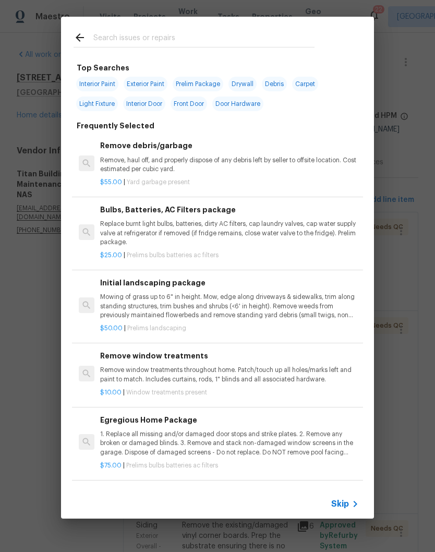
click at [165, 33] on input "text" at bounding box center [203, 39] width 221 height 16
type input "Electr"
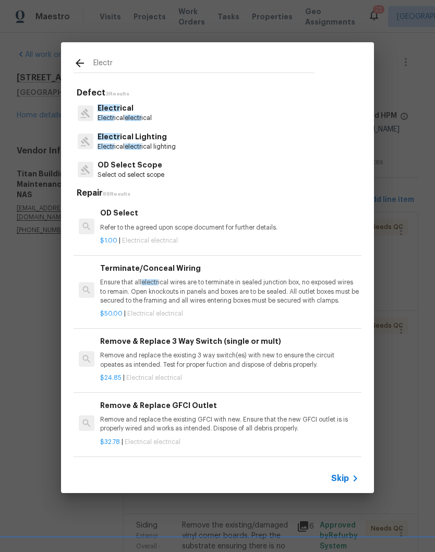
click at [131, 113] on p "Electr ical" at bounding box center [125, 108] width 54 height 11
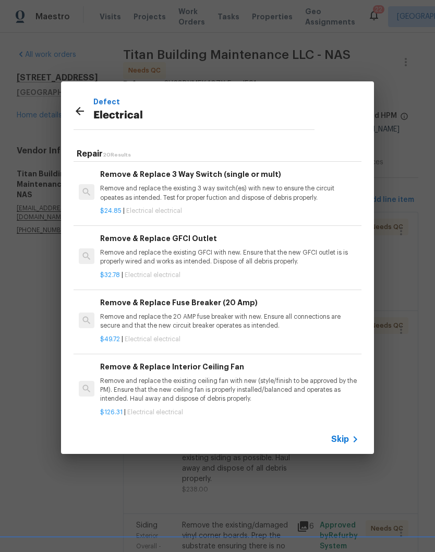
scroll to position [128, 0]
click at [202, 253] on p "Remove and replace the existing GFCI with new. Ensure that the new GFCI outlet …" at bounding box center [229, 257] width 259 height 18
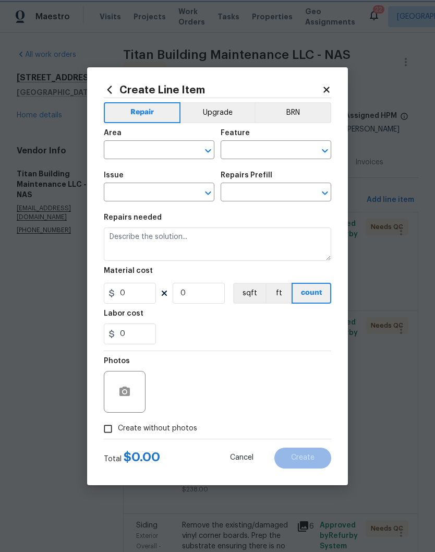
type input "Electrical"
type input "Remove & Replace GFCI Outlet $32.78"
type textarea "Remove and replace the existing GFCI with new. Ensure that the new GFCI outlet …"
type input "32.78"
type input "1"
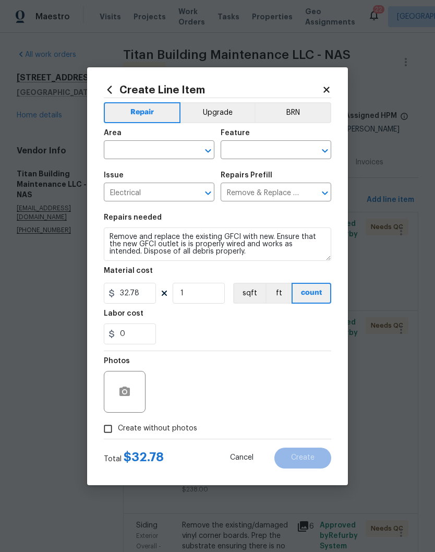
click at [177, 151] on input "text" at bounding box center [144, 151] width 81 height 16
click at [155, 191] on li "Main Bathroom" at bounding box center [159, 191] width 111 height 17
type input "Main Bathroom"
click at [271, 149] on input "text" at bounding box center [261, 151] width 81 height 16
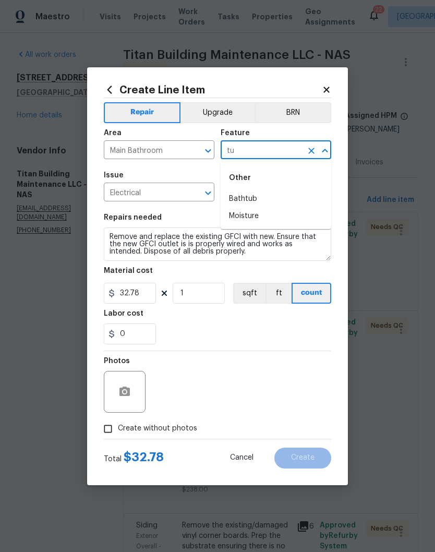
type input "t"
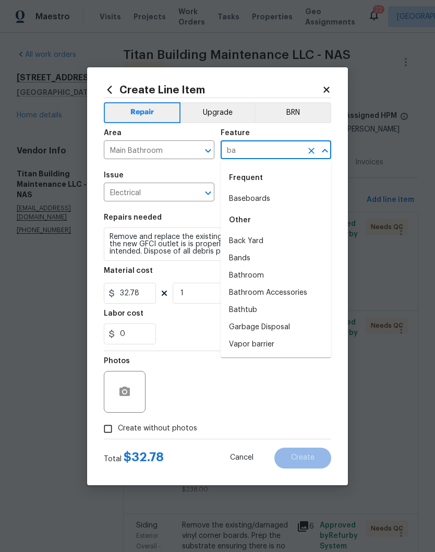
type input "bat"
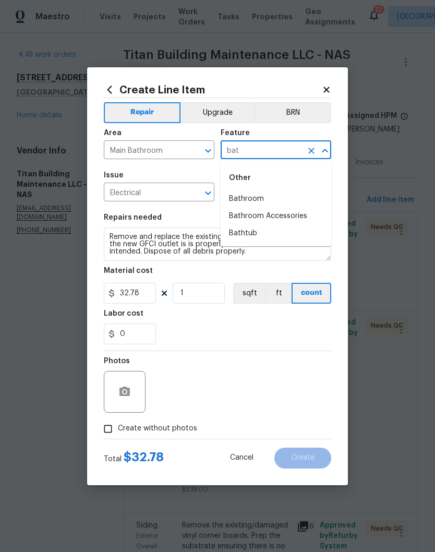
click at [331, 88] on icon at bounding box center [326, 89] width 9 height 9
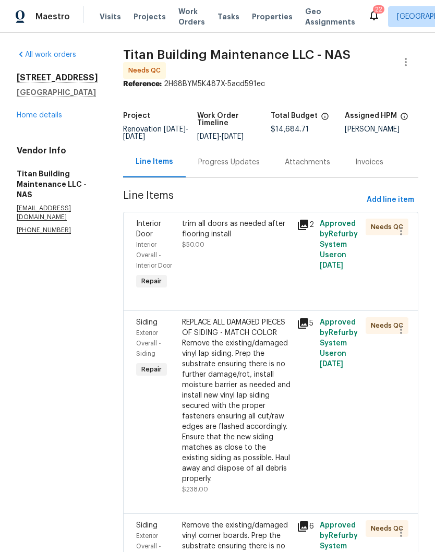
click at [235, 157] on div "Progress Updates" at bounding box center [229, 162] width 62 height 10
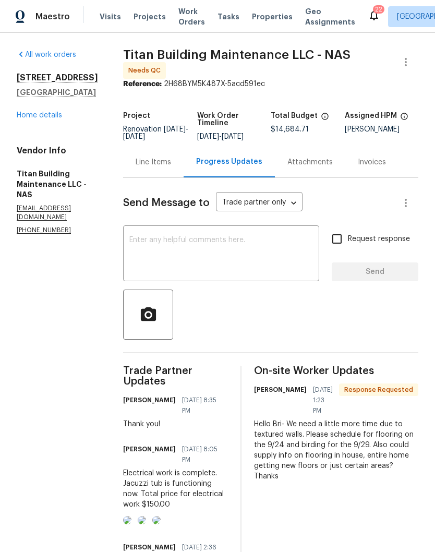
click at [161, 516] on img at bounding box center [156, 520] width 8 height 8
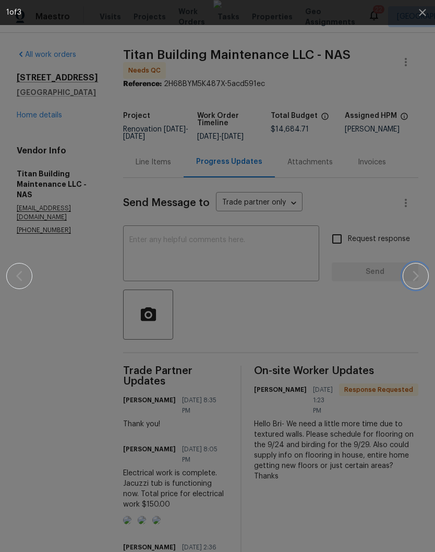
click at [418, 281] on icon "button" at bounding box center [416, 276] width 13 height 13
click at [419, 18] on icon "button" at bounding box center [423, 12] width 13 height 13
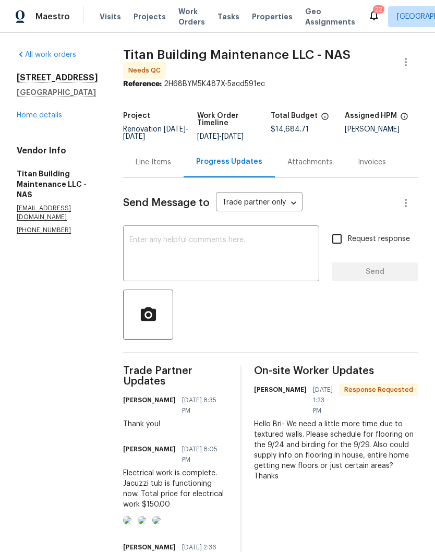
click at [156, 161] on div "Line Items" at bounding box center [154, 162] width 36 height 10
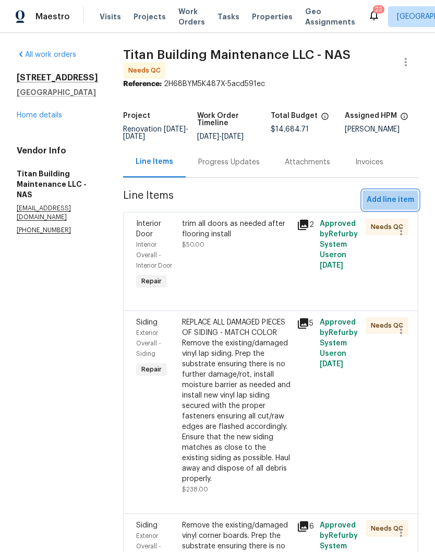
click at [385, 197] on span "Add line item" at bounding box center [391, 200] width 48 height 13
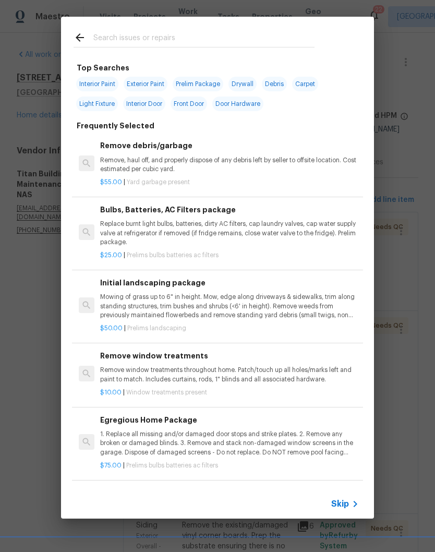
click at [82, 40] on icon at bounding box center [80, 37] width 13 height 13
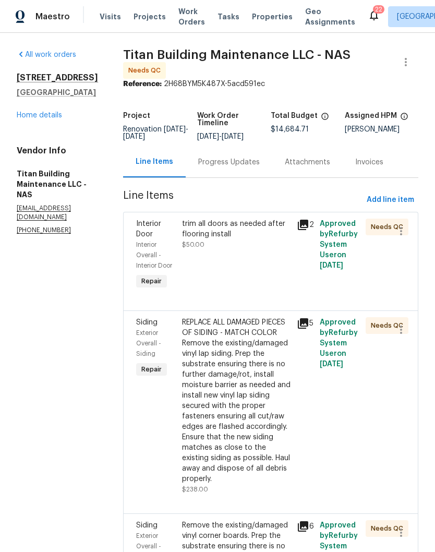
click at [229, 159] on div "Progress Updates" at bounding box center [229, 162] width 62 height 10
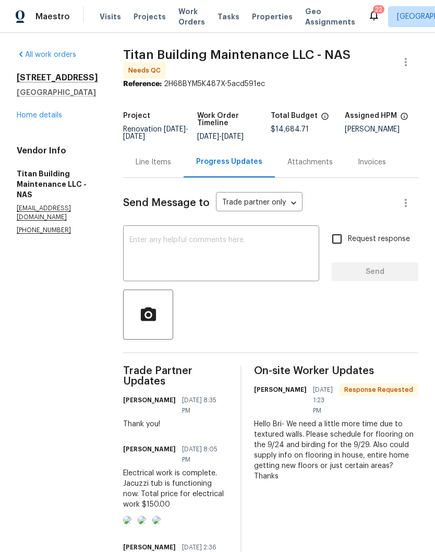
click at [222, 248] on textarea at bounding box center [221, 254] width 184 height 37
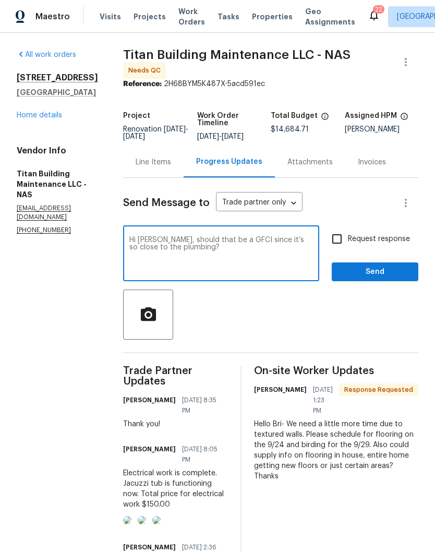
click at [222, 262] on textarea "Hi Scott, should that be a GFCI since it’s so close to the plumbing?" at bounding box center [221, 254] width 184 height 37
click at [229, 262] on textarea "Hi Scott, should that be a GFCI since it’s so close to the plumbing?" at bounding box center [221, 254] width 184 height 37
click at [226, 236] on textarea "Hi Scott, should that be a GFCI since it’s so close to the plumbing?" at bounding box center [221, 254] width 184 height 37
click at [187, 246] on textarea "Hi Scott, should that be a GFCI outlet since it’s so close to the plumbing?" at bounding box center [221, 254] width 184 height 37
type textarea "Hi Scott, should that be a GFCI outlet since it’s so close to the plumbing?"
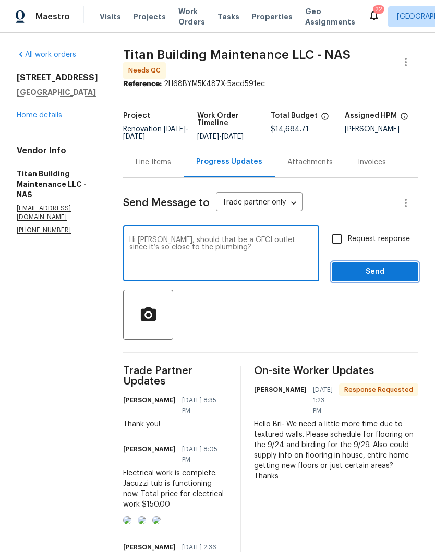
click at [374, 267] on span "Send" at bounding box center [375, 272] width 70 height 13
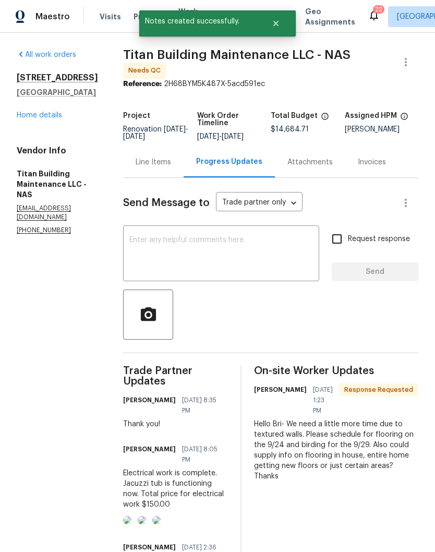
click at [58, 119] on link "Home details" at bounding box center [39, 115] width 45 height 7
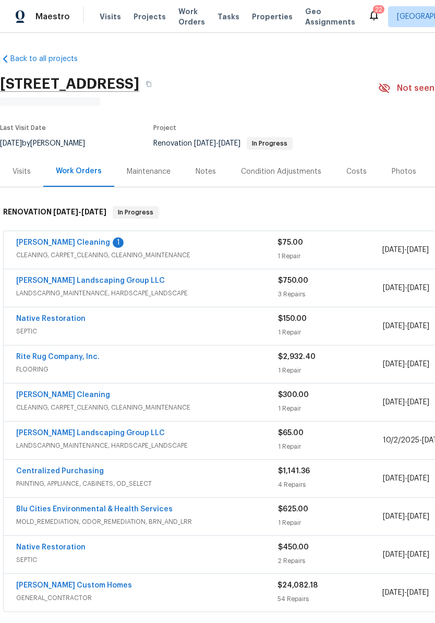
click at [68, 243] on link "[PERSON_NAME] Cleaning" at bounding box center [63, 242] width 94 height 7
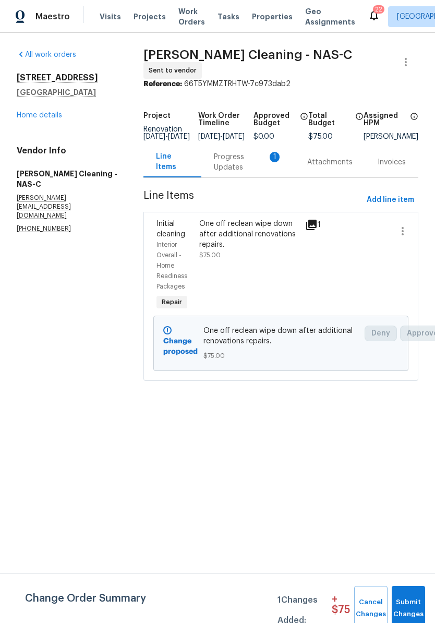
click at [237, 169] on div "Progress Updates 1" at bounding box center [248, 162] width 68 height 21
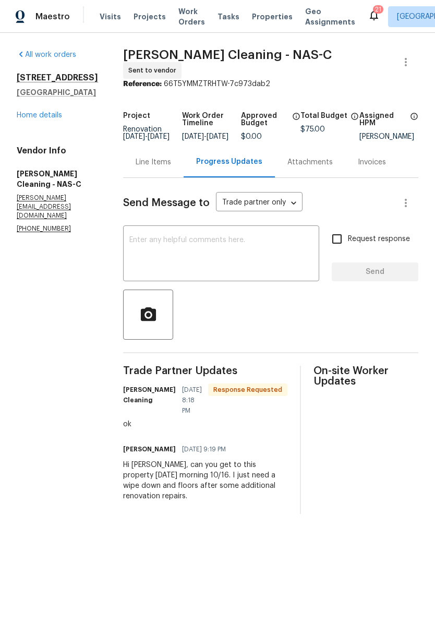
click at [49, 117] on link "Home details" at bounding box center [39, 115] width 45 height 7
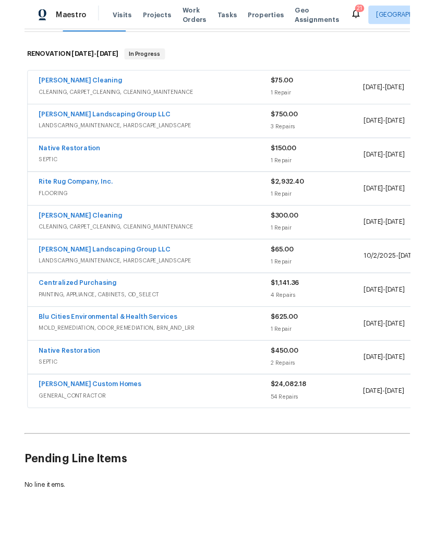
scroll to position [153, 0]
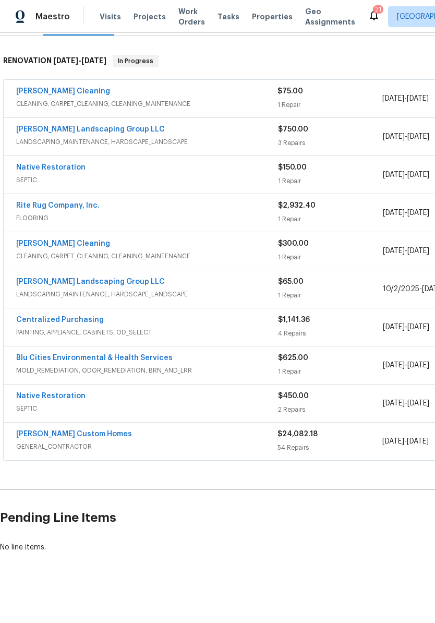
click at [70, 437] on link "[PERSON_NAME] Custom Homes" at bounding box center [74, 434] width 116 height 7
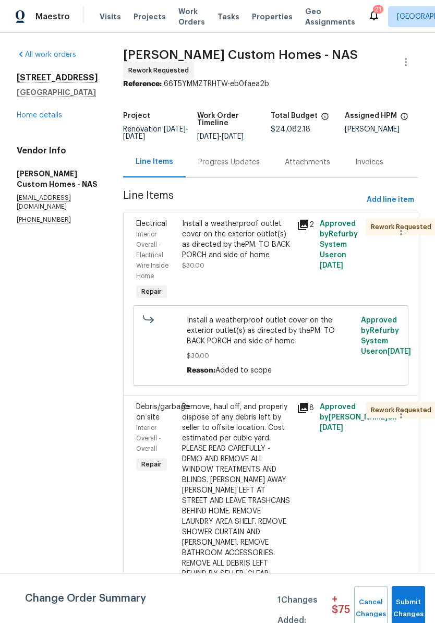
click at [255, 167] on div "Progress Updates" at bounding box center [229, 162] width 62 height 10
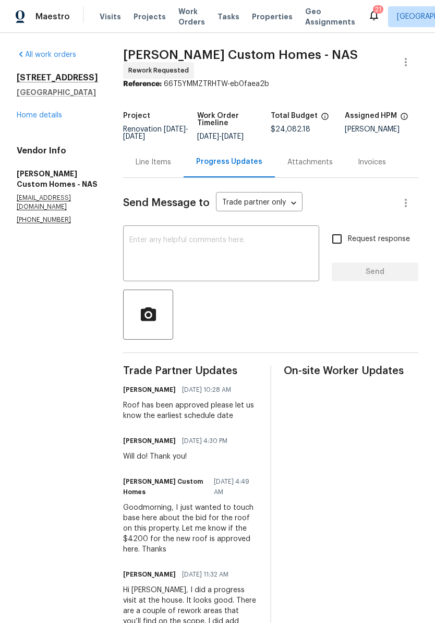
click at [228, 247] on textarea at bounding box center [221, 254] width 184 height 37
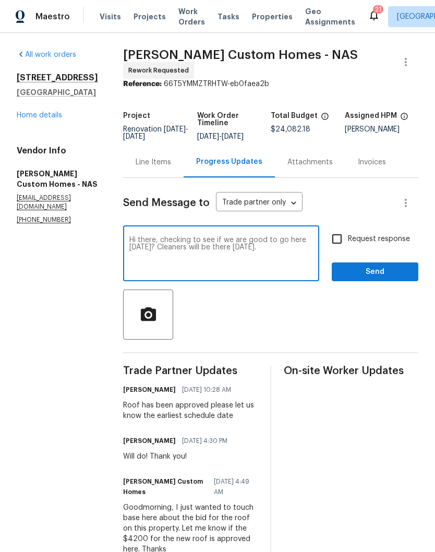
type textarea "Hi there, checking to see if we are good to go here [DATE]? Cleaners will be th…"
click at [382, 276] on span "Send" at bounding box center [375, 272] width 70 height 13
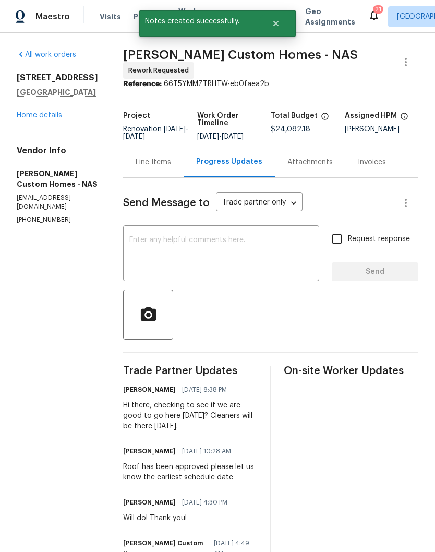
click at [57, 117] on link "Home details" at bounding box center [39, 115] width 45 height 7
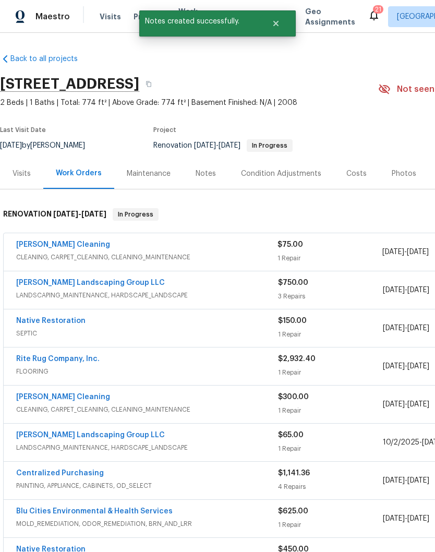
click at [207, 174] on div "Notes" at bounding box center [206, 174] width 20 height 10
